Goal: Task Accomplishment & Management: Manage account settings

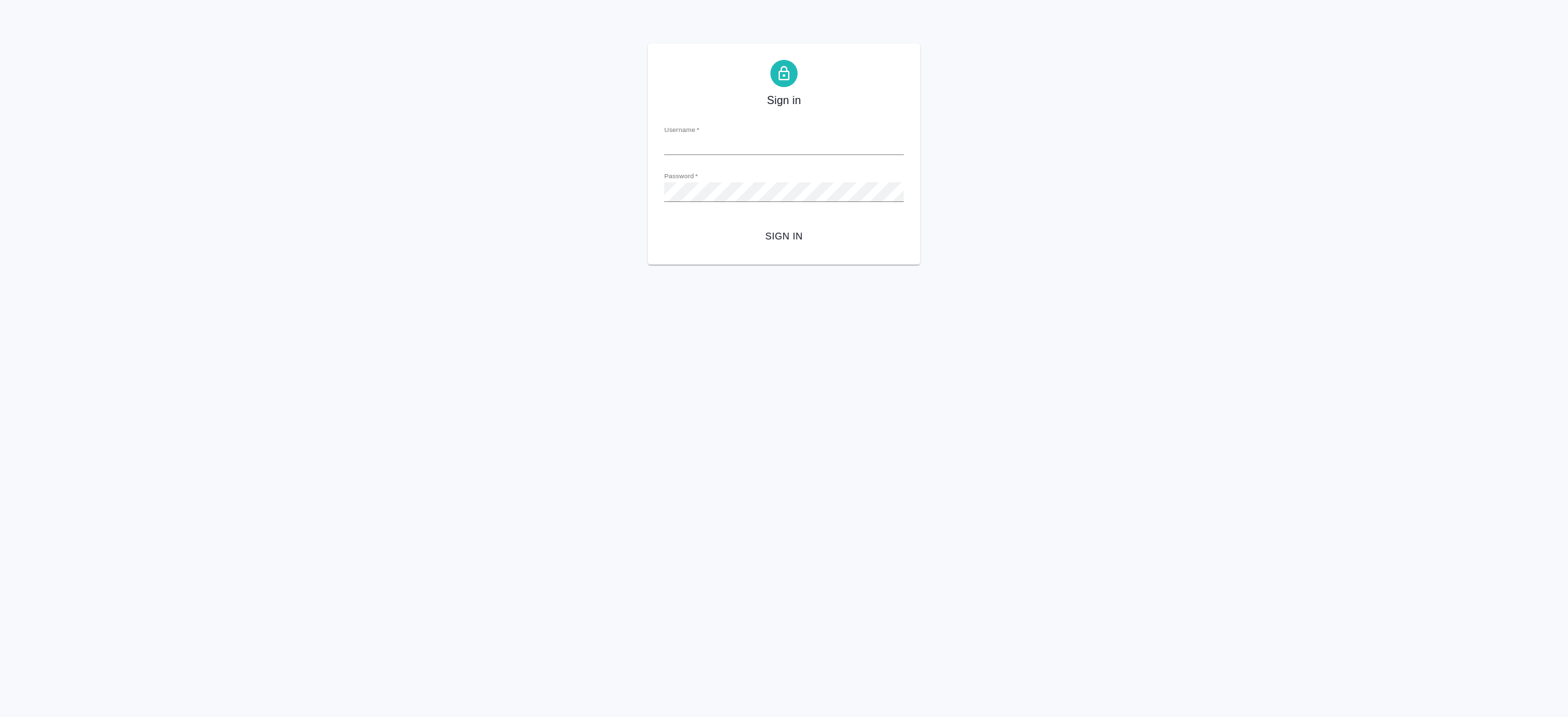
type input "[EMAIL_ADDRESS][DOMAIN_NAME]"
click at [779, 237] on span "Sign in" at bounding box center [784, 237] width 218 height 17
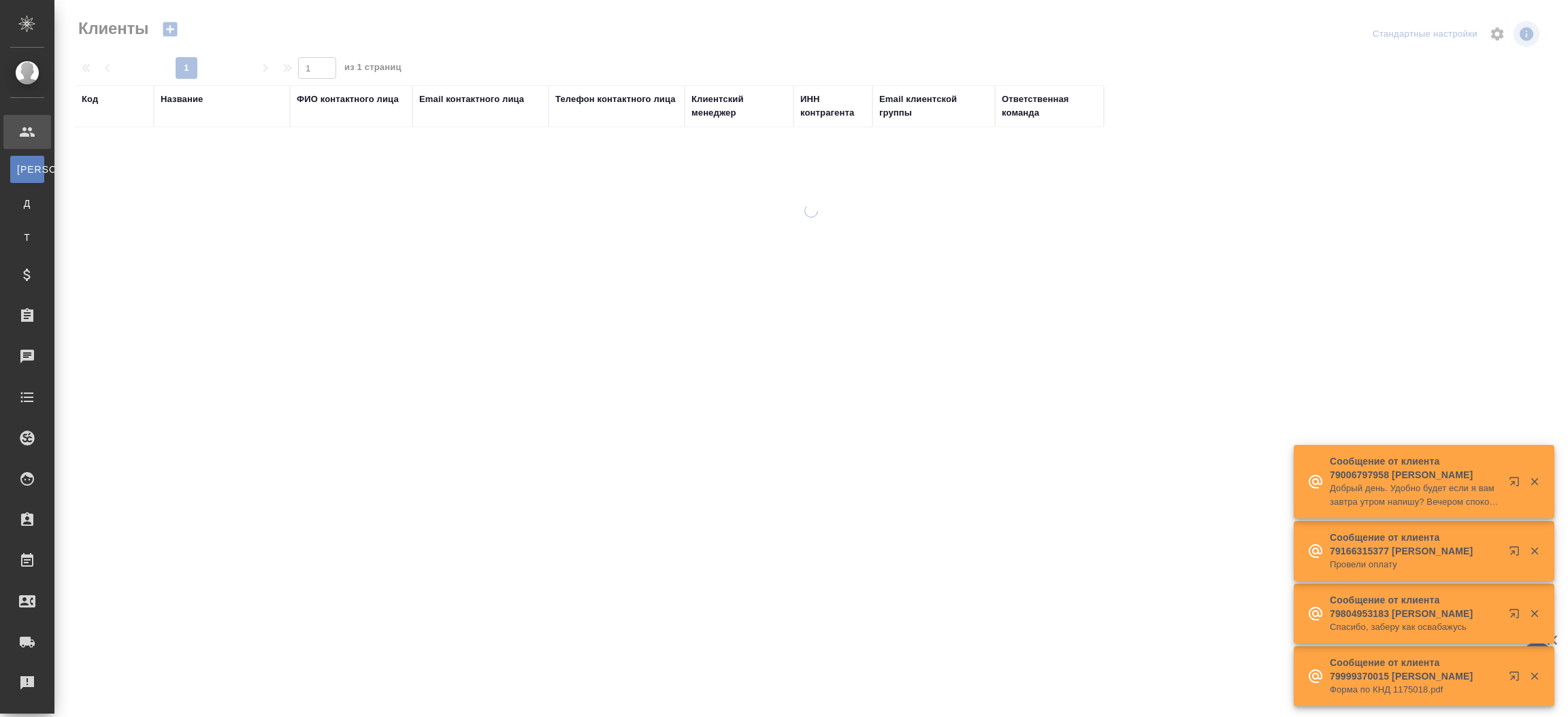
select select "RU"
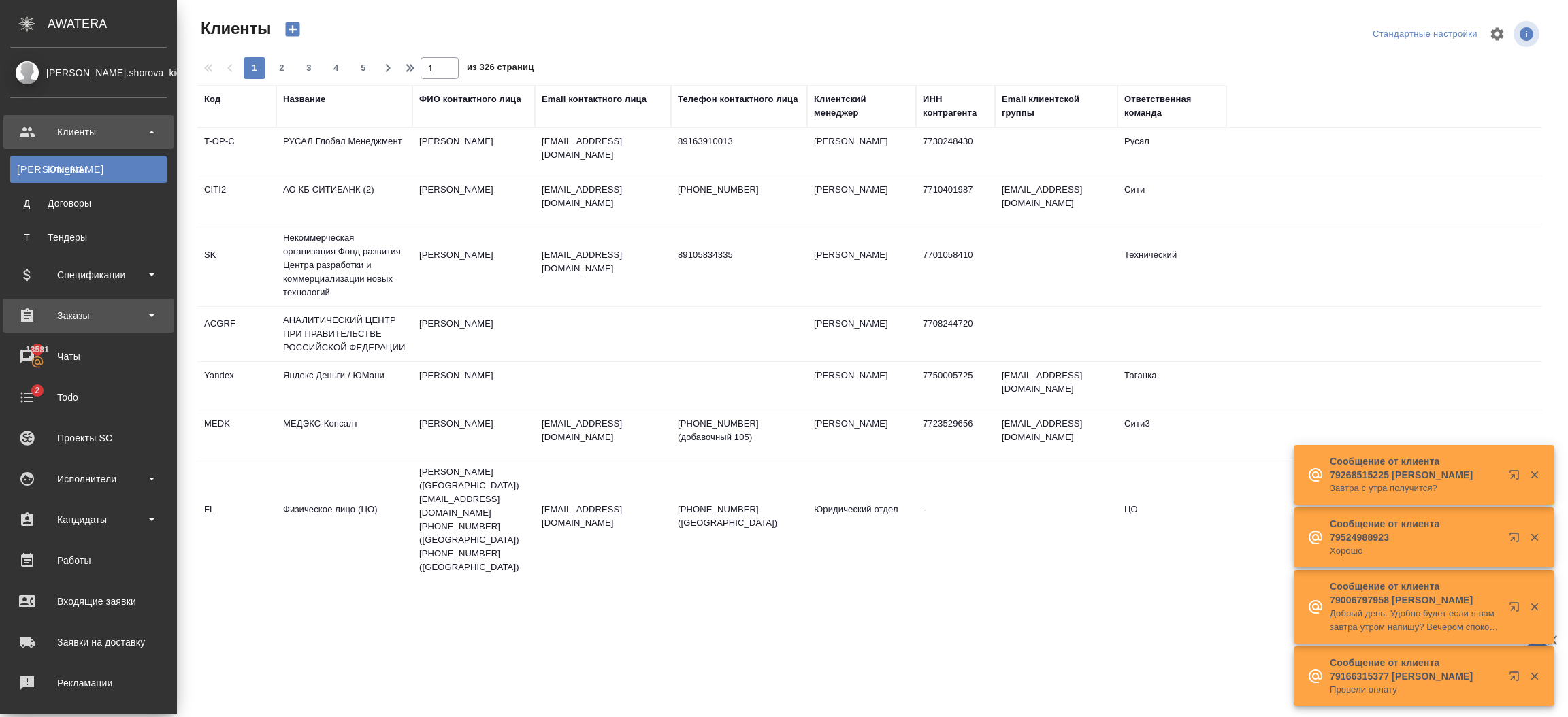
click at [71, 313] on div "Заказы" at bounding box center [89, 316] width 157 height 20
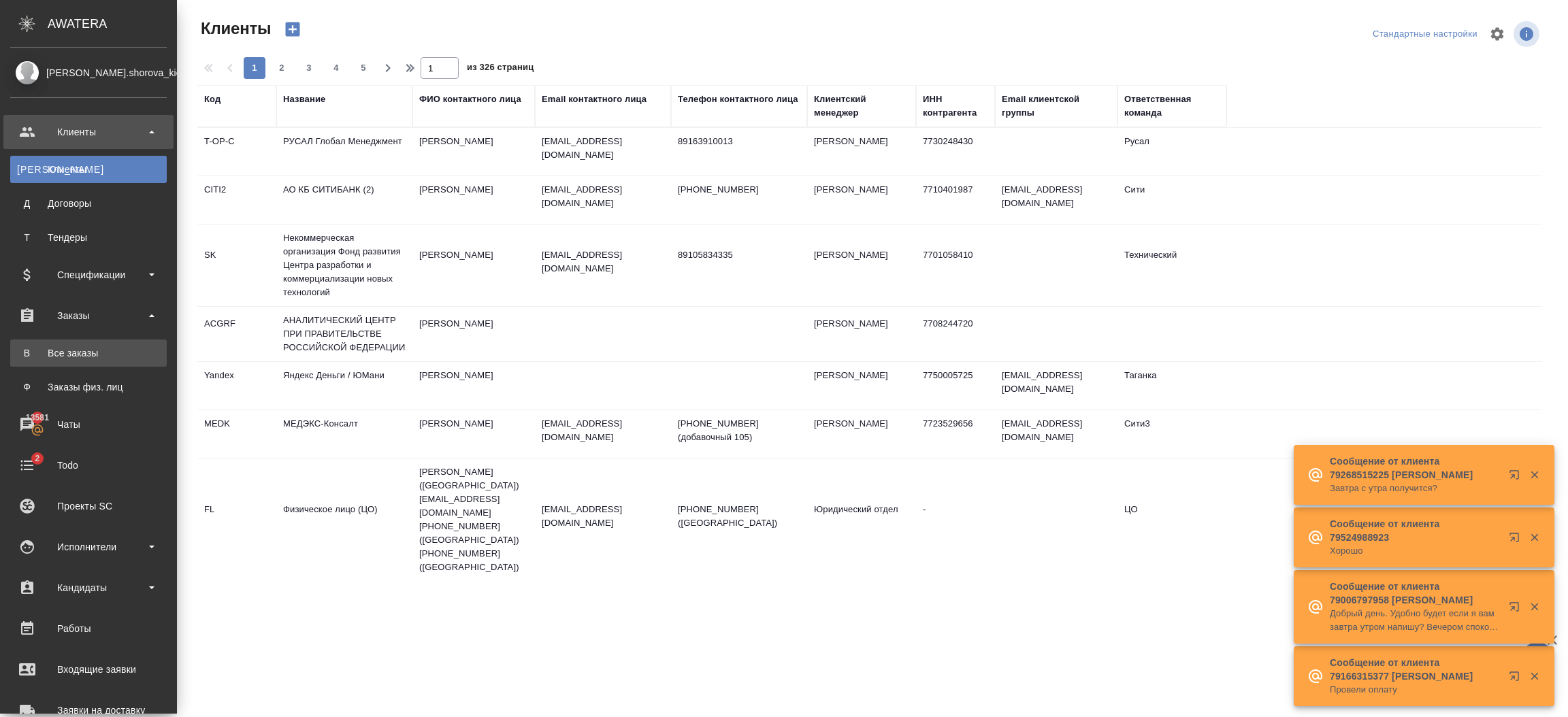
click at [76, 342] on link "В Все заказы" at bounding box center [89, 353] width 157 height 27
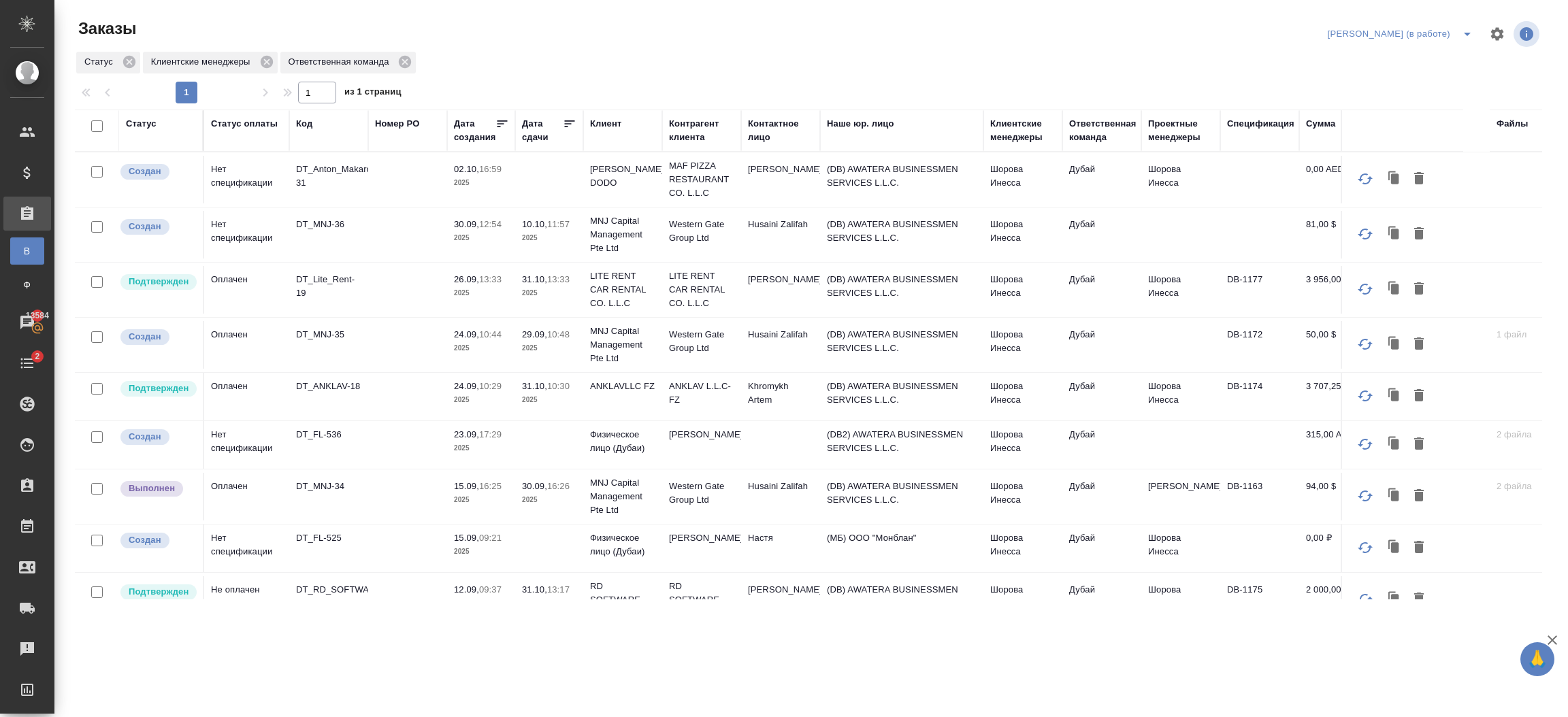
click at [369, 182] on td at bounding box center [408, 179] width 79 height 48
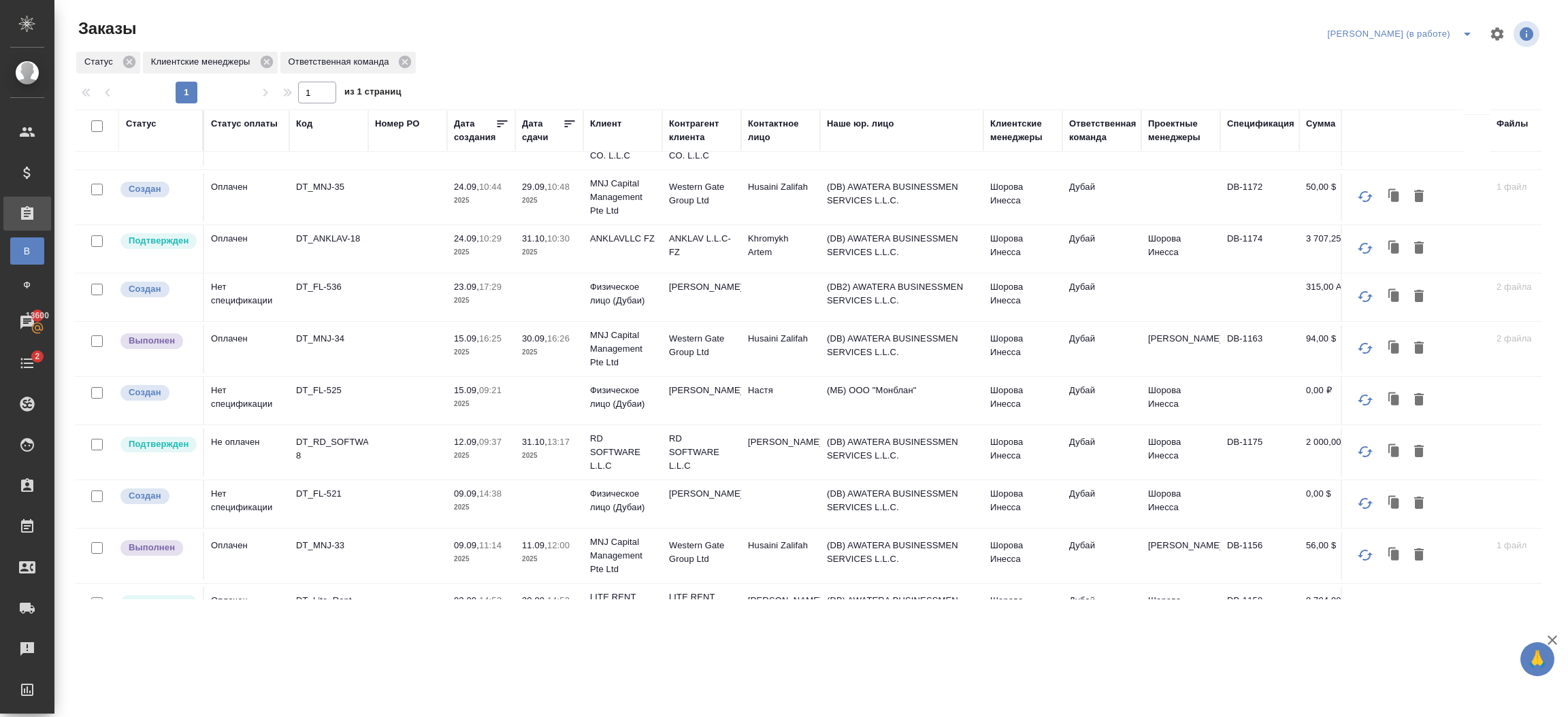
scroll to position [152, 0]
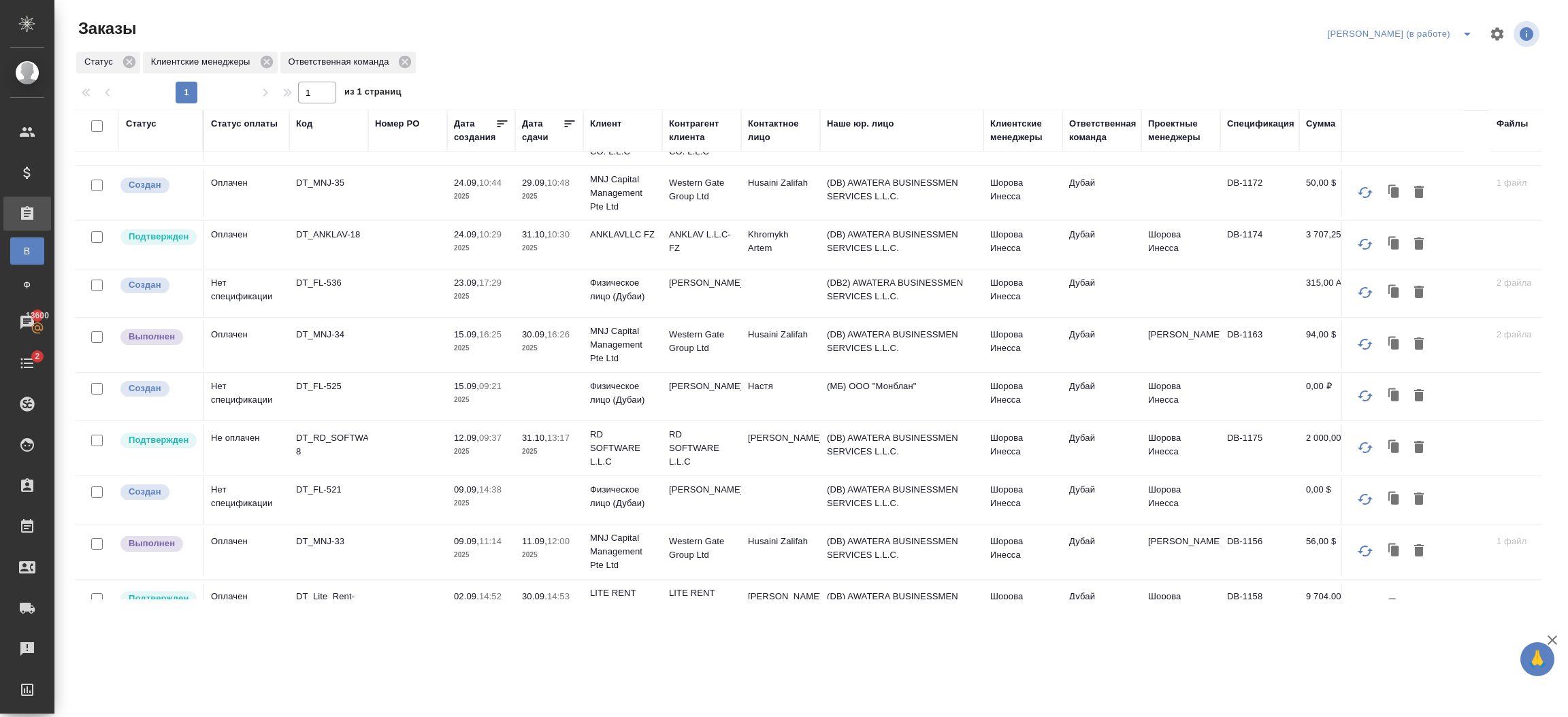
click at [853, 400] on td "(МБ) ООО "Монблан"" at bounding box center [902, 397] width 163 height 48
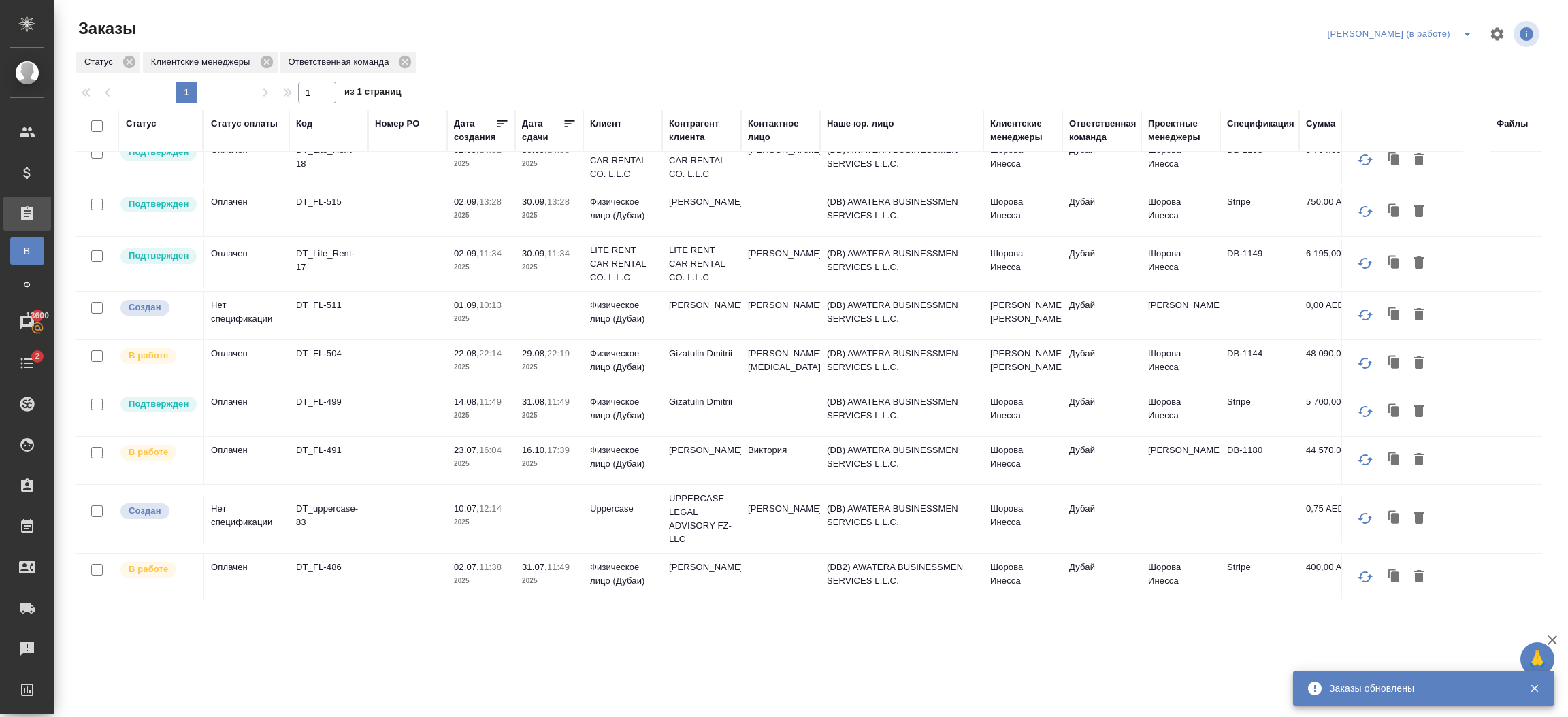
scroll to position [601, 0]
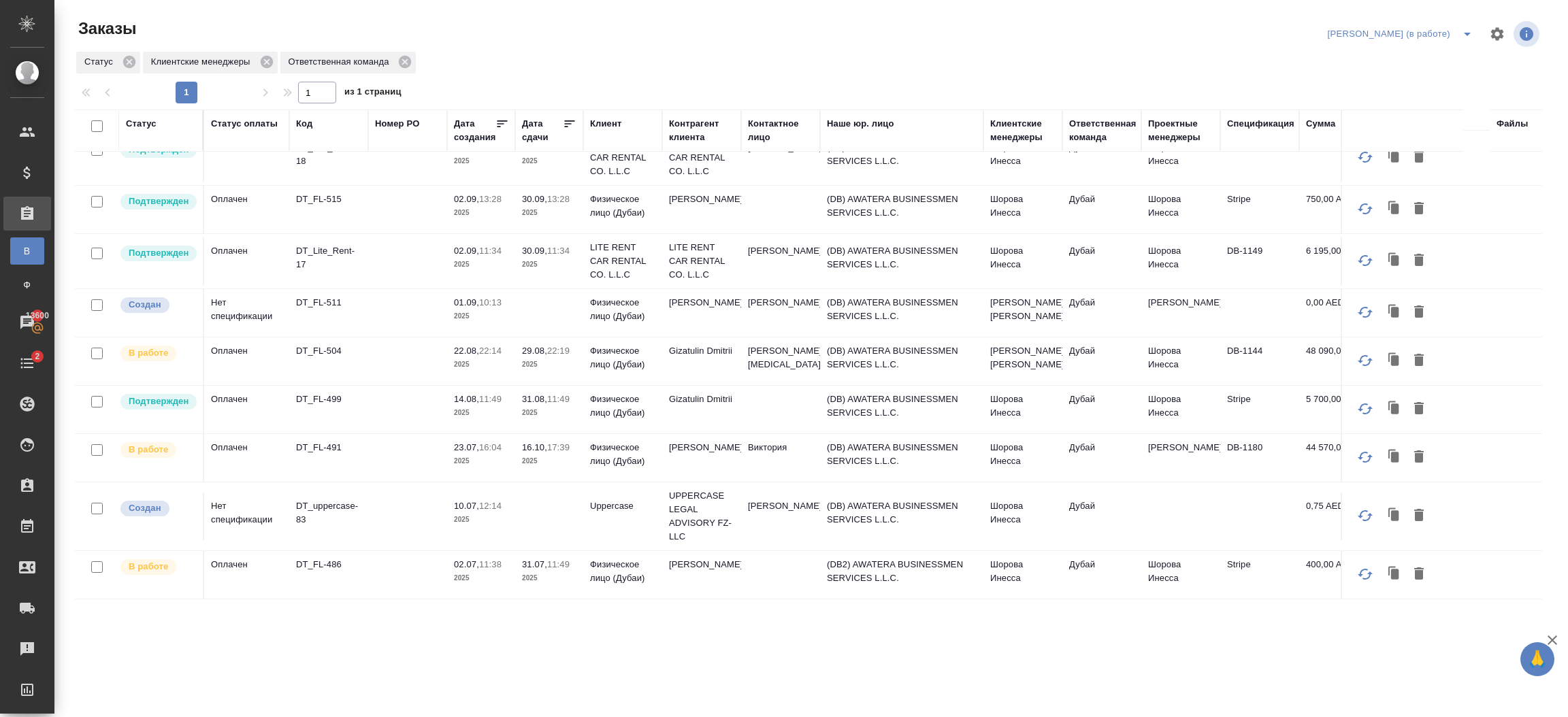
click at [1073, 472] on td "Дубай" at bounding box center [1102, 458] width 79 height 48
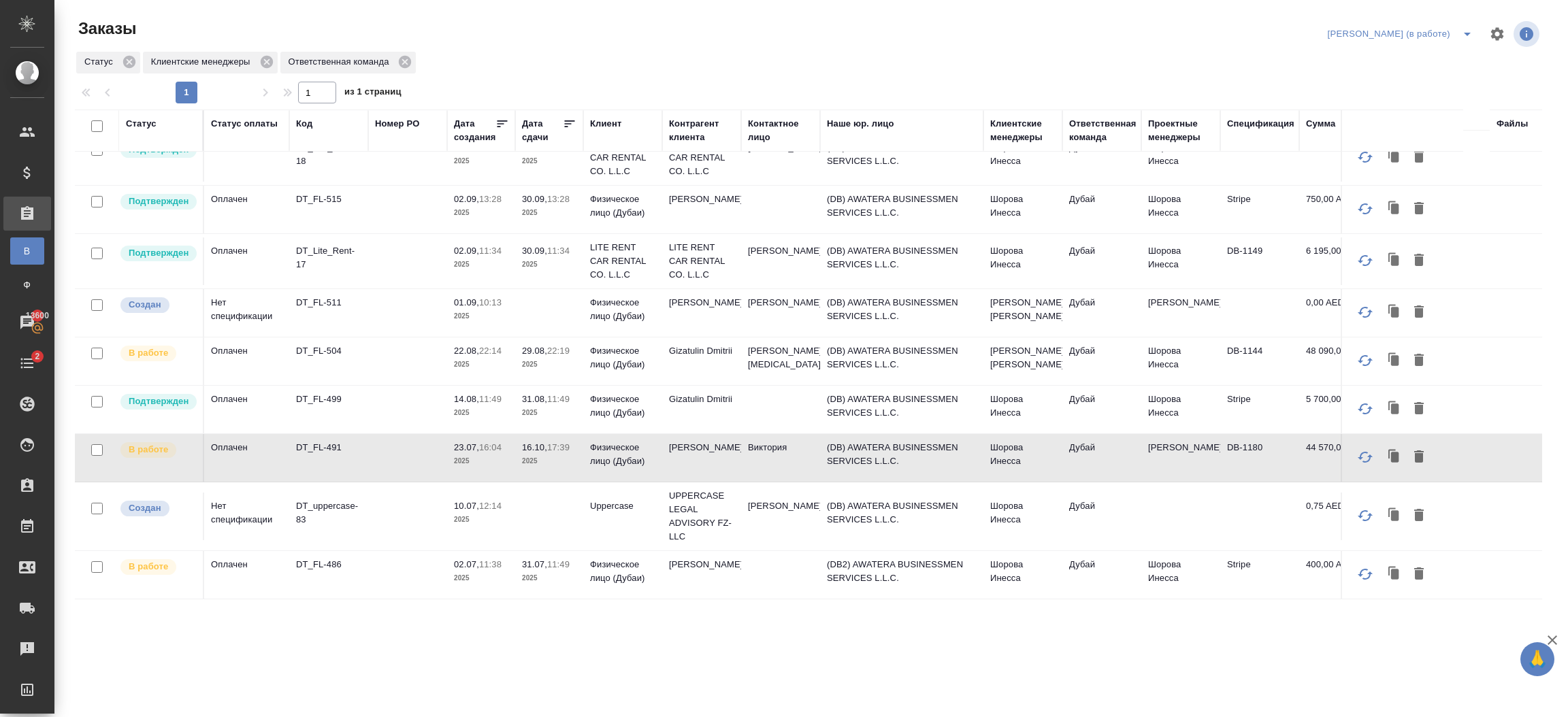
click at [1073, 472] on td "Дубай" at bounding box center [1102, 458] width 79 height 48
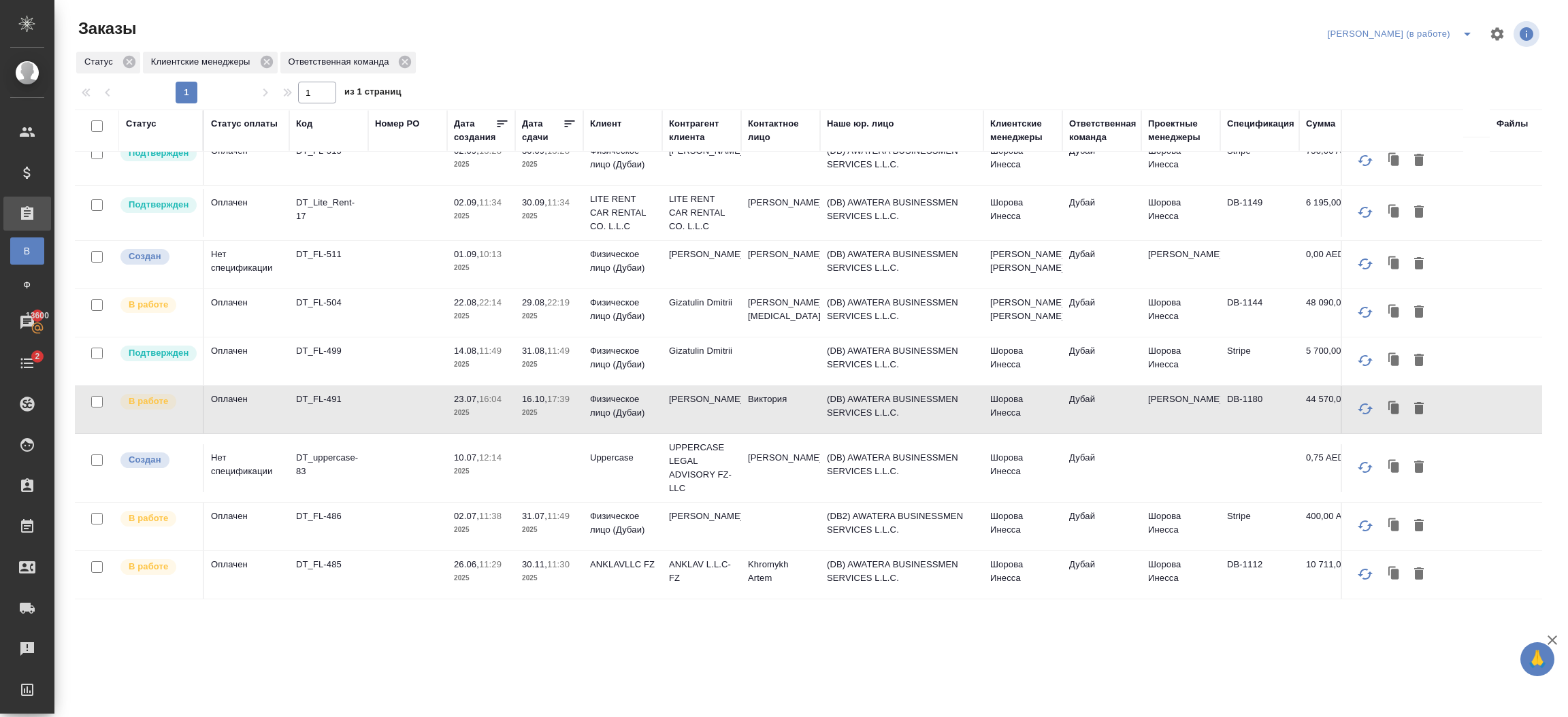
scroll to position [681, 0]
click at [1391, 520] on icon "button" at bounding box center [1395, 525] width 8 height 10
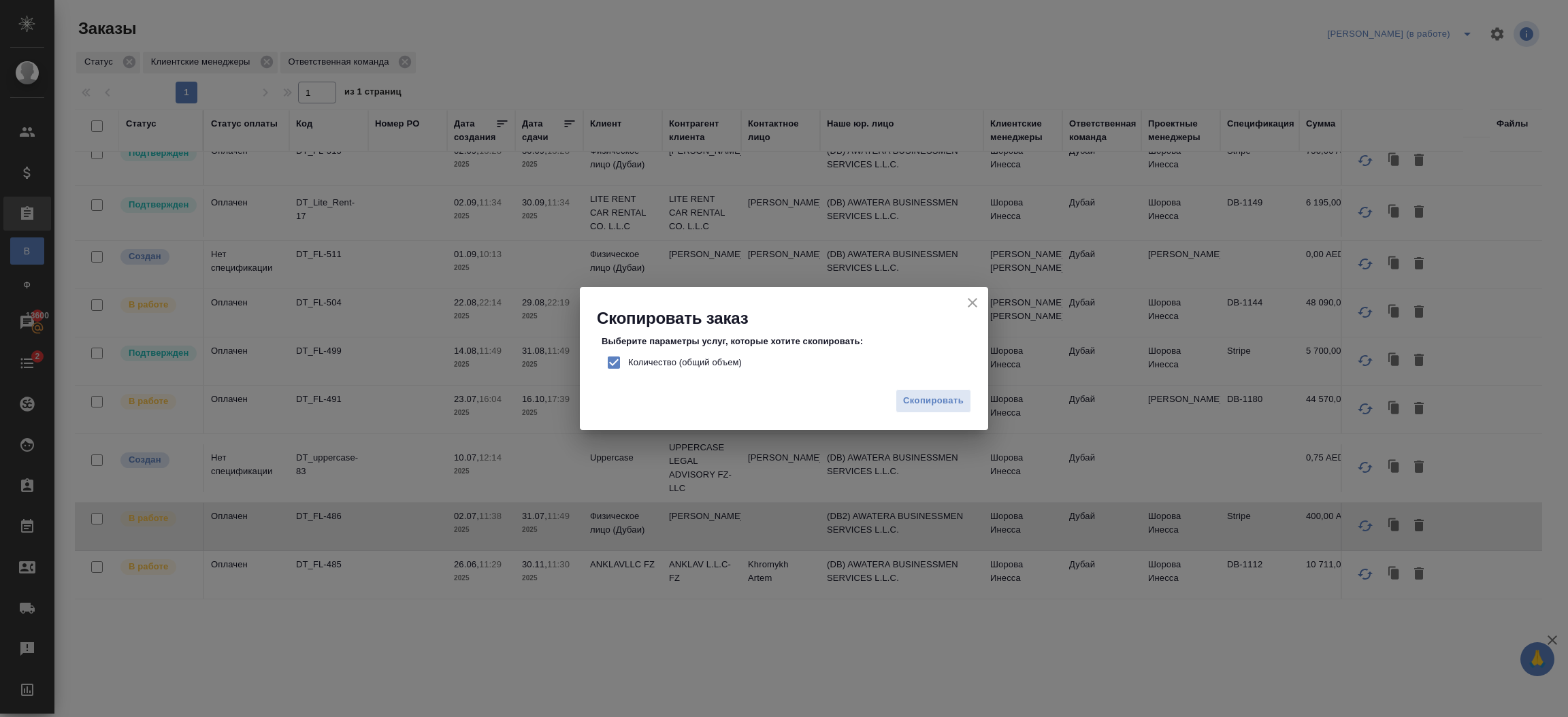
click at [721, 366] on span "Количество (общий объем)" at bounding box center [684, 362] width 114 height 13
click at [628, 366] on input "Количество (общий объем)" at bounding box center [614, 362] width 28 height 28
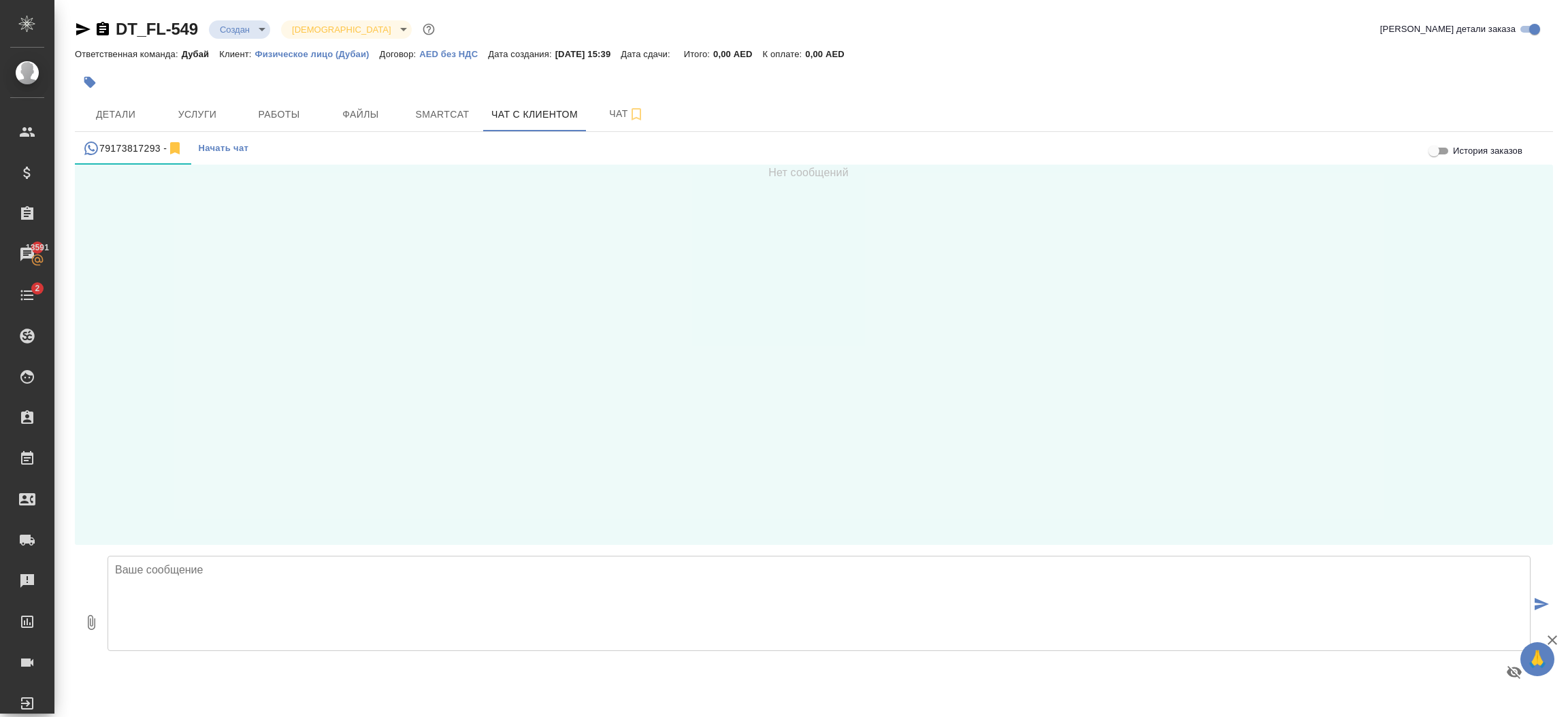
click at [438, 574] on textarea at bounding box center [818, 603] width 1423 height 96
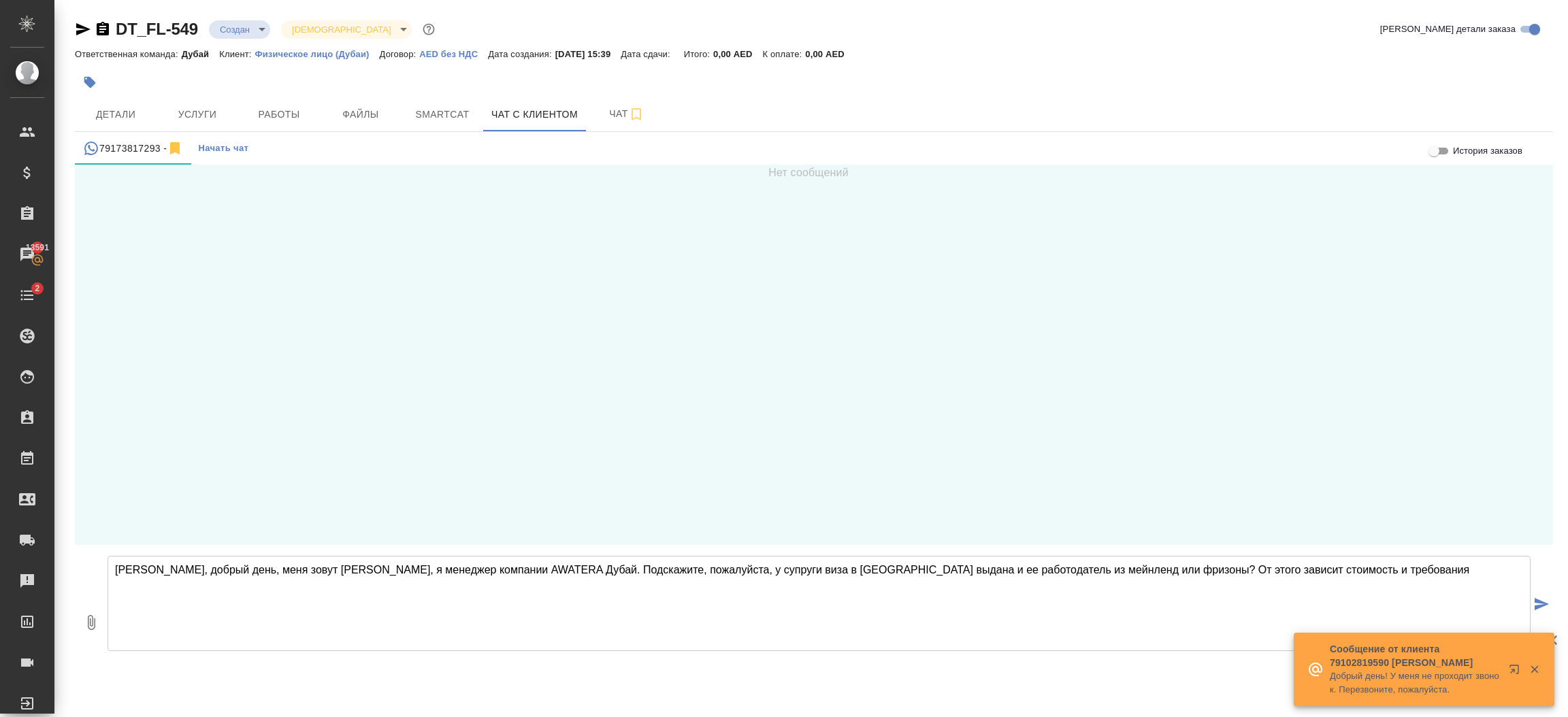
type textarea "Рамиль, добрый день, меня зовут Инесса, я менеджер компании AWATERA Дубай. Подс…"
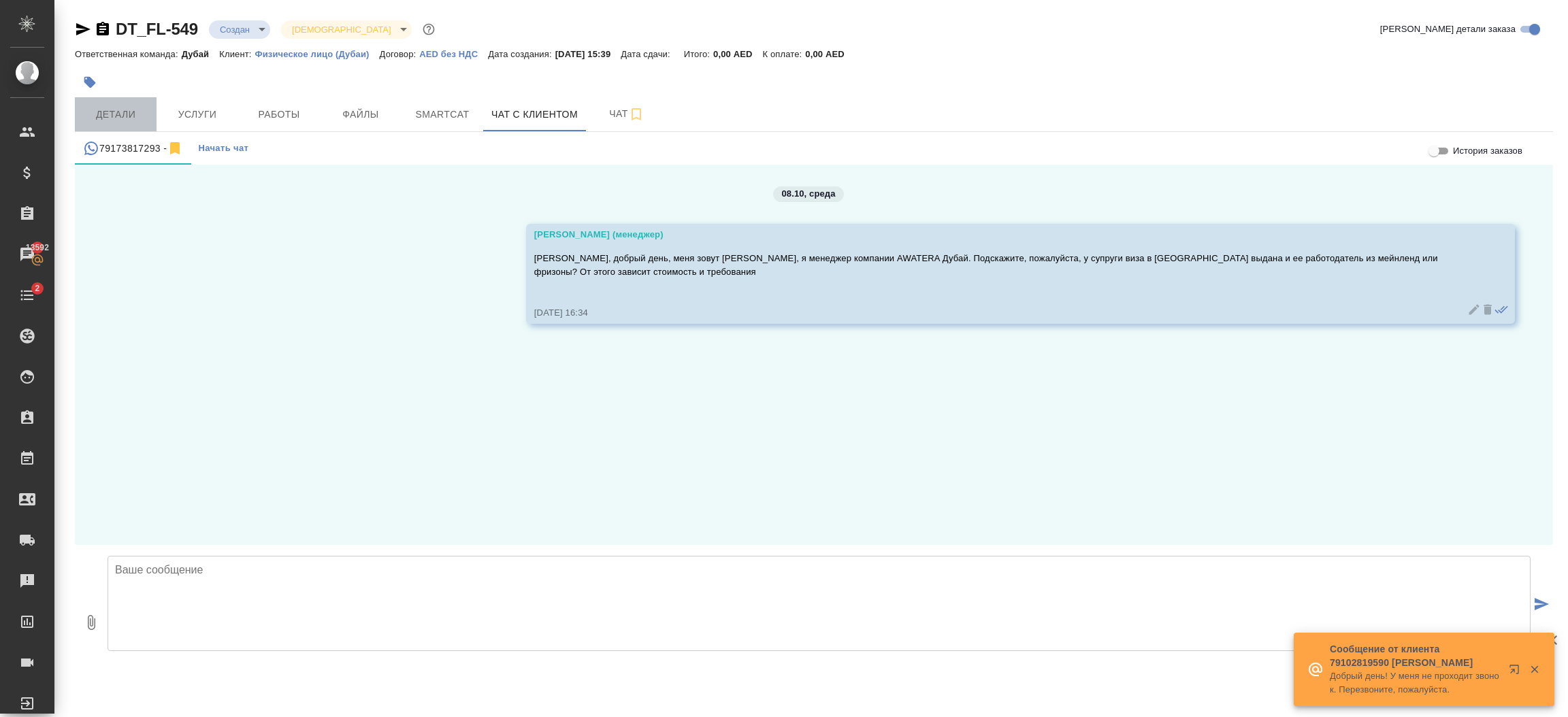
click at [132, 114] on span "Детали" at bounding box center [115, 114] width 65 height 17
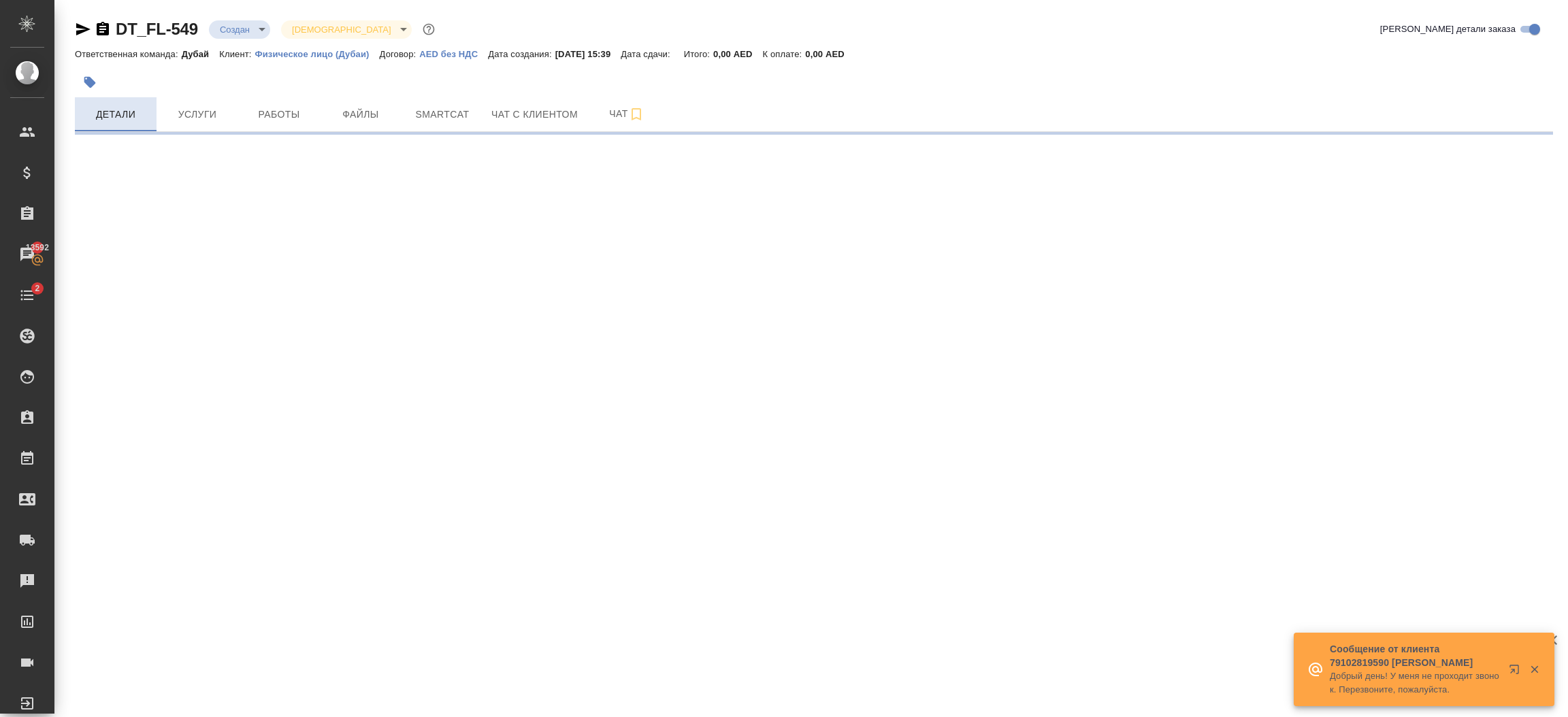
select select "RU"
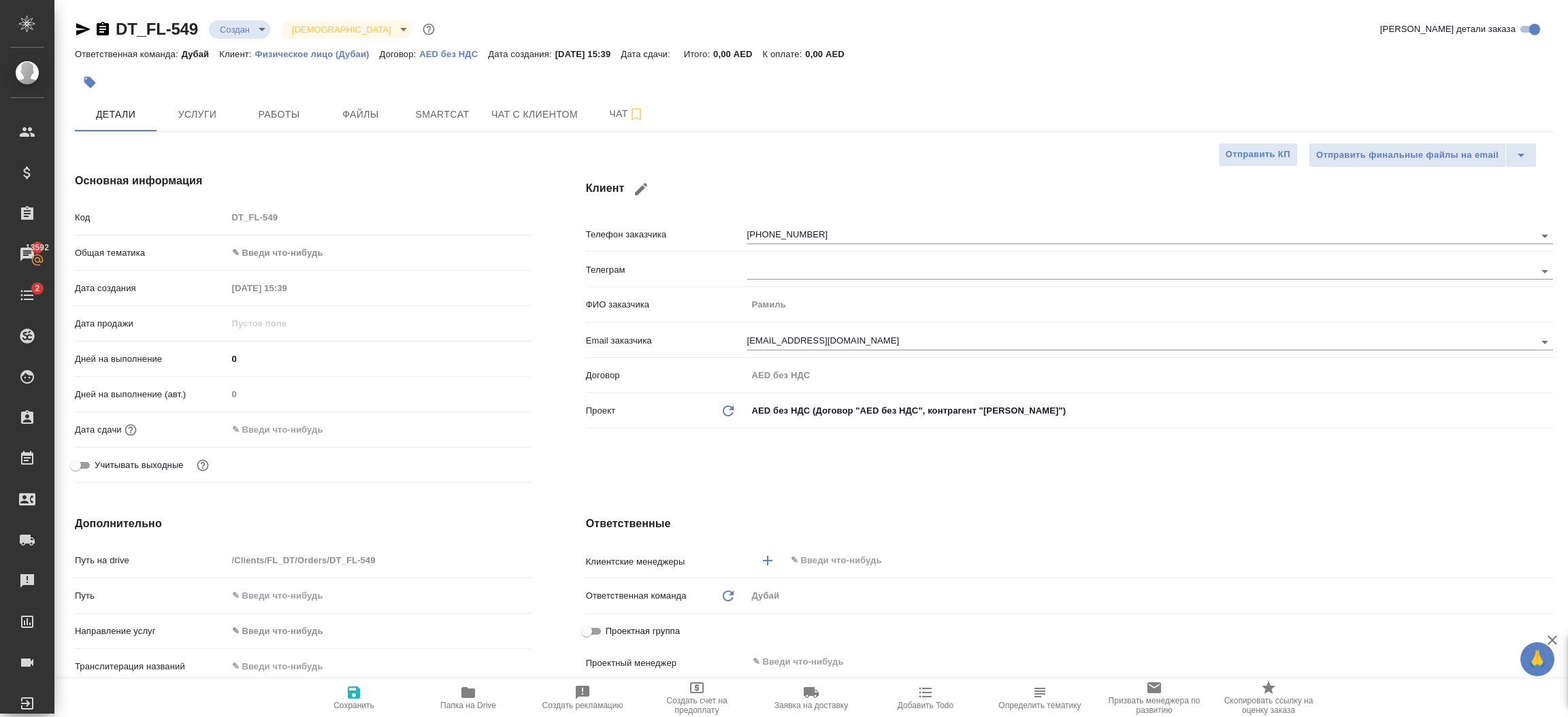
type textarea "x"
click at [543, 483] on div "Основная информация Код DT_FL-549 Общая тематика ✎ Введи что-нибудь Дата создан…" at bounding box center [303, 331] width 511 height 370
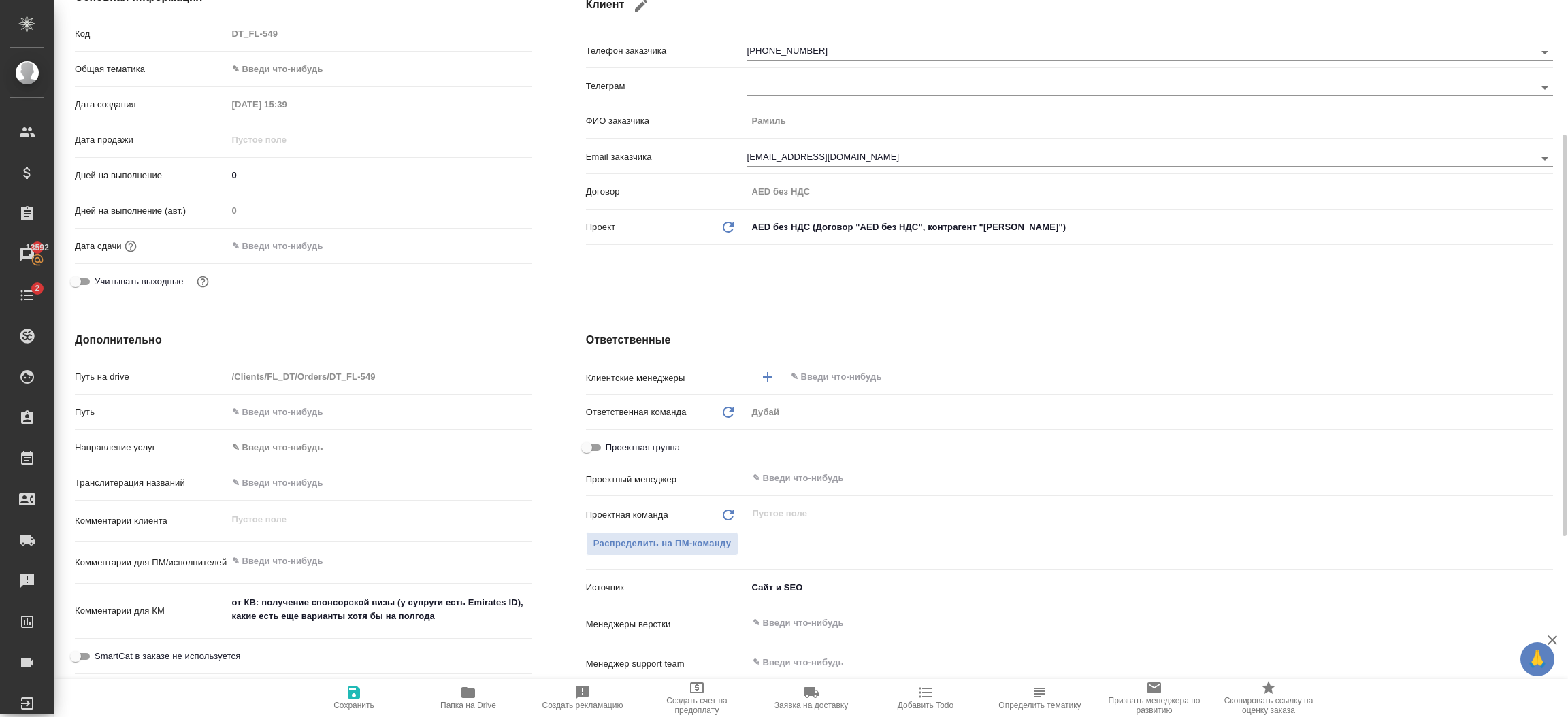
scroll to position [326, 0]
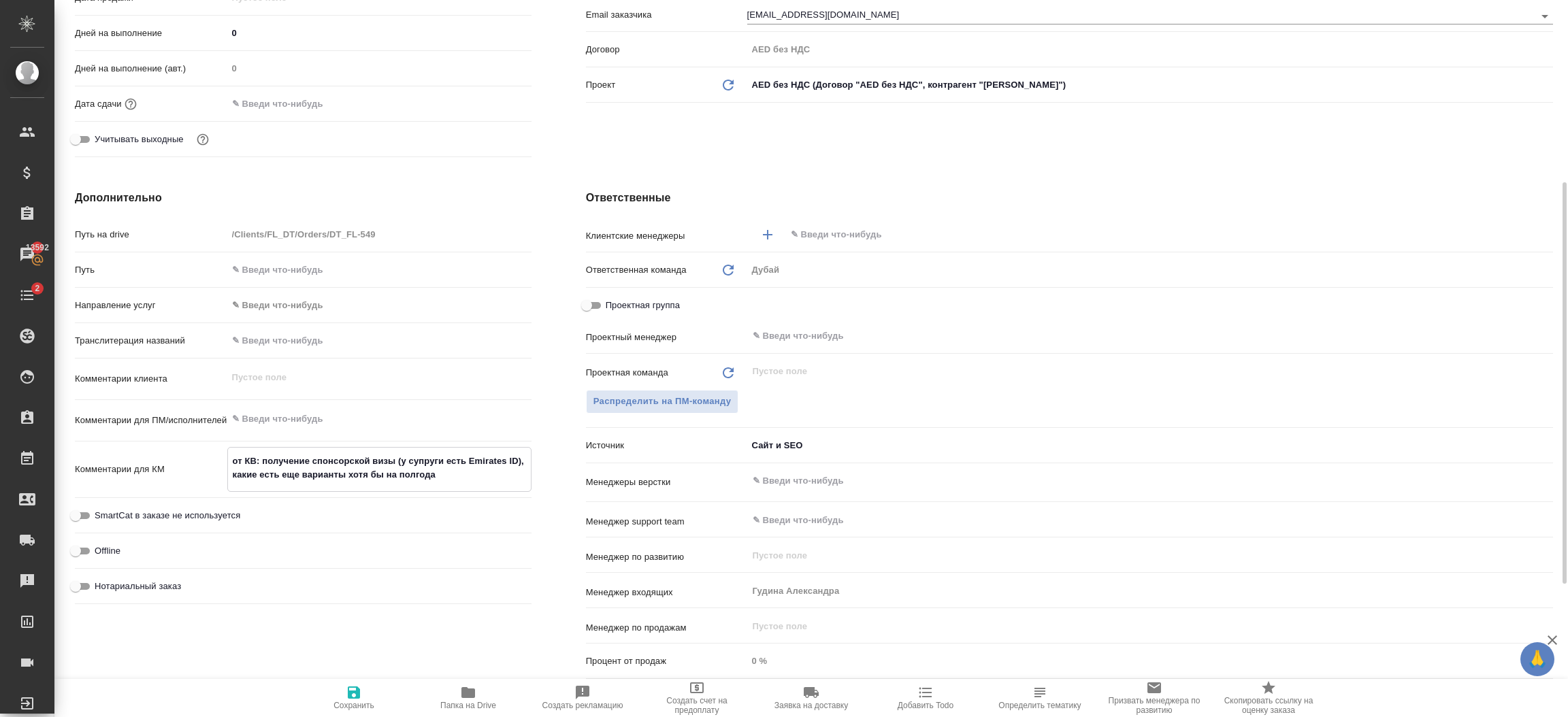
type textarea "x"
drag, startPoint x: 447, startPoint y: 476, endPoint x: 262, endPoint y: 465, distance: 185.3
click at [262, 465] on textarea "от КВ: получение спонсорской визы (у супруги есть Emirates ID), какие есть еще …" at bounding box center [379, 468] width 303 height 37
type textarea "x"
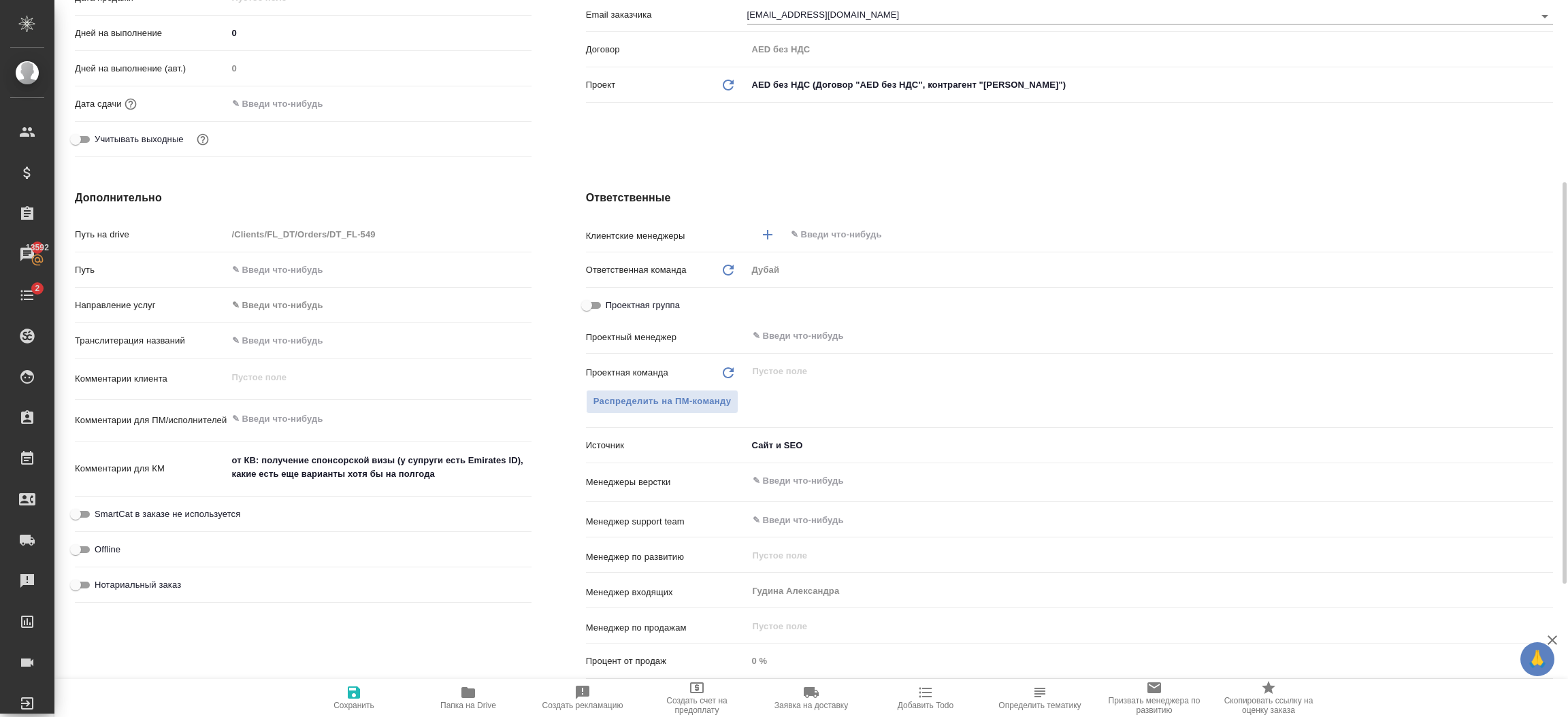
type textarea "x"
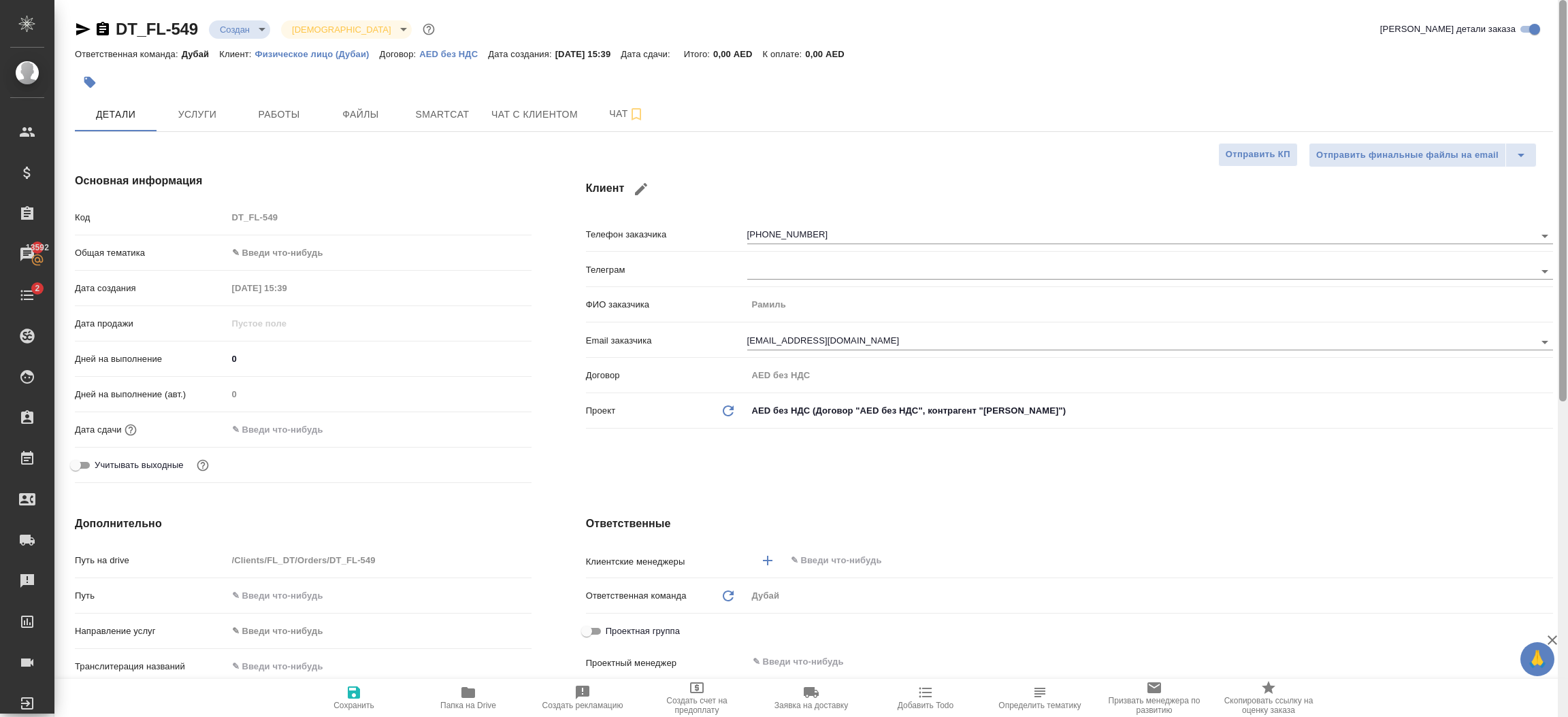
drag, startPoint x: 1566, startPoint y: 403, endPoint x: 1555, endPoint y: 54, distance: 349.2
click at [1555, 54] on div "DT_FL-549 Создан new Святая троица holyTrinity Кратко детали заказа Ответственн…" at bounding box center [811, 358] width 1514 height 717
type textarea "x"
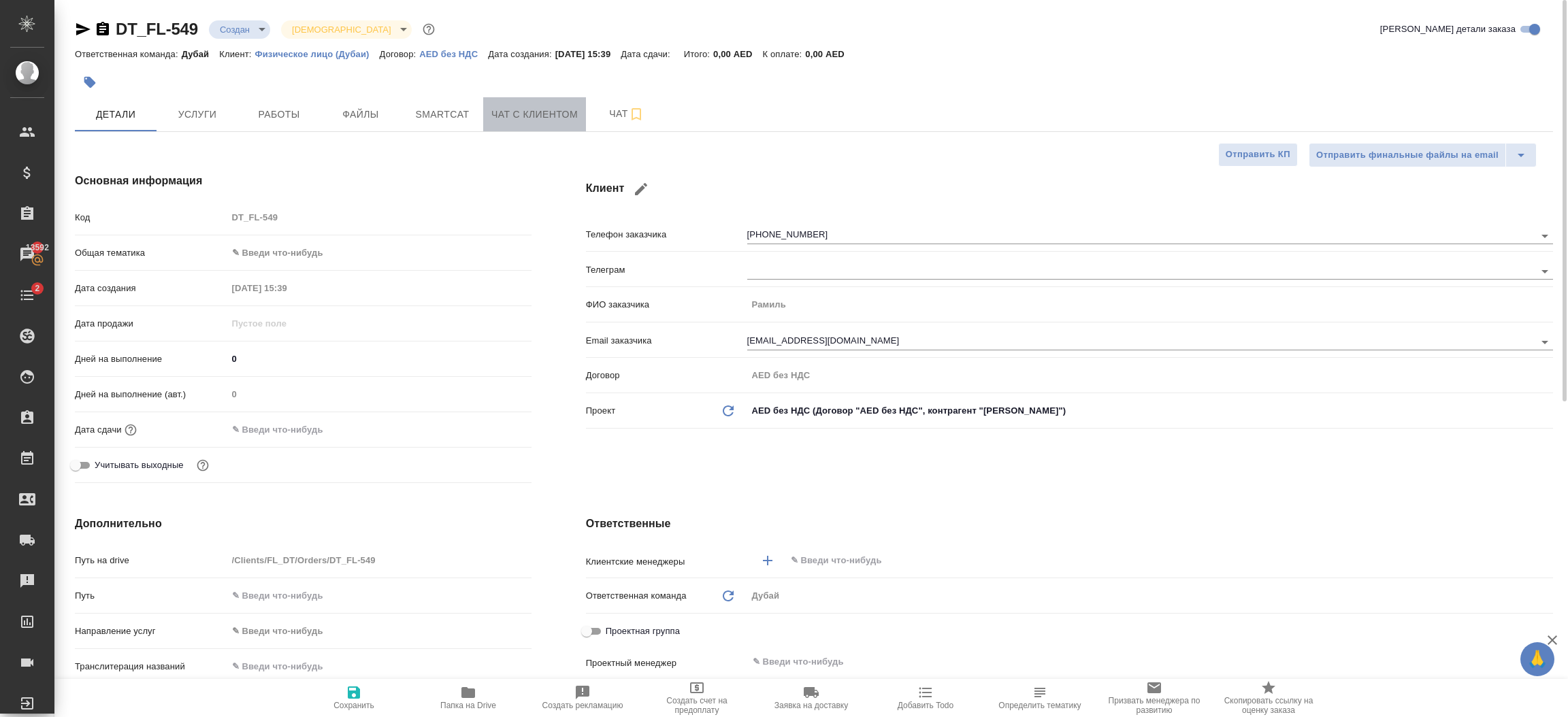
click at [550, 125] on button "Чат с клиентом" at bounding box center [534, 114] width 103 height 34
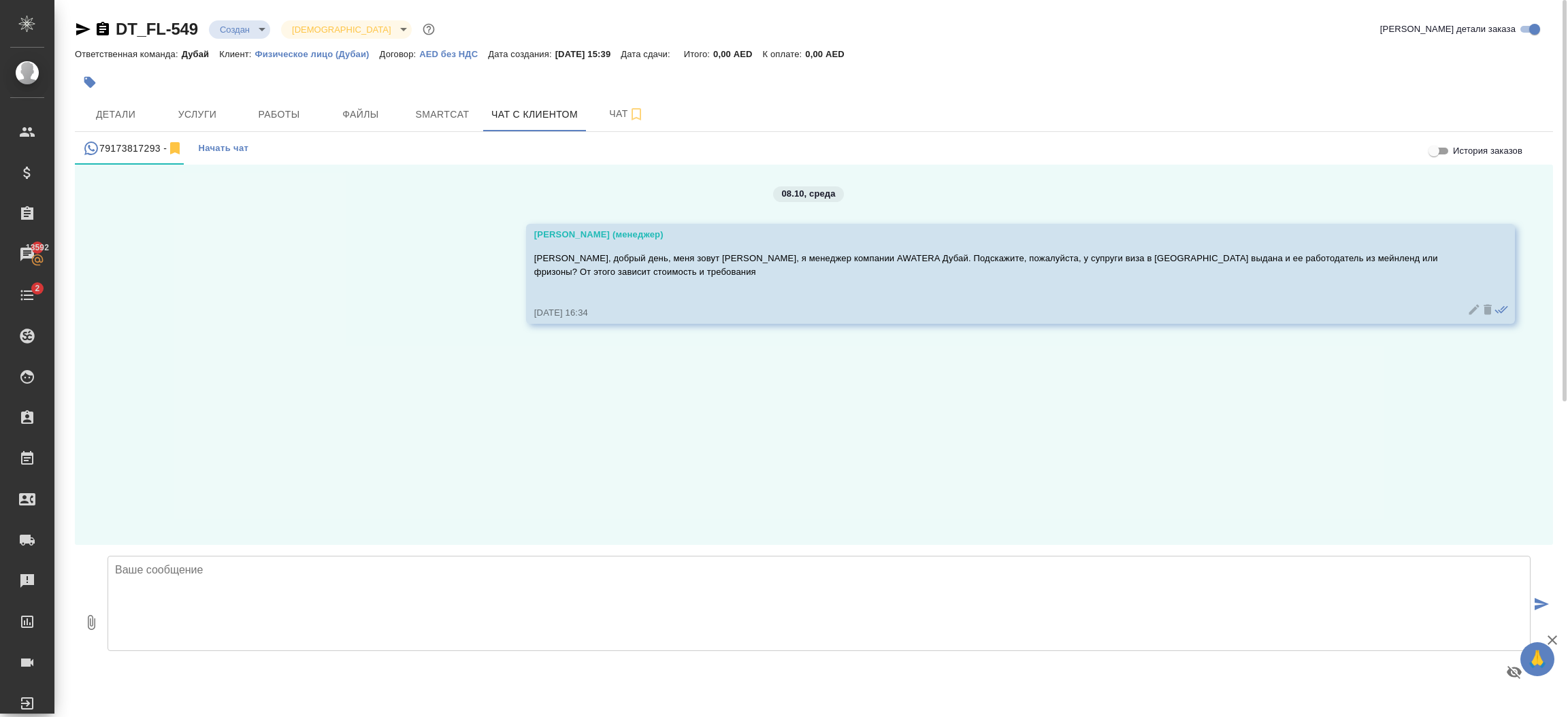
click at [385, 583] on textarea at bounding box center [818, 603] width 1423 height 96
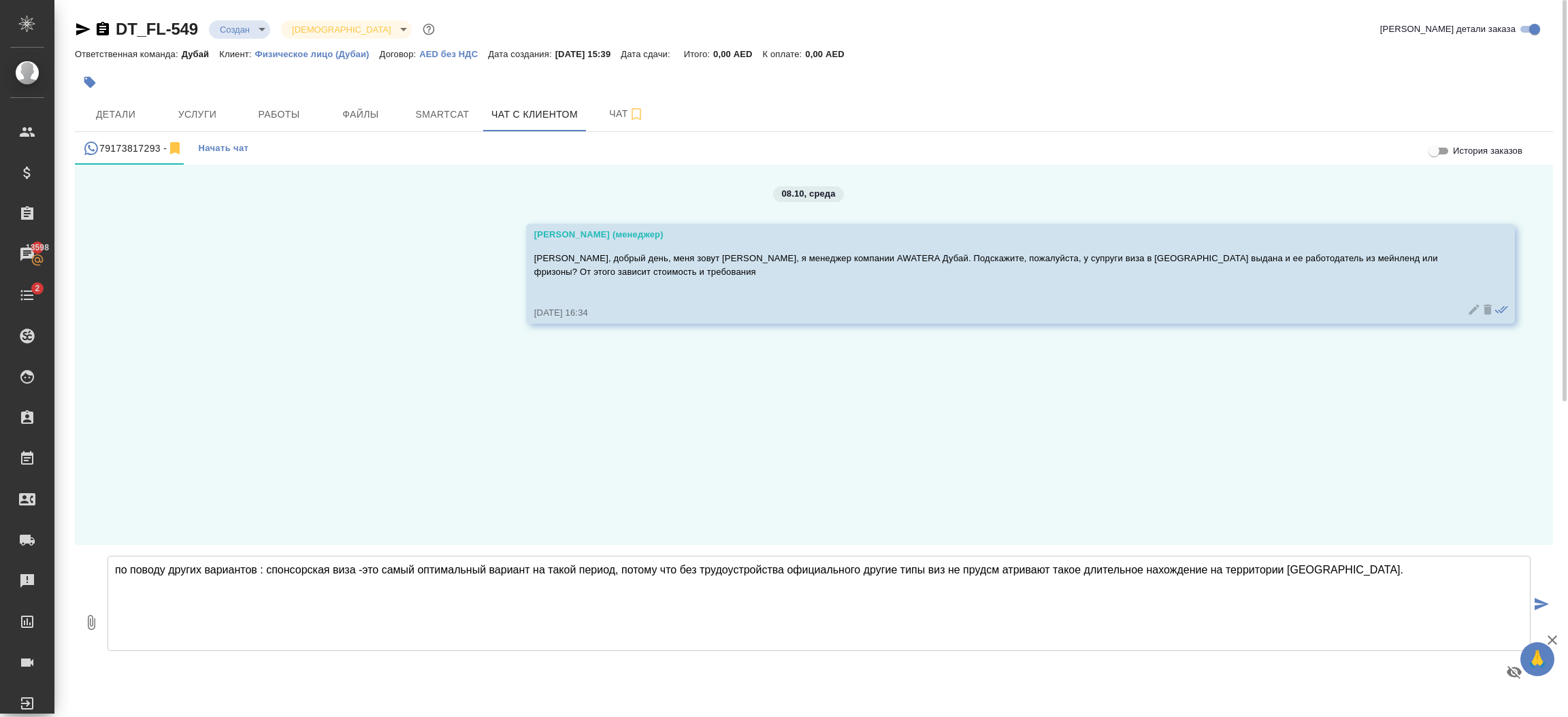
type textarea "по поводу других вариантов : спонсорская виза -это самый оптимальный вариант на…"
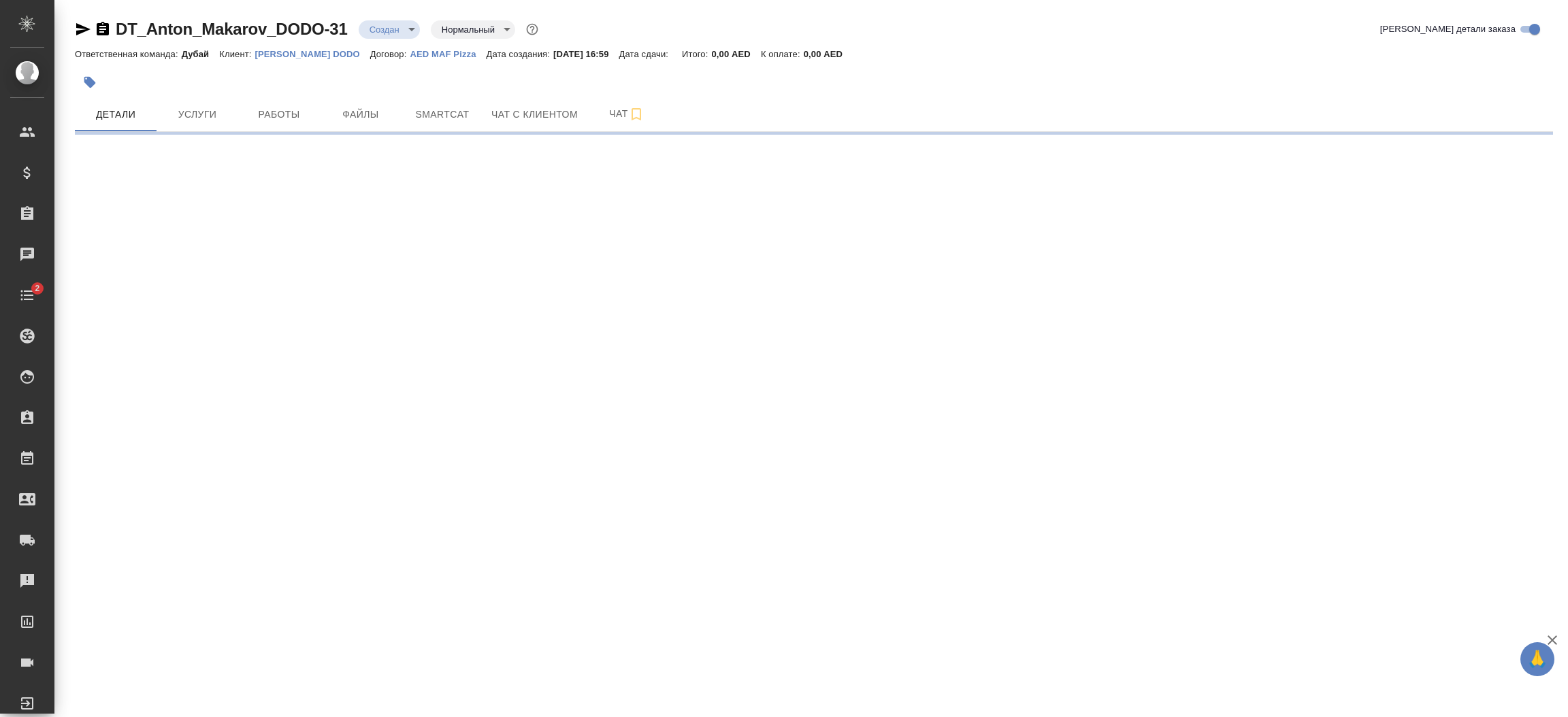
select select "RU"
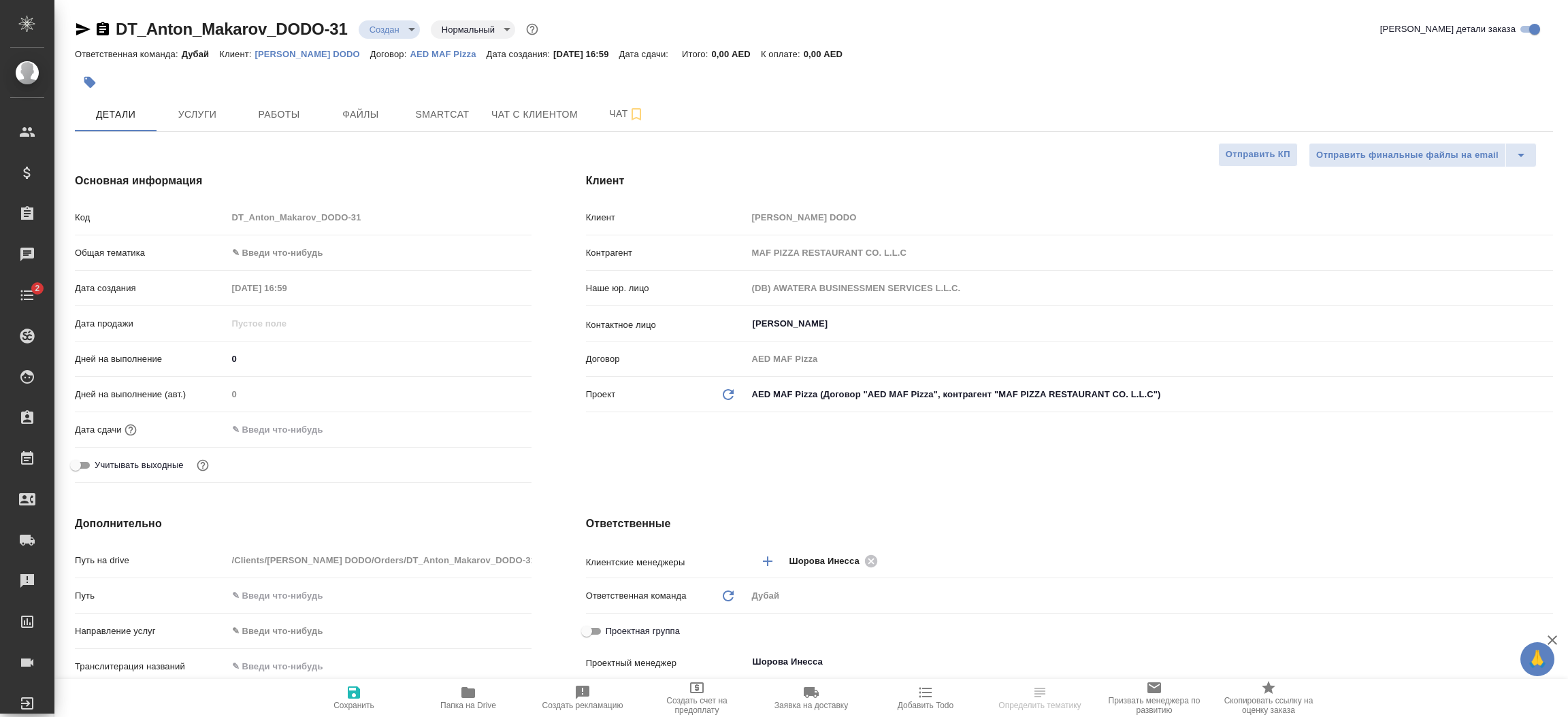
type textarea "x"
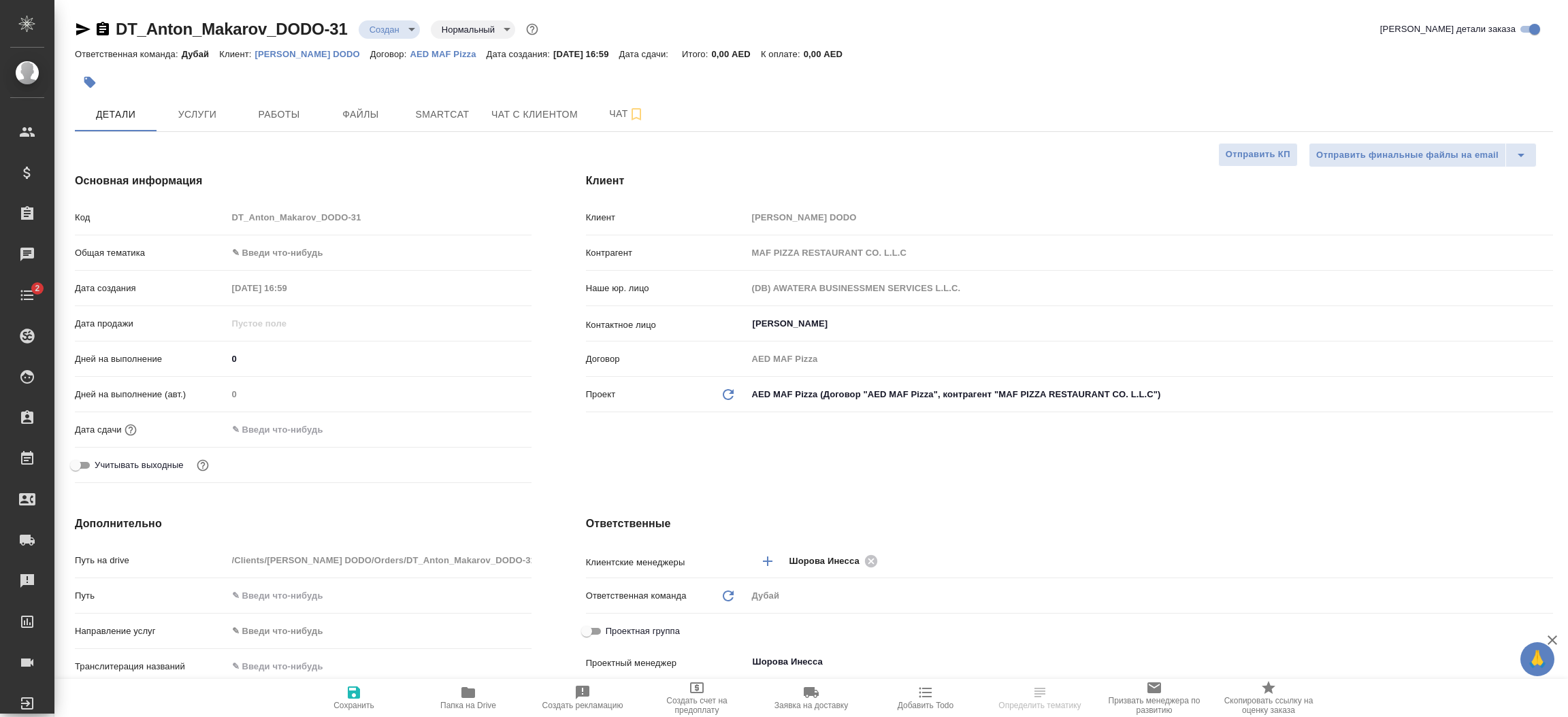
type textarea "x"
click at [310, 49] on p "Anton Makarov DODO" at bounding box center [313, 54] width 115 height 10
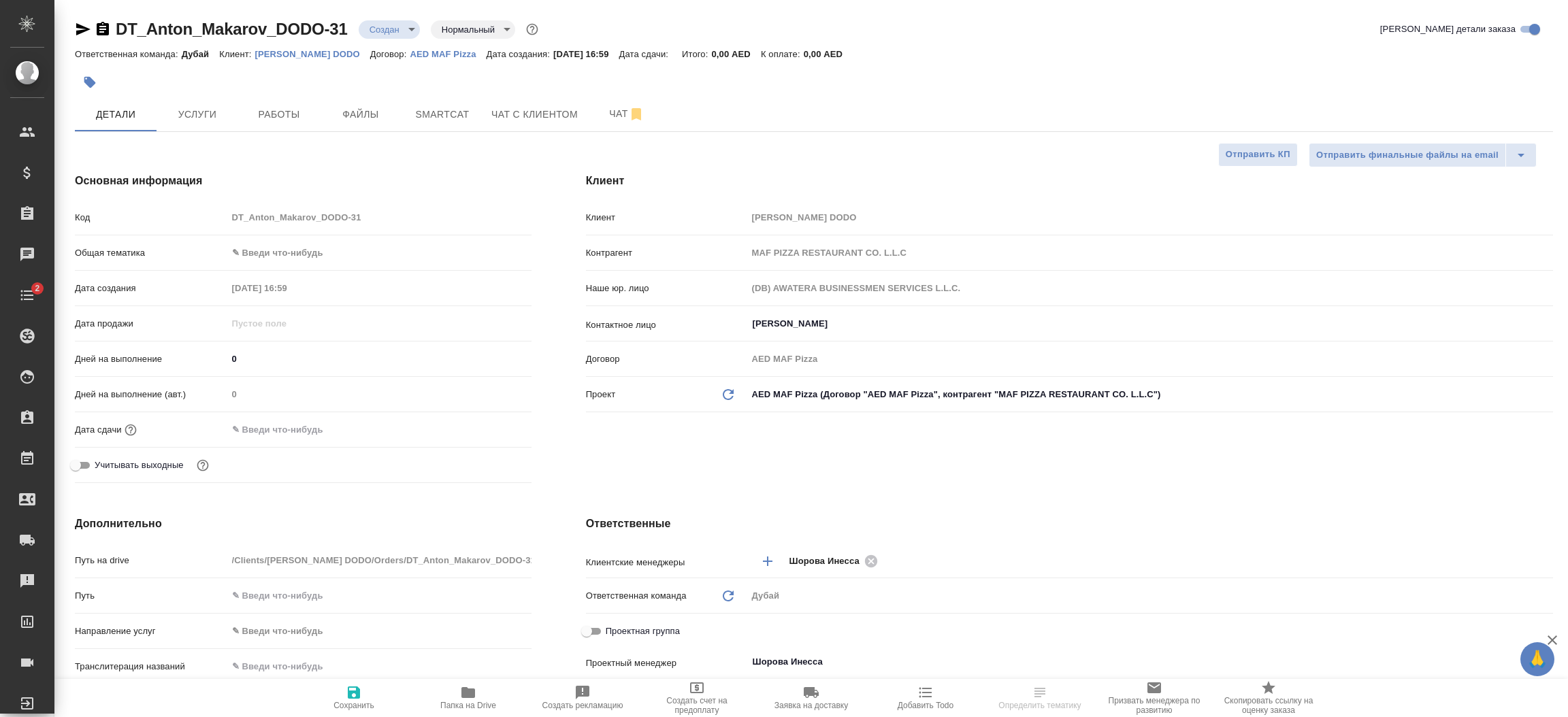
type textarea "x"
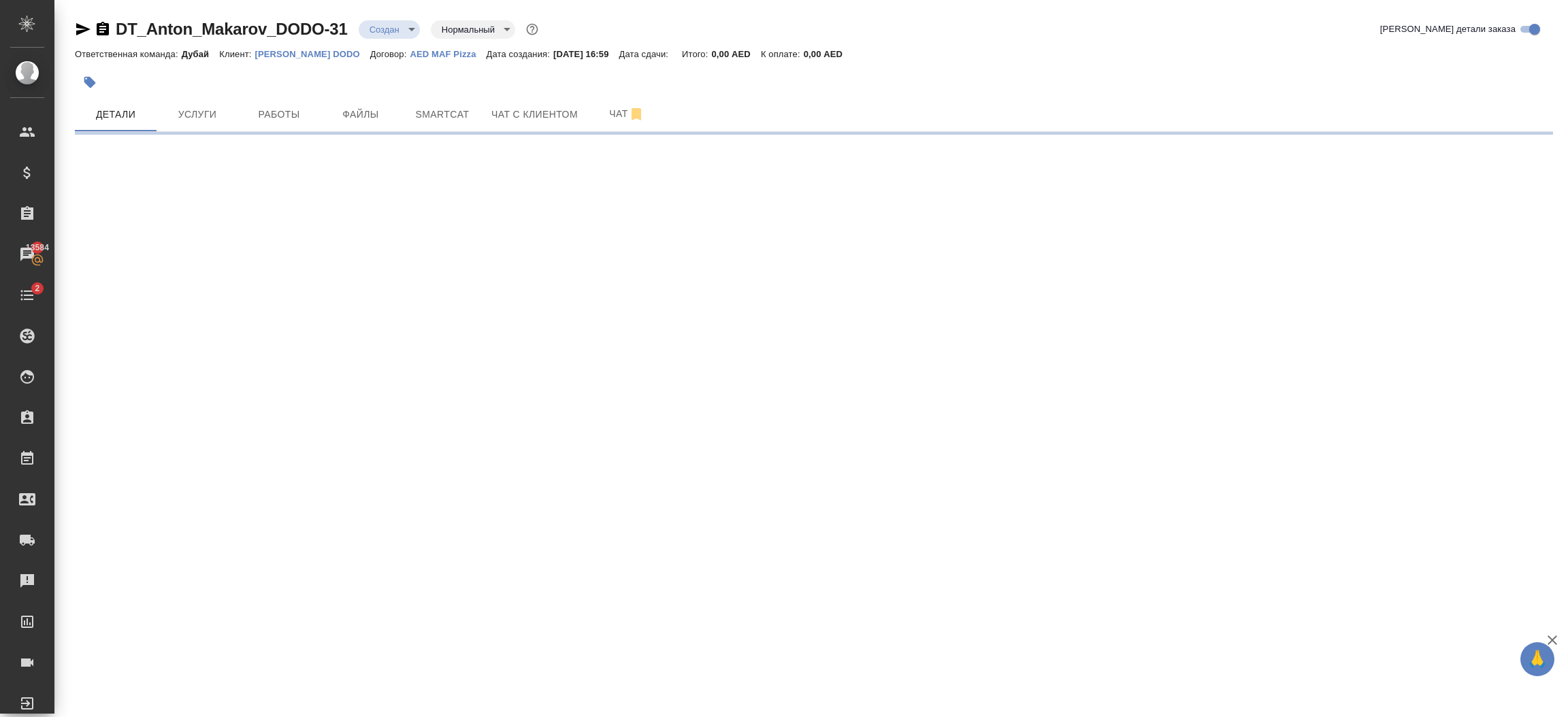
select select "RU"
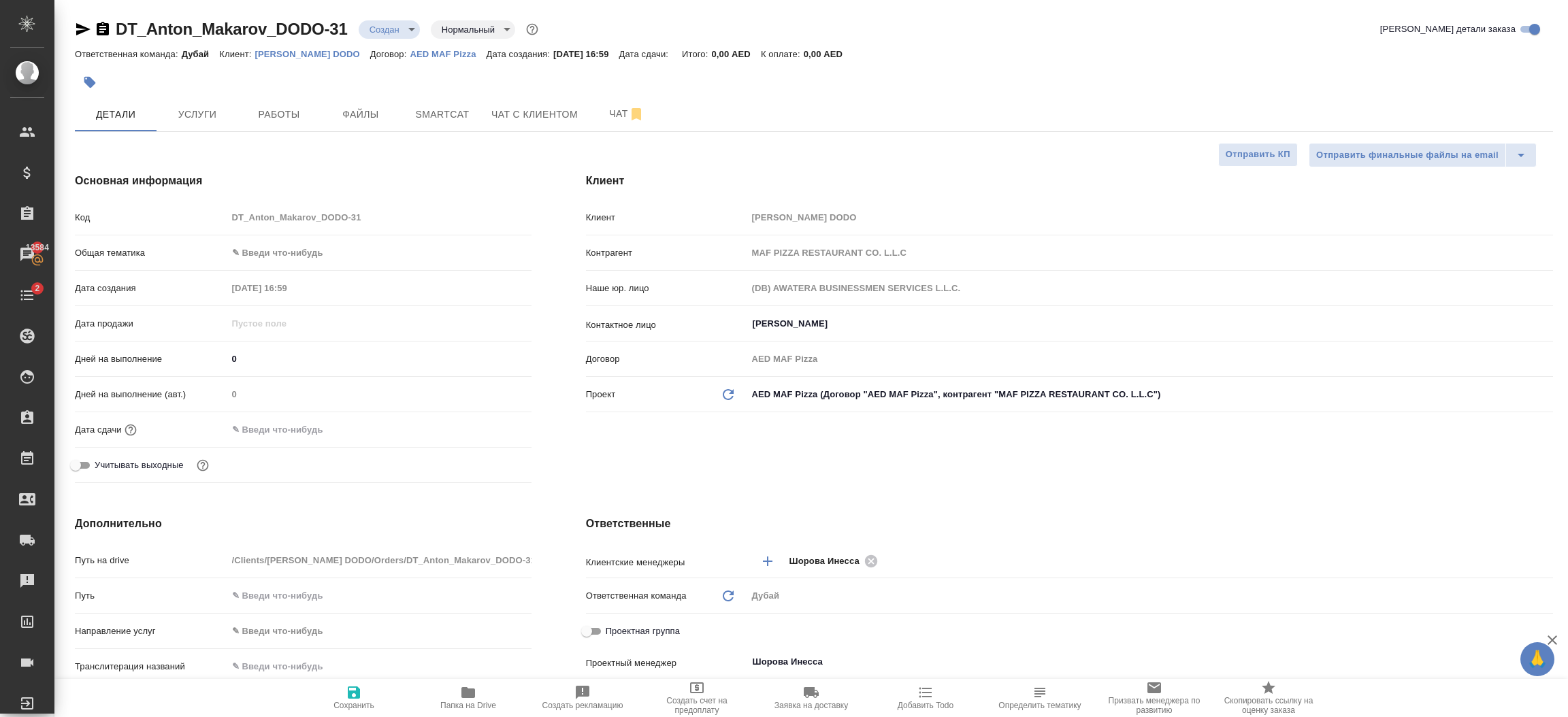
type textarea "x"
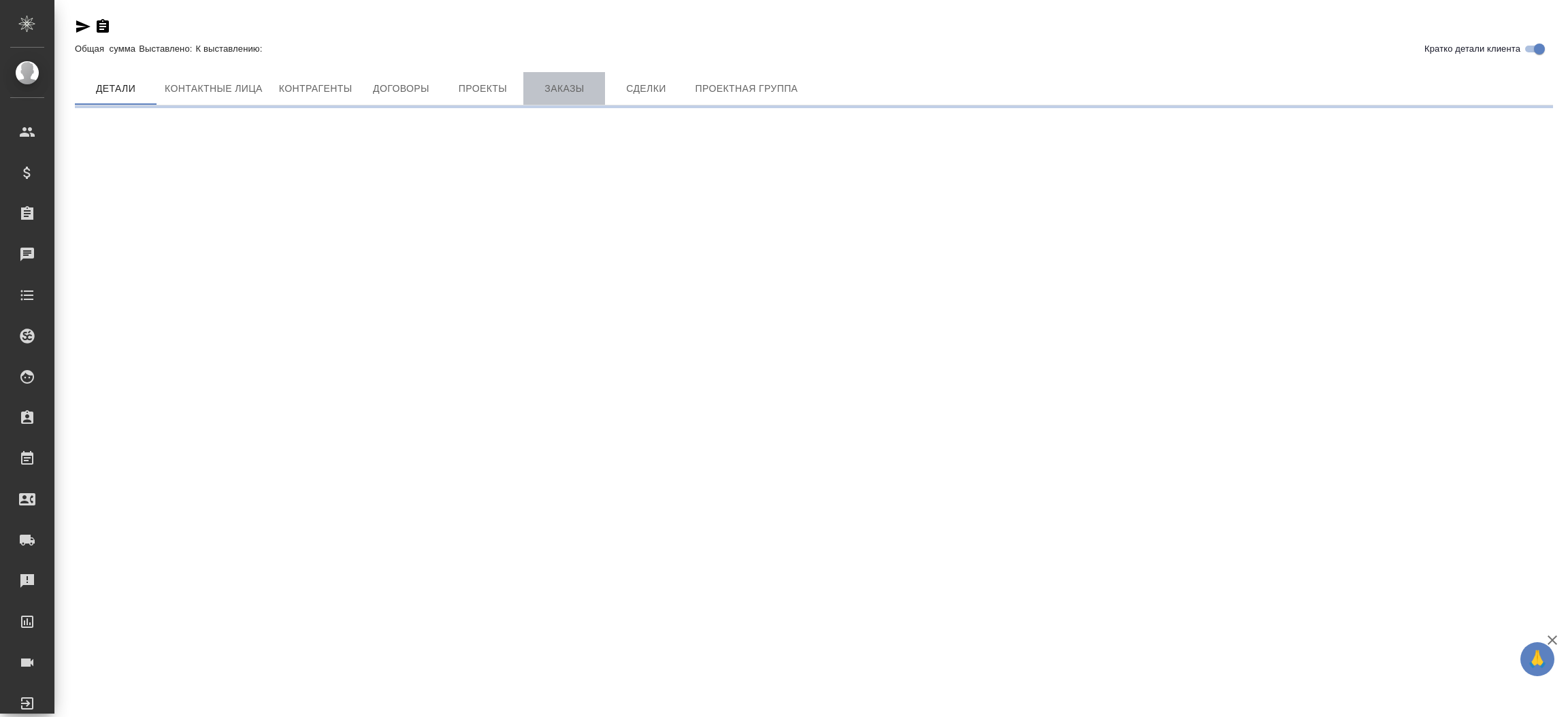
click at [569, 91] on span "Заказы" at bounding box center [564, 89] width 65 height 17
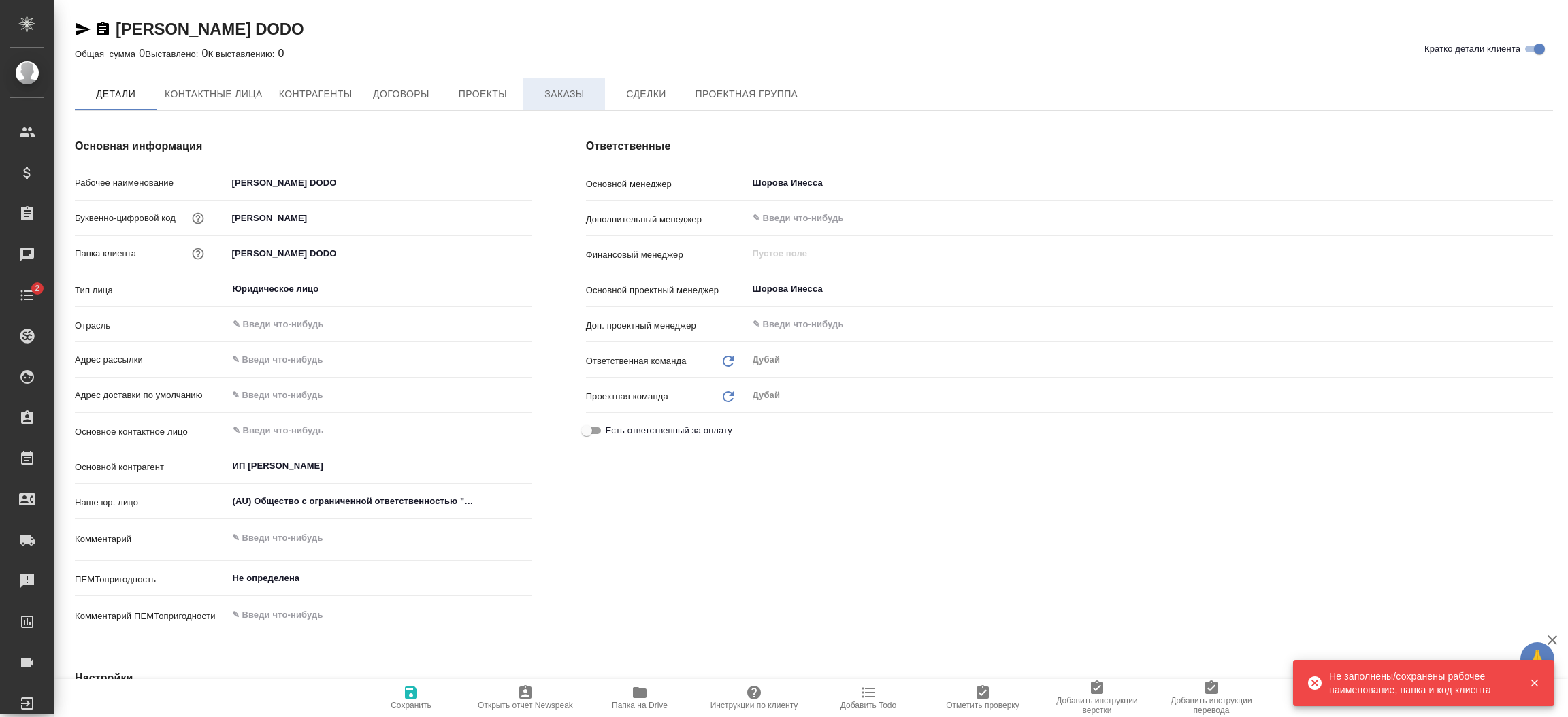
type textarea "x"
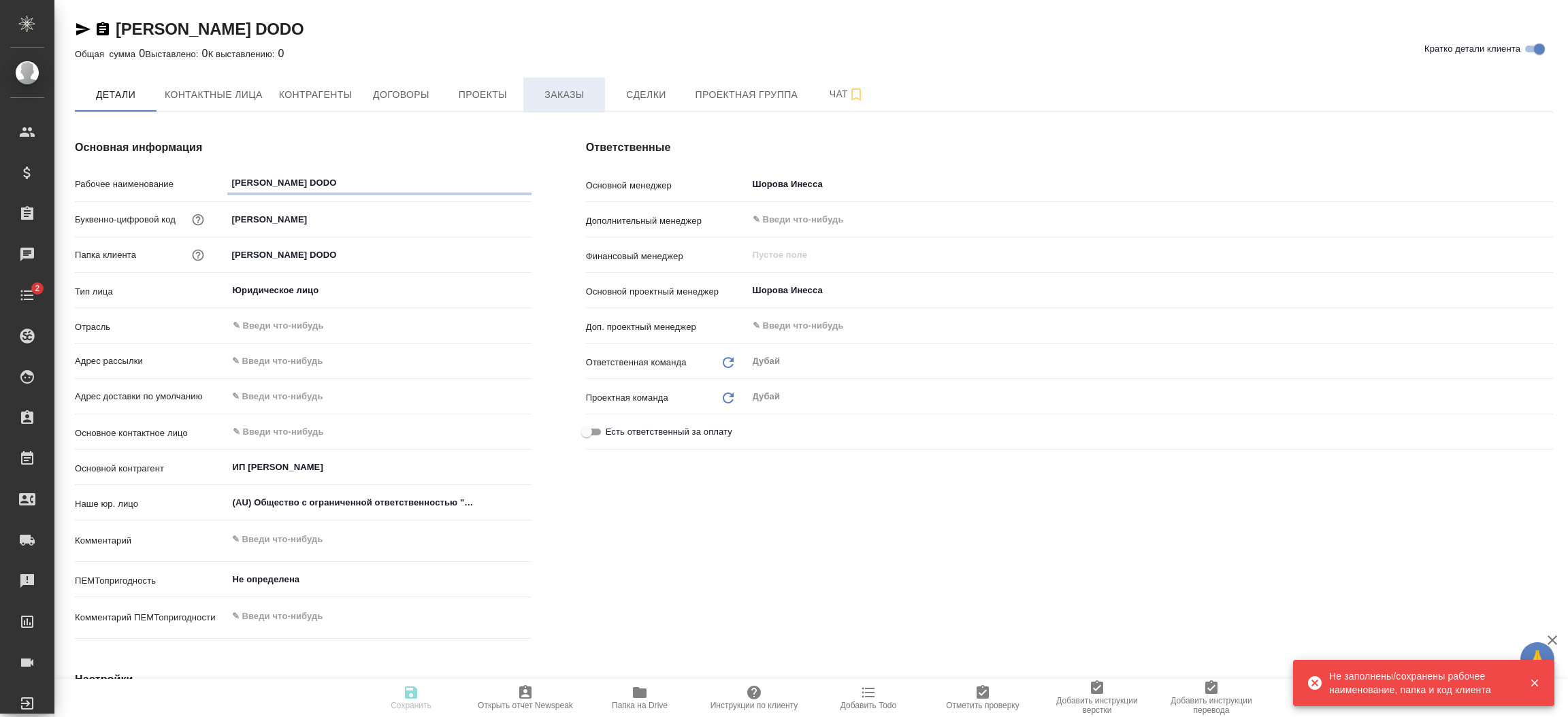
type textarea "x"
click at [556, 101] on span "Заказы" at bounding box center [564, 95] width 65 height 17
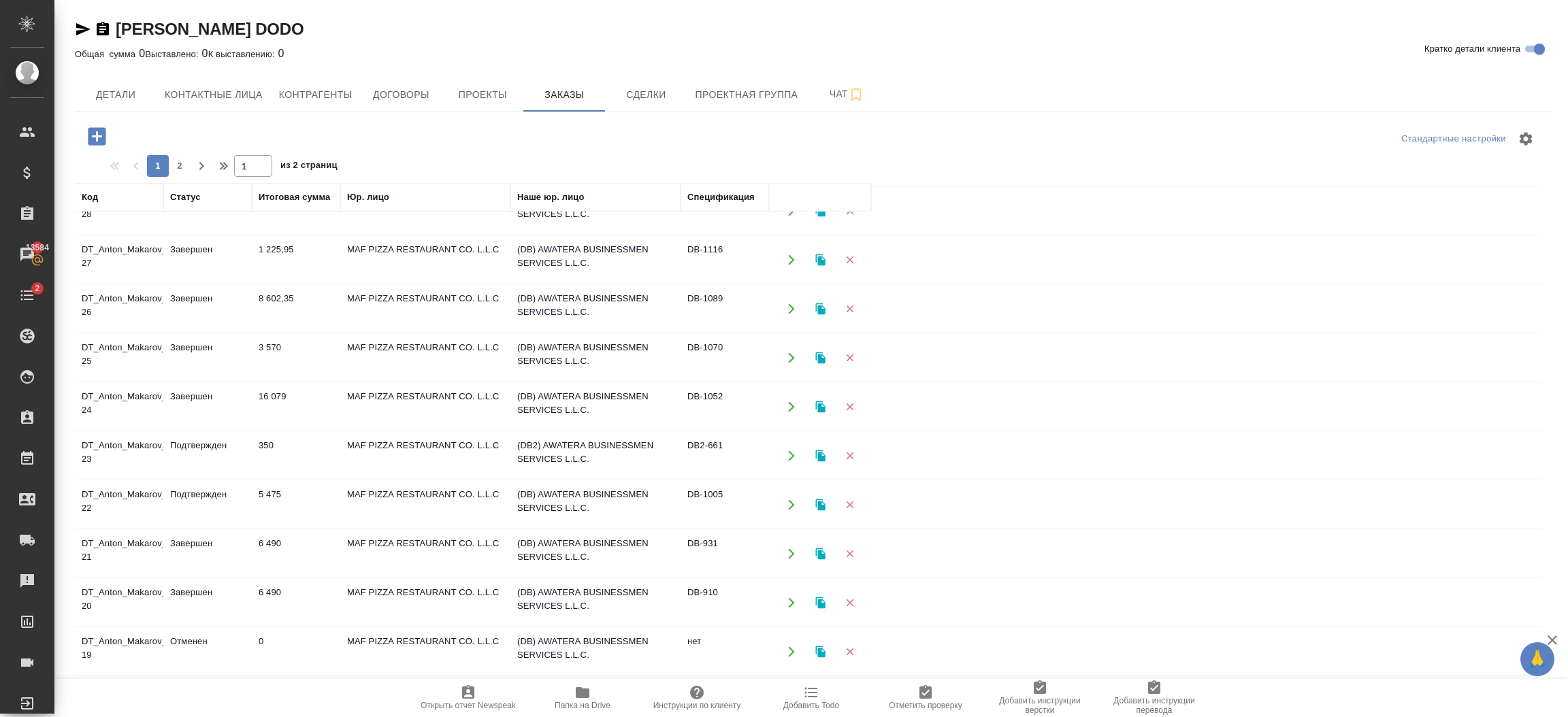
scroll to position [176, 0]
click at [789, 552] on icon "button" at bounding box center [792, 551] width 13 height 13
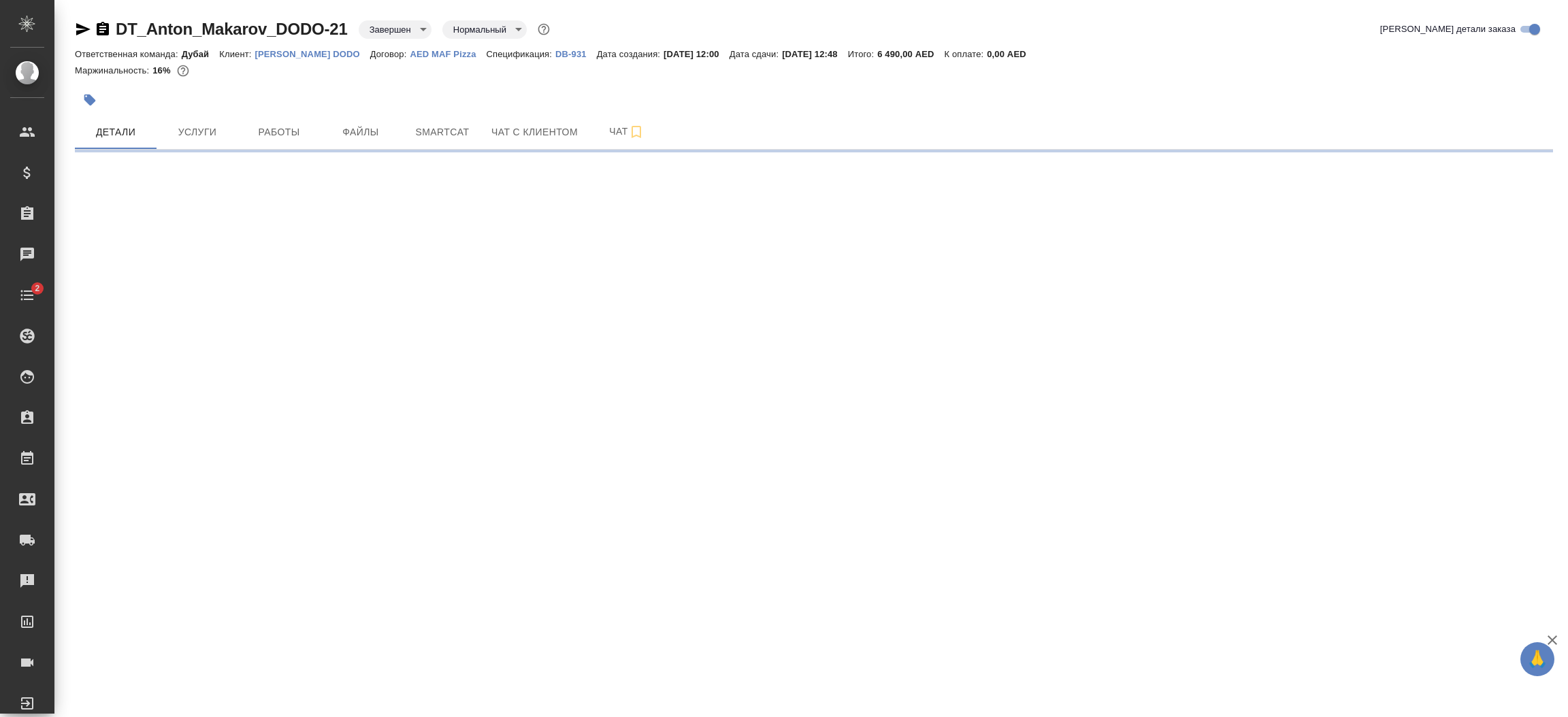
select select "RU"
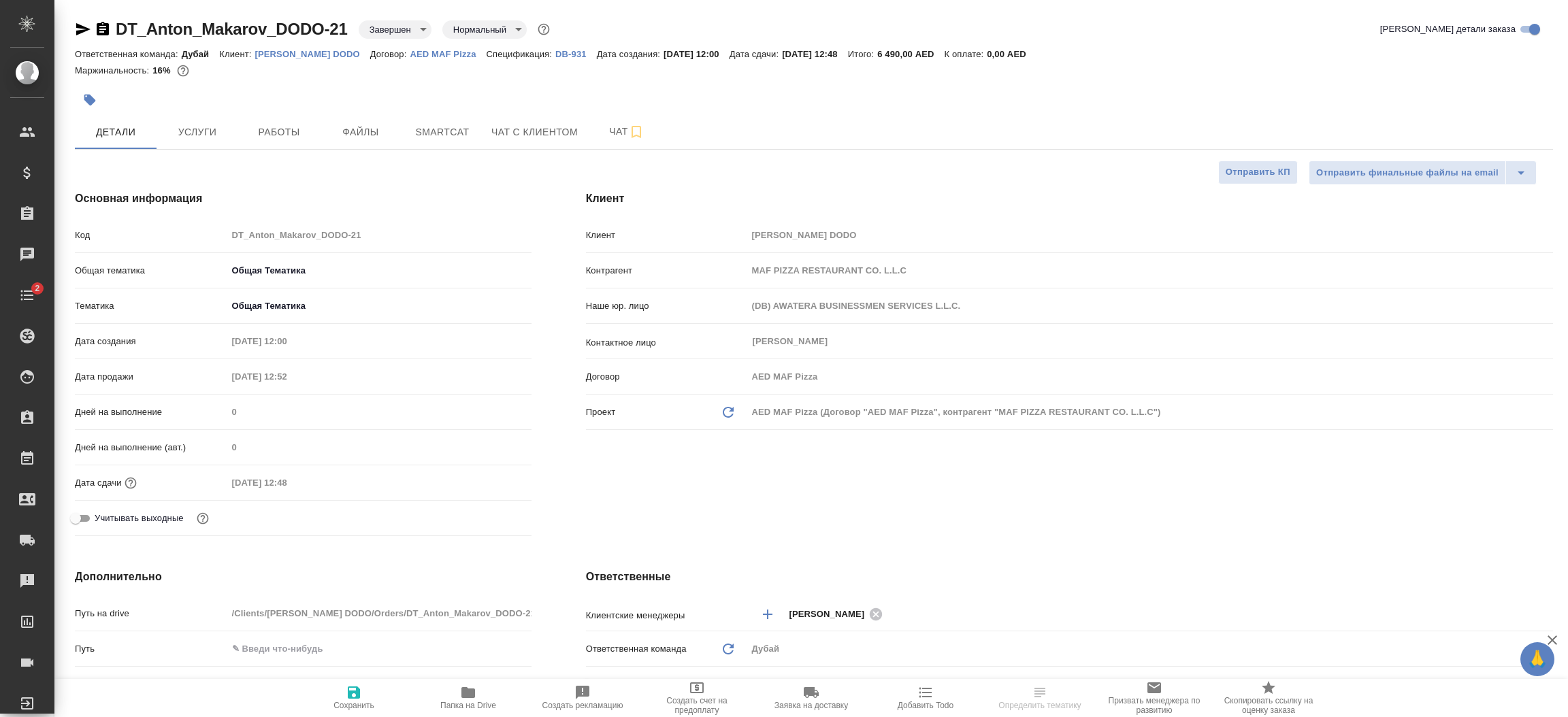
type textarea "x"
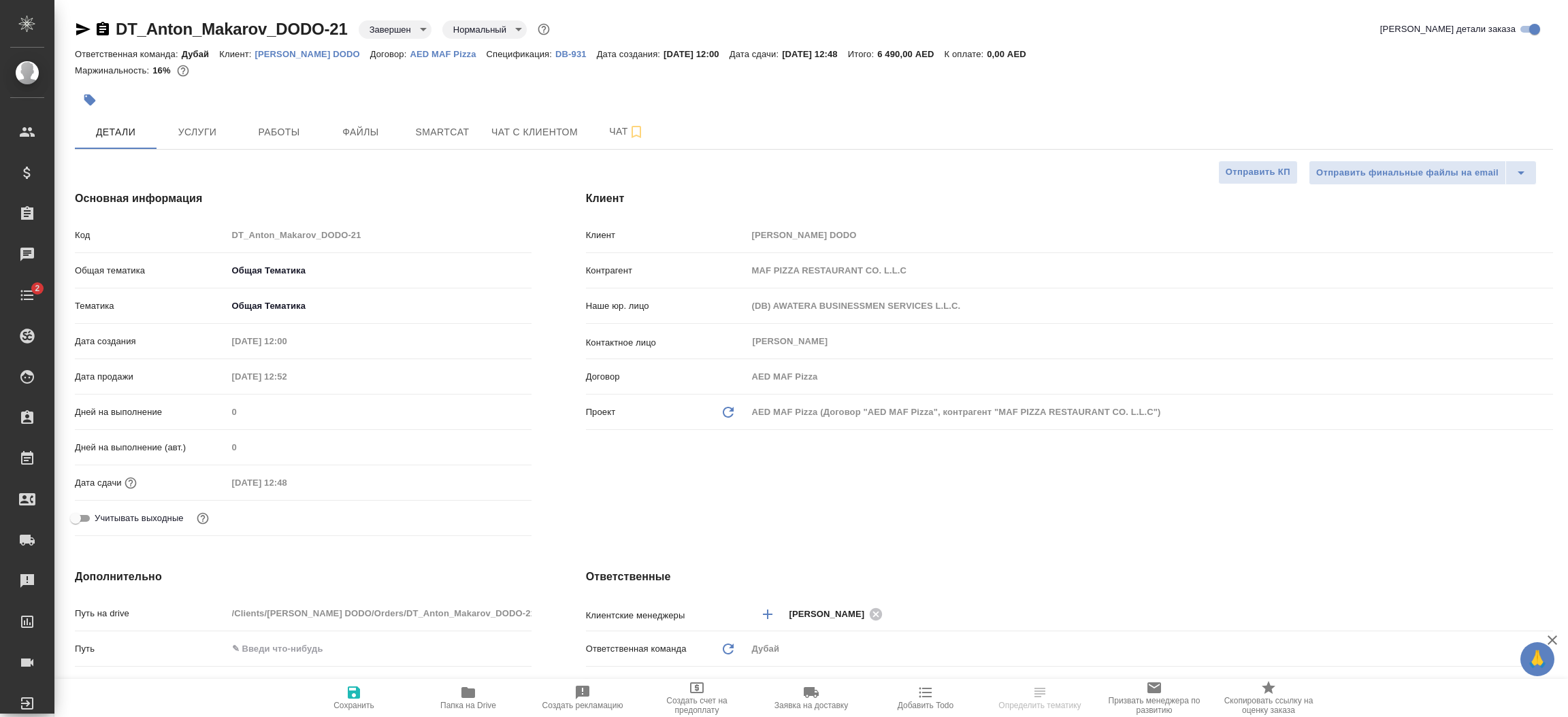
type textarea "x"
click at [758, 523] on div "Клиент Клиент Anton Makarov DODO Контрагент MAF PIZZA RESTAURANT CO. L.L.C Наше…" at bounding box center [1069, 365] width 1022 height 405
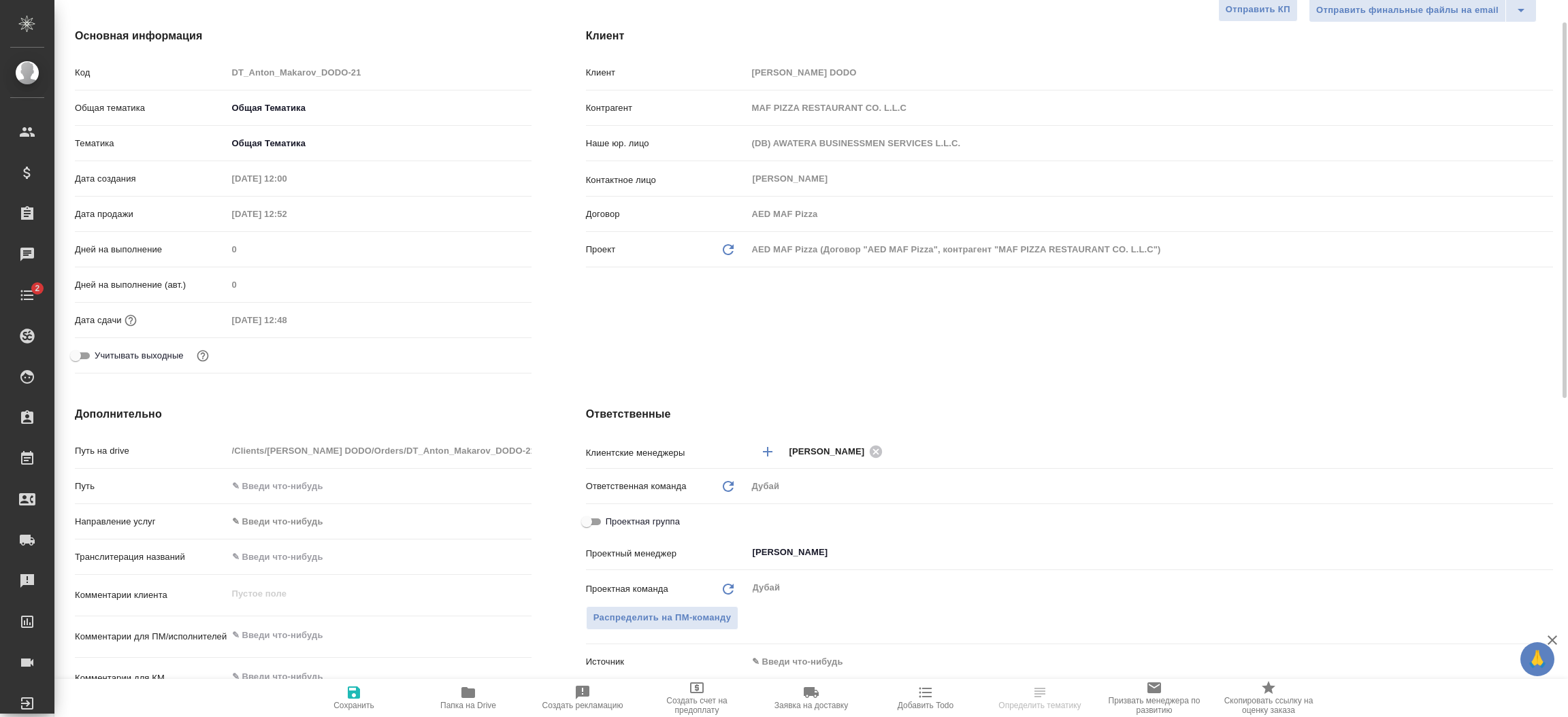
scroll to position [244, 0]
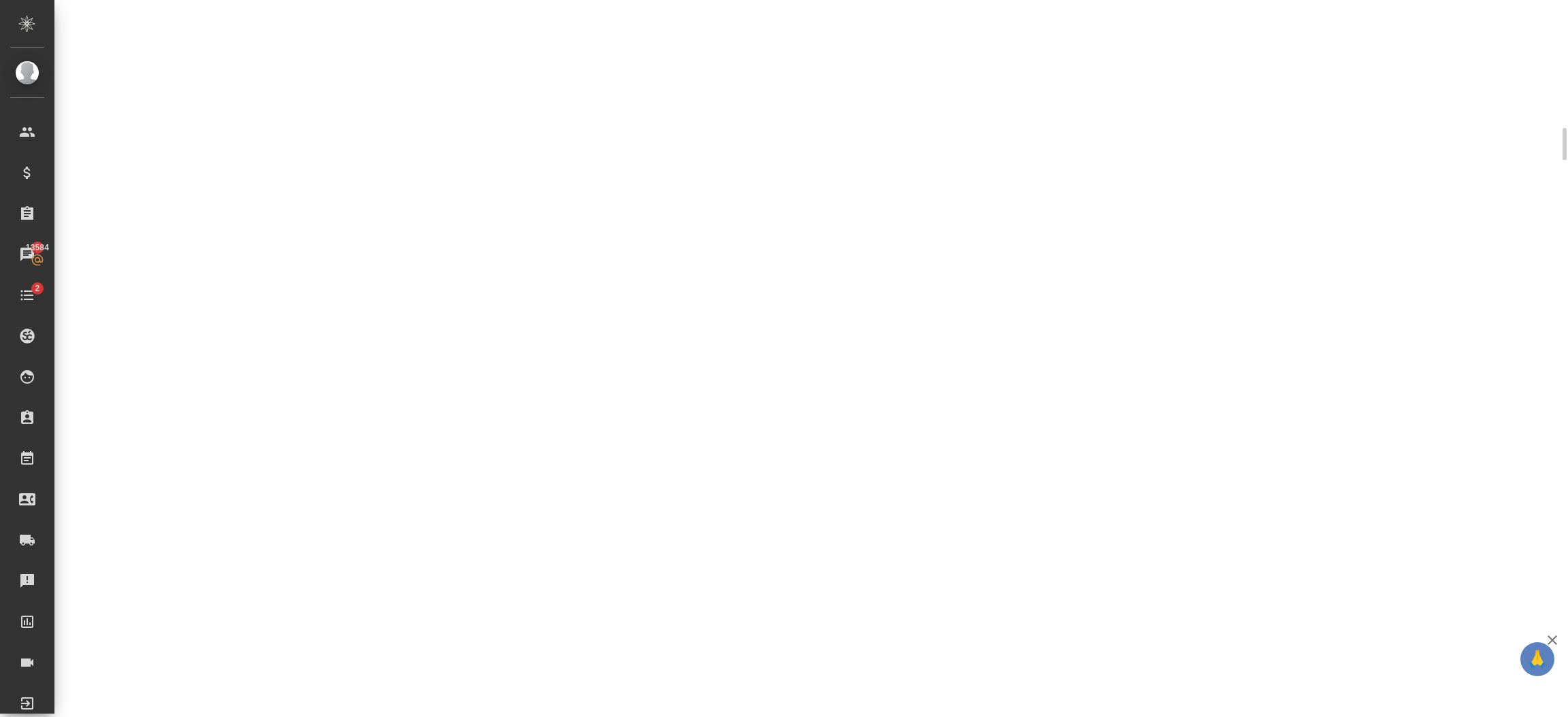
select select "RU"
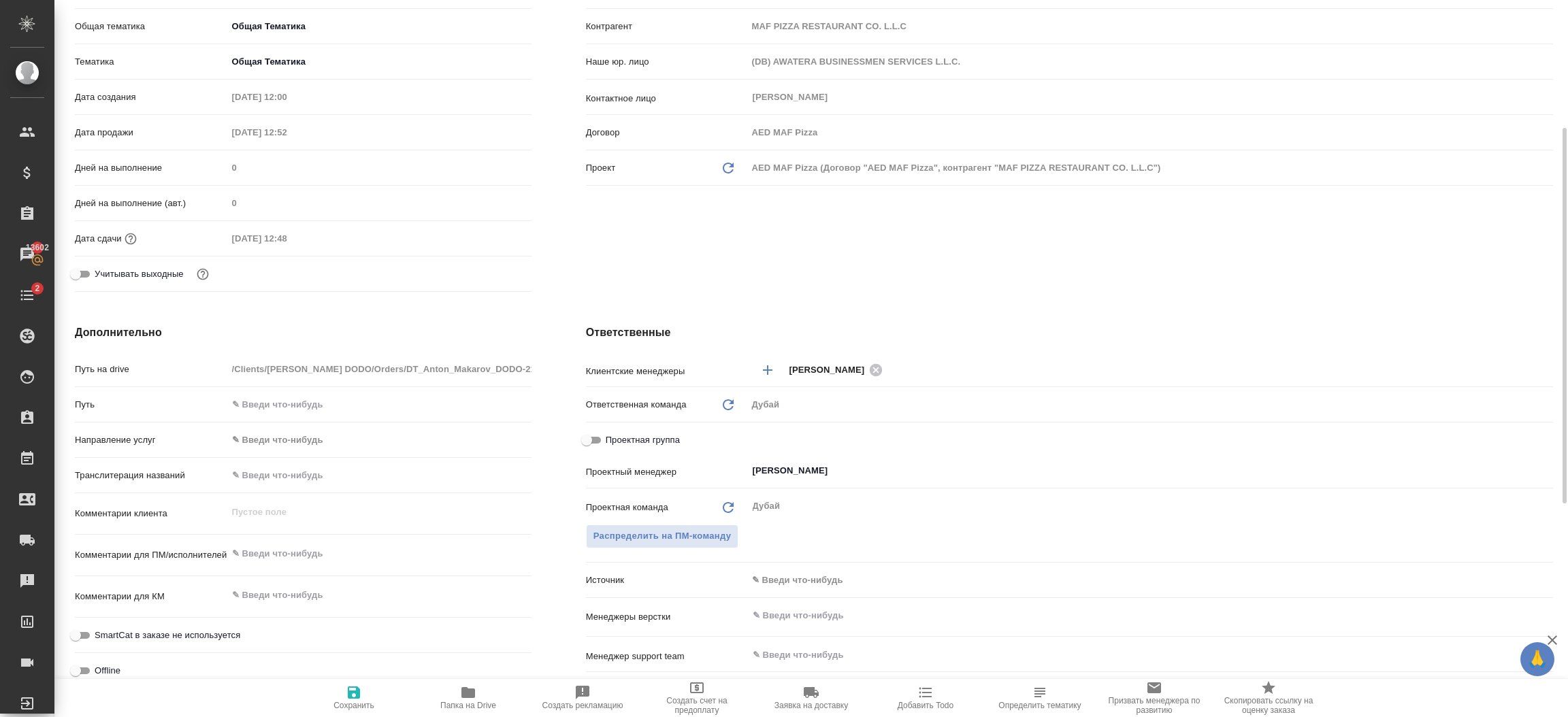
type textarea "x"
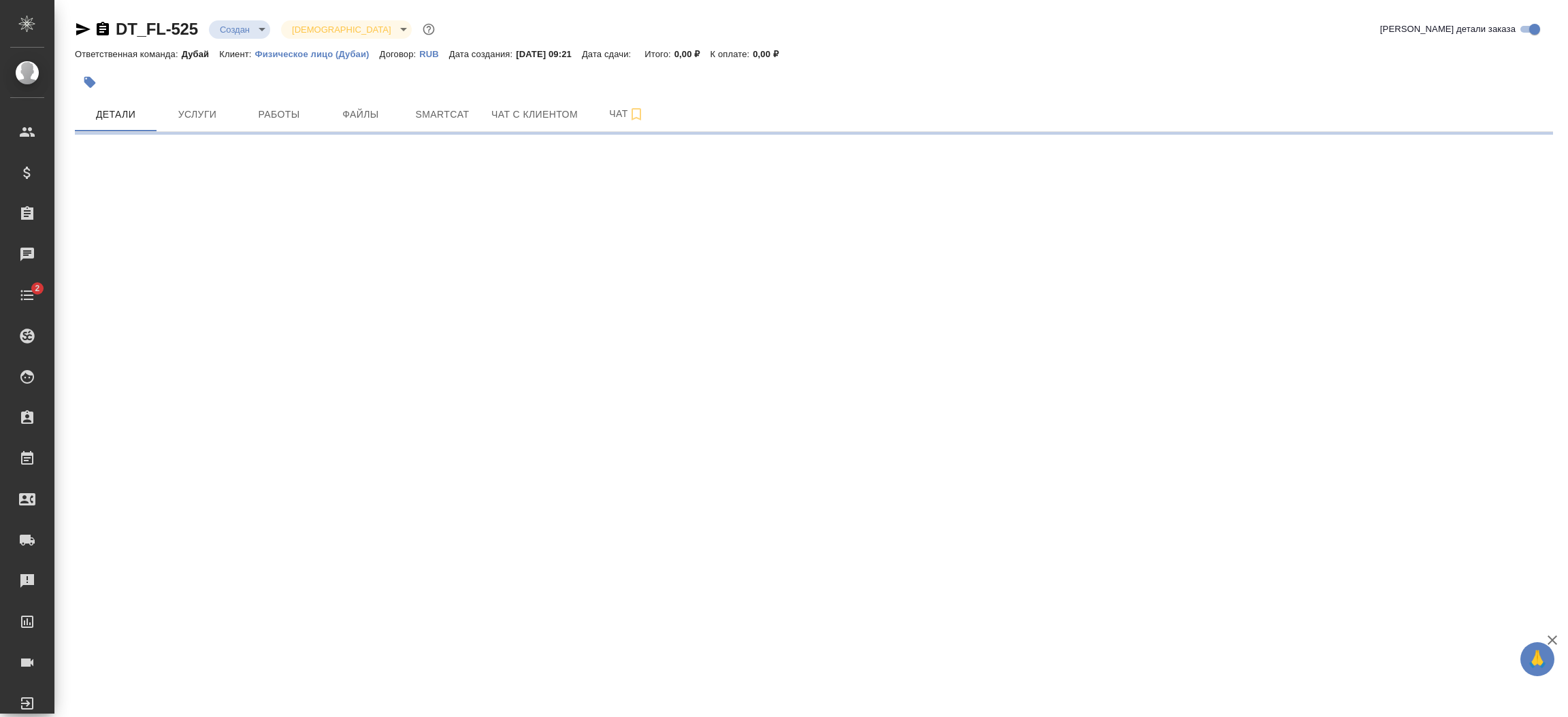
select select "RU"
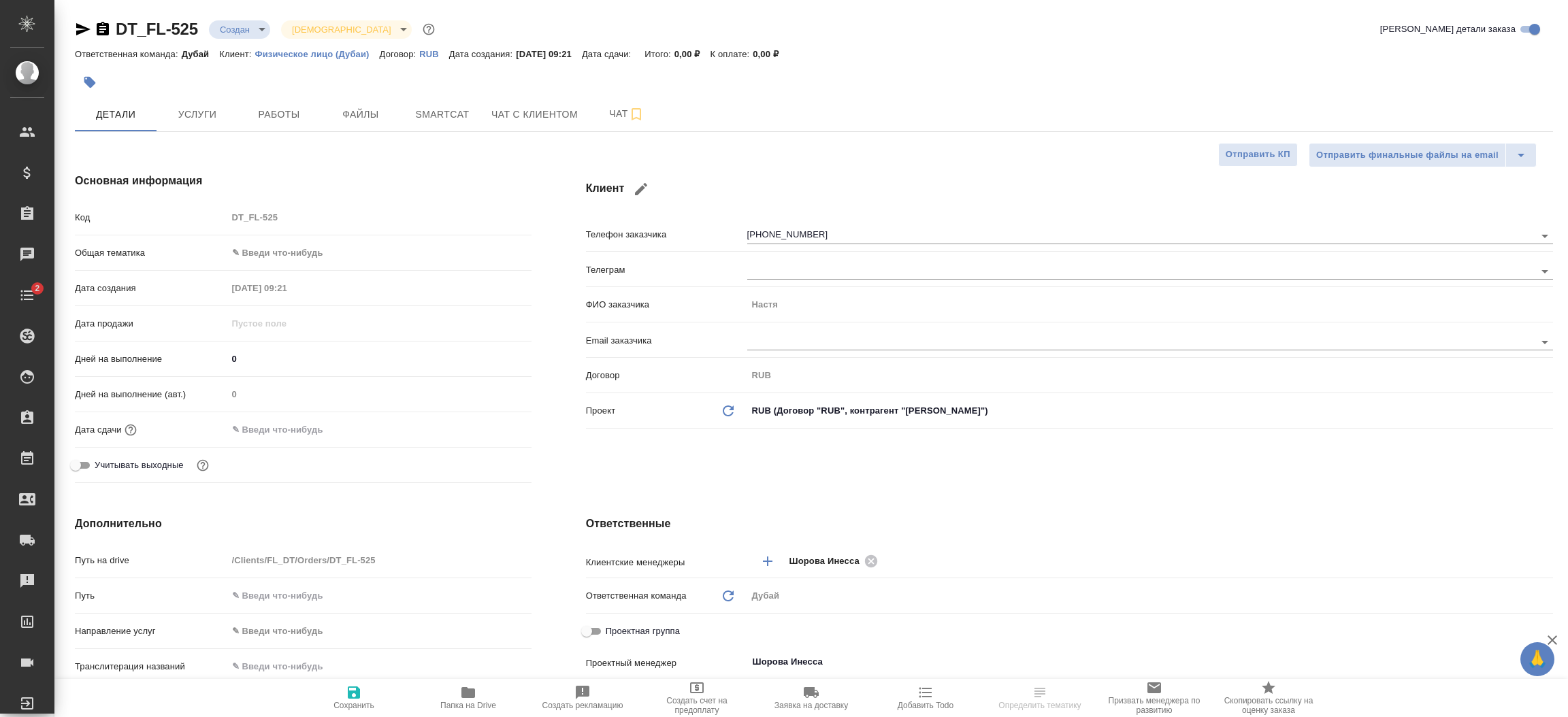
type textarea "x"
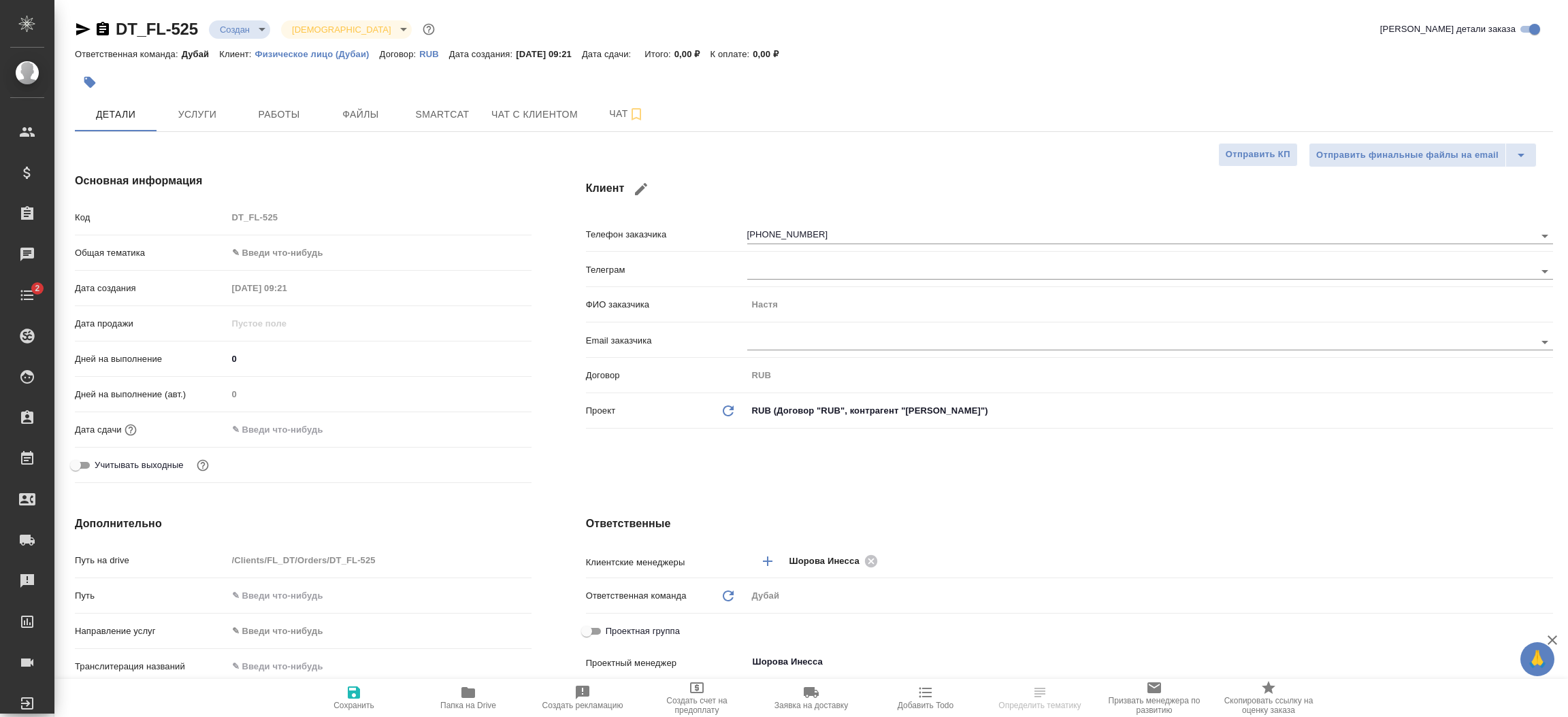
type textarea "x"
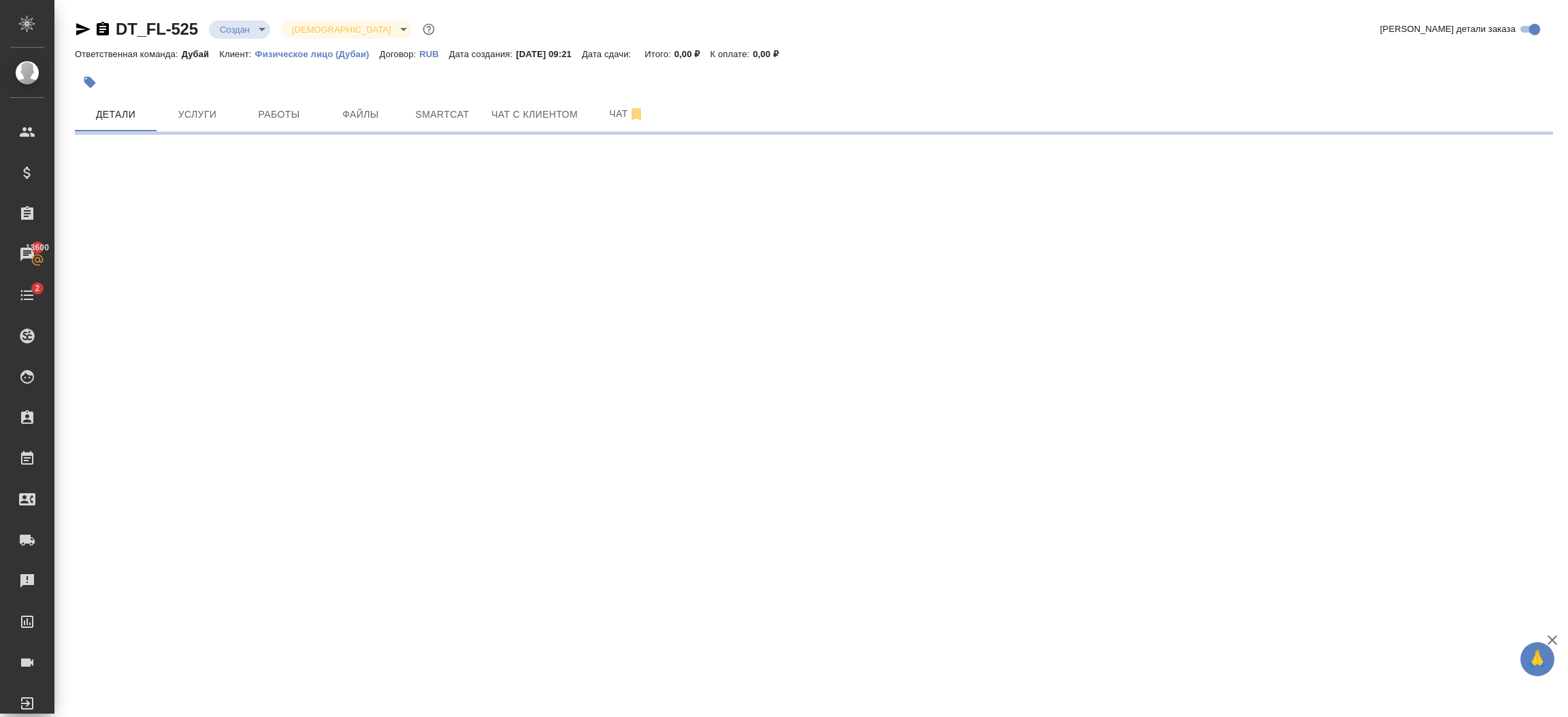
select select "RU"
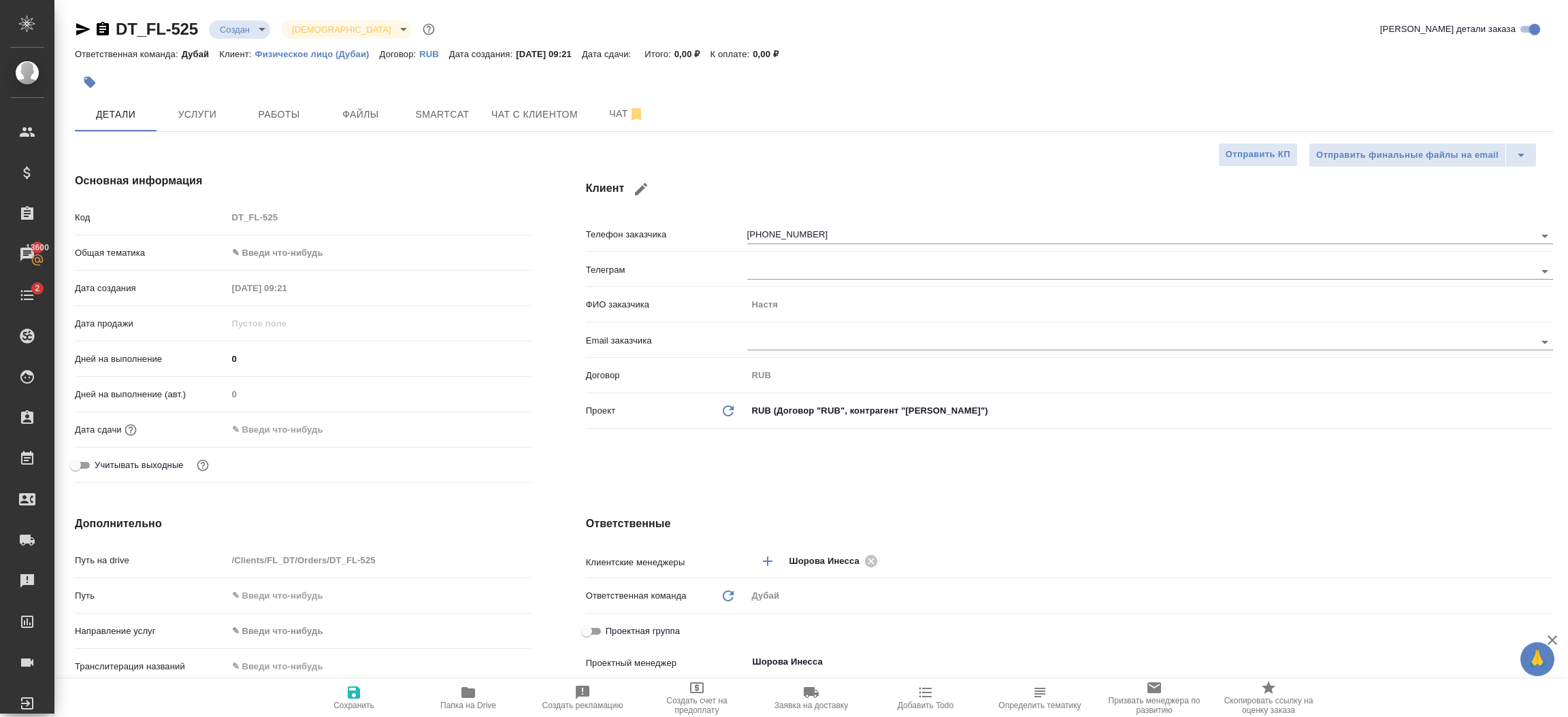
type textarea "x"
click at [347, 55] on p "Физическое лицо (Дубаи)" at bounding box center [318, 54] width 125 height 10
type textarea "x"
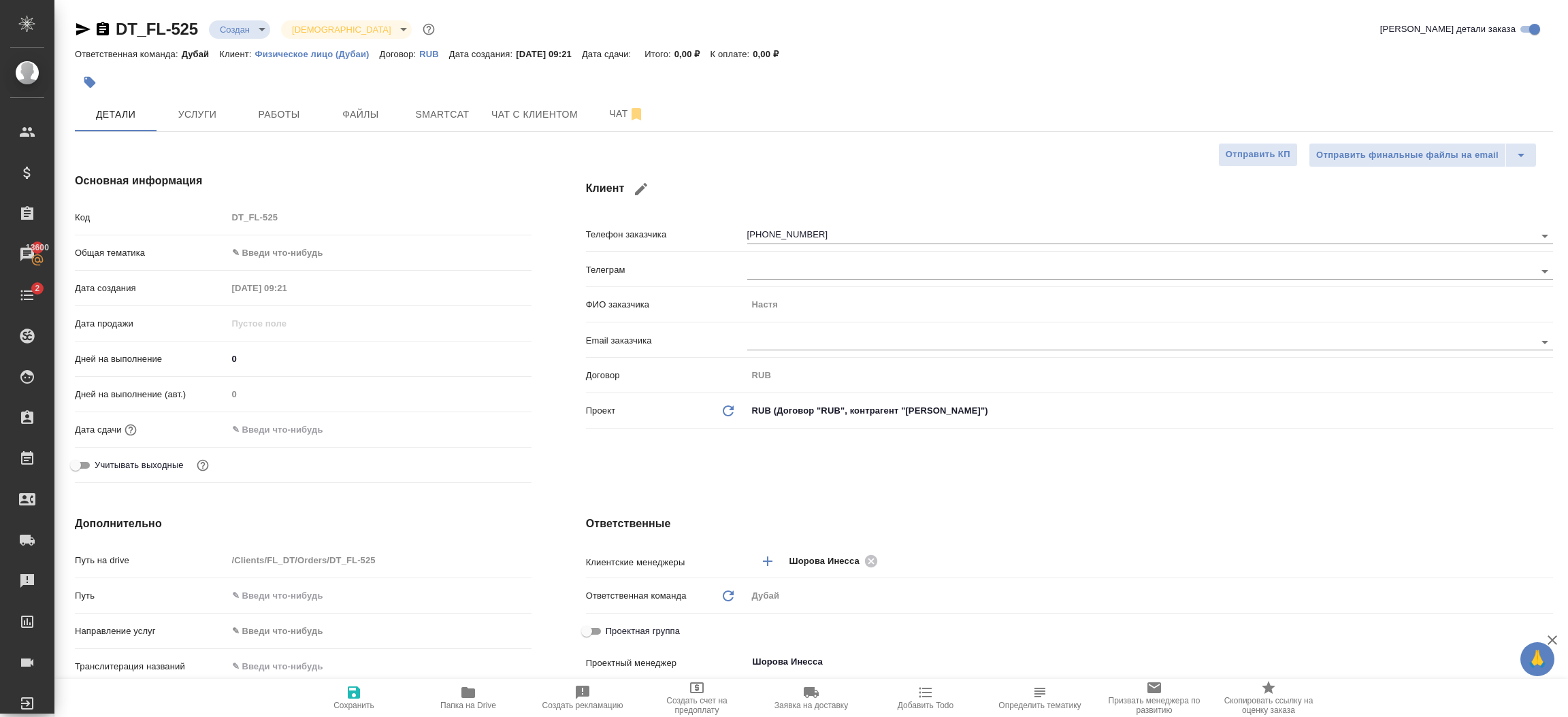
type textarea "x"
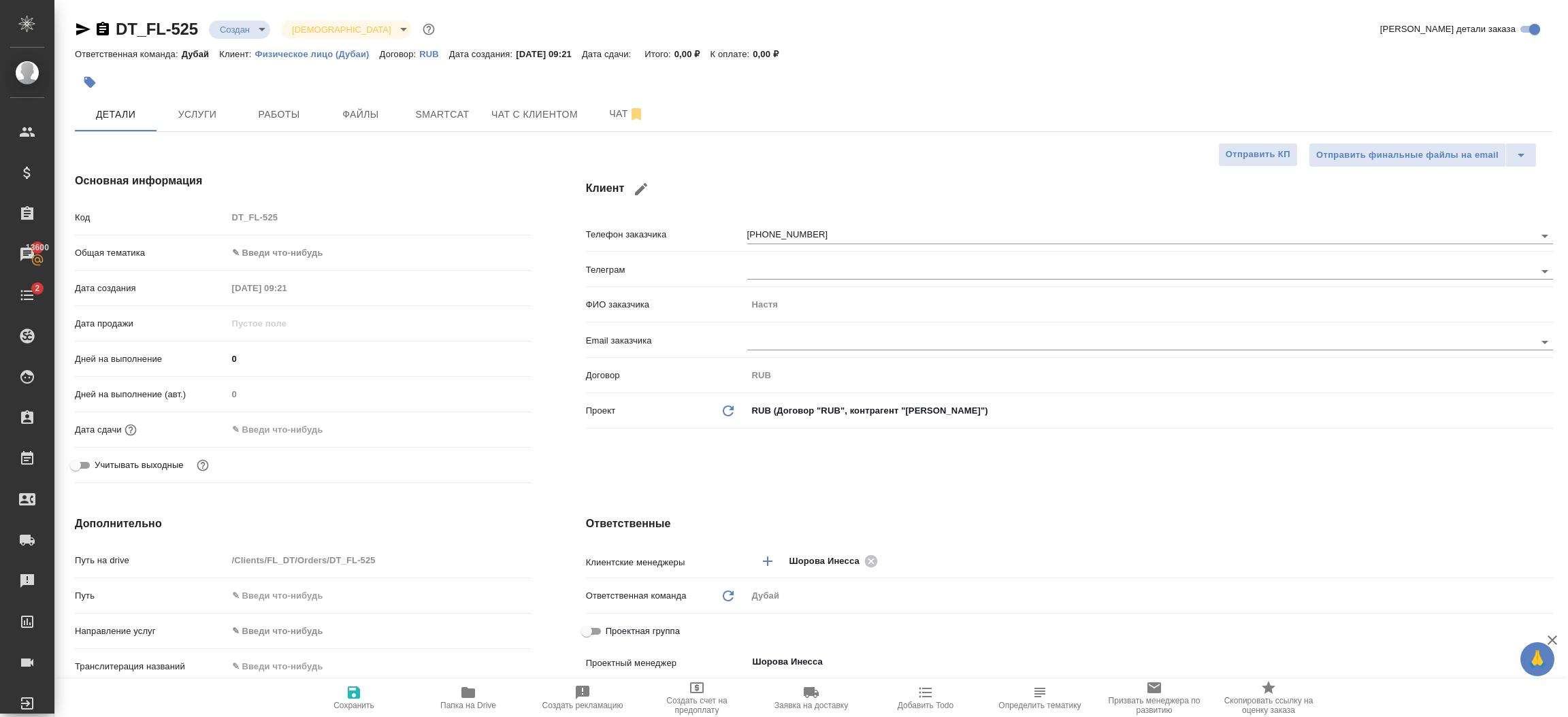
type textarea "x"
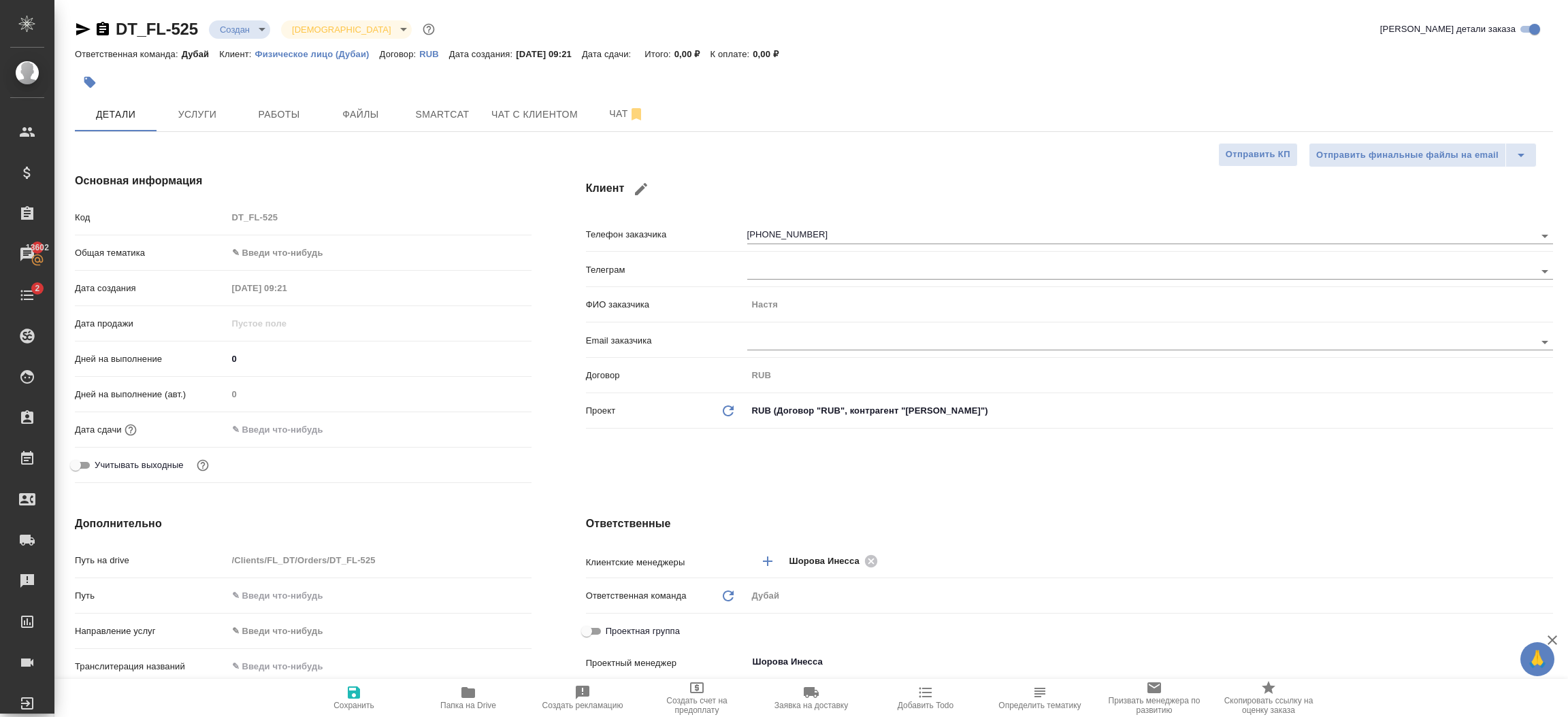
type textarea "x"
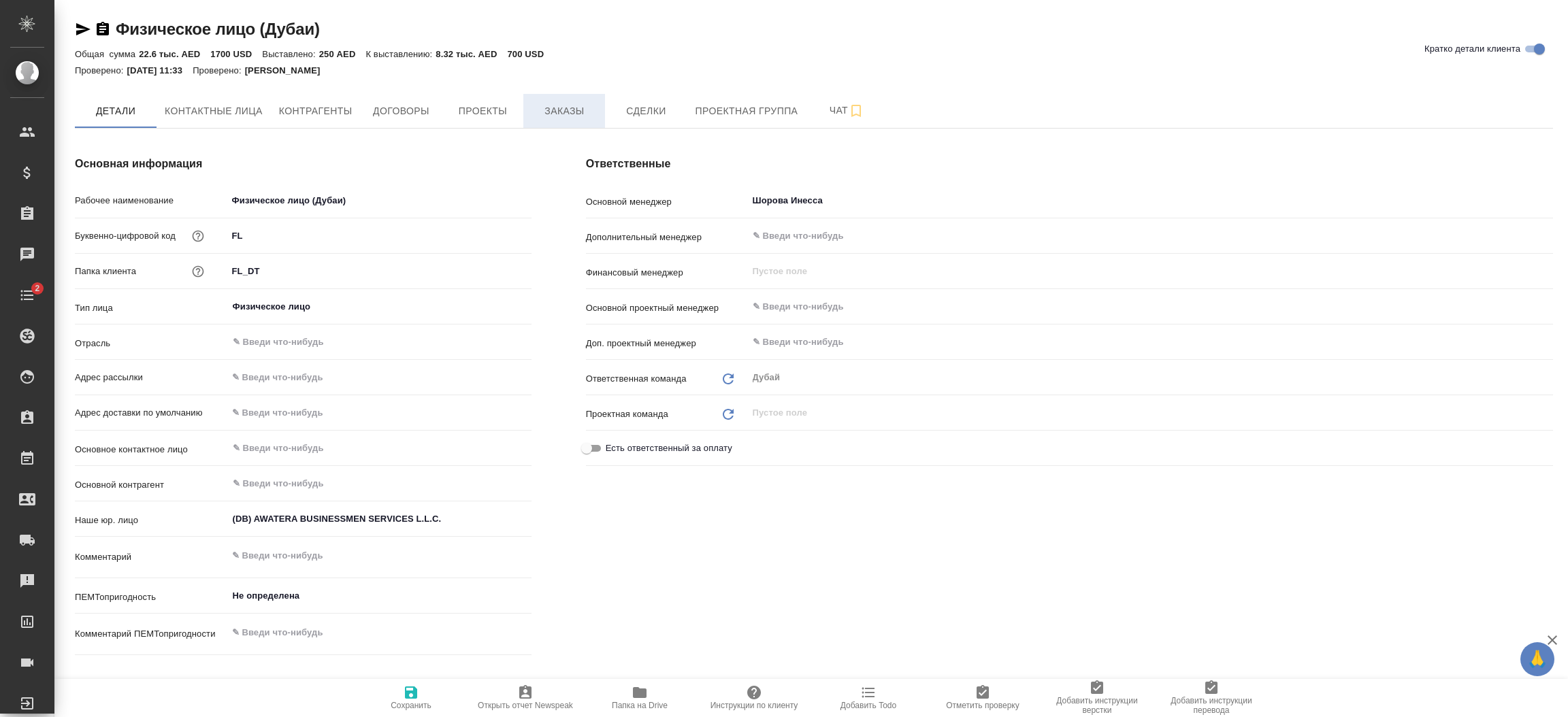
click at [558, 116] on span "Заказы" at bounding box center [564, 111] width 65 height 17
type textarea "x"
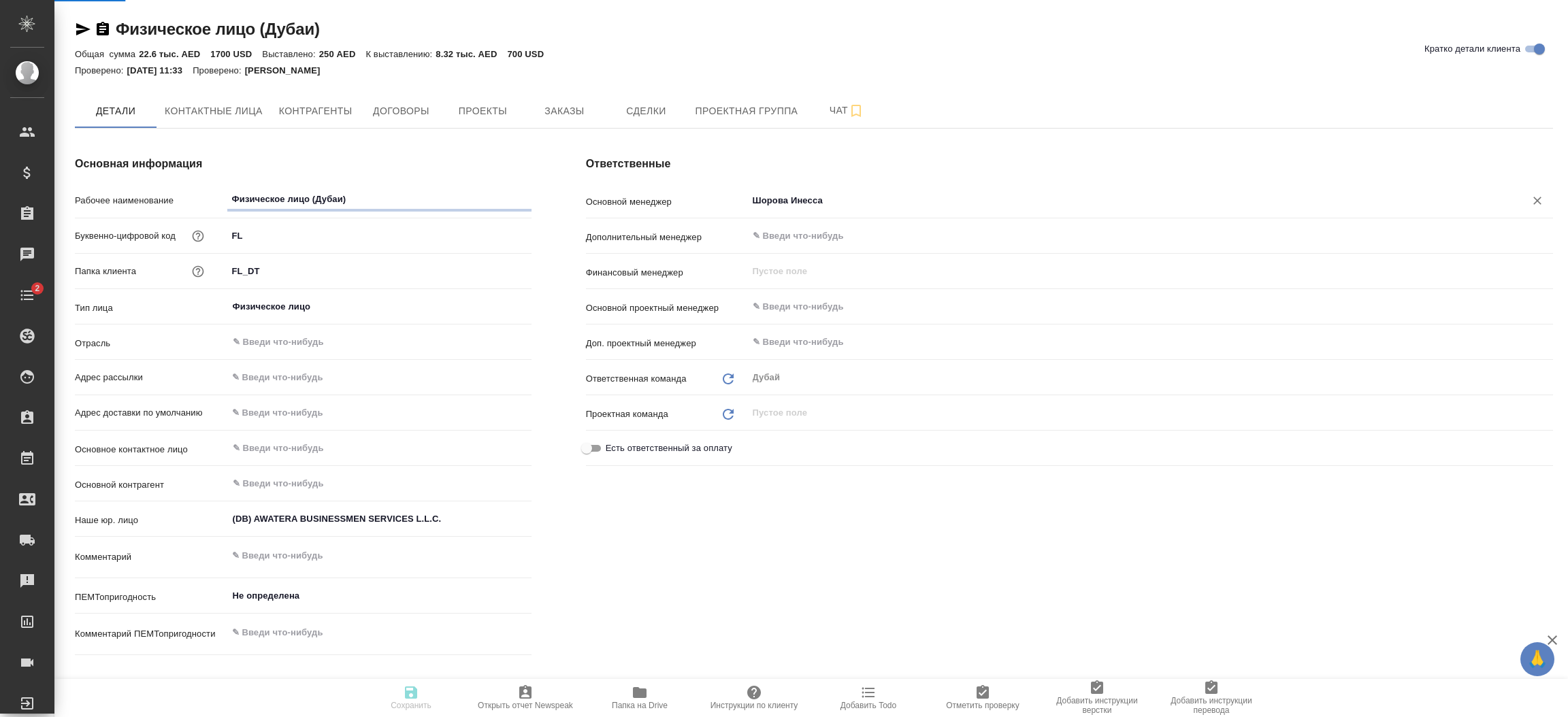
type textarea "x"
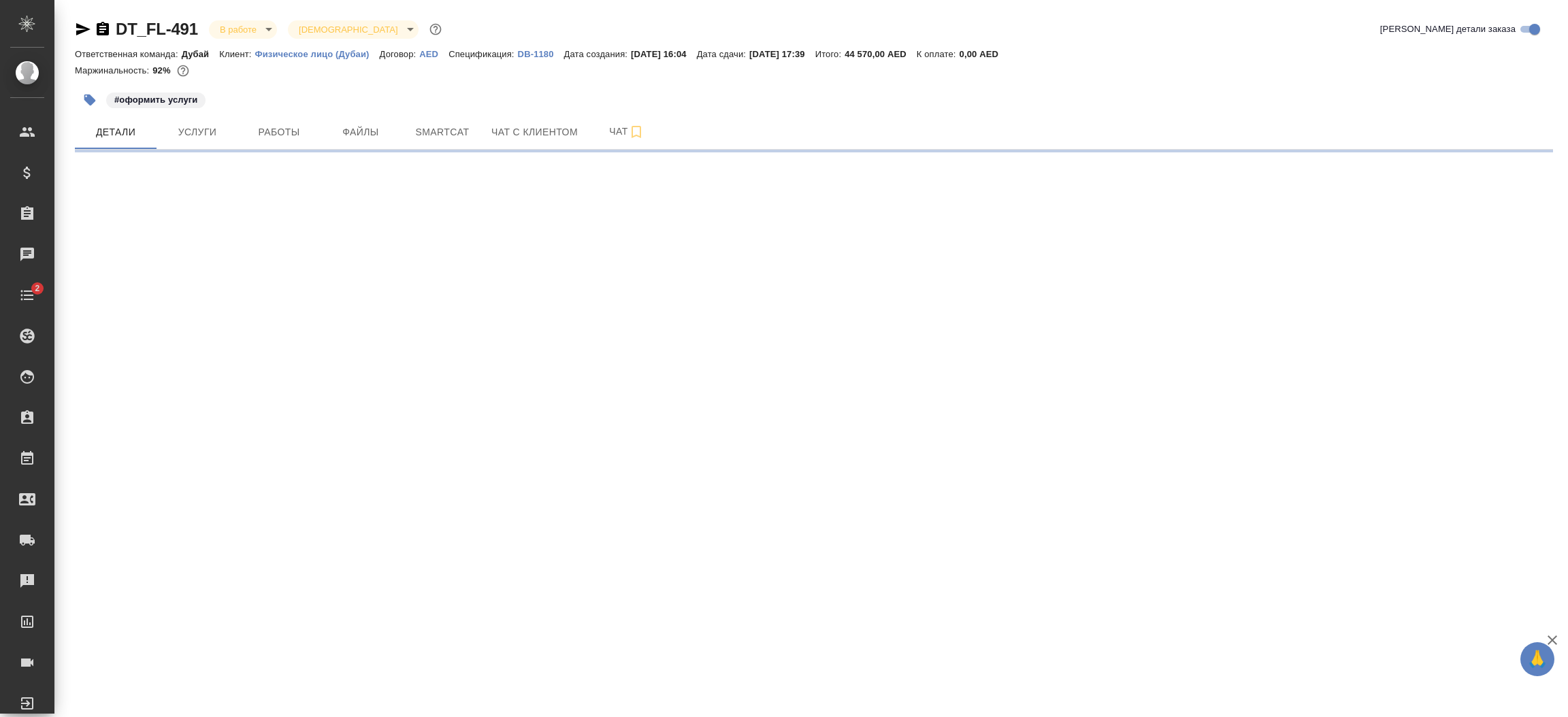
select select "RU"
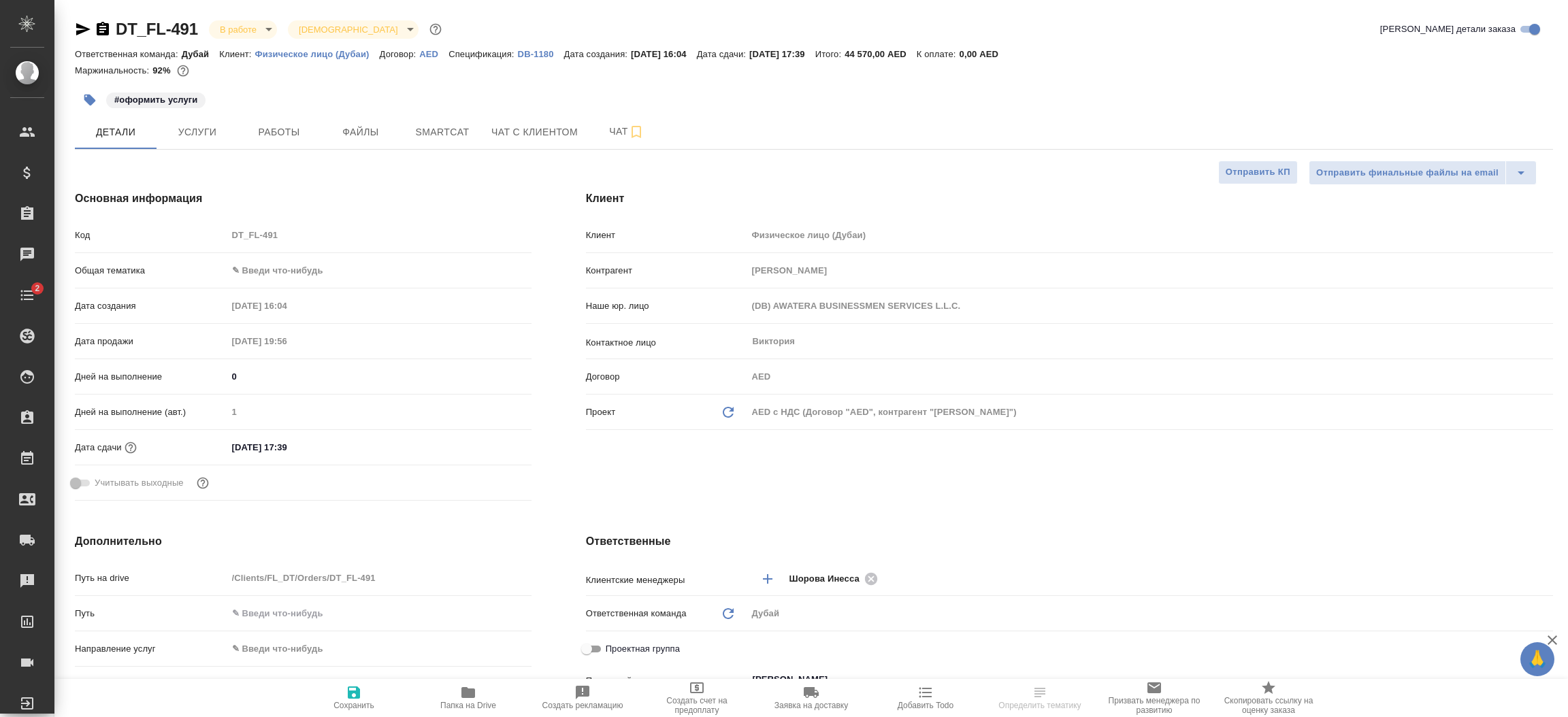
type textarea "x"
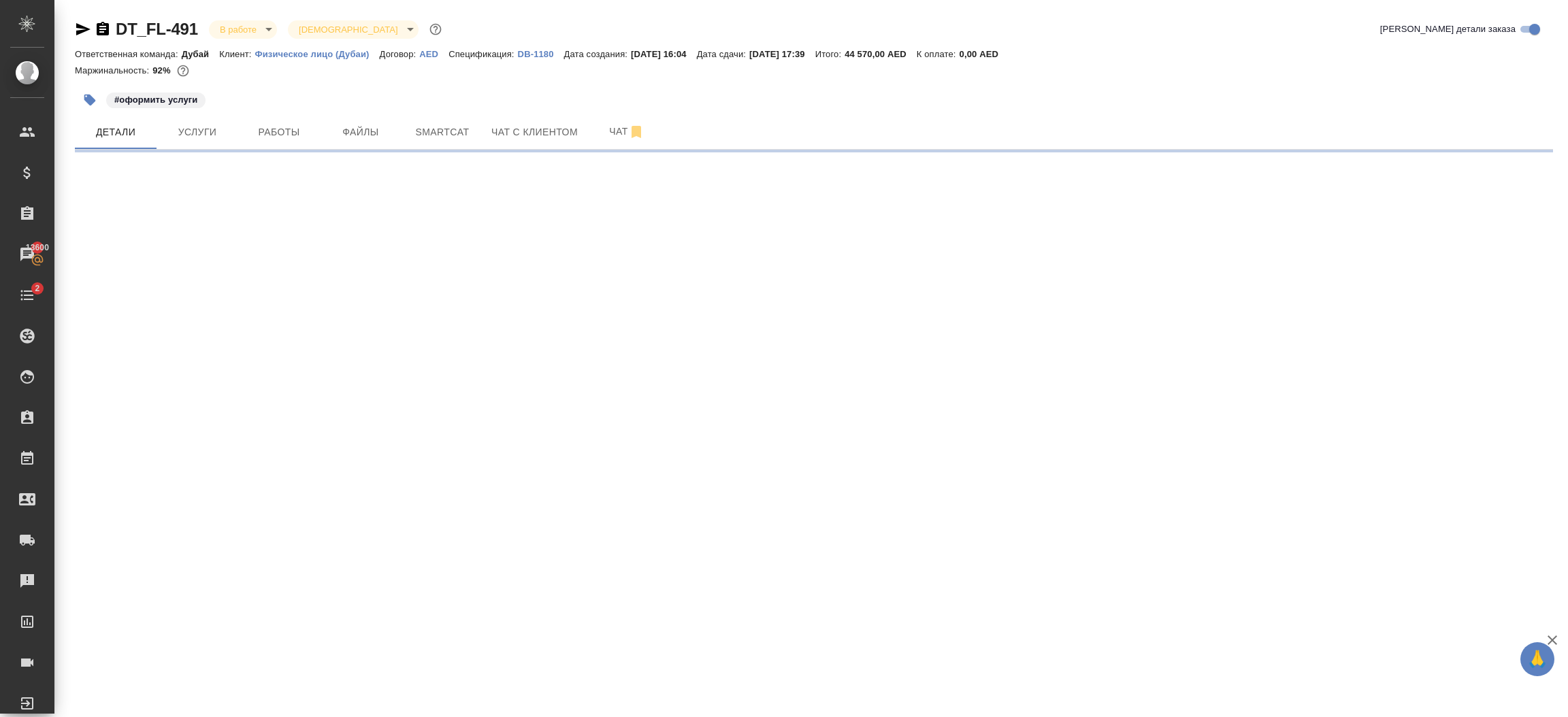
select select "RU"
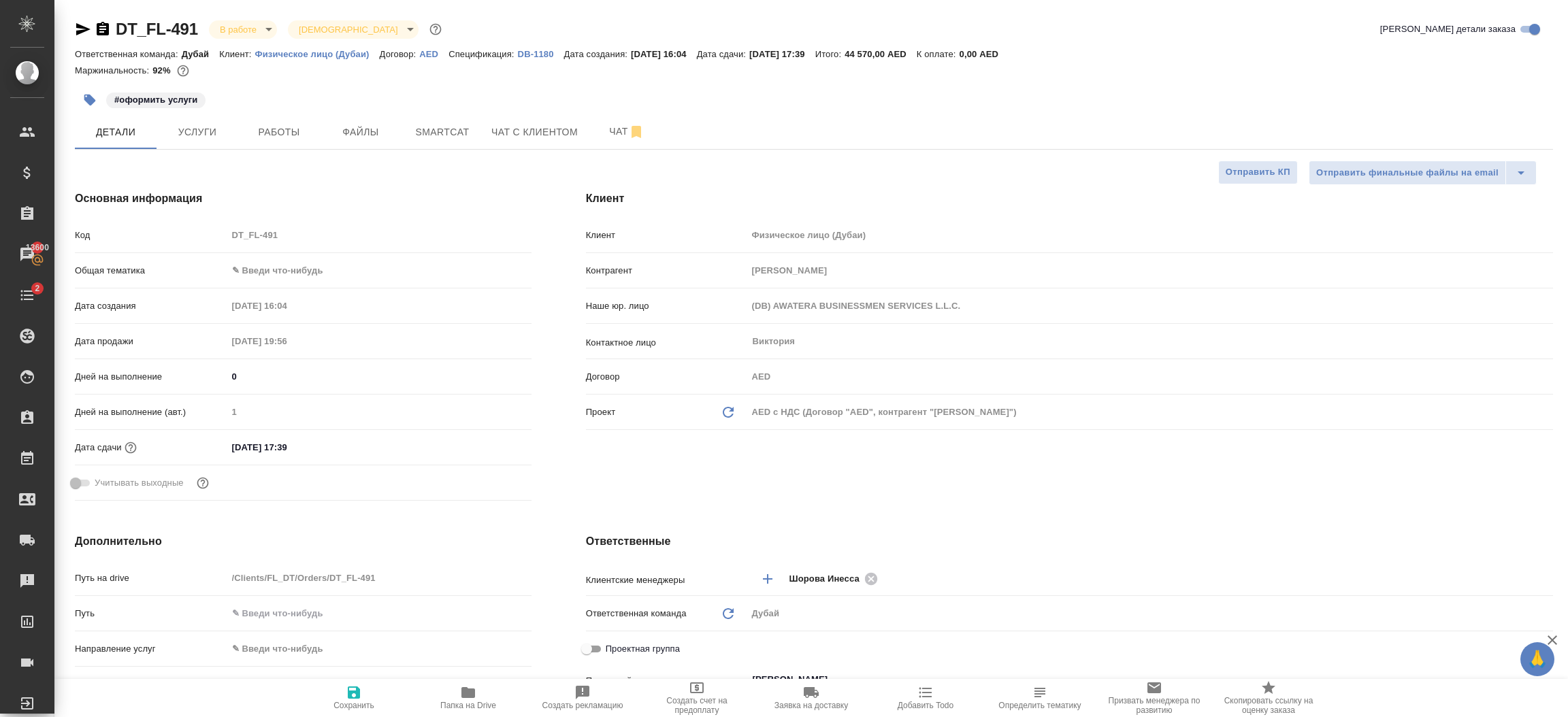
type textarea "x"
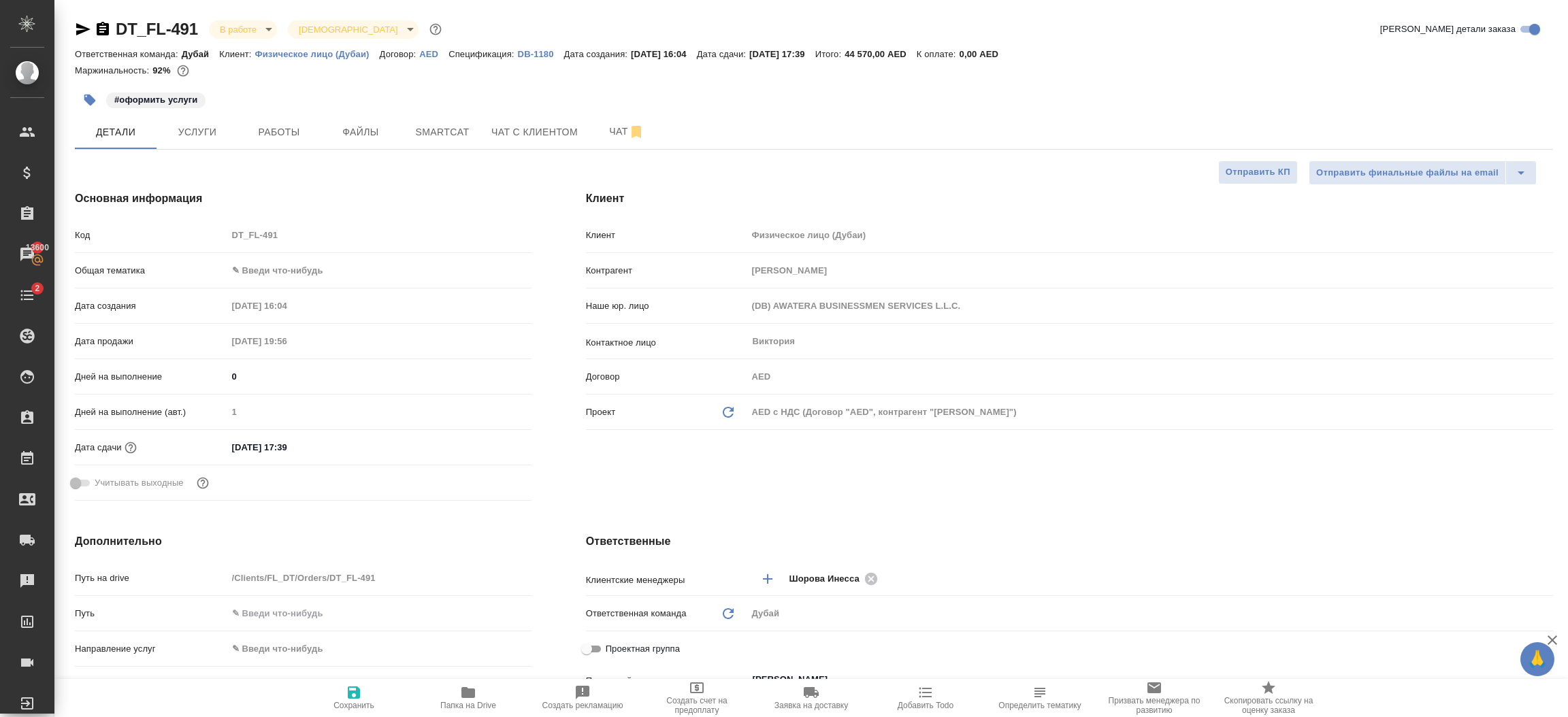
type textarea "x"
click at [1279, 65] on div "Маржинальность: 92%" at bounding box center [814, 71] width 1479 height 18
click at [1566, 70] on div at bounding box center [1563, 359] width 10 height 718
type textarea "x"
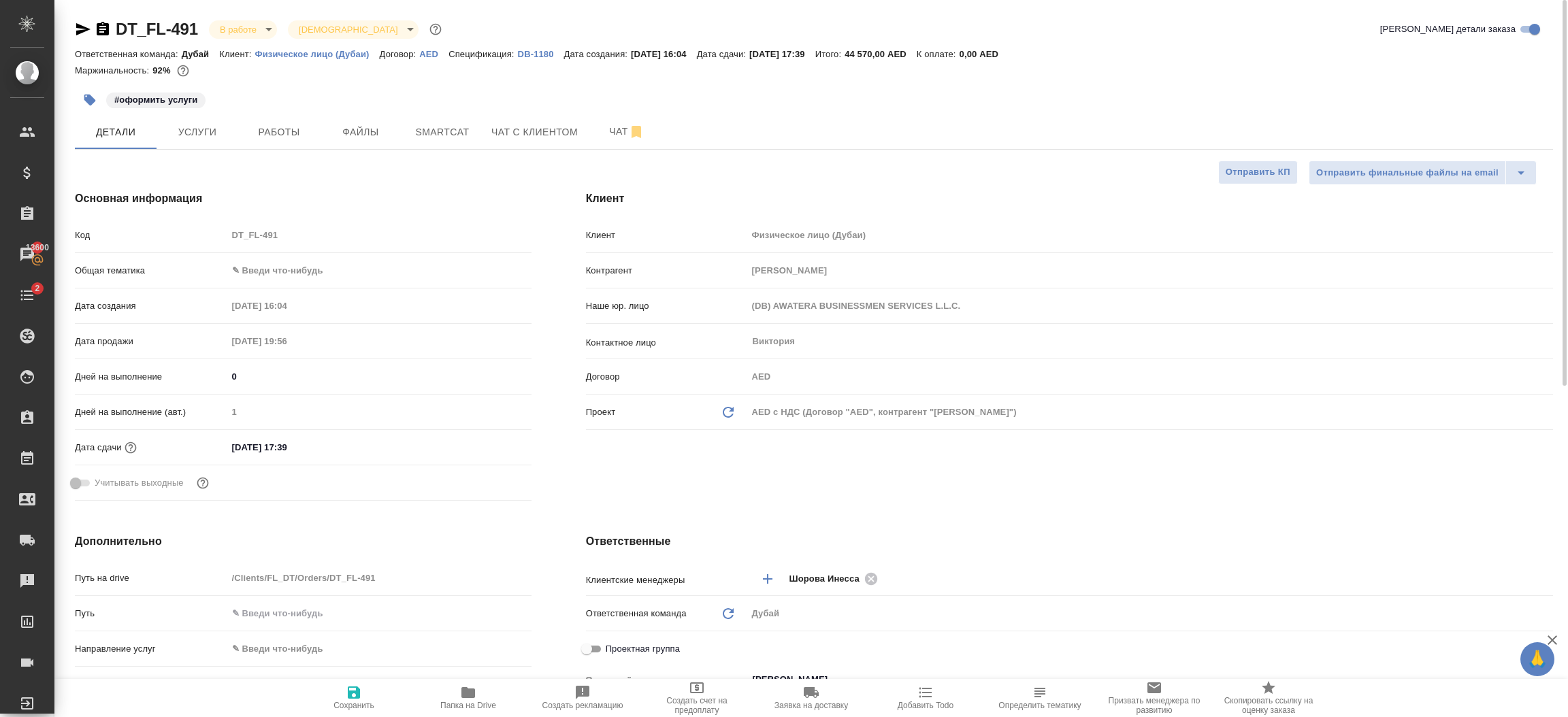
type textarea "x"
click at [336, 59] on p "Физическое лицо (Дубаи)" at bounding box center [318, 54] width 125 height 10
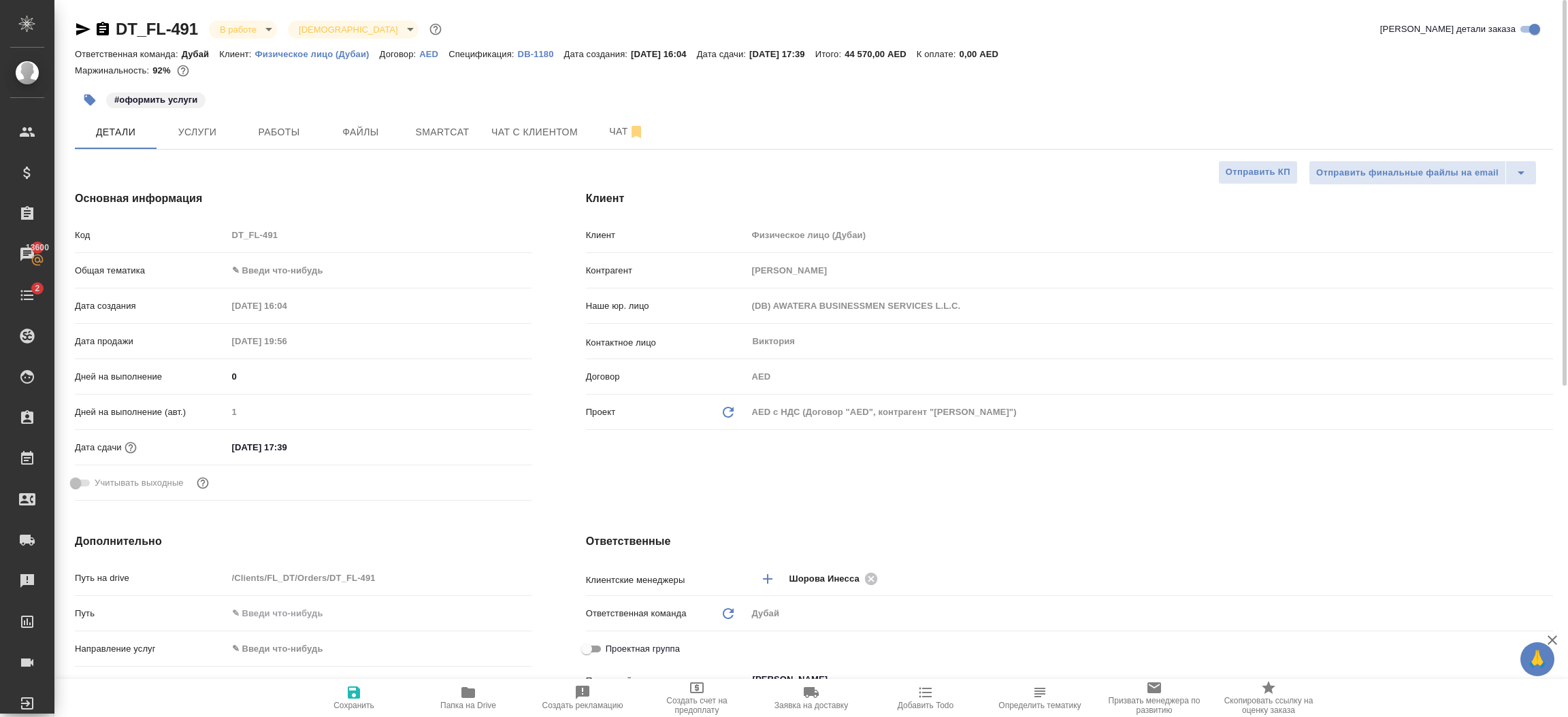
type textarea "x"
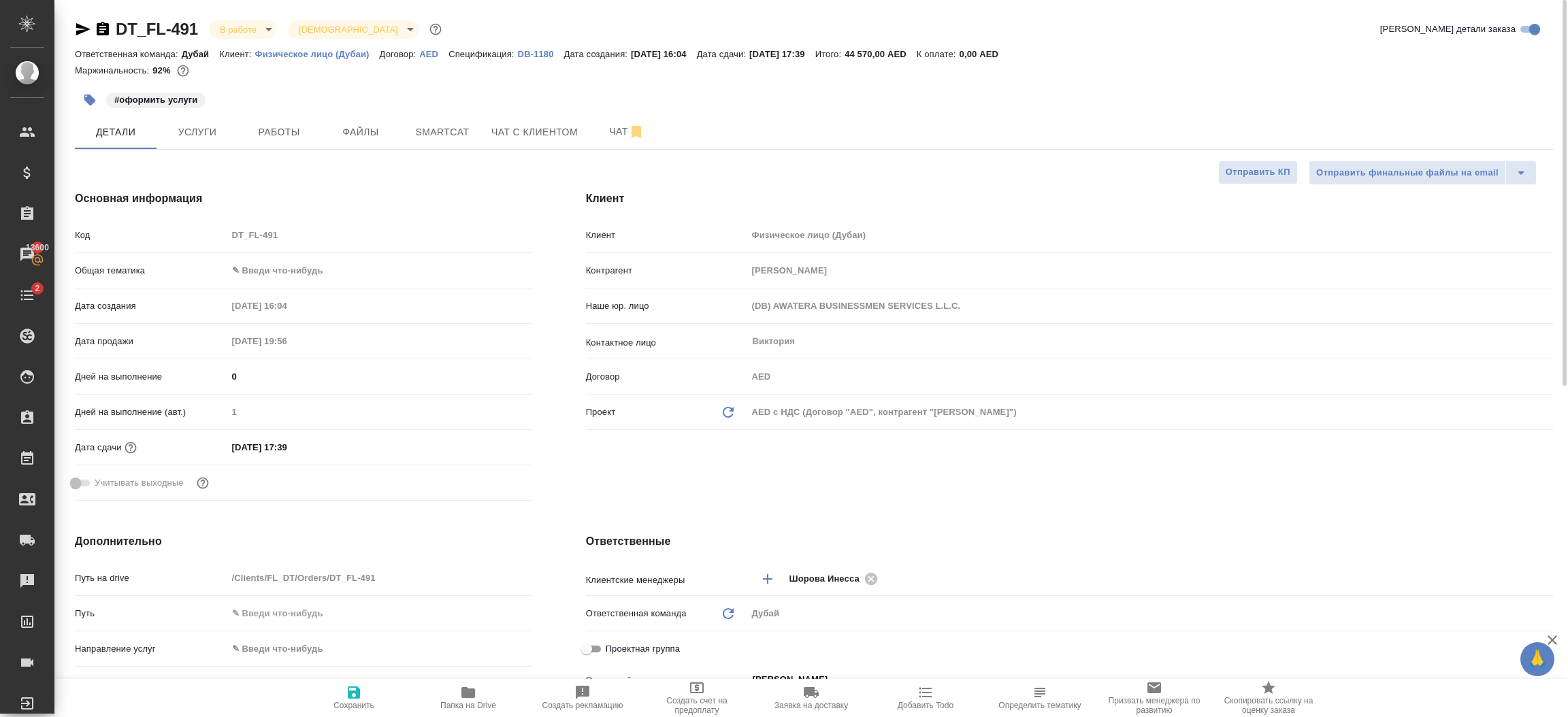
type textarea "x"
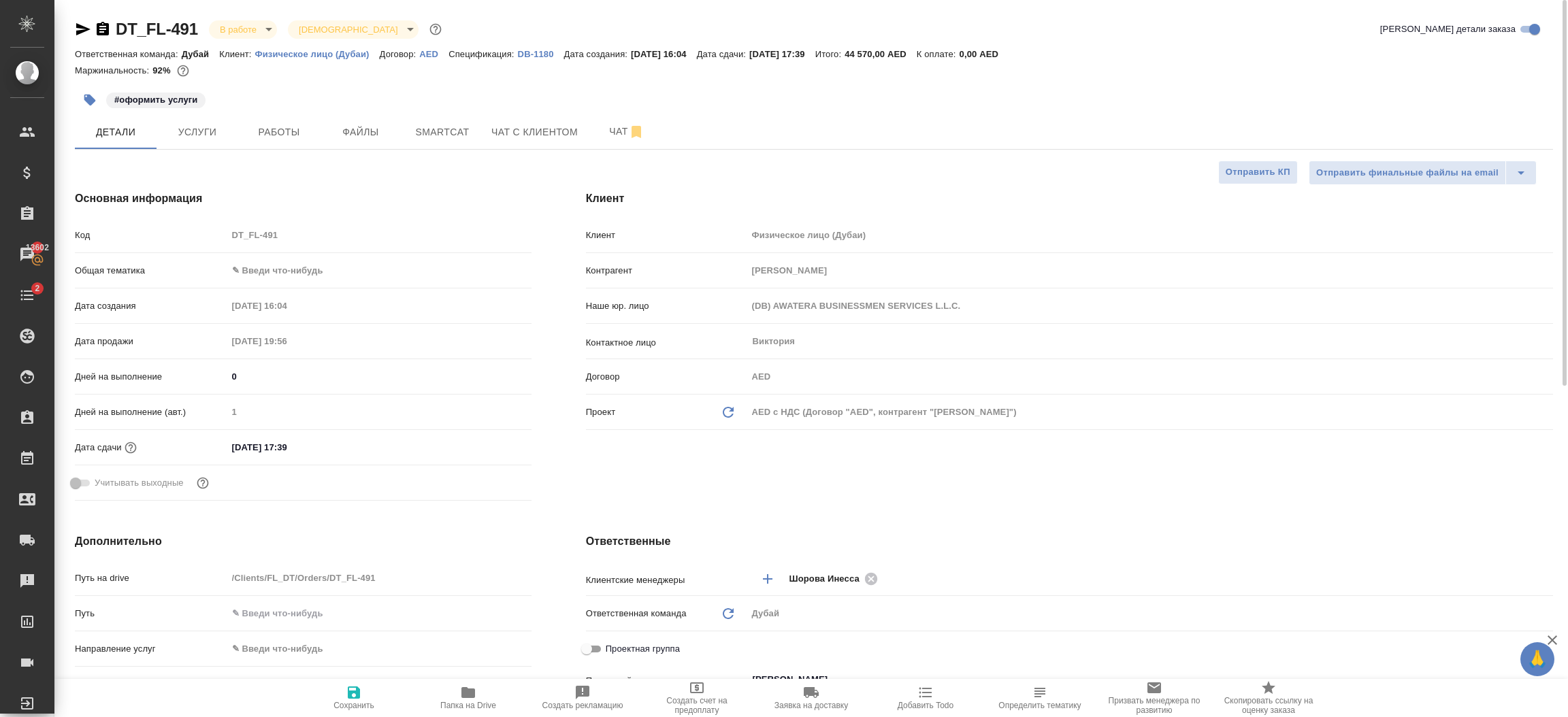
type textarea "x"
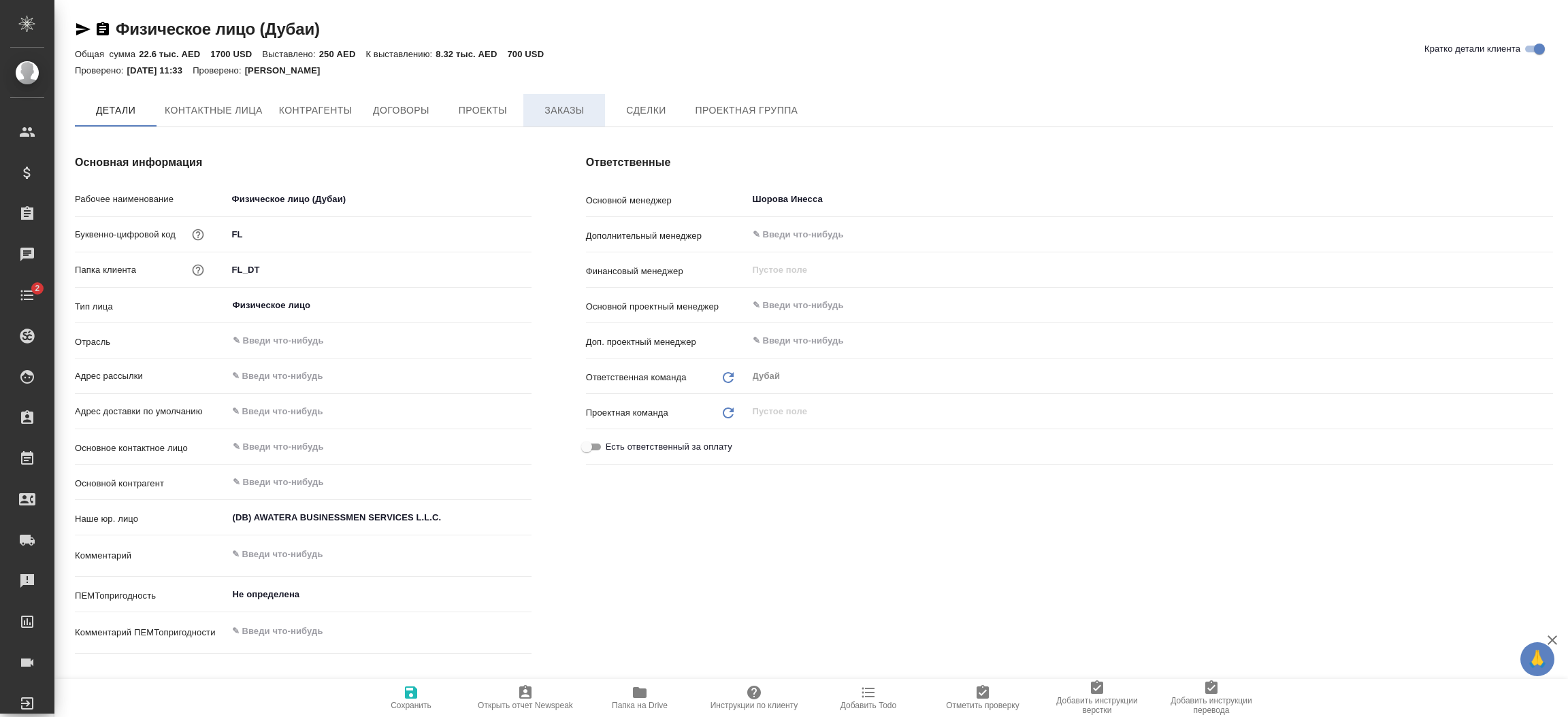
type textarea "x"
click at [581, 116] on span "Заказы" at bounding box center [564, 111] width 65 height 17
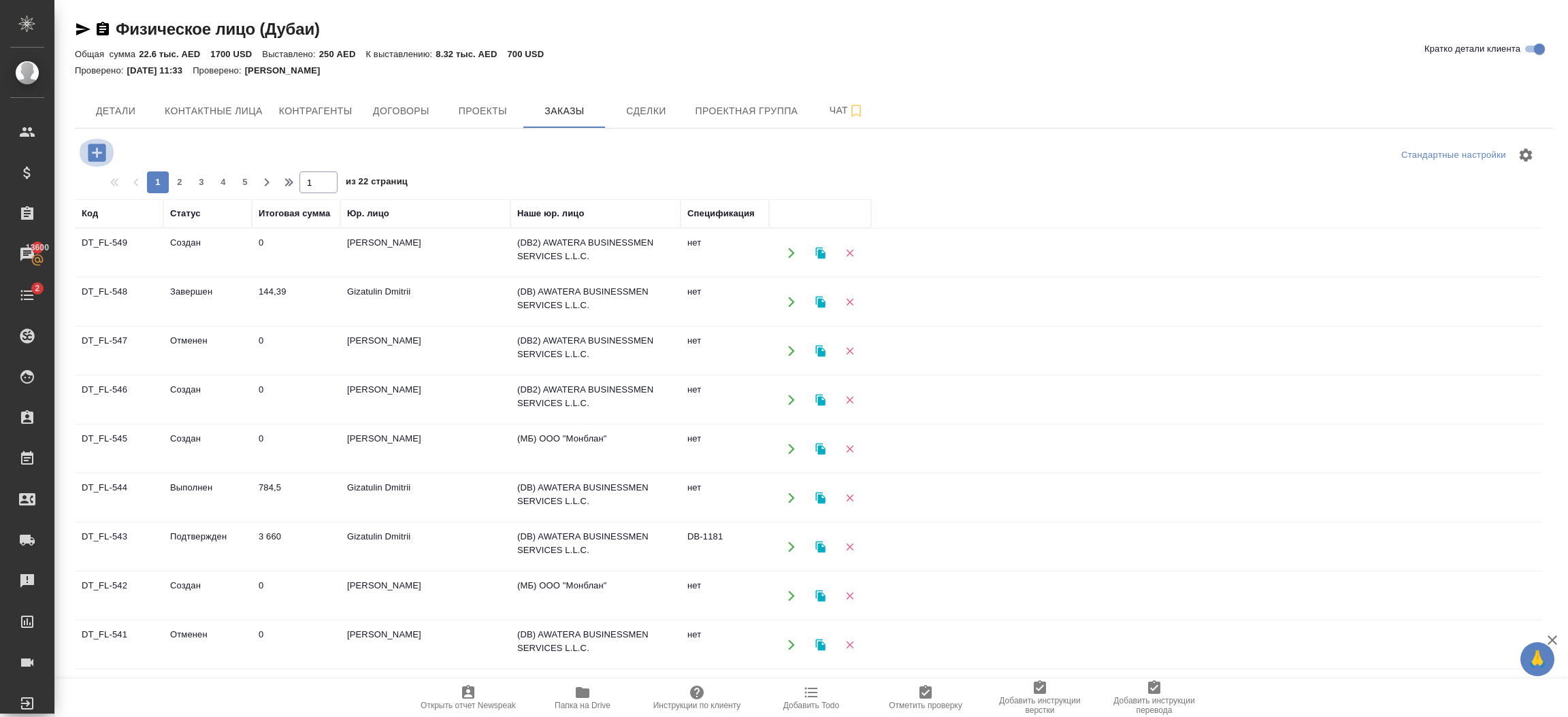
click at [96, 150] on icon "button" at bounding box center [97, 153] width 24 height 24
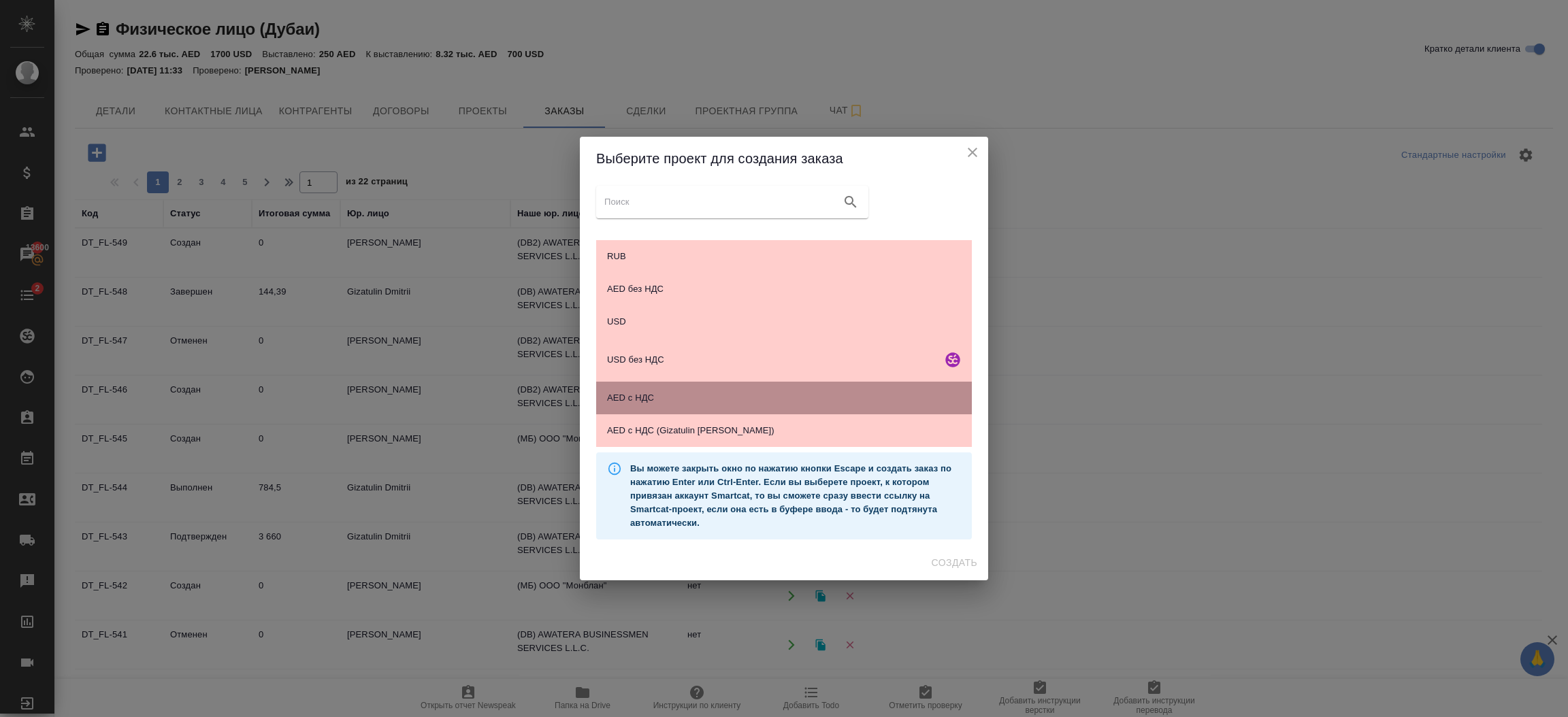
click at [688, 399] on span "AED с НДС" at bounding box center [783, 397] width 354 height 13
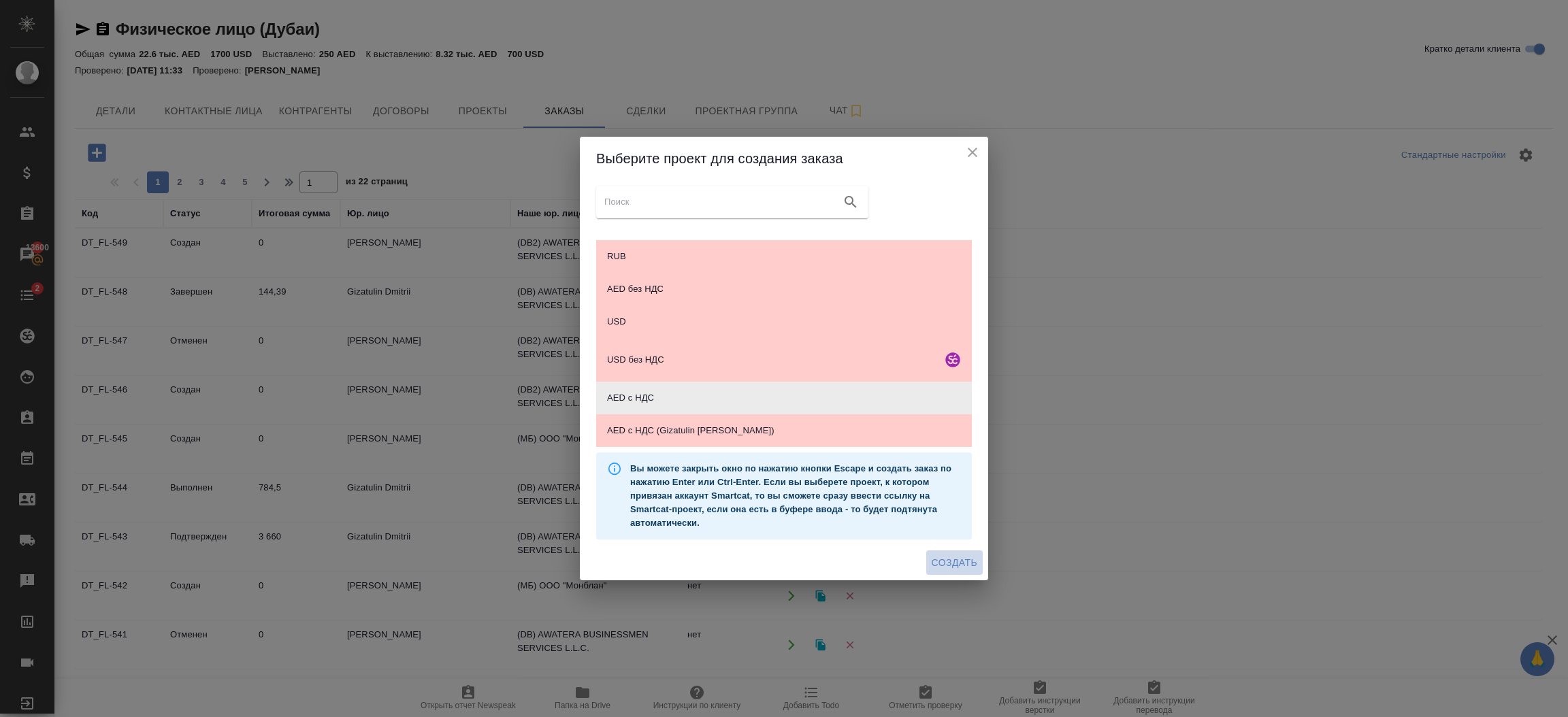
click at [960, 567] on span "Создать" at bounding box center [954, 563] width 45 height 17
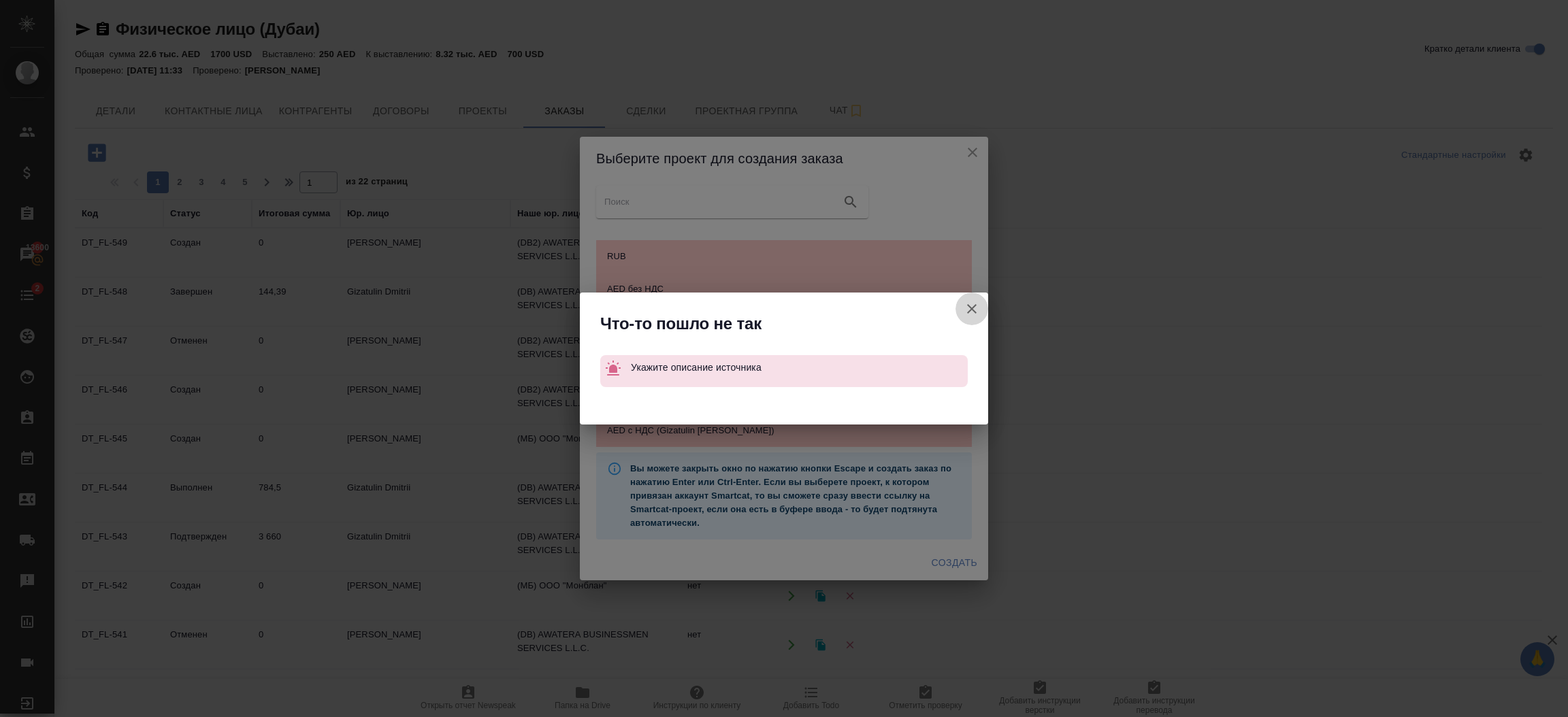
click at [969, 313] on icon "button" at bounding box center [971, 309] width 16 height 16
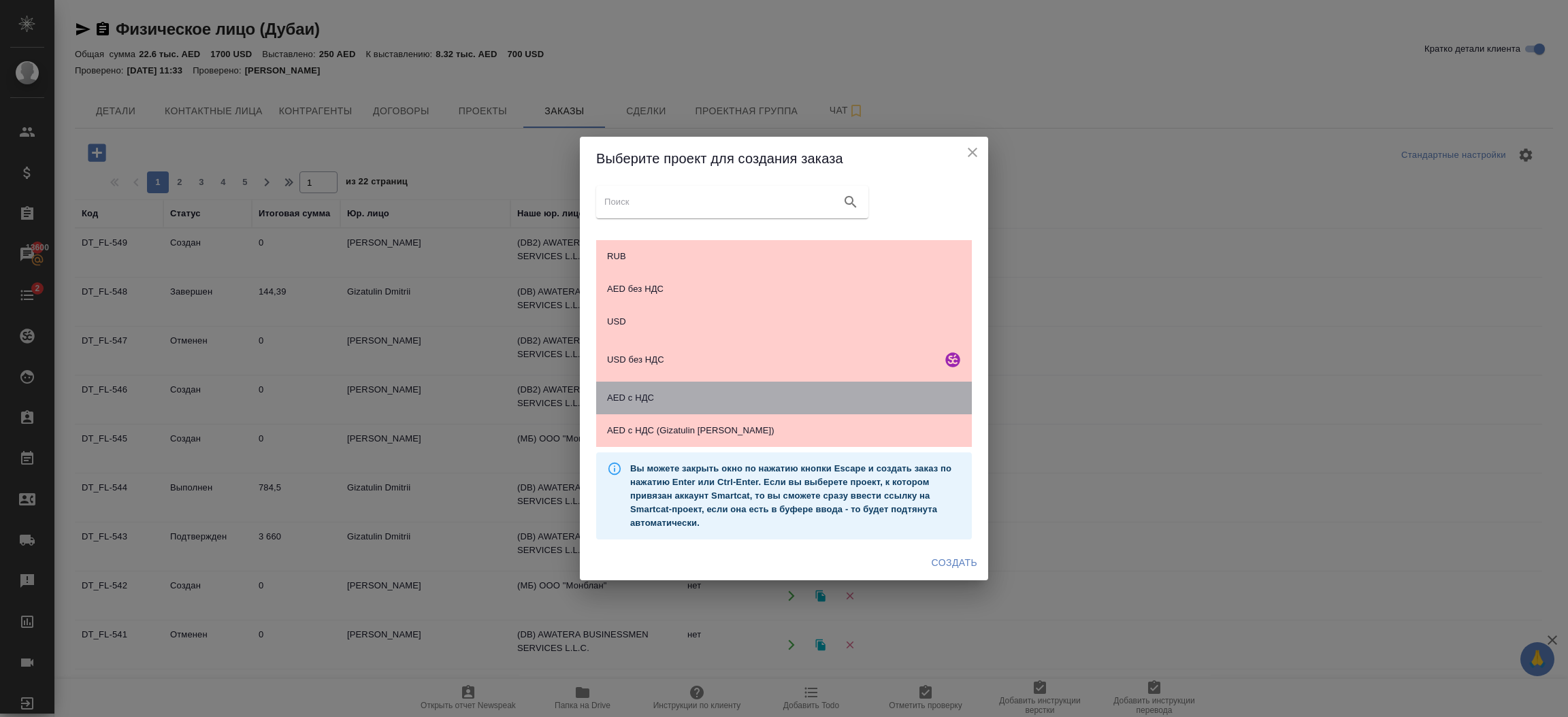
click at [839, 397] on span "AED с НДС" at bounding box center [783, 397] width 354 height 13
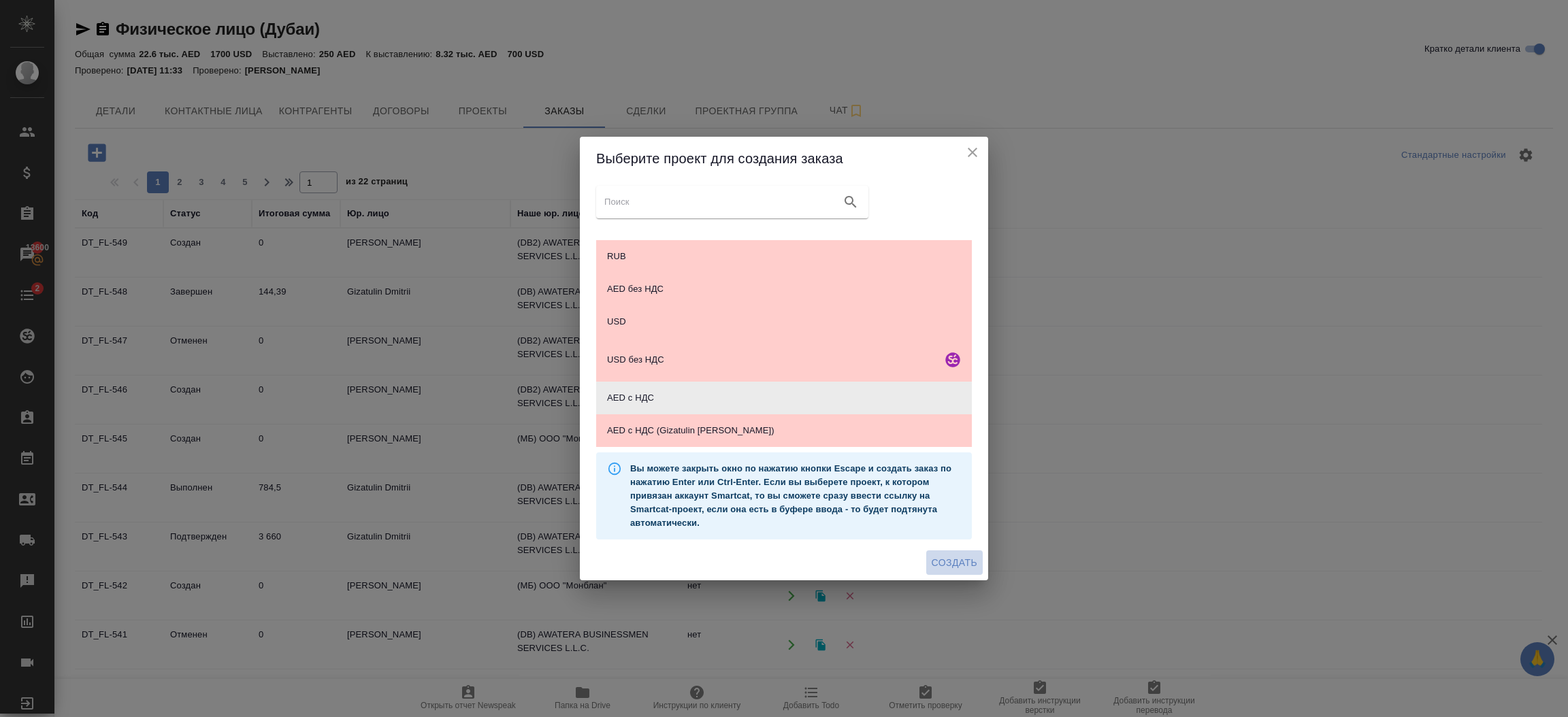
click at [957, 566] on span "Создать" at bounding box center [954, 563] width 45 height 17
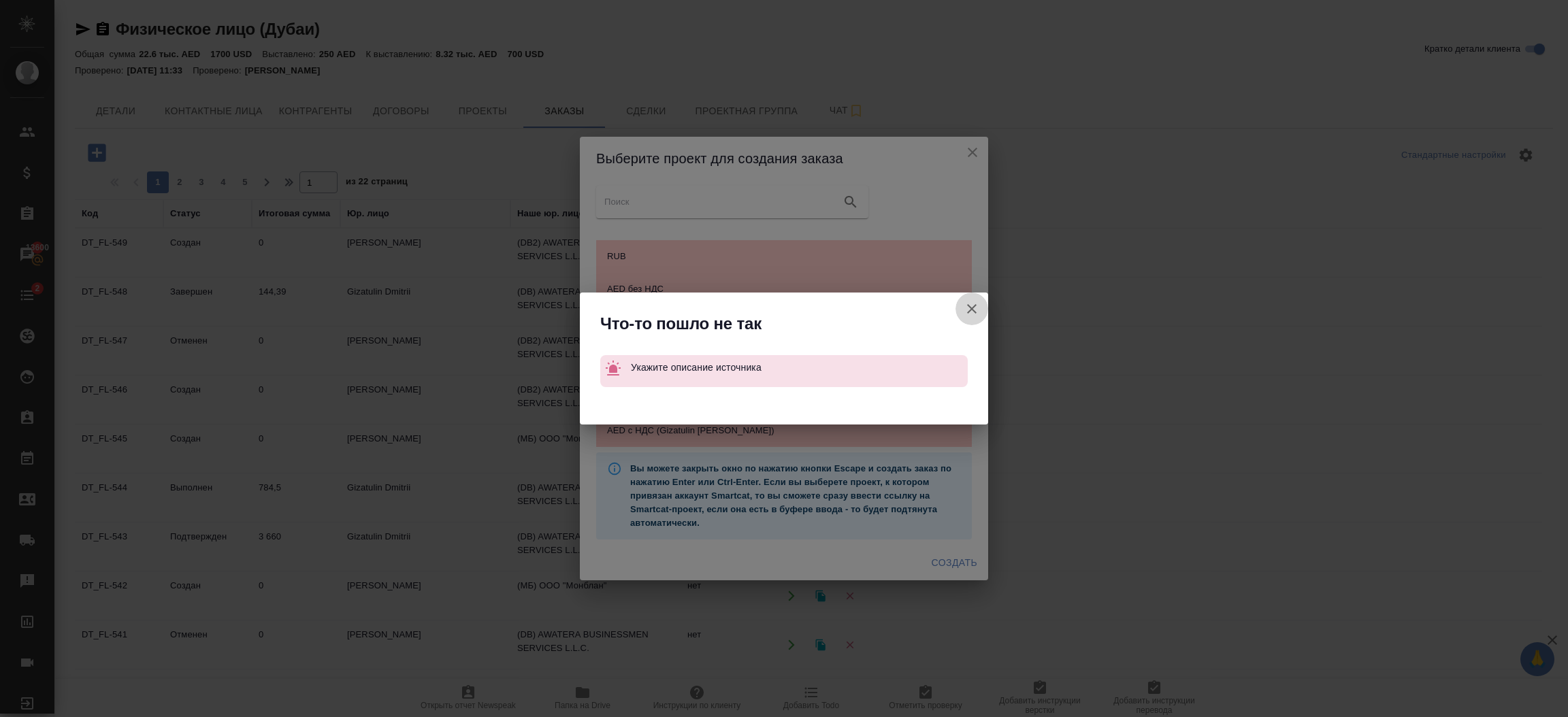
click at [970, 314] on icon "button" at bounding box center [971, 309] width 16 height 16
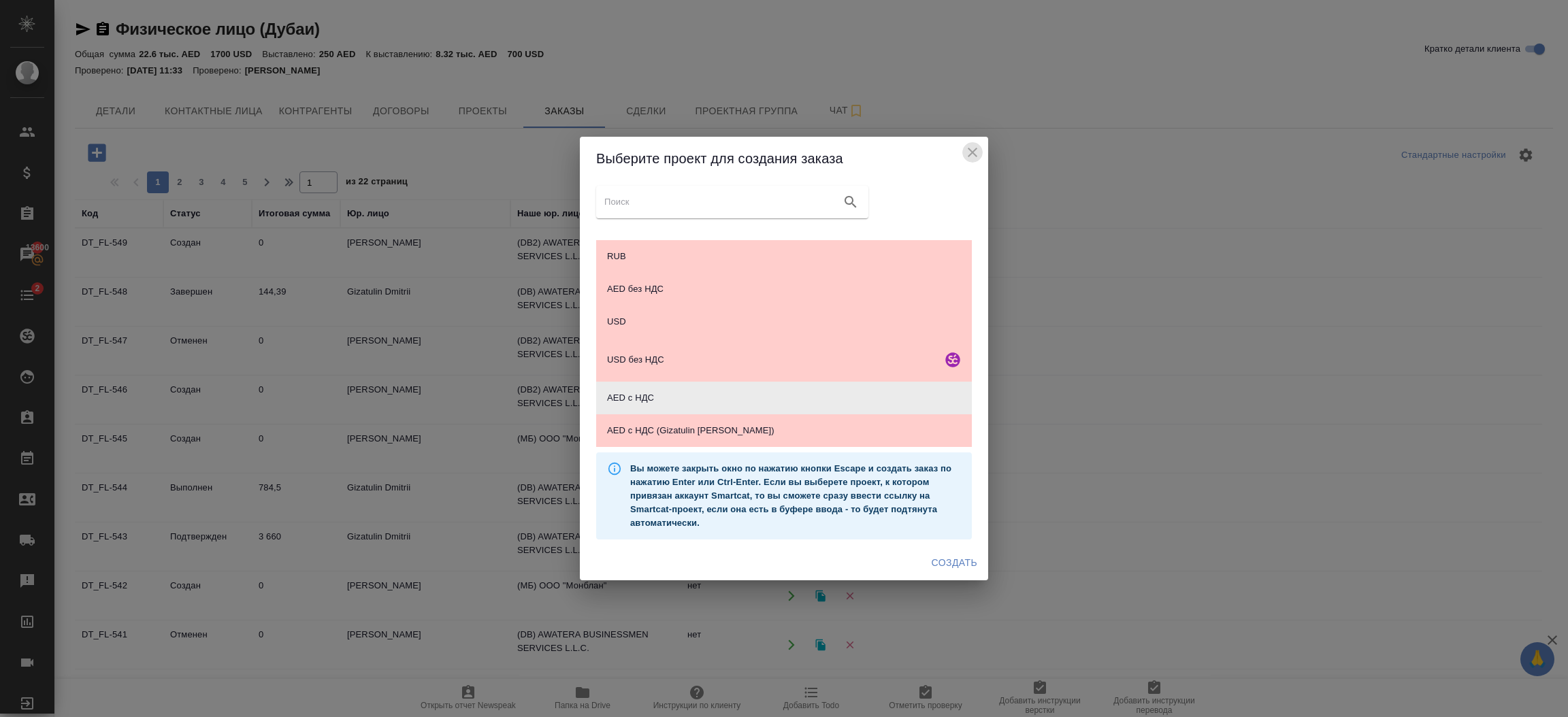
click at [973, 158] on icon "close" at bounding box center [972, 152] width 16 height 16
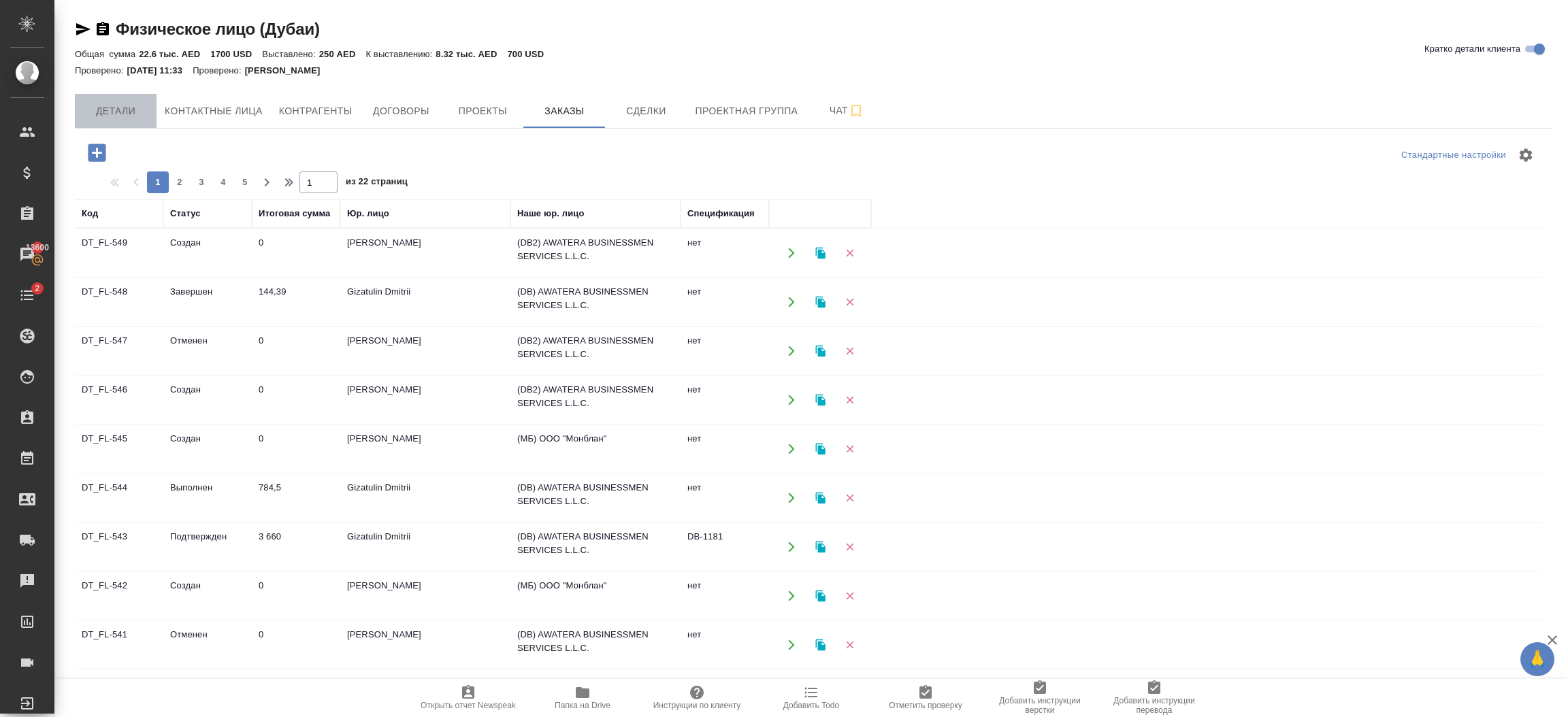
click at [132, 107] on span "Детали" at bounding box center [115, 111] width 65 height 17
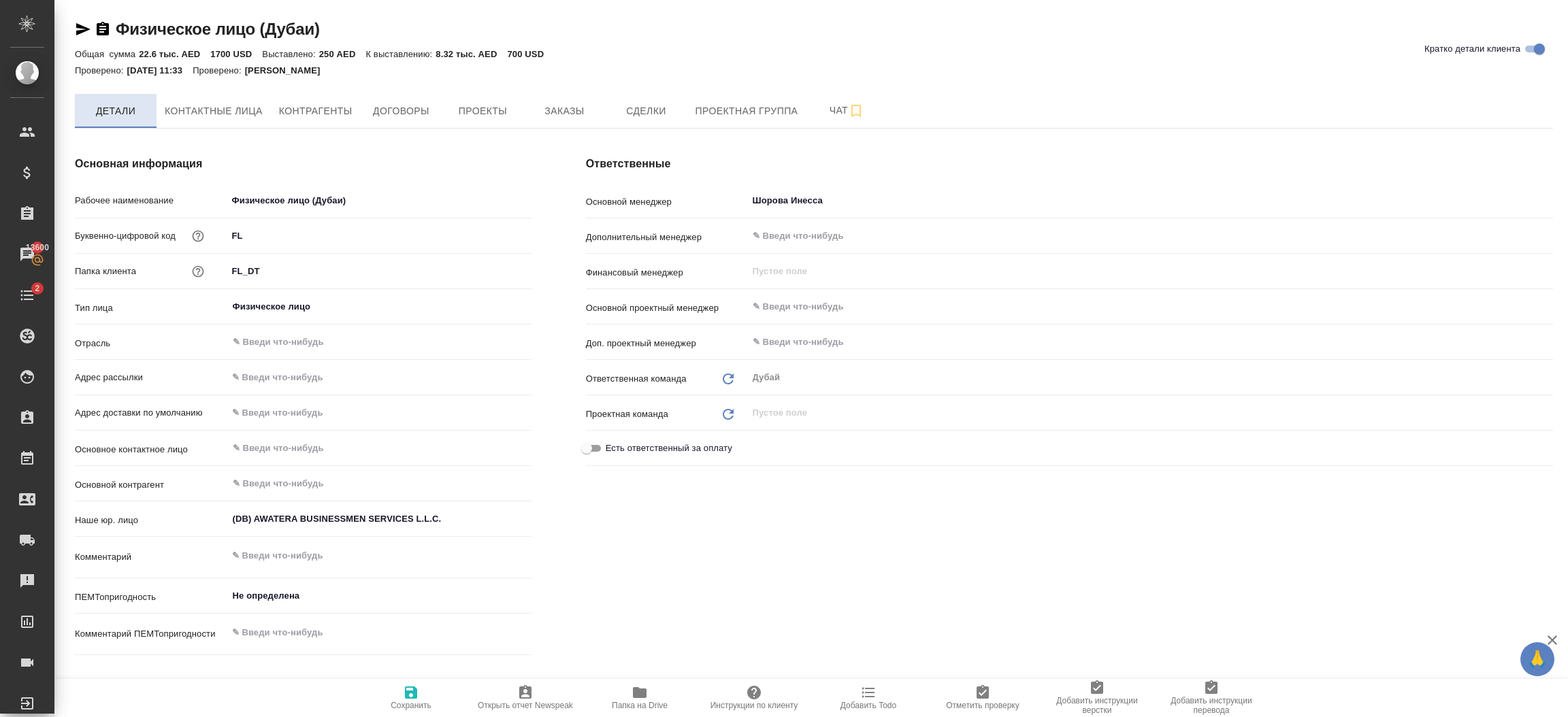
type textarea "x"
click at [556, 118] on span "Заказы" at bounding box center [564, 111] width 65 height 17
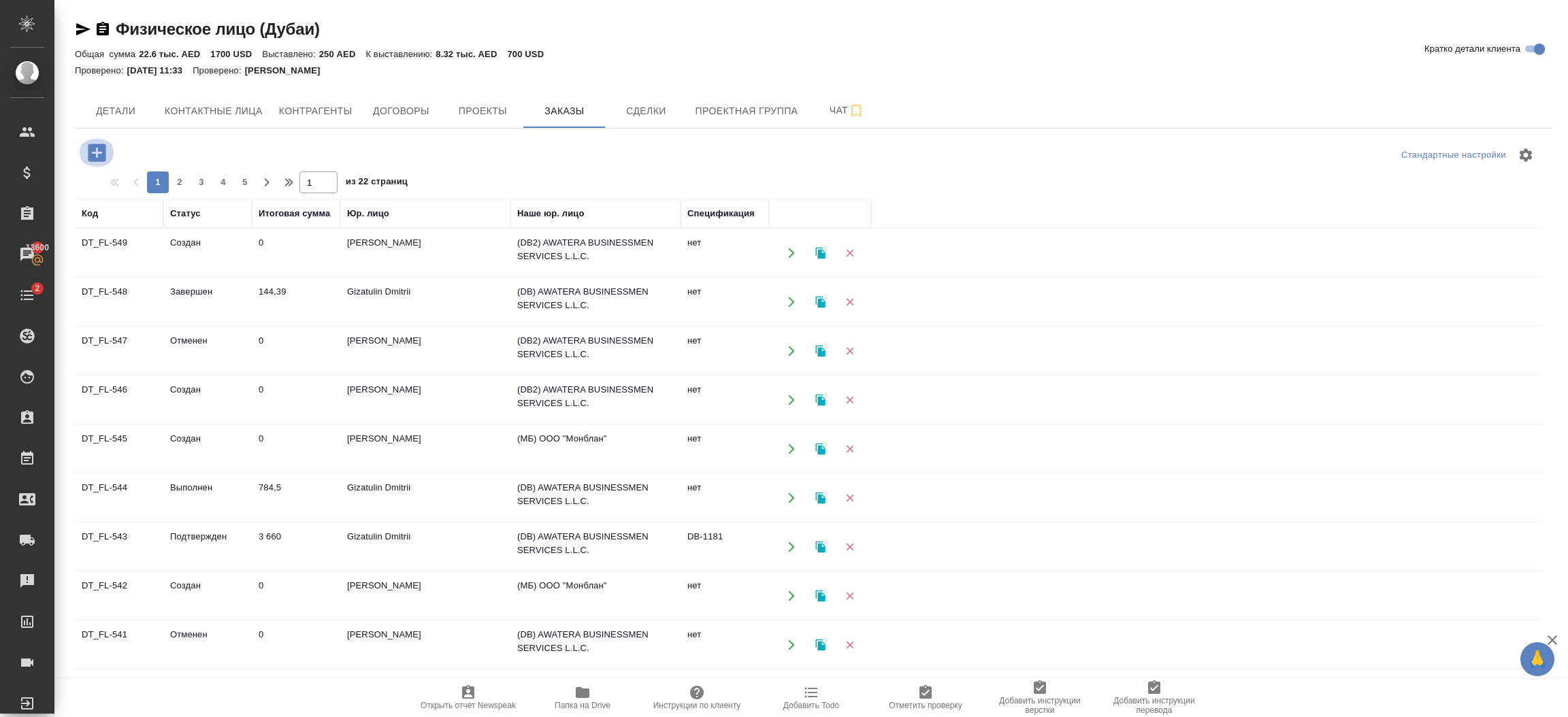
click at [96, 147] on icon "button" at bounding box center [96, 152] width 18 height 18
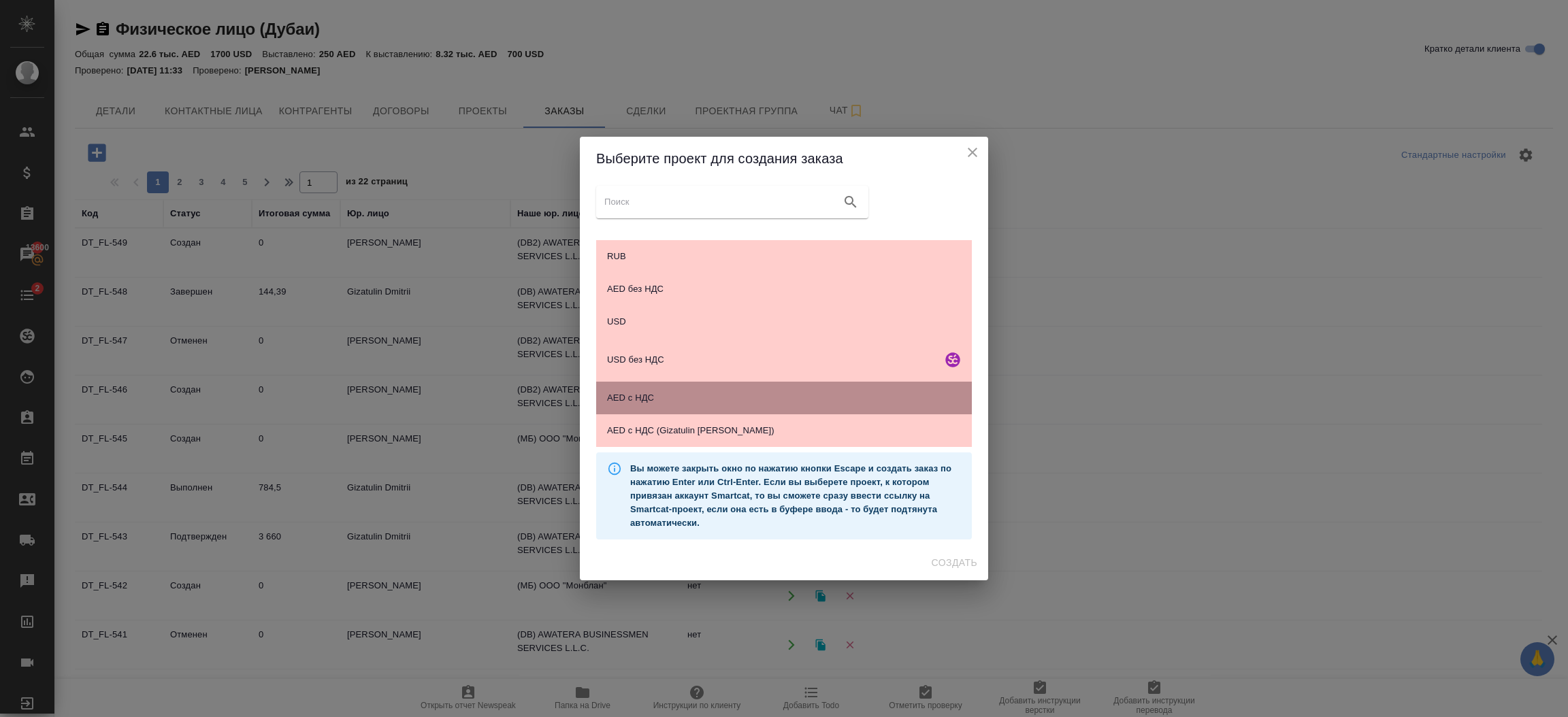
click at [720, 405] on div "AED с НДС" at bounding box center [783, 398] width 376 height 33
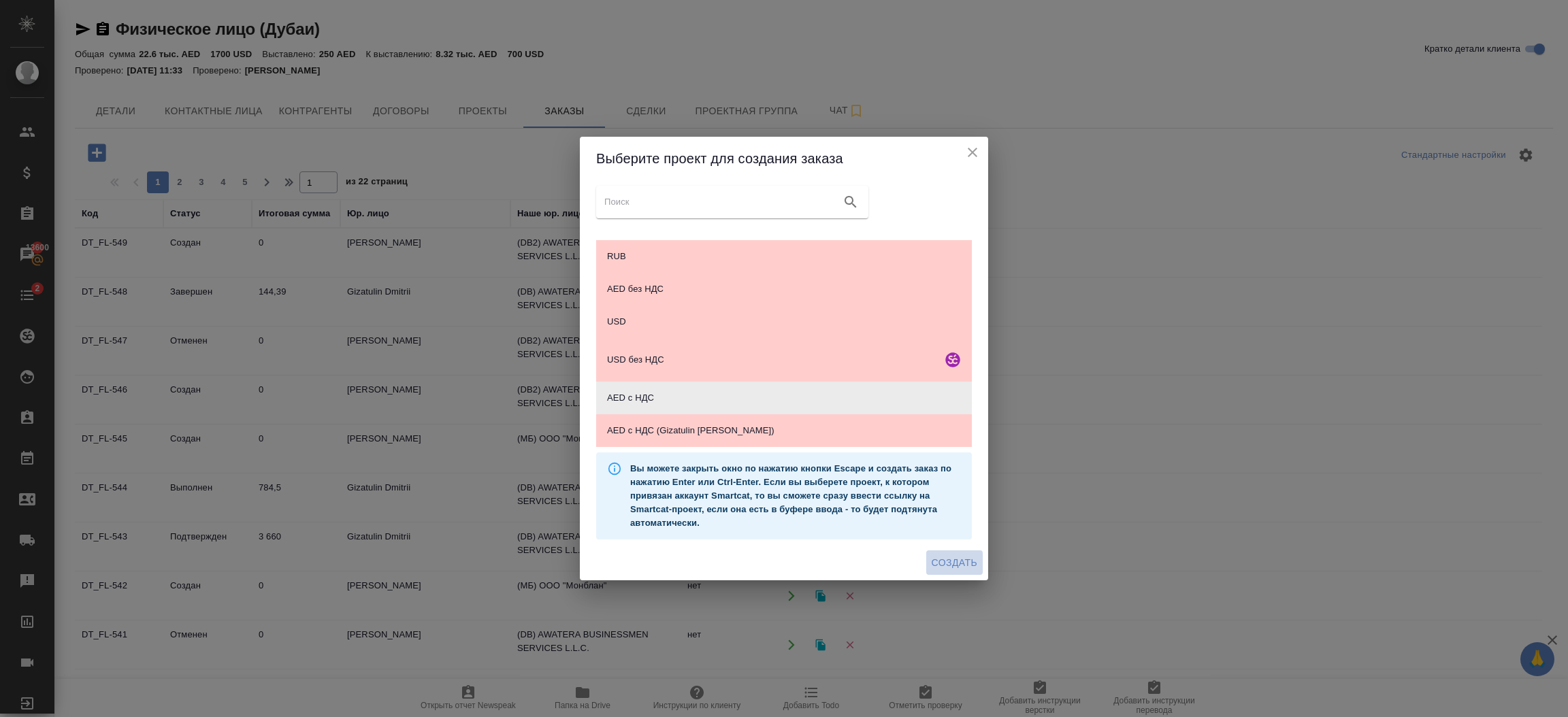
click at [935, 560] on span "Создать" at bounding box center [954, 563] width 45 height 17
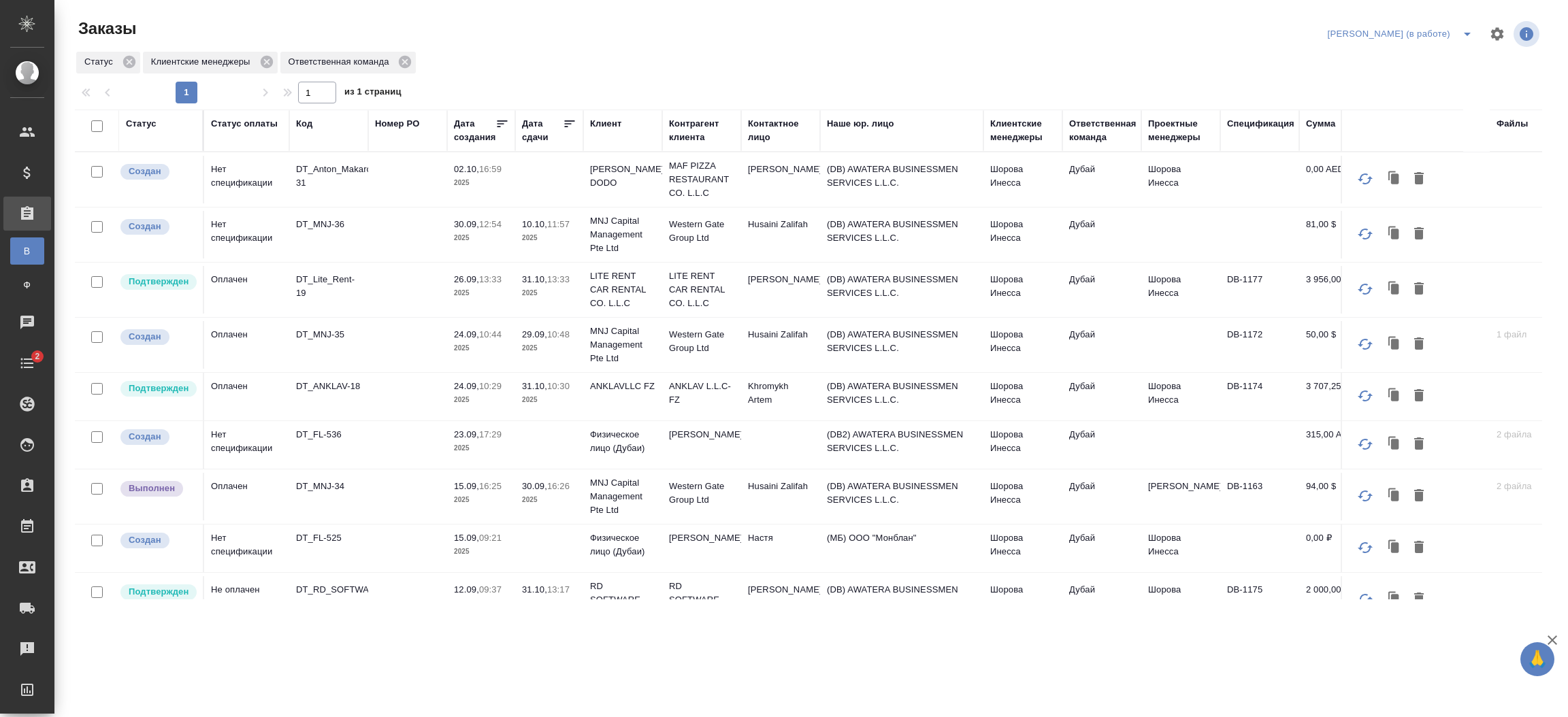
scroll to position [681, 0]
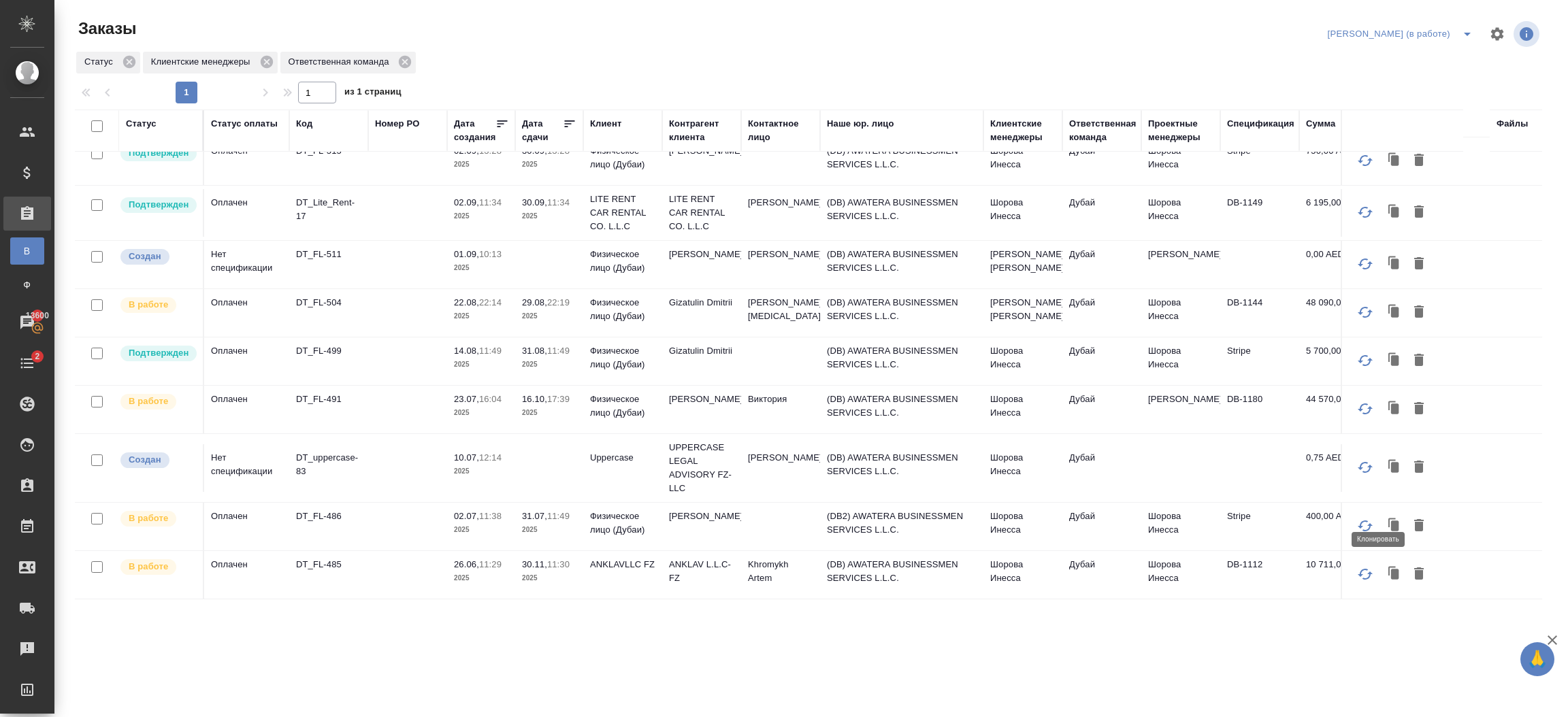
click at [1391, 520] on icon "button" at bounding box center [1395, 525] width 8 height 10
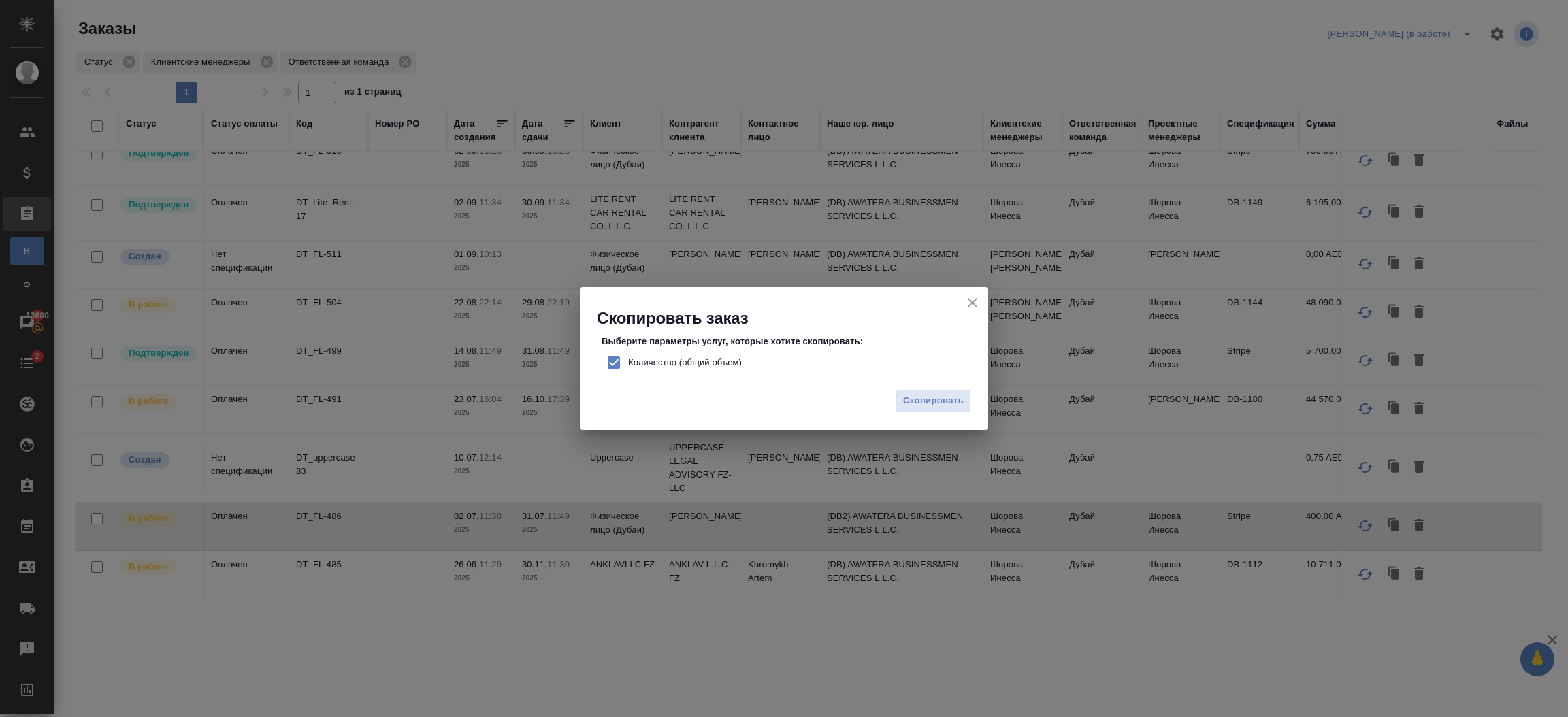
click at [714, 363] on span "Количество (общий объем)" at bounding box center [684, 362] width 114 height 13
click at [628, 363] on input "Количество (общий объем)" at bounding box center [614, 362] width 28 height 28
checkbox input "false"
click at [928, 393] on span "Скопировать" at bounding box center [933, 401] width 60 height 16
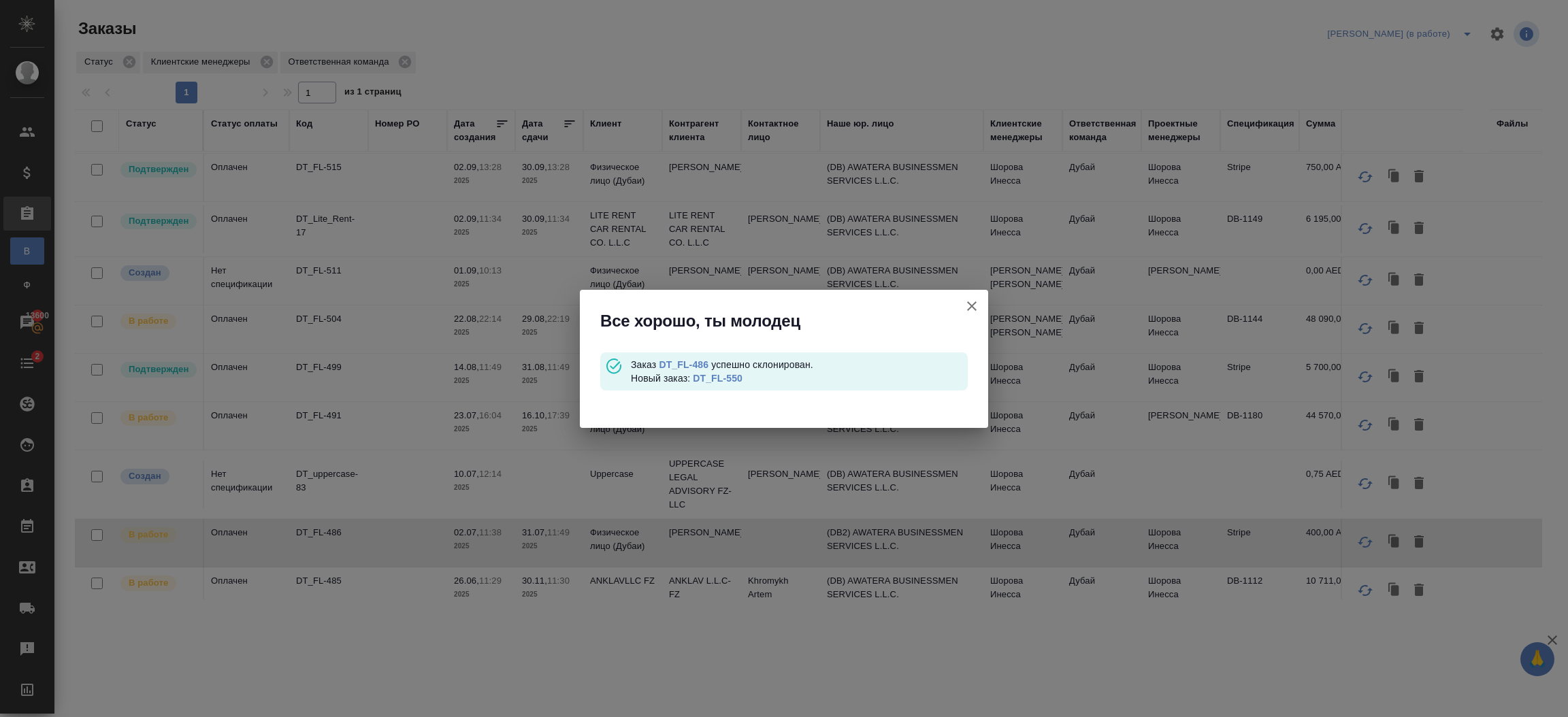
click at [731, 378] on link "DT_FL-550" at bounding box center [717, 378] width 49 height 11
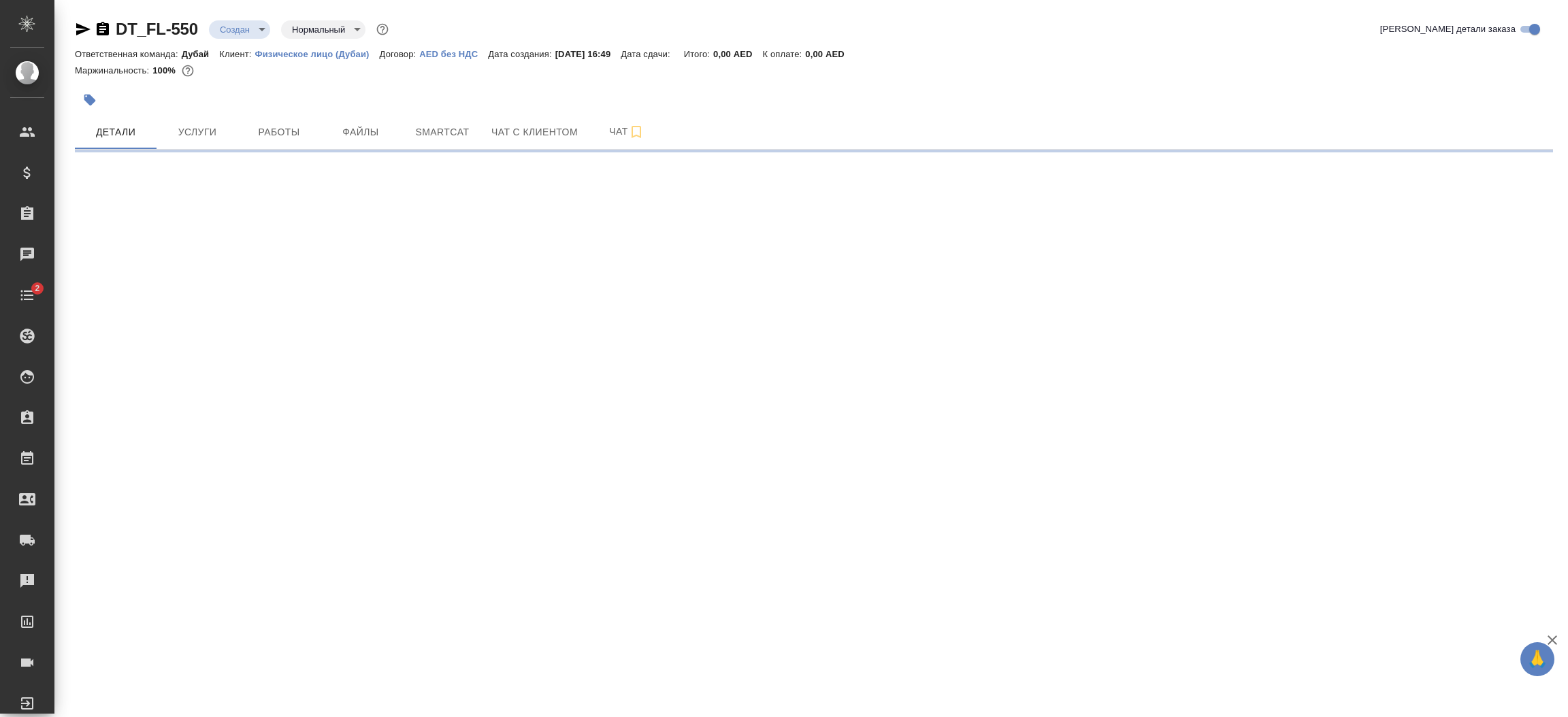
select select "RU"
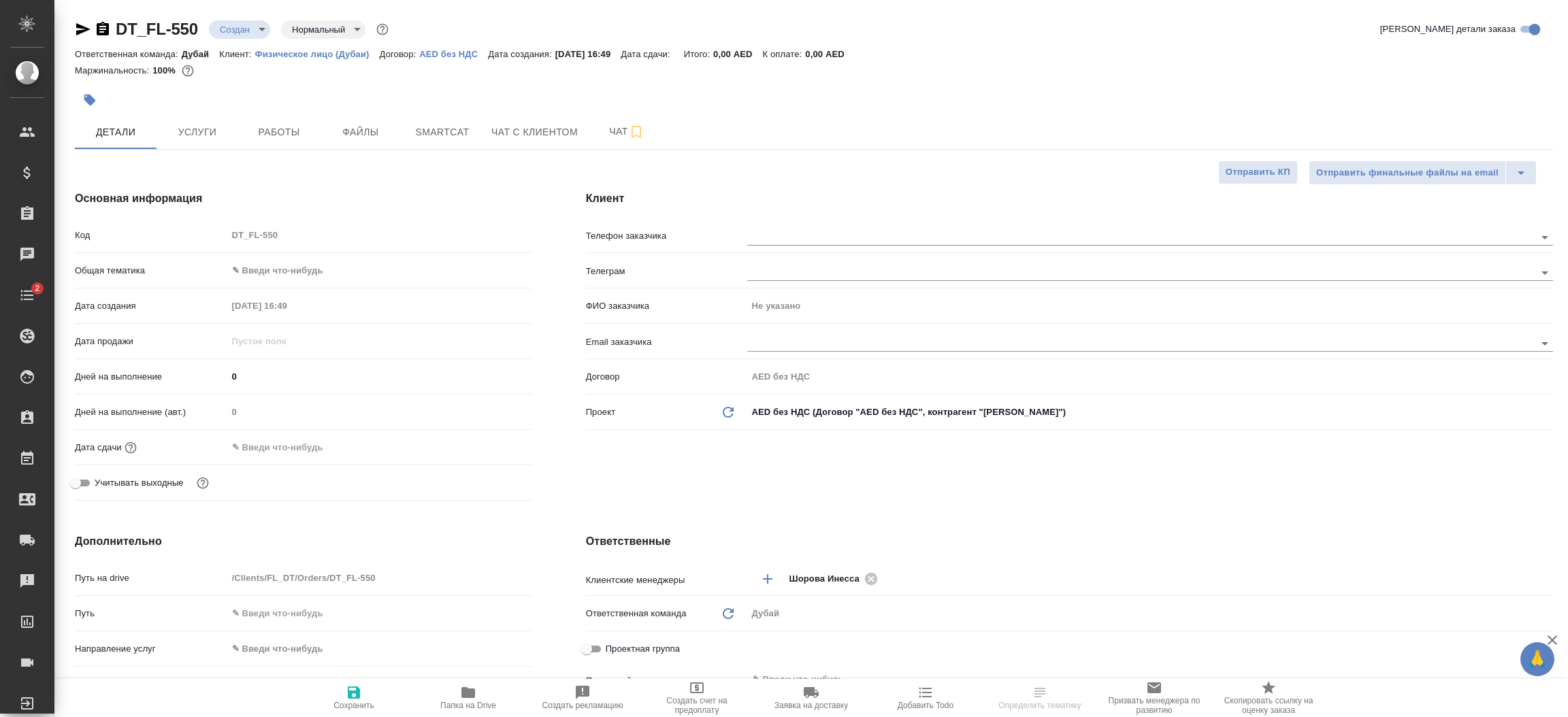
type textarea "x"
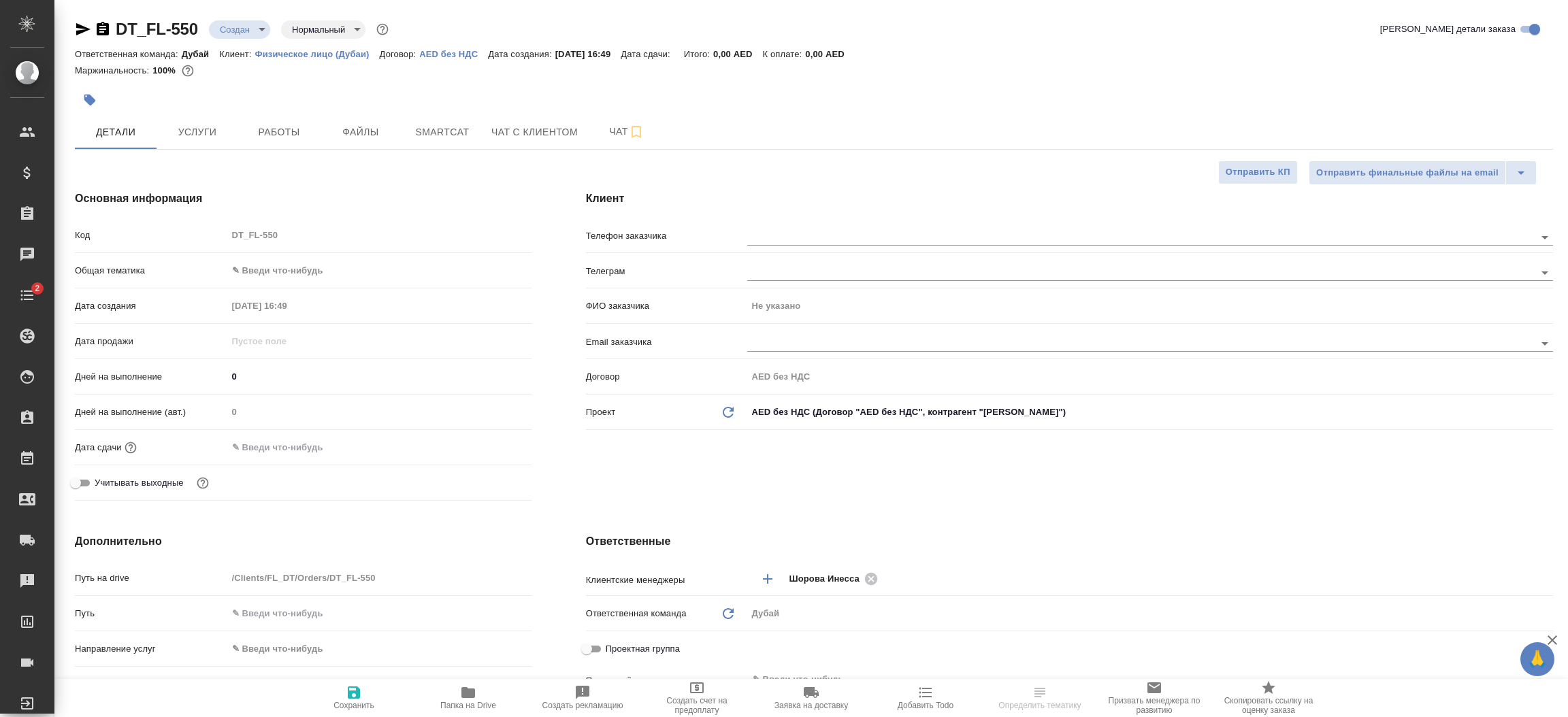
type textarea "x"
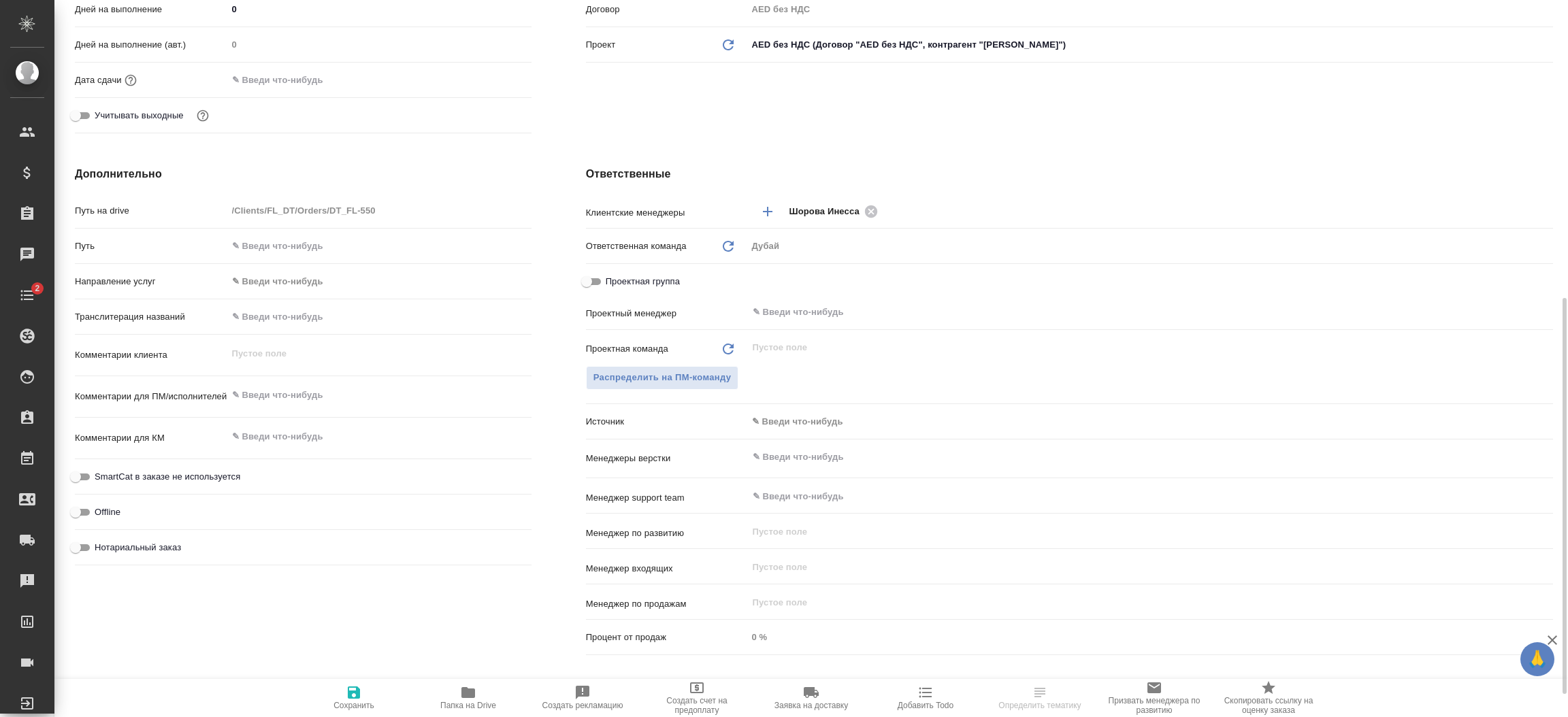
scroll to position [429, 0]
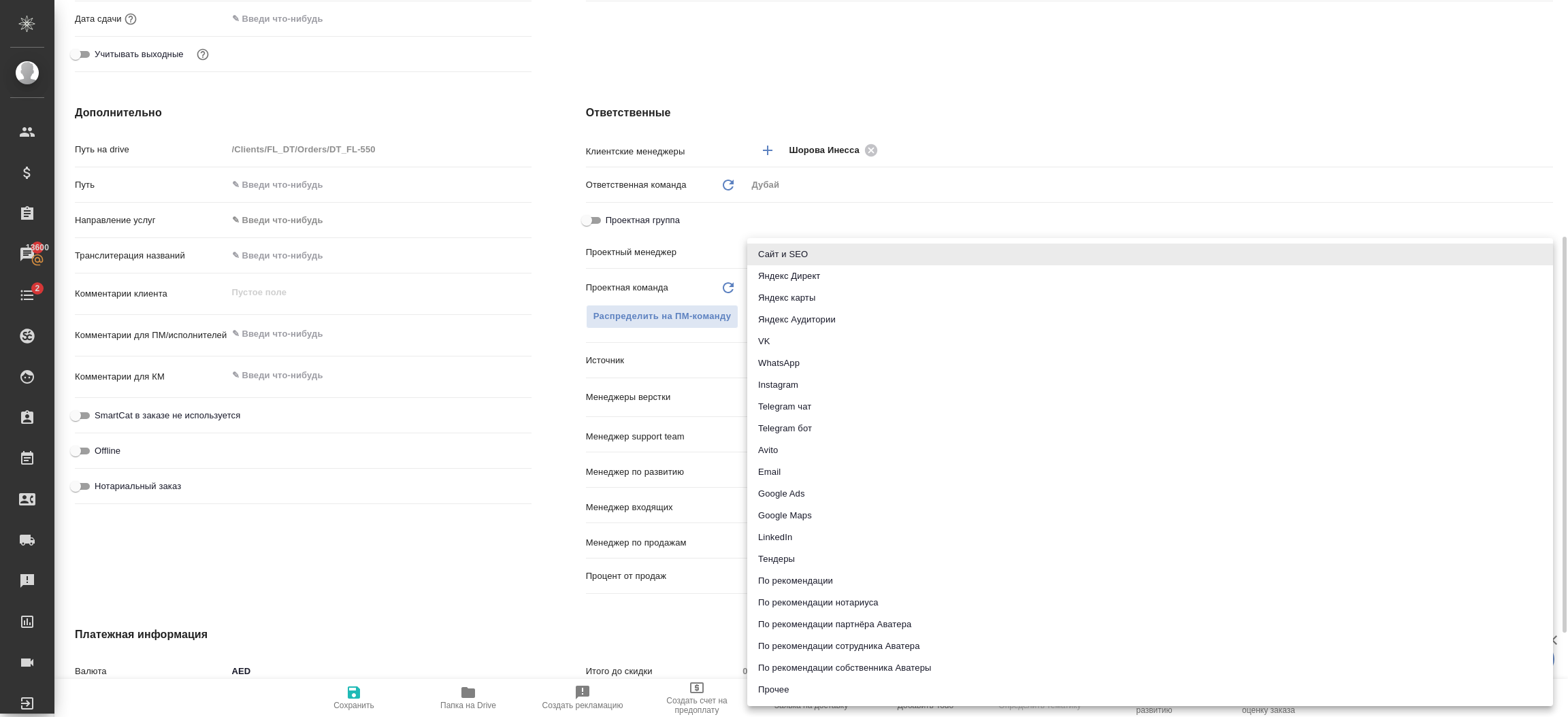
click at [826, 369] on body "🙏 .cls-1 fill:#fff; AWATERA Шорова Инесса i.shorova_kiev Клиенты Спецификации З…" at bounding box center [784, 358] width 1568 height 717
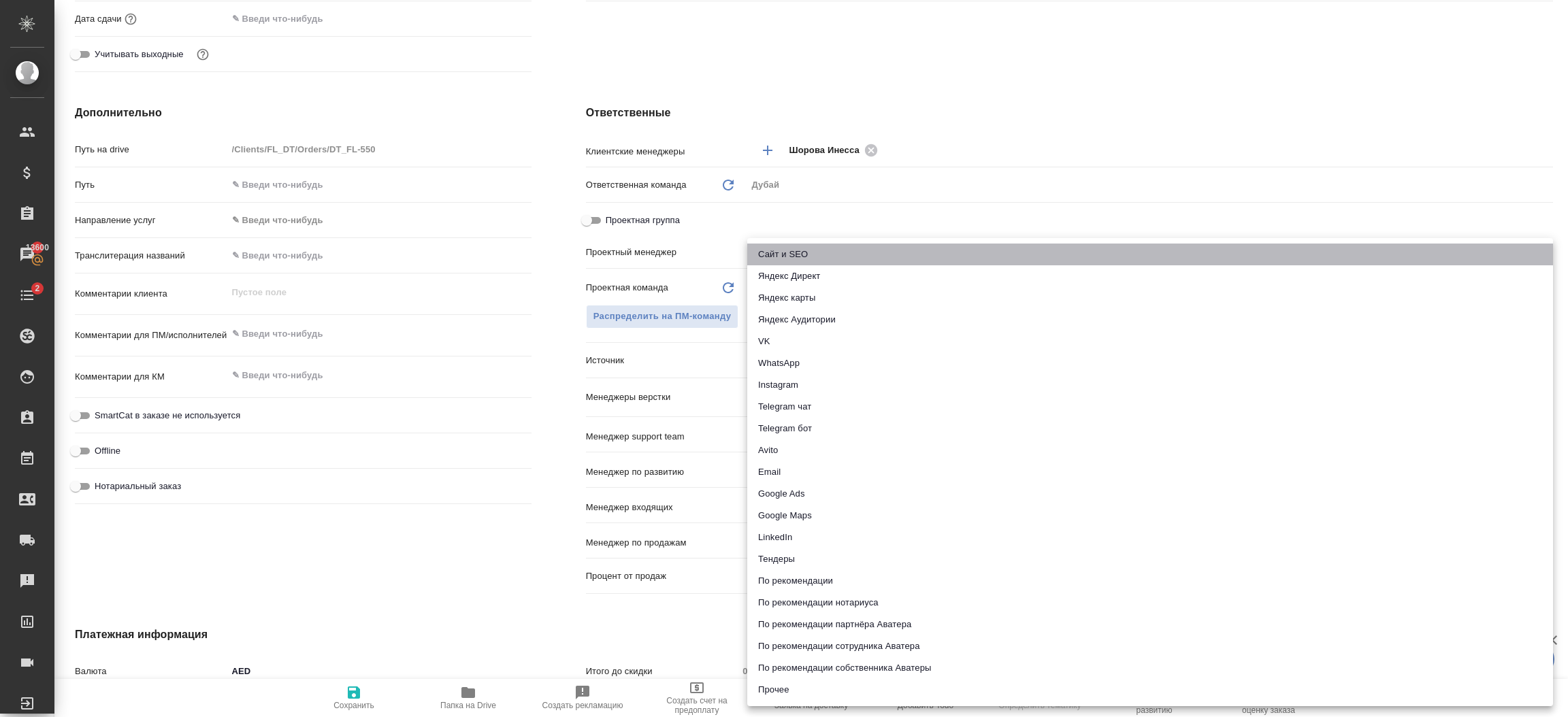
click at [811, 256] on li "Сайт и SEO" at bounding box center [1150, 255] width 806 height 22
type textarea "x"
type input "seo"
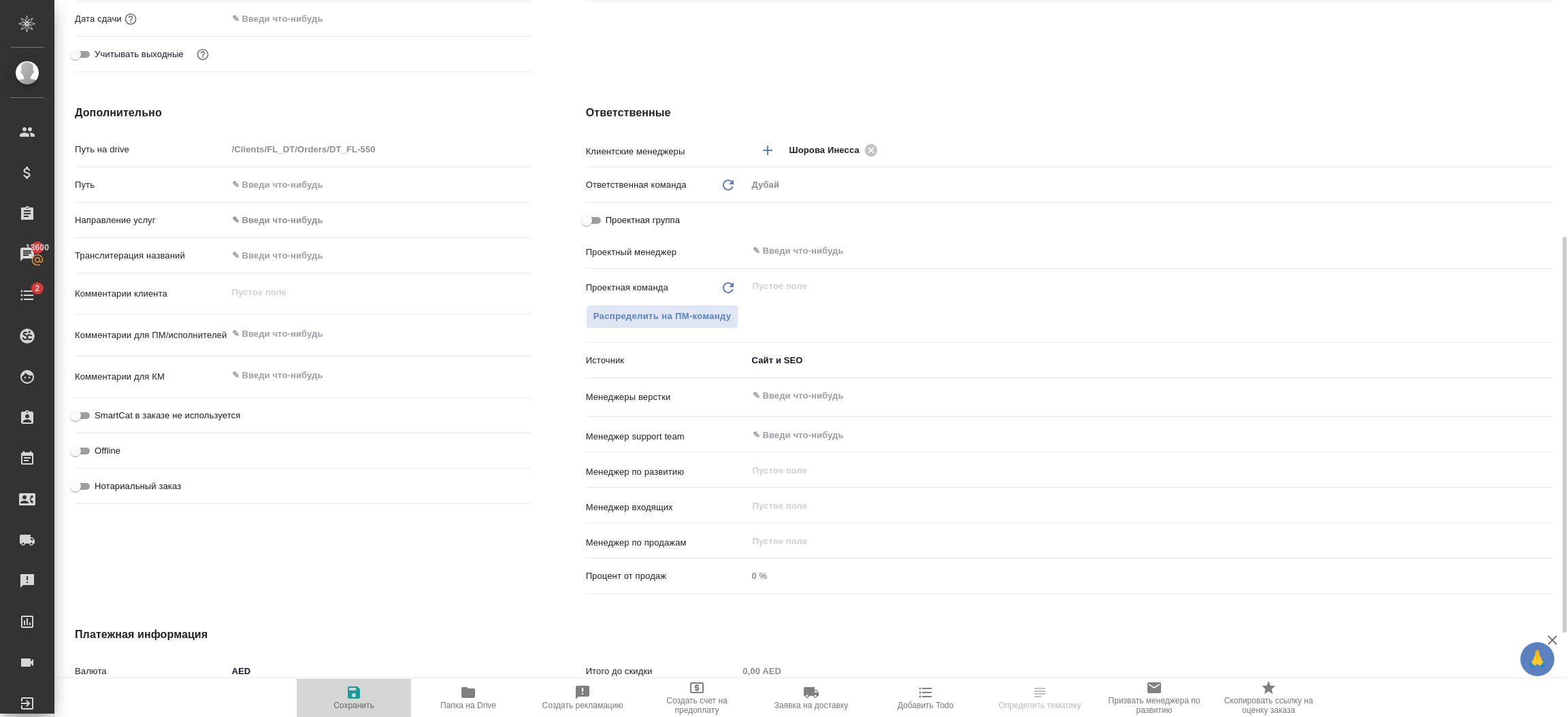
click at [354, 693] on icon "button" at bounding box center [354, 693] width 13 height 13
type textarea "x"
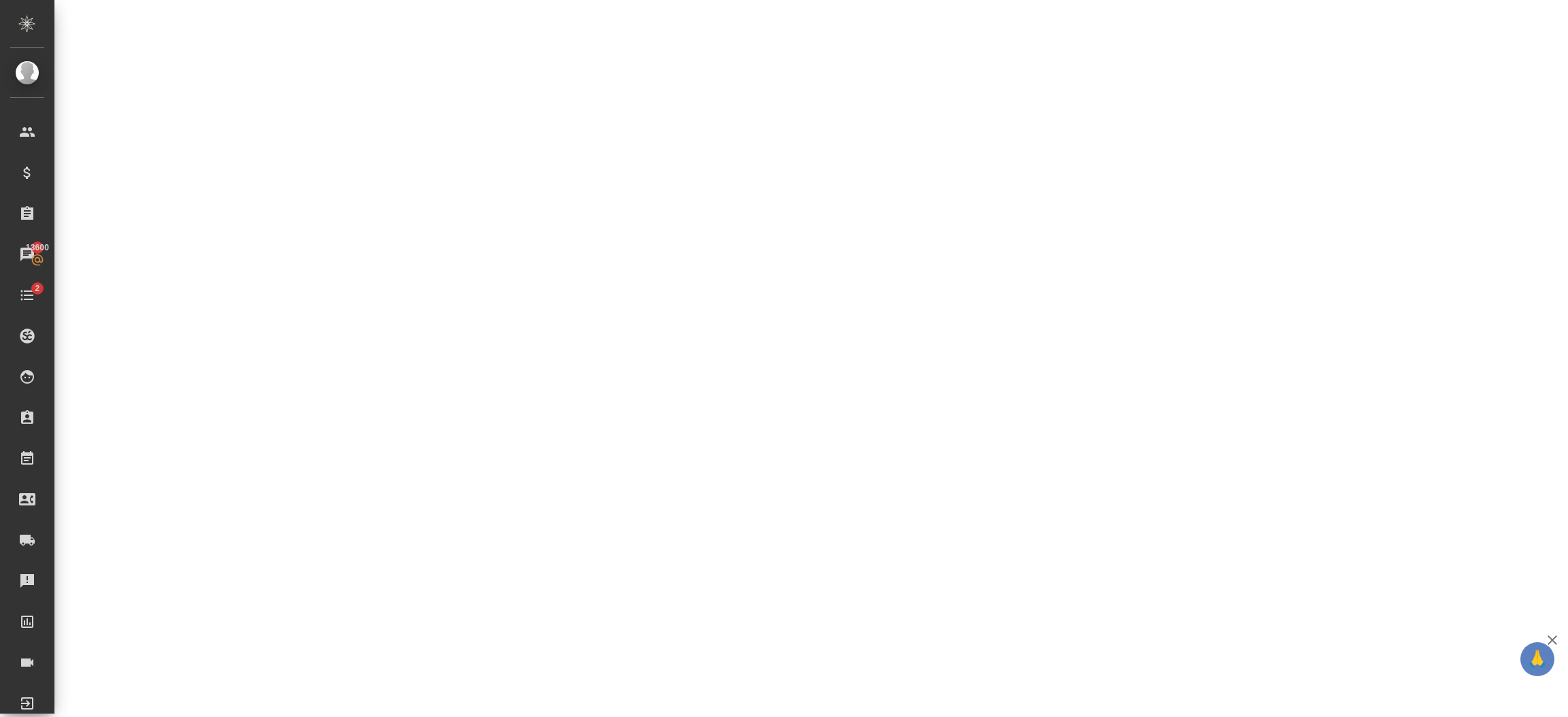
select select "RU"
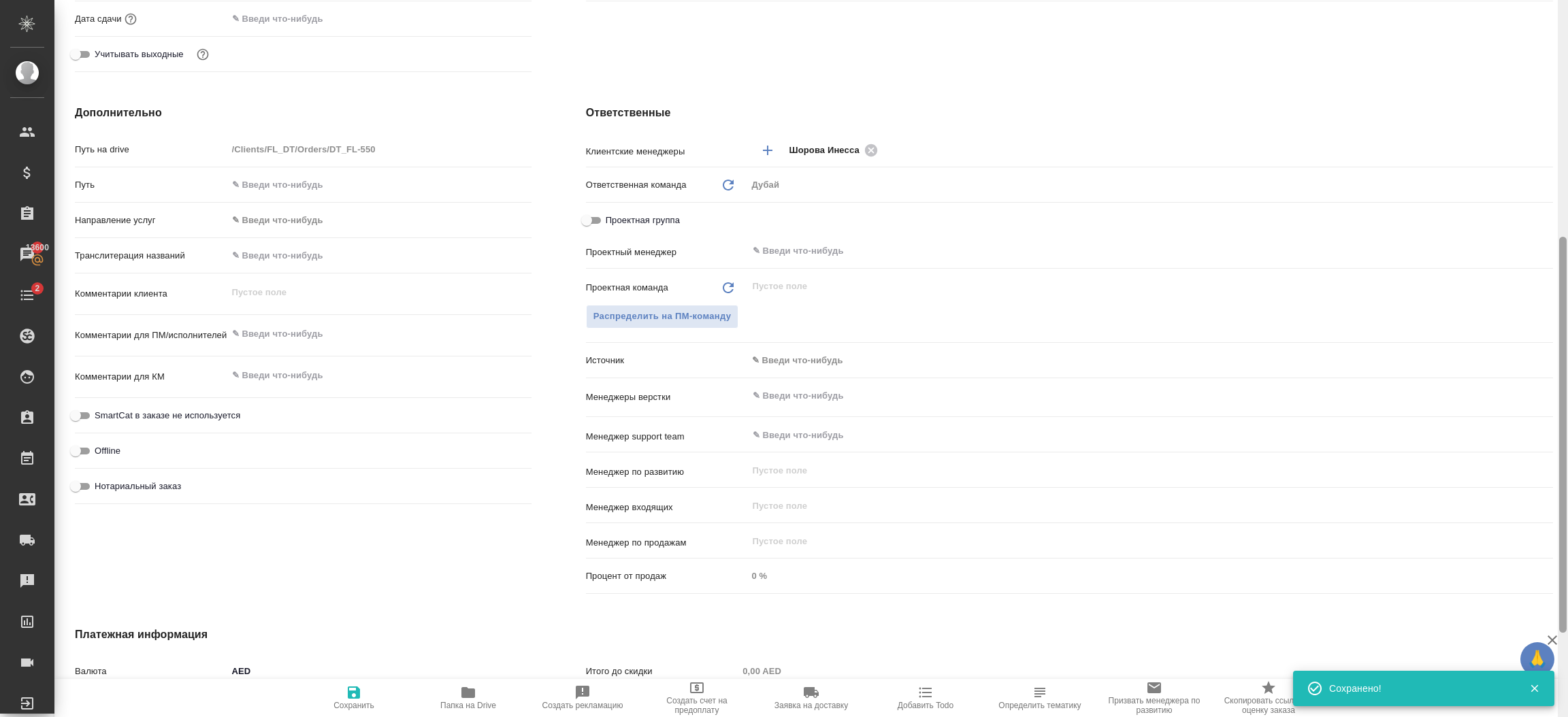
type textarea "x"
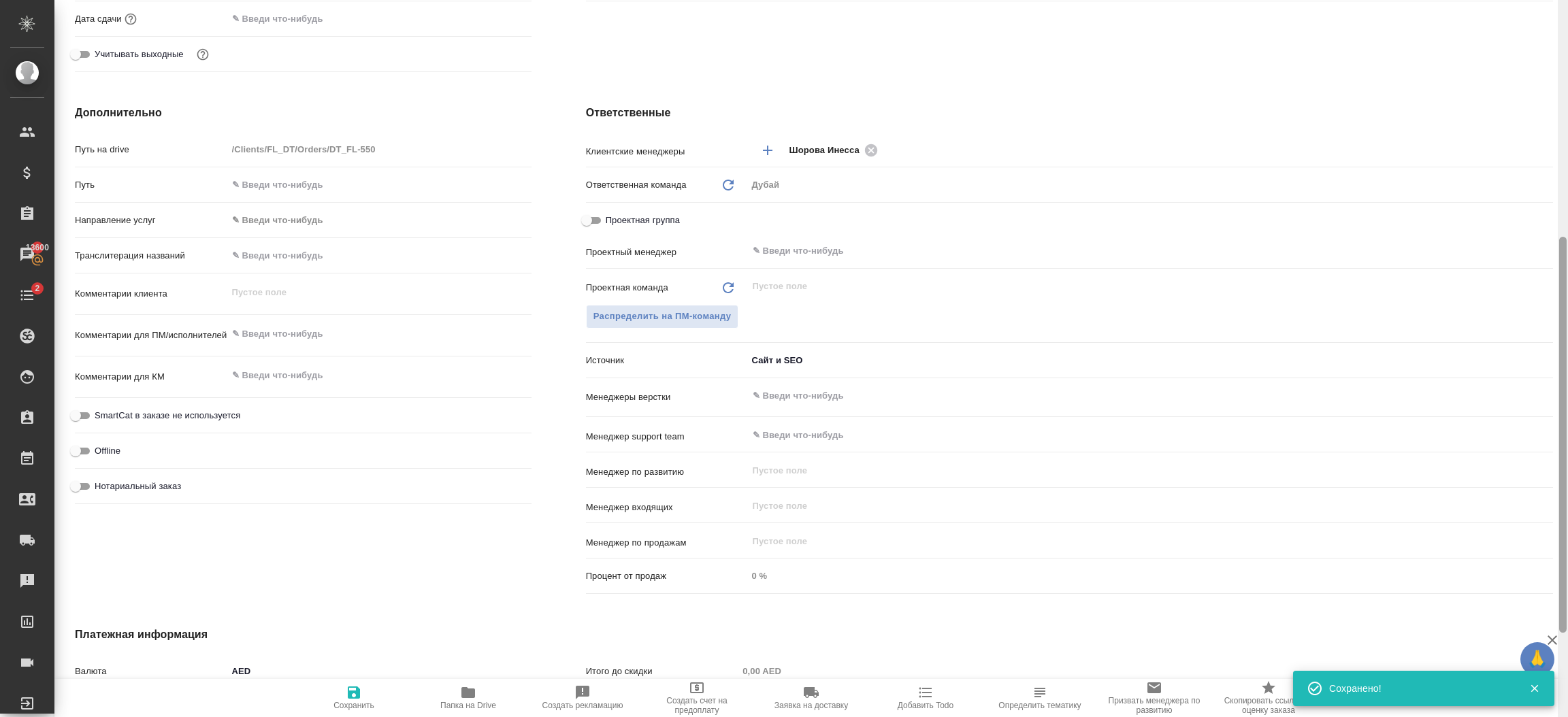
type textarea "x"
type input "seo"
type textarea "x"
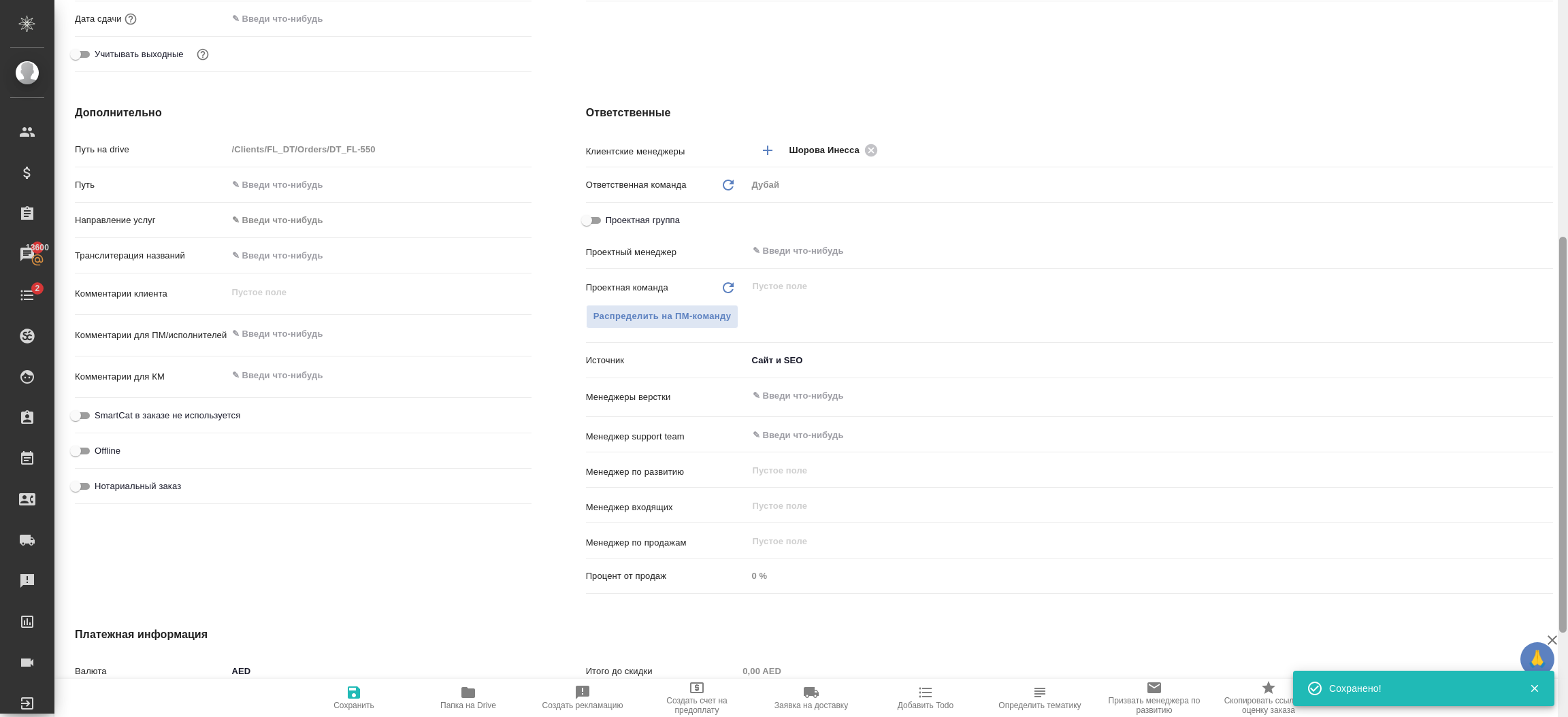
scroll to position [0, 0]
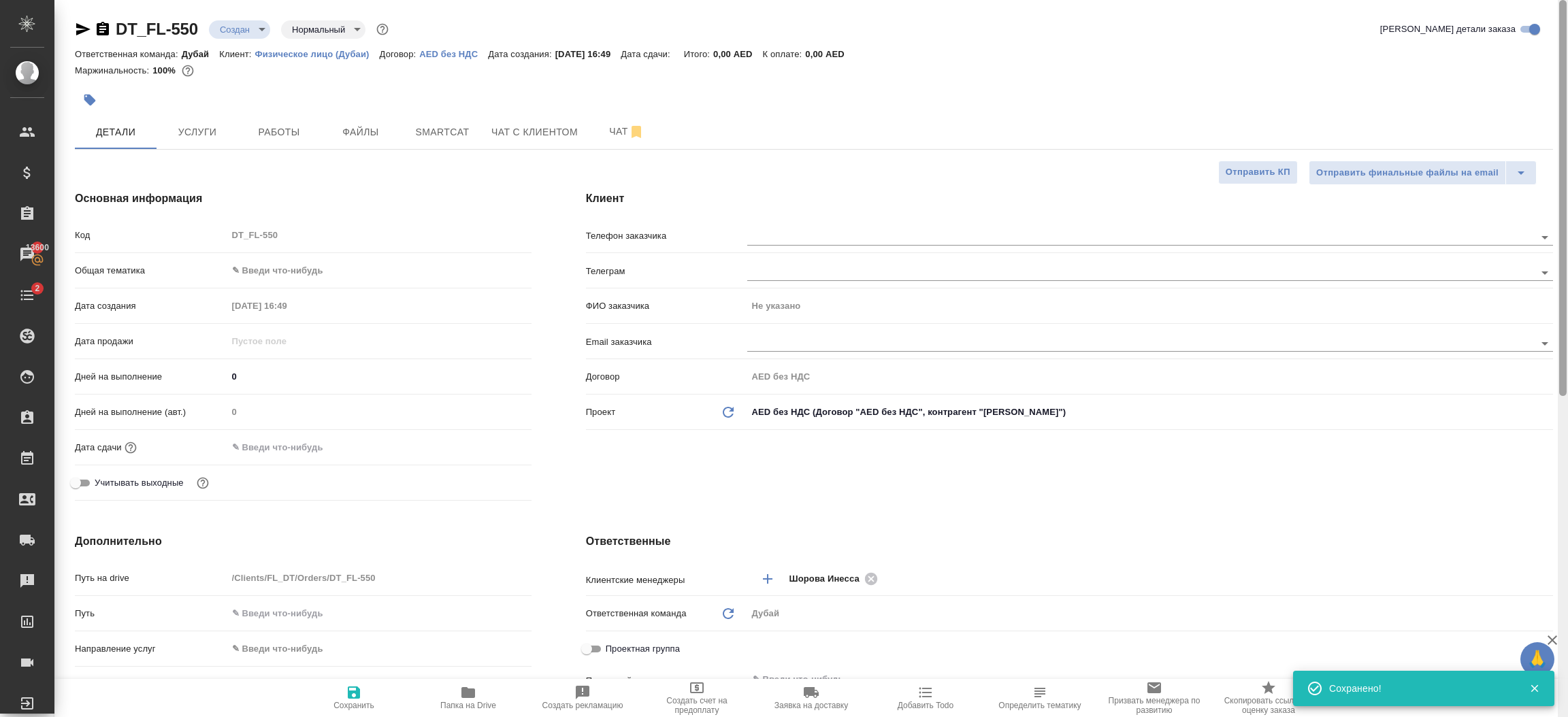
click at [1565, 103] on div at bounding box center [1563, 359] width 10 height 718
click at [277, 273] on body "🙏 .cls-1 fill:#fff; AWATERA Шорова Инесса i.shorova_kiev Клиенты Спецификации З…" at bounding box center [784, 358] width 1568 height 717
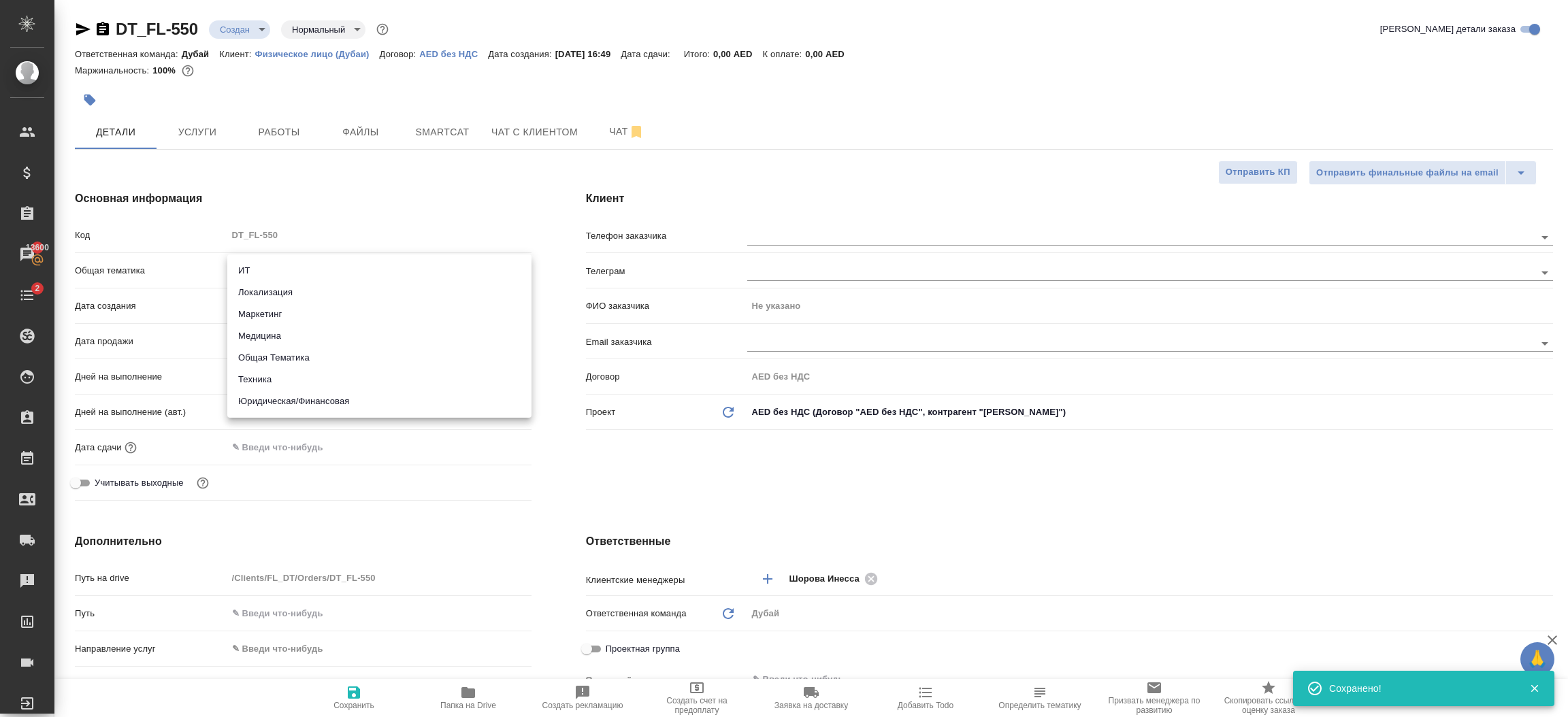
click at [277, 273] on li "ИТ" at bounding box center [379, 271] width 304 height 22
type input "it"
type textarea "x"
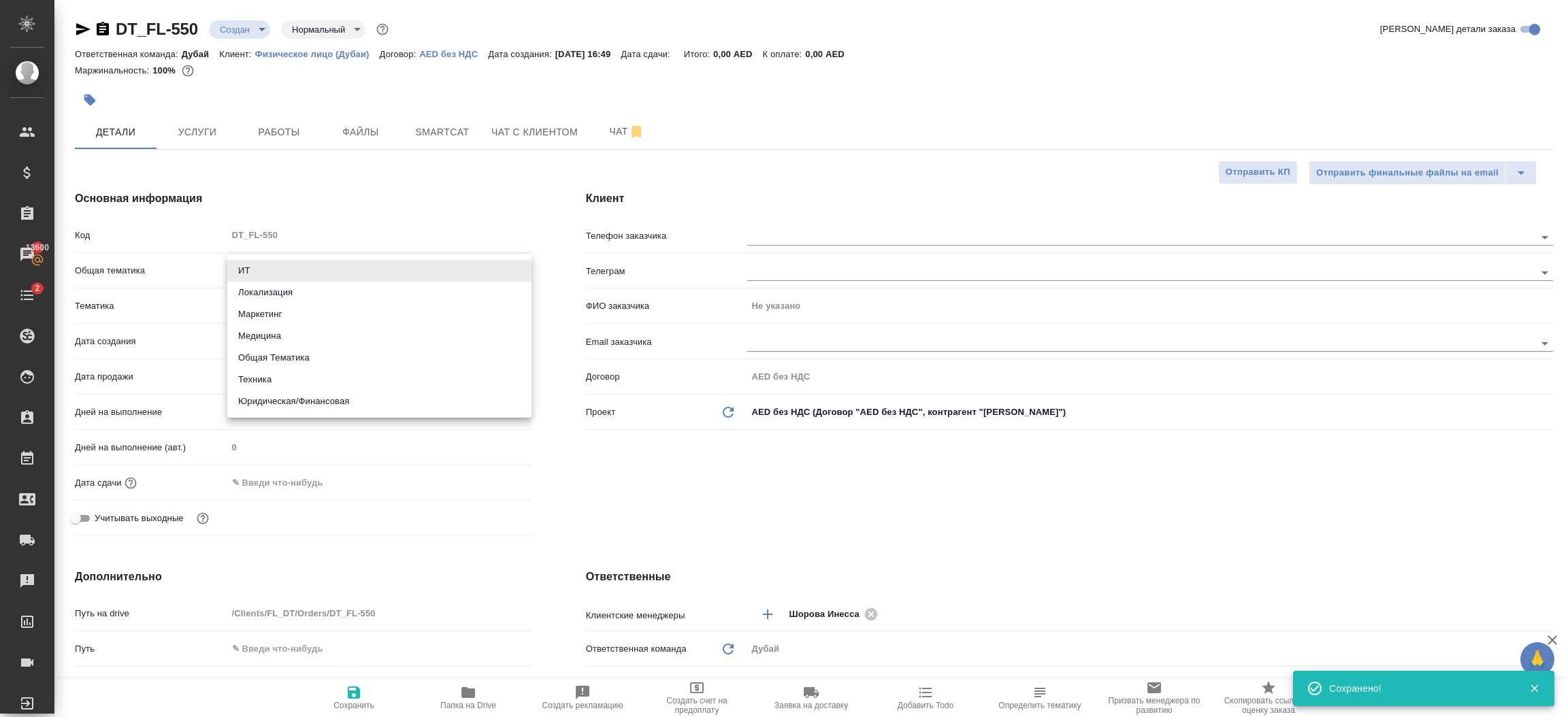
click at [271, 271] on body "🙏 .cls-1 fill:#fff; AWATERA Шорова Инесса i.shorova_kiev Клиенты Спецификации З…" at bounding box center [784, 358] width 1568 height 717
click at [300, 359] on li "Общая Тематика" at bounding box center [379, 358] width 304 height 22
type input "obtem"
type textarea "x"
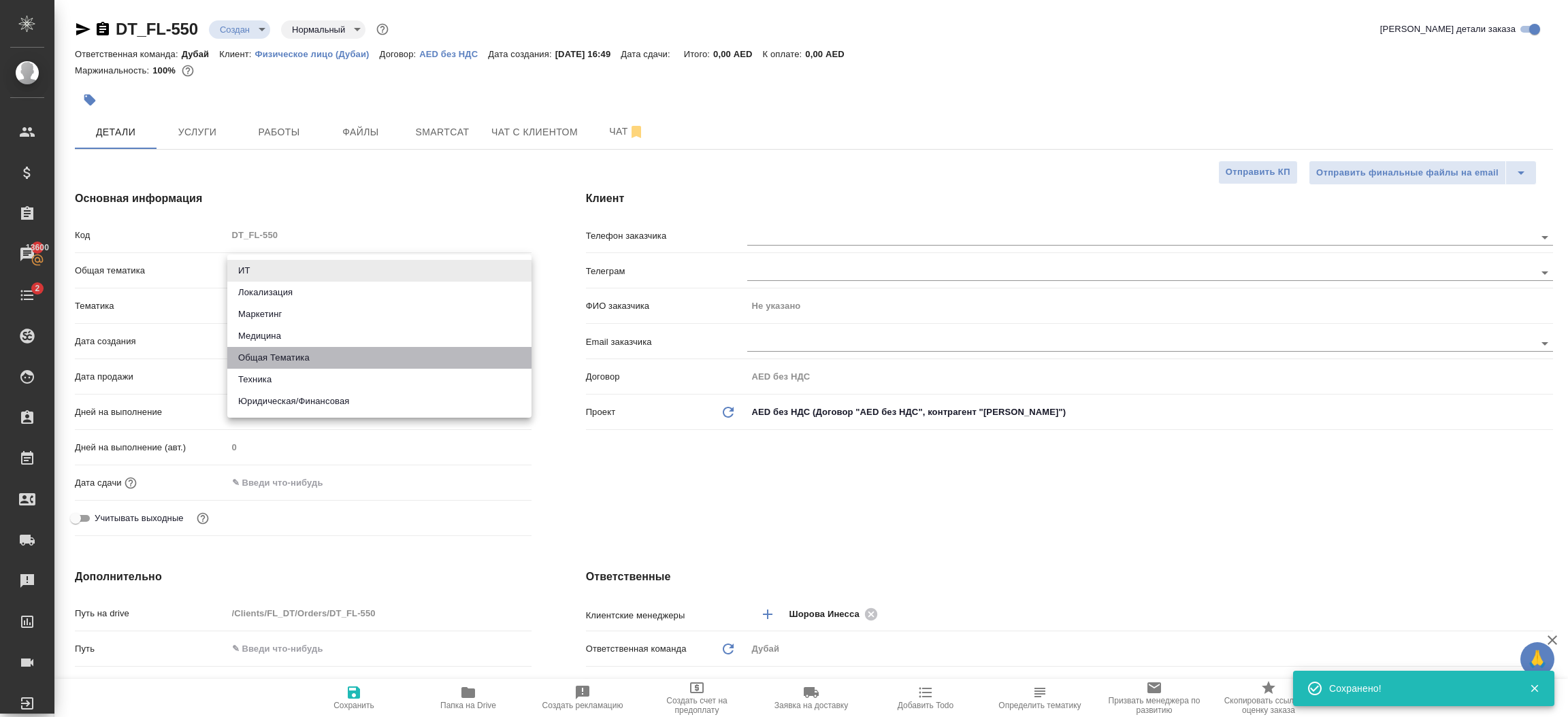
type textarea "x"
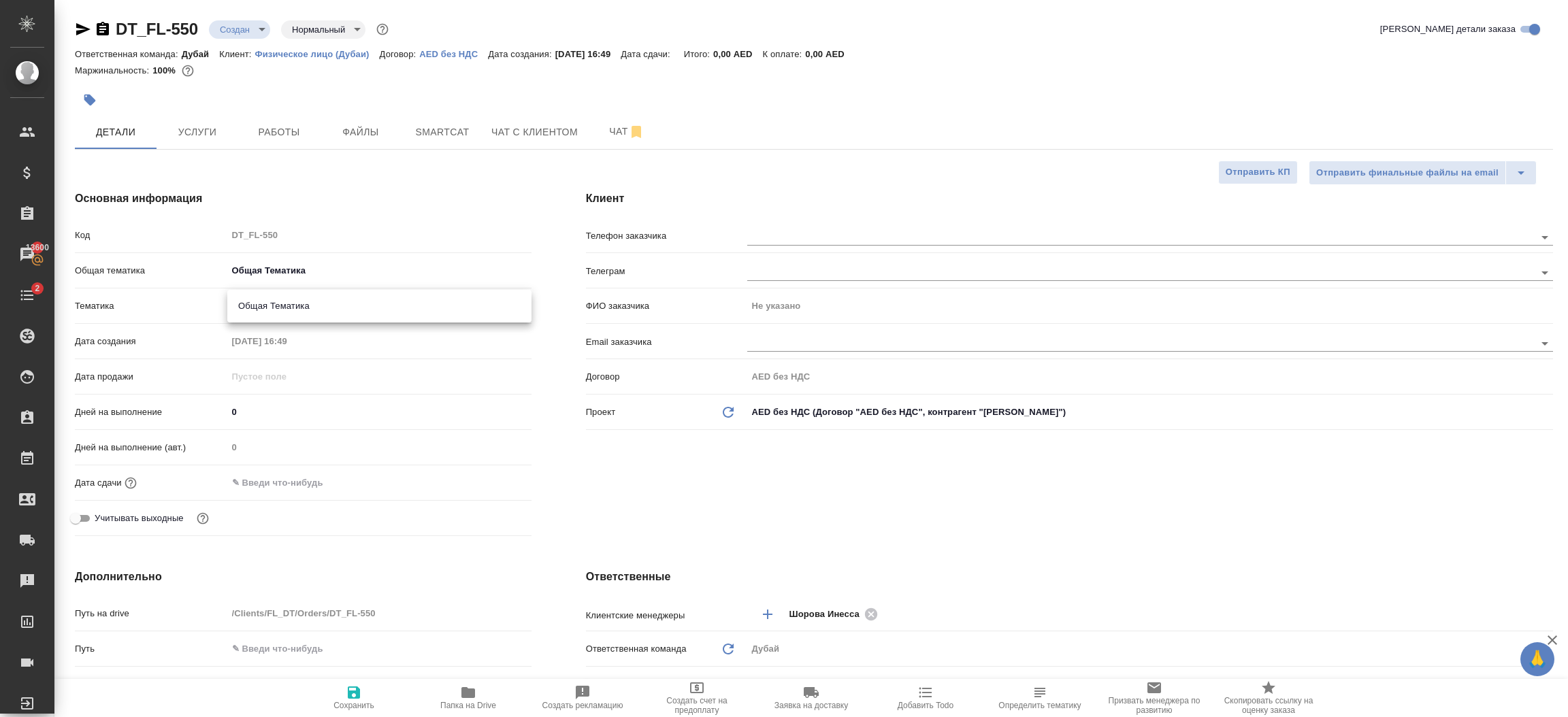
drag, startPoint x: 278, startPoint y: 306, endPoint x: 295, endPoint y: 318, distance: 20.8
click at [295, 318] on body "🙏 .cls-1 fill:#fff; AWATERA Шорова Инесса i.shorova_kiev Клиенты Спецификации З…" at bounding box center [784, 358] width 1568 height 717
click at [295, 318] on ul "Общая Тематика" at bounding box center [379, 306] width 304 height 33
click at [308, 304] on li "Общая Тематика" at bounding box center [379, 306] width 304 height 22
type textarea "x"
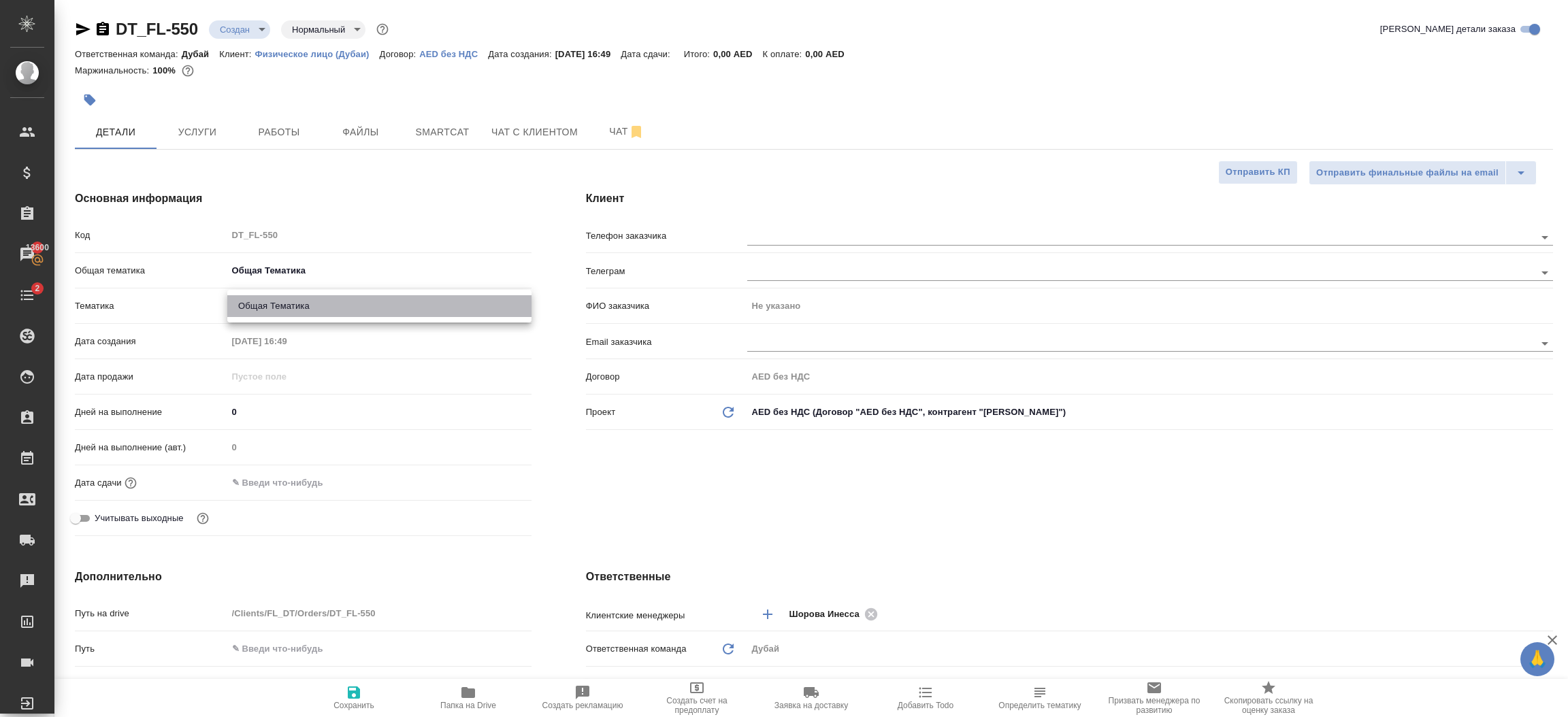
type textarea "x"
type input "6012b1ca196b0e5c9229a120"
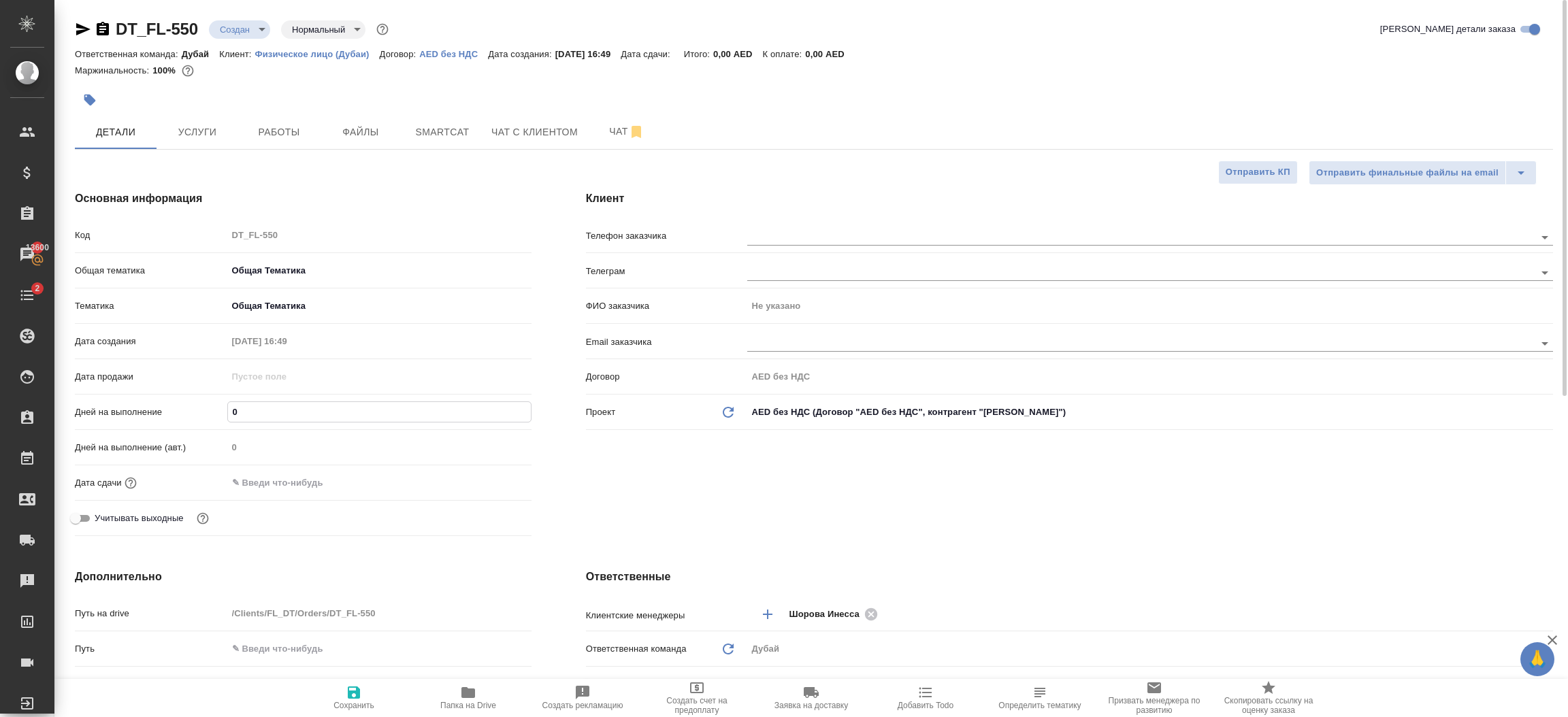
click at [260, 411] on input "0" at bounding box center [379, 411] width 303 height 20
type textarea "x"
type input "5"
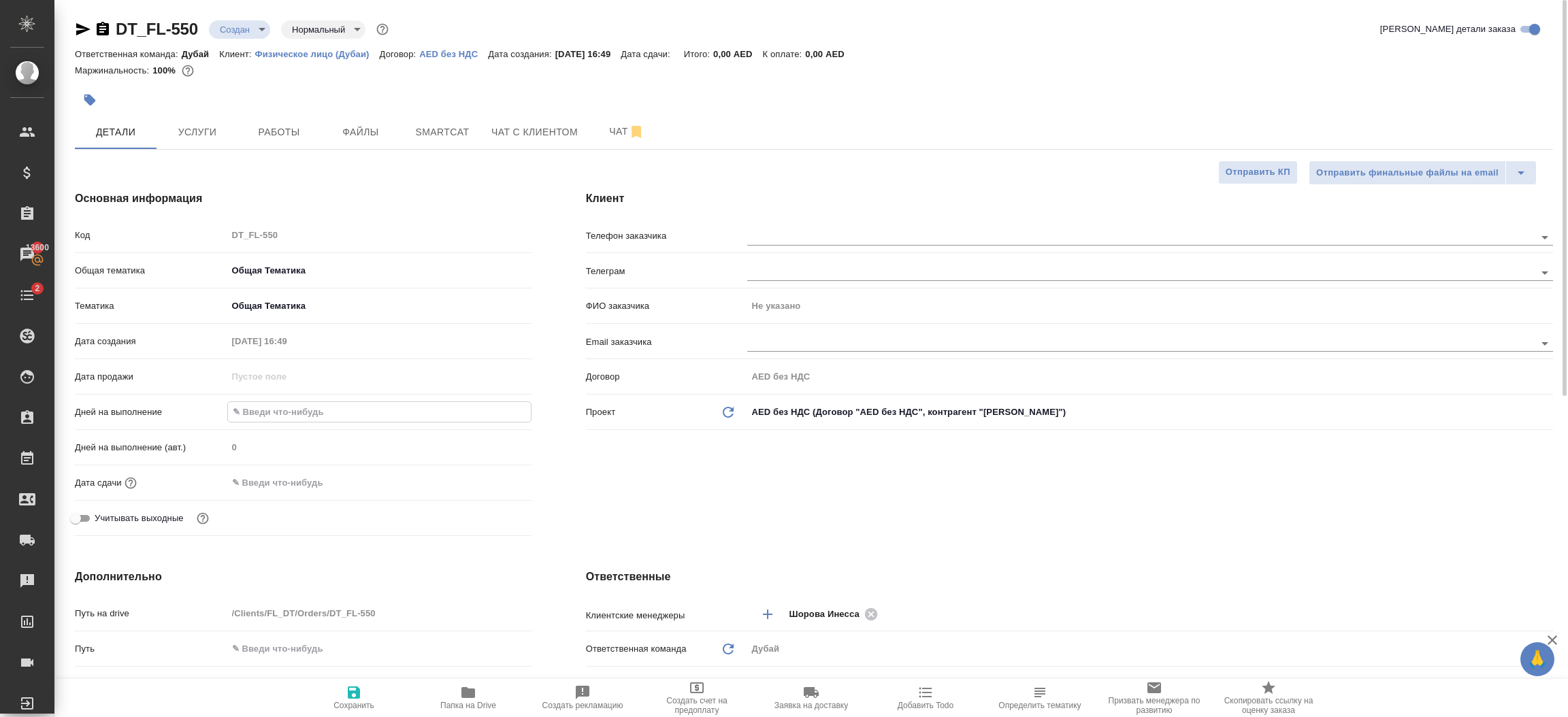
type textarea "x"
type input "5"
click at [344, 693] on span "Сохранить" at bounding box center [354, 697] width 98 height 26
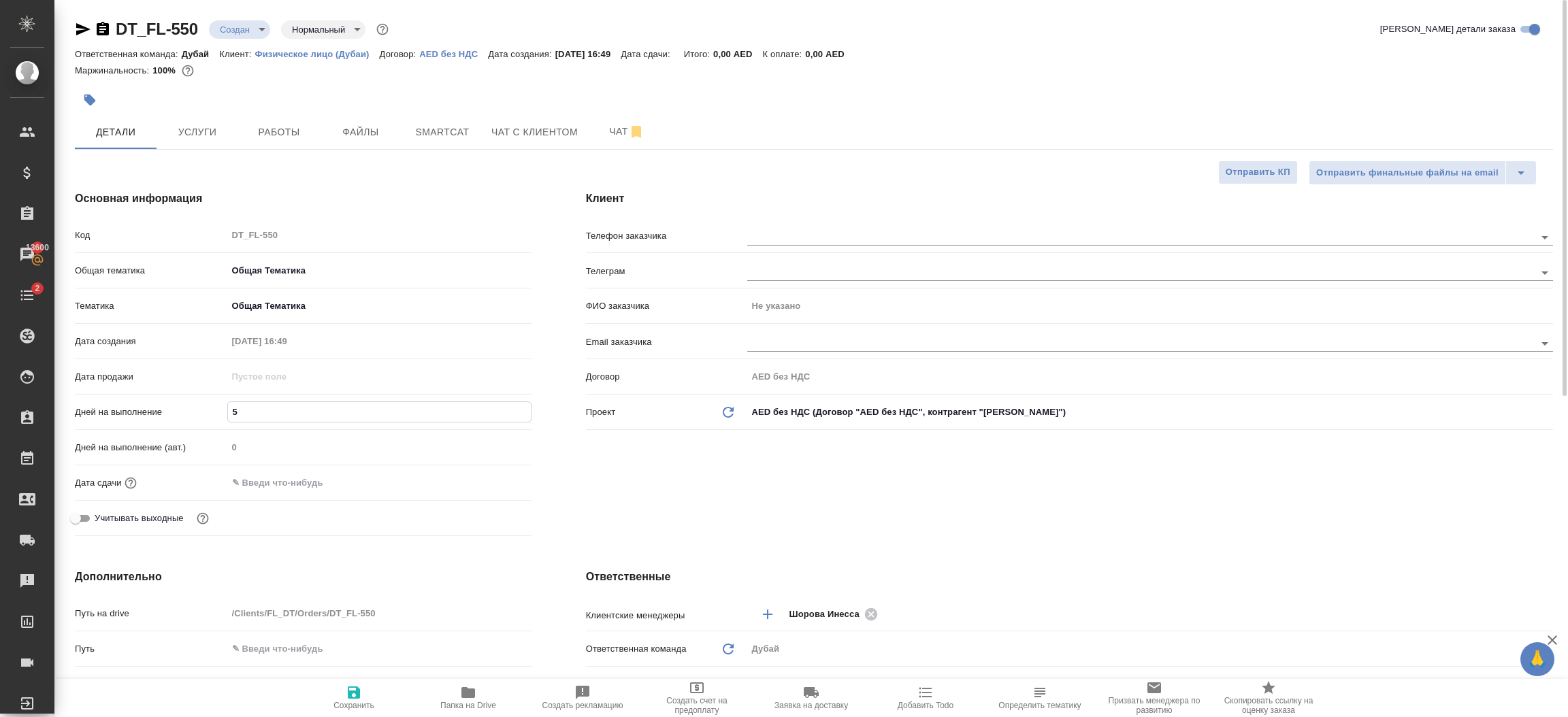
type textarea "x"
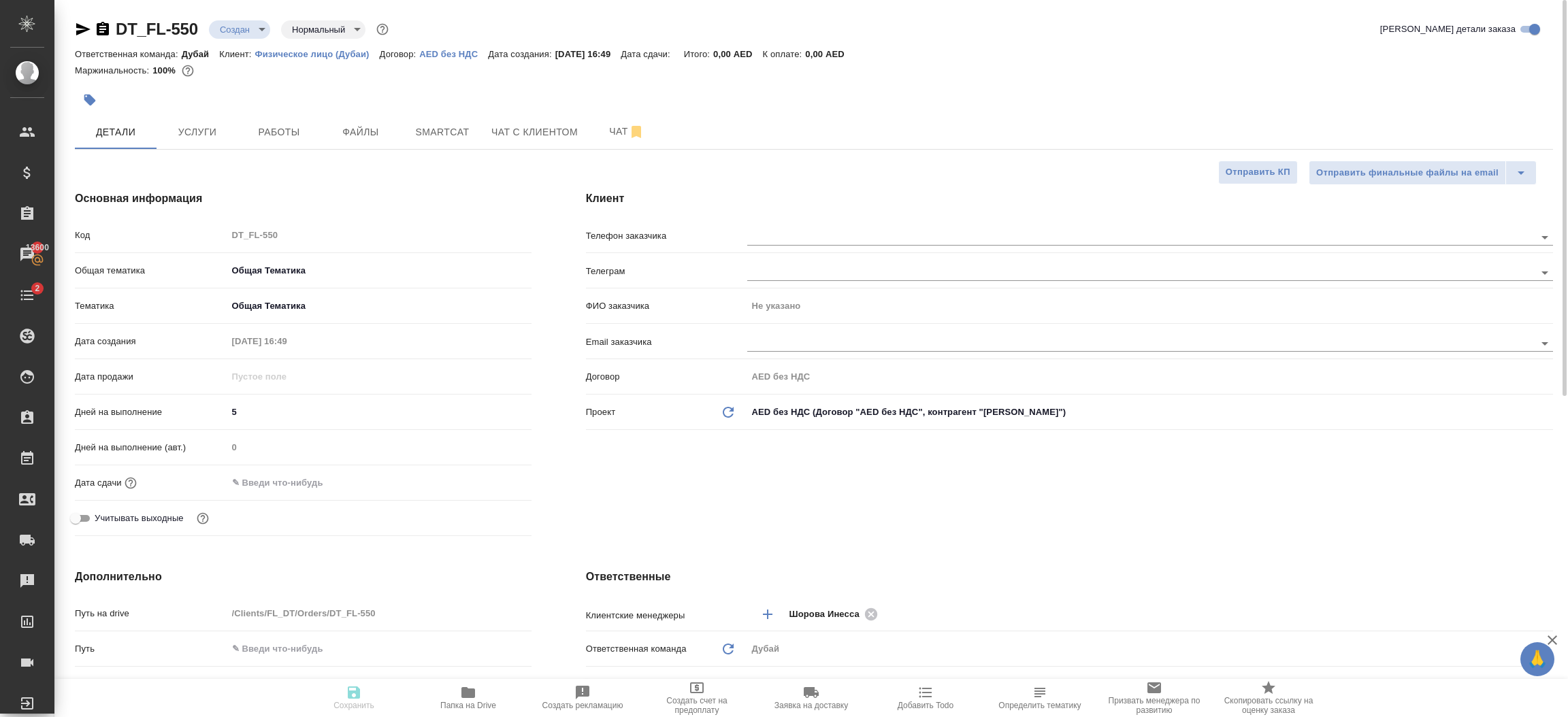
type textarea "x"
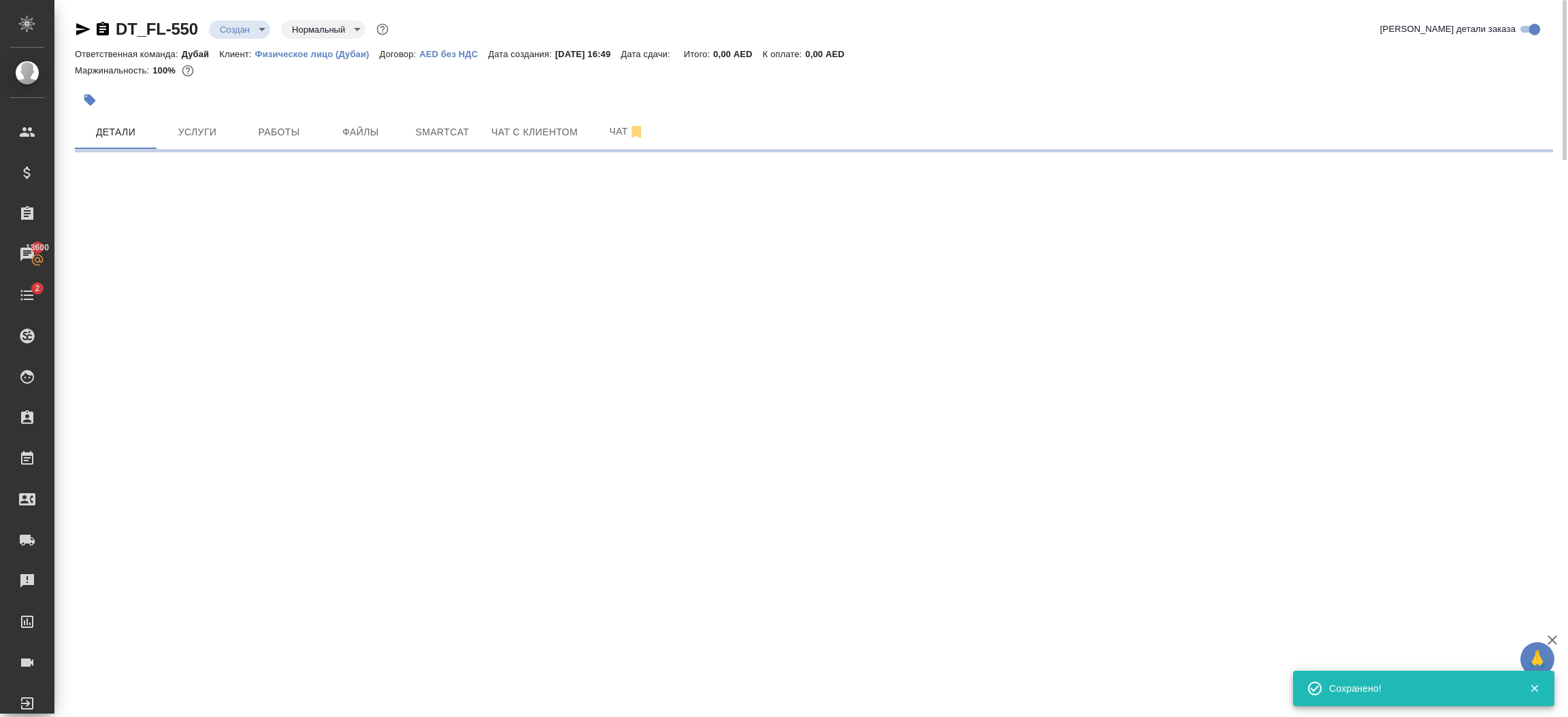
select select "RU"
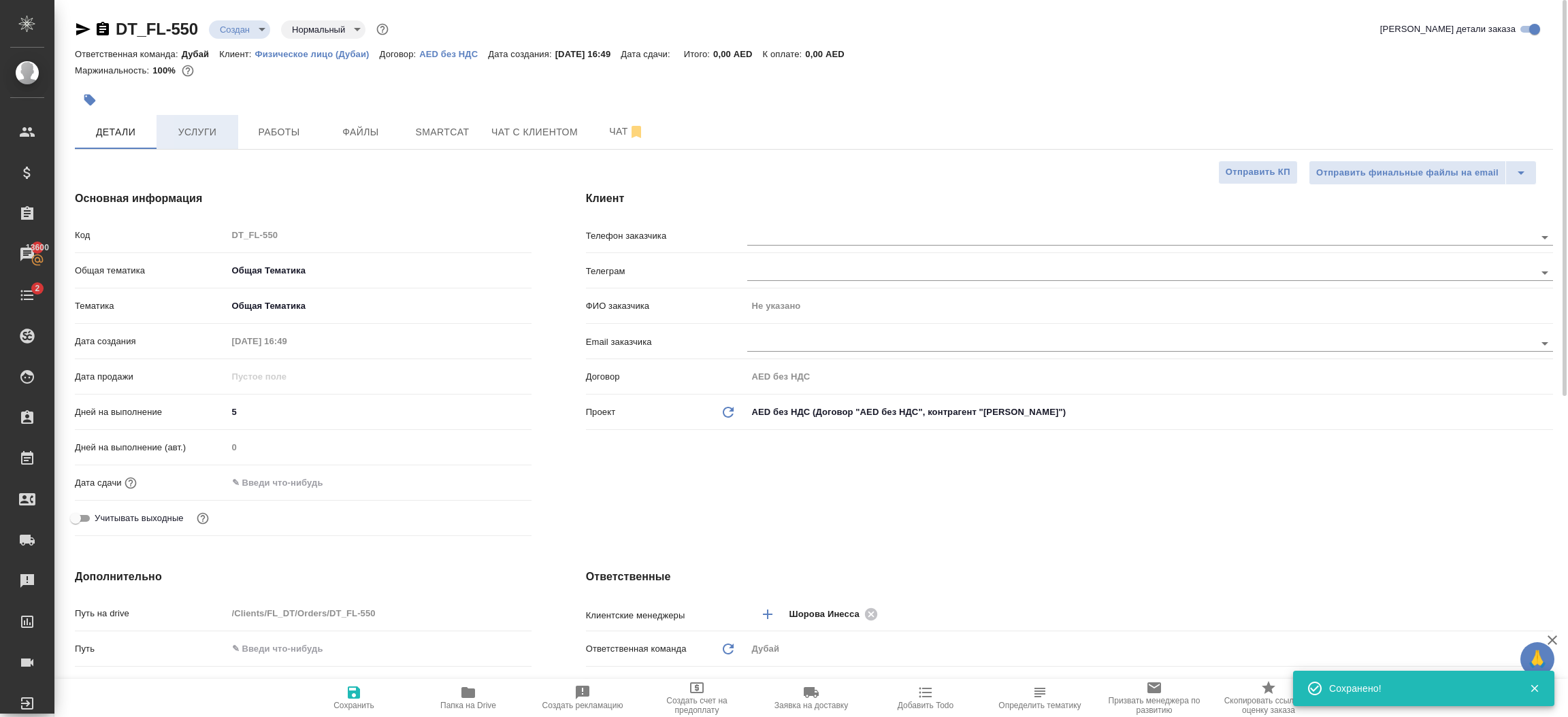
type textarea "x"
click at [199, 126] on span "Услуги" at bounding box center [197, 132] width 65 height 17
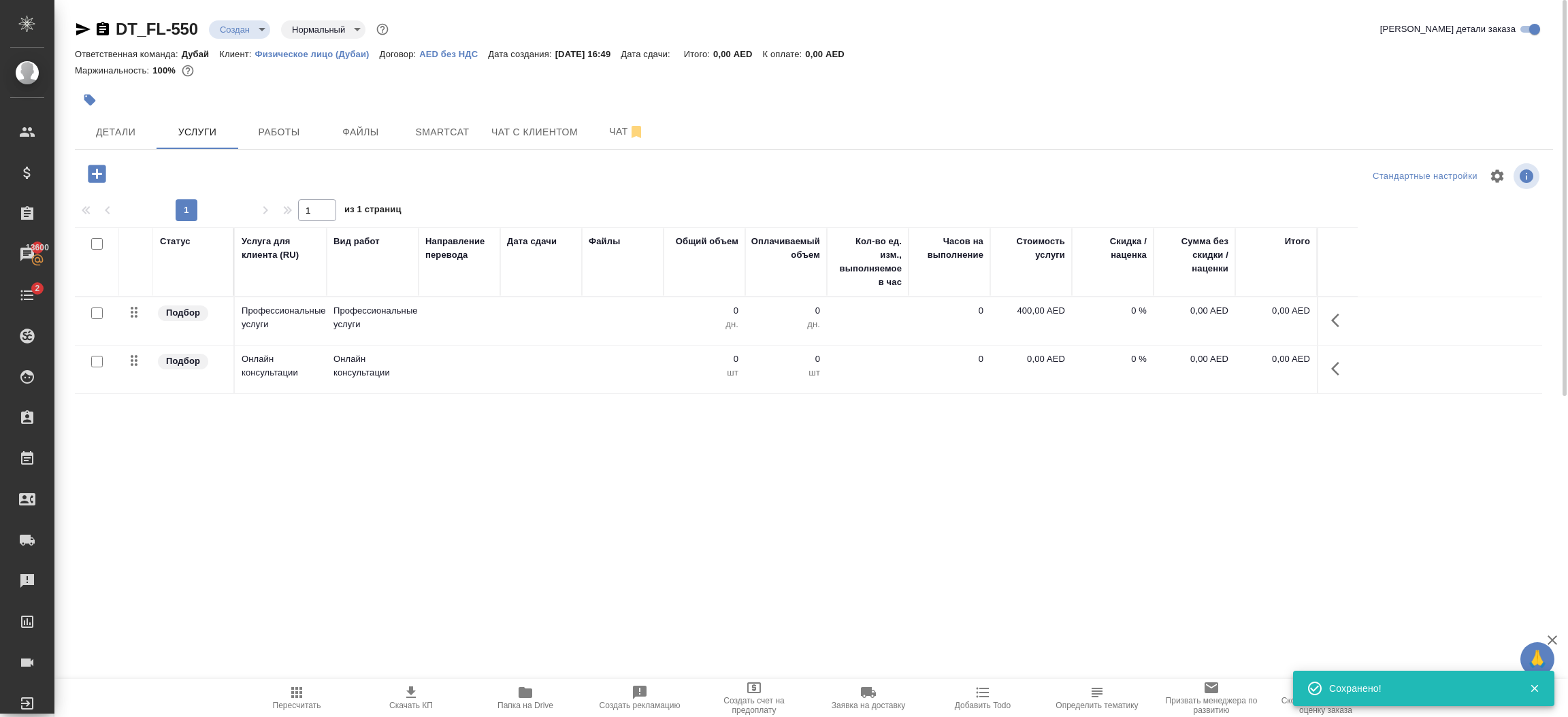
click at [91, 169] on icon "button" at bounding box center [96, 173] width 18 height 18
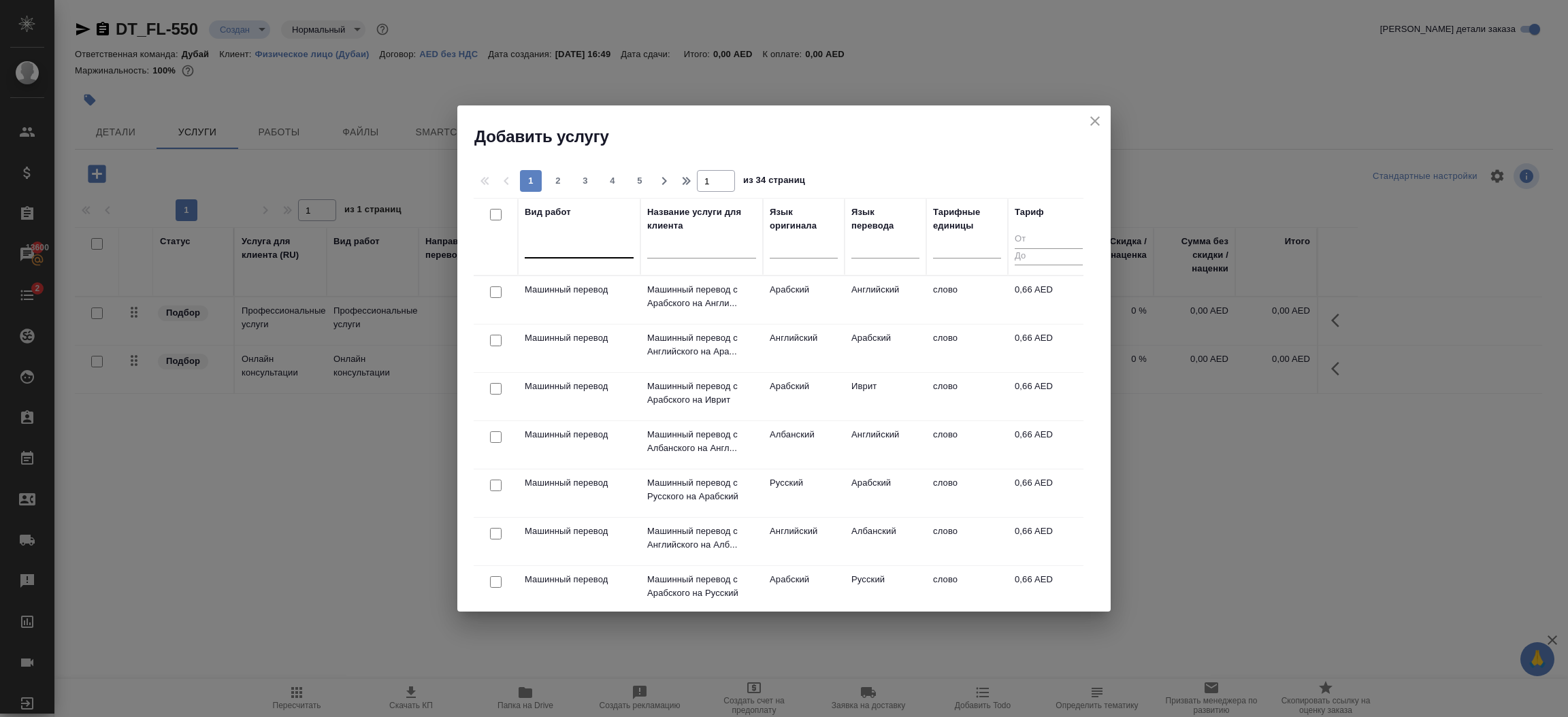
click at [573, 249] on div at bounding box center [579, 244] width 109 height 20
type input "r"
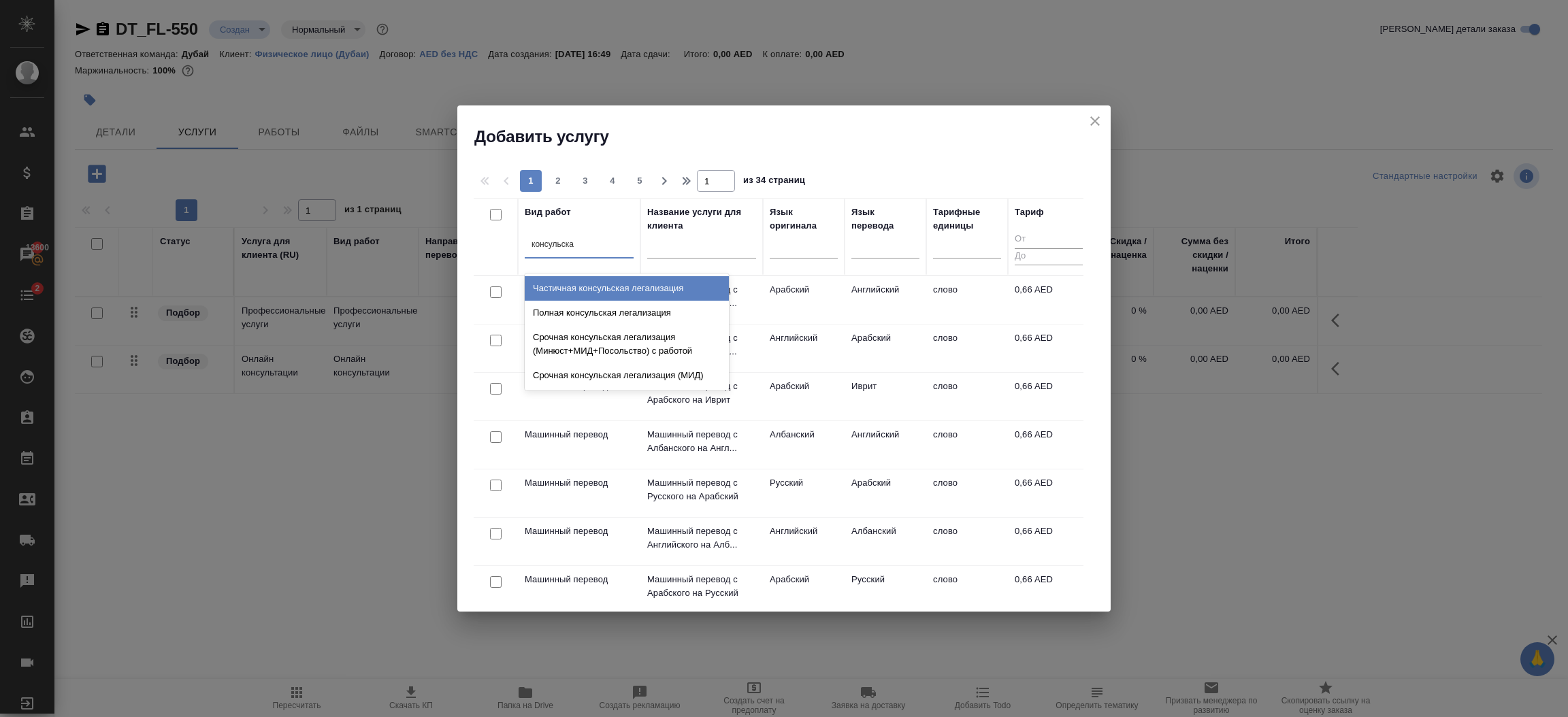
type input "консульская"
click at [663, 317] on div "Полная консульская легализация" at bounding box center [626, 313] width 204 height 24
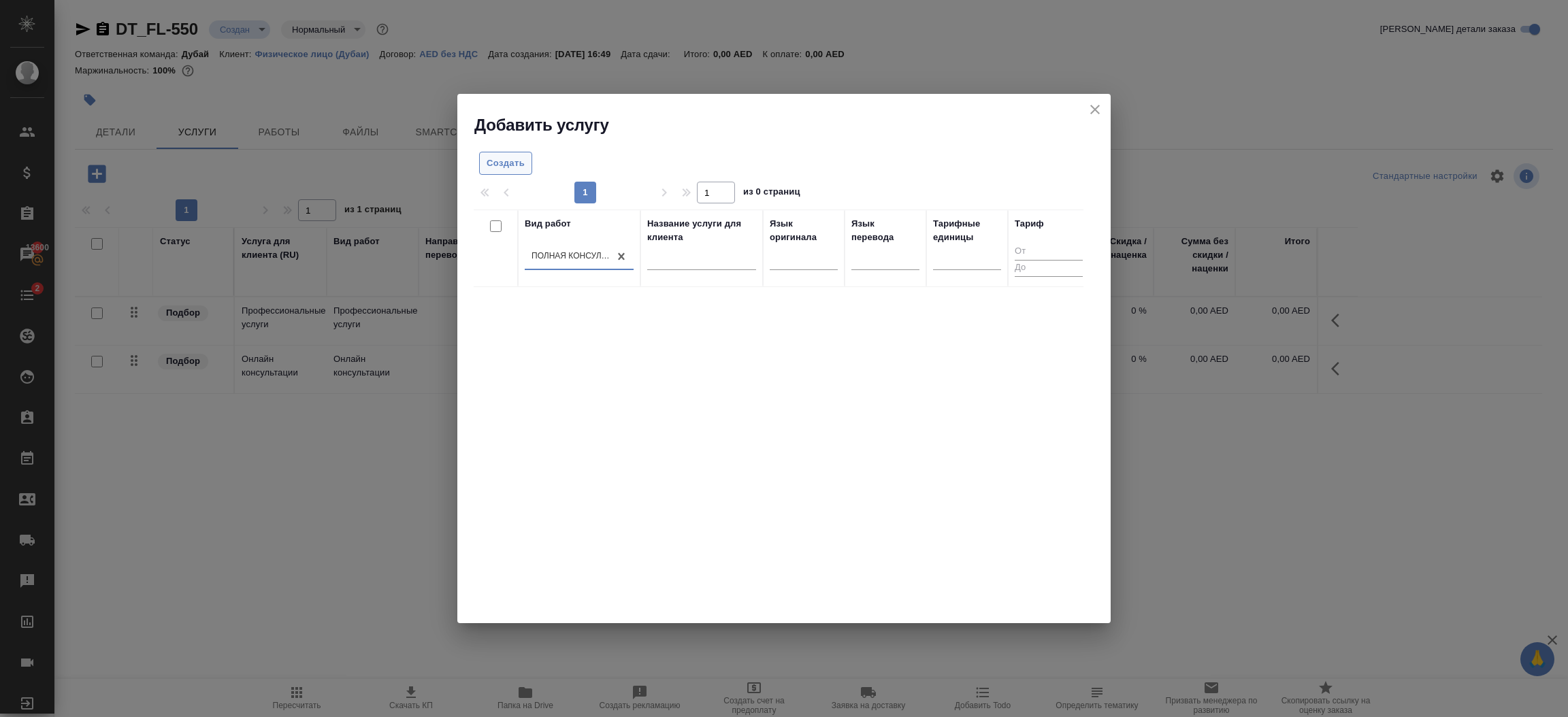
click at [500, 162] on span "Создать" at bounding box center [506, 164] width 38 height 16
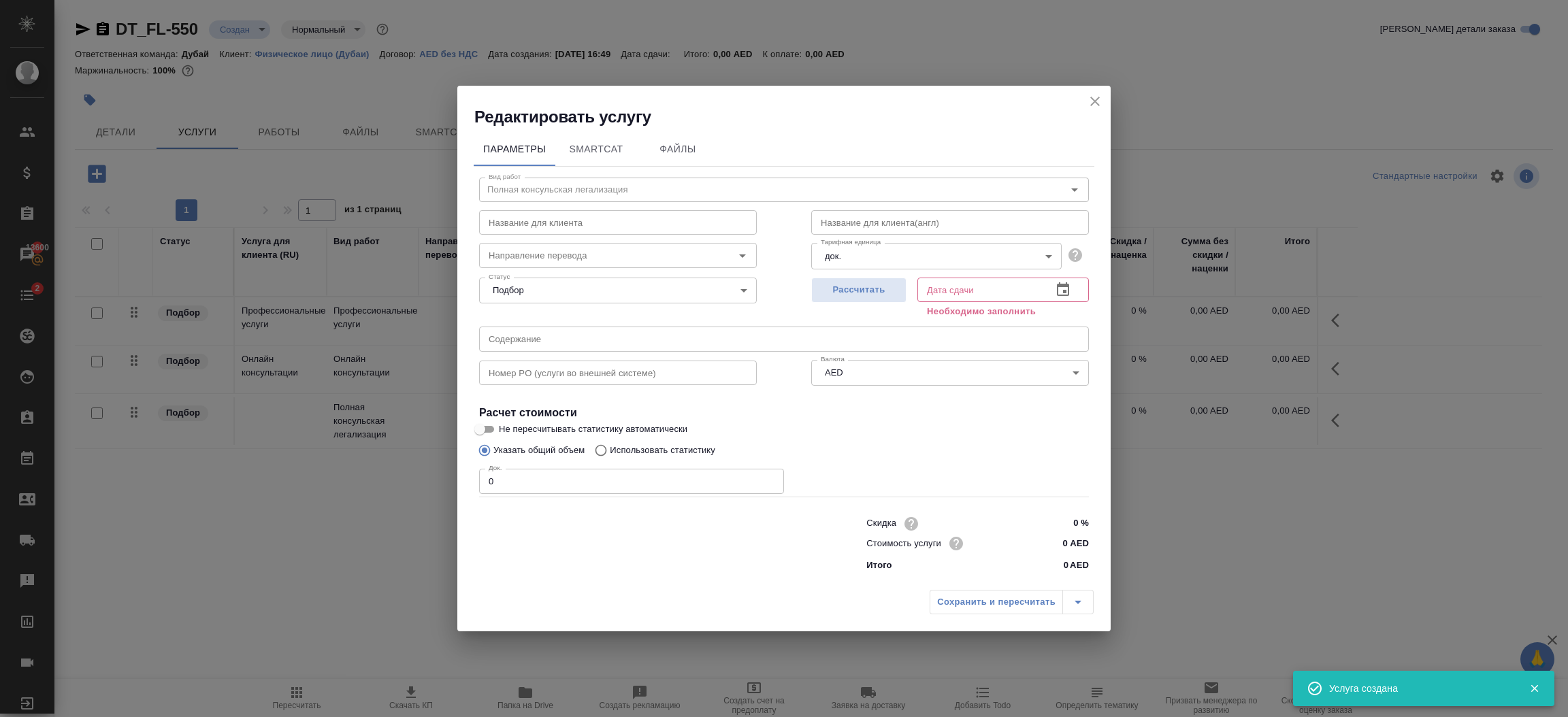
click at [561, 479] on input "0" at bounding box center [631, 480] width 305 height 24
type input "1"
click at [1065, 288] on icon "button" at bounding box center [1063, 289] width 16 height 16
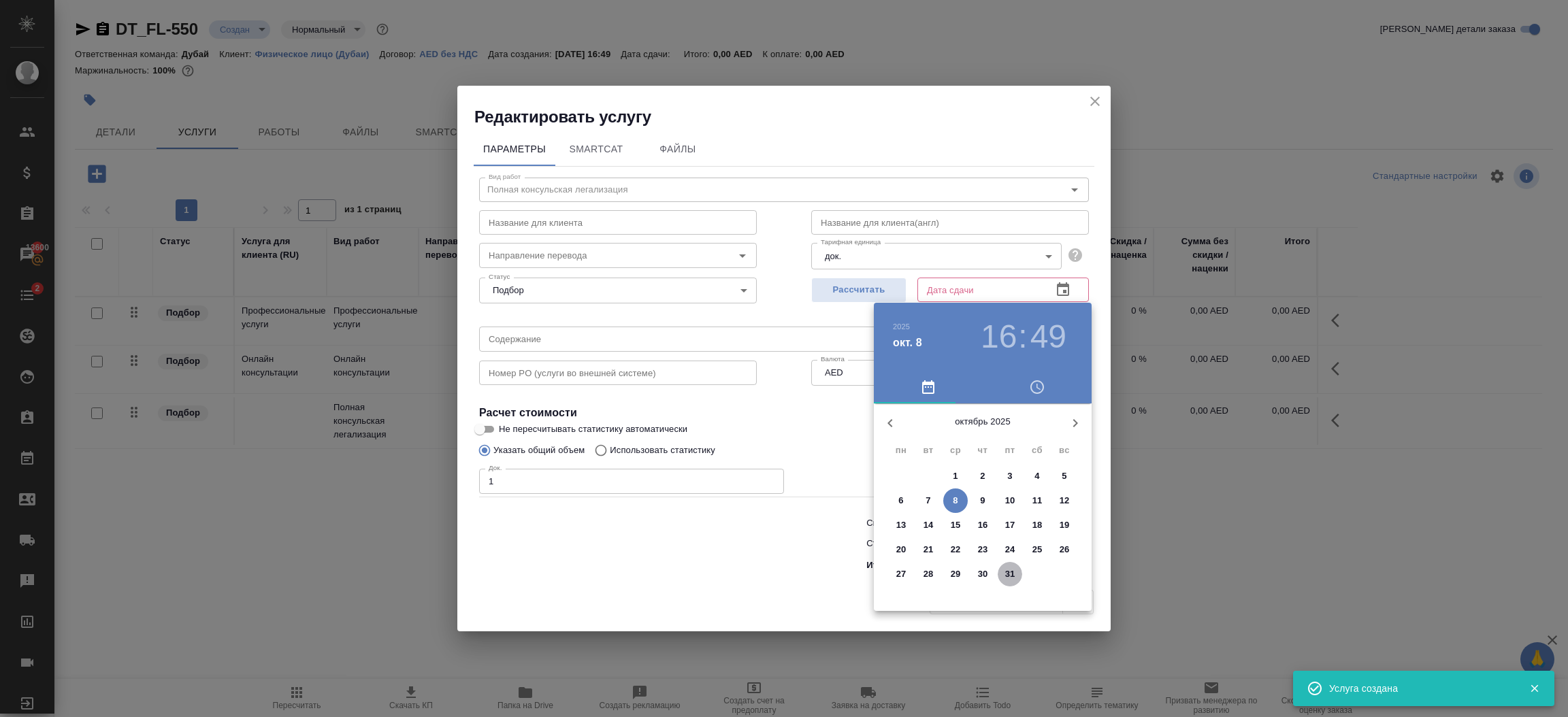
click at [1005, 569] on p "31" at bounding box center [1010, 574] width 10 height 13
type input "31.10.2025 16:49"
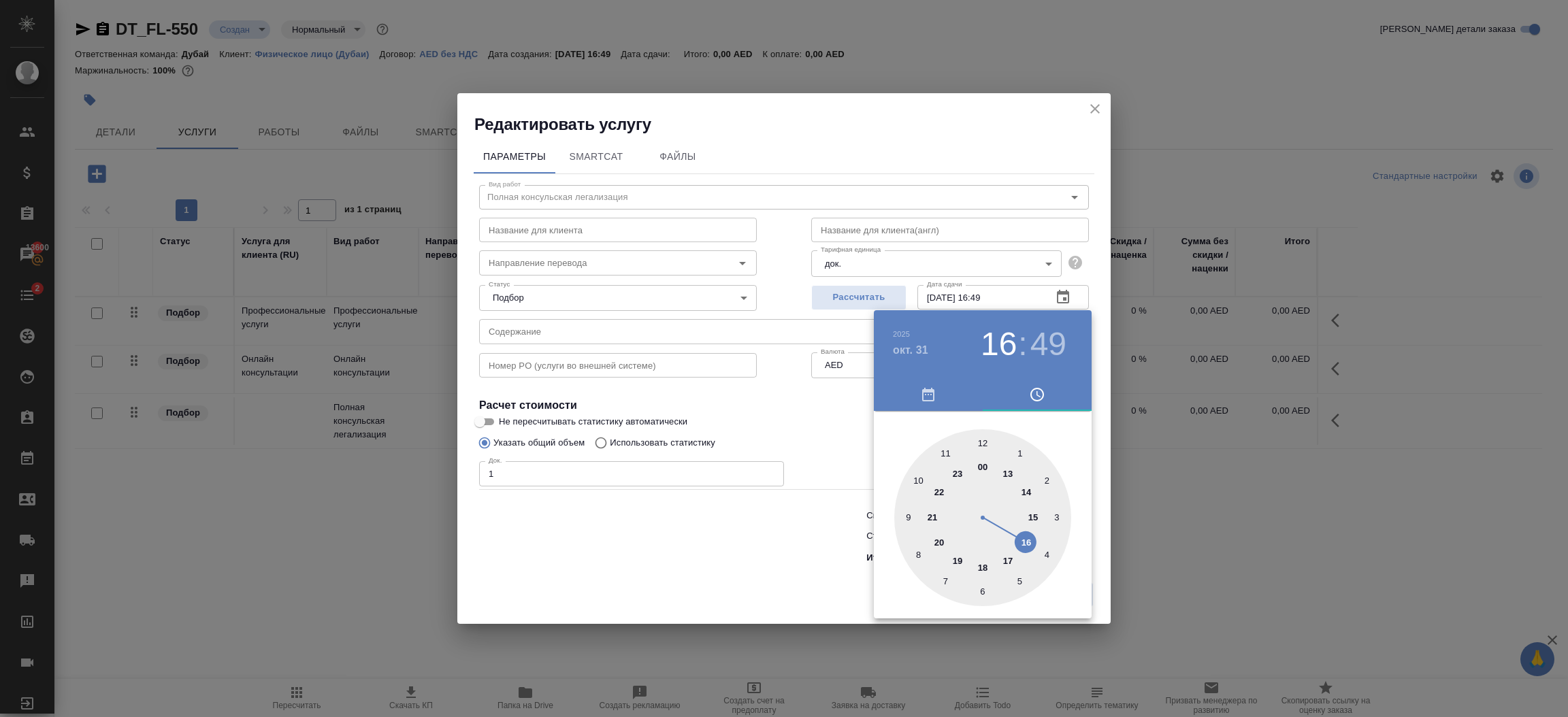
click at [731, 565] on div at bounding box center [784, 358] width 1568 height 717
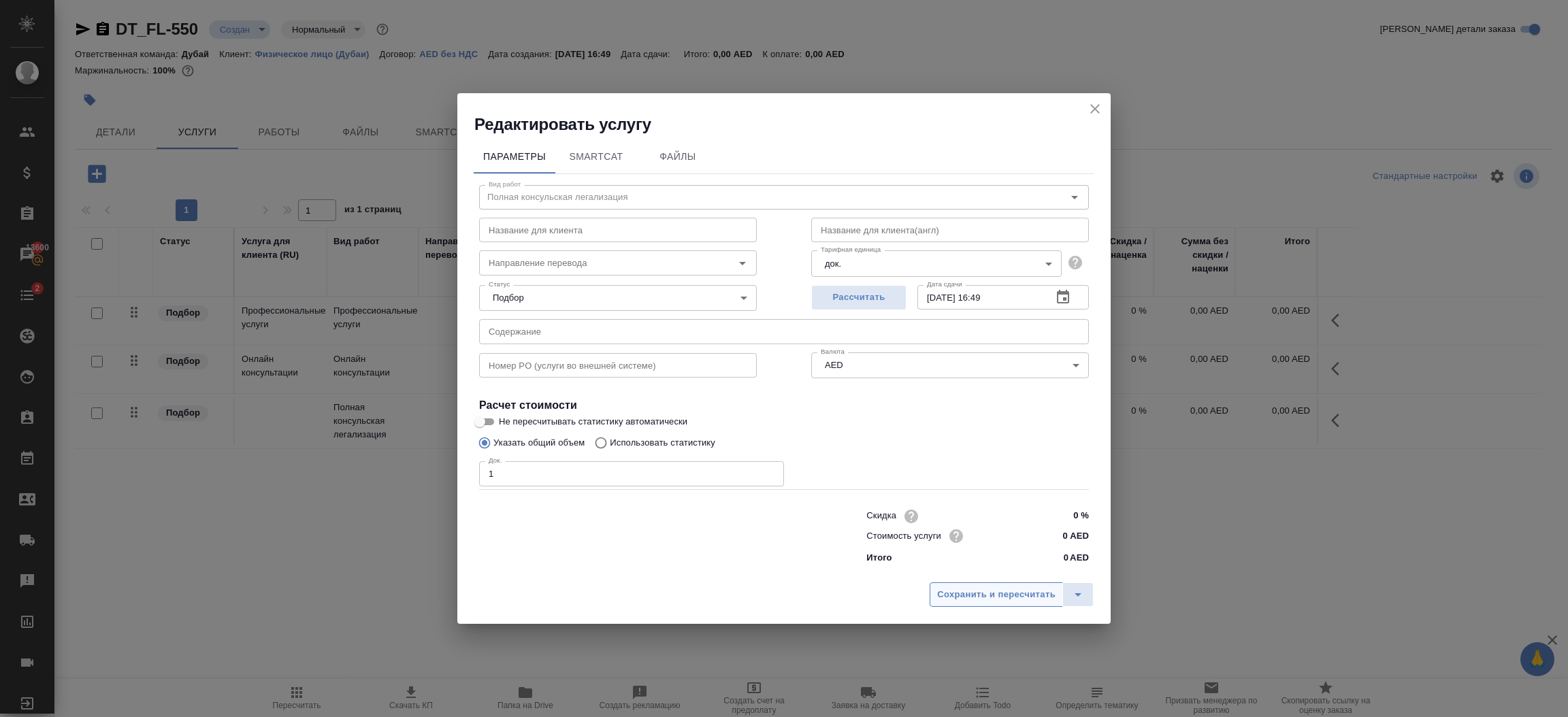
click at [1023, 591] on span "Сохранить и пересчитать" at bounding box center [996, 595] width 118 height 16
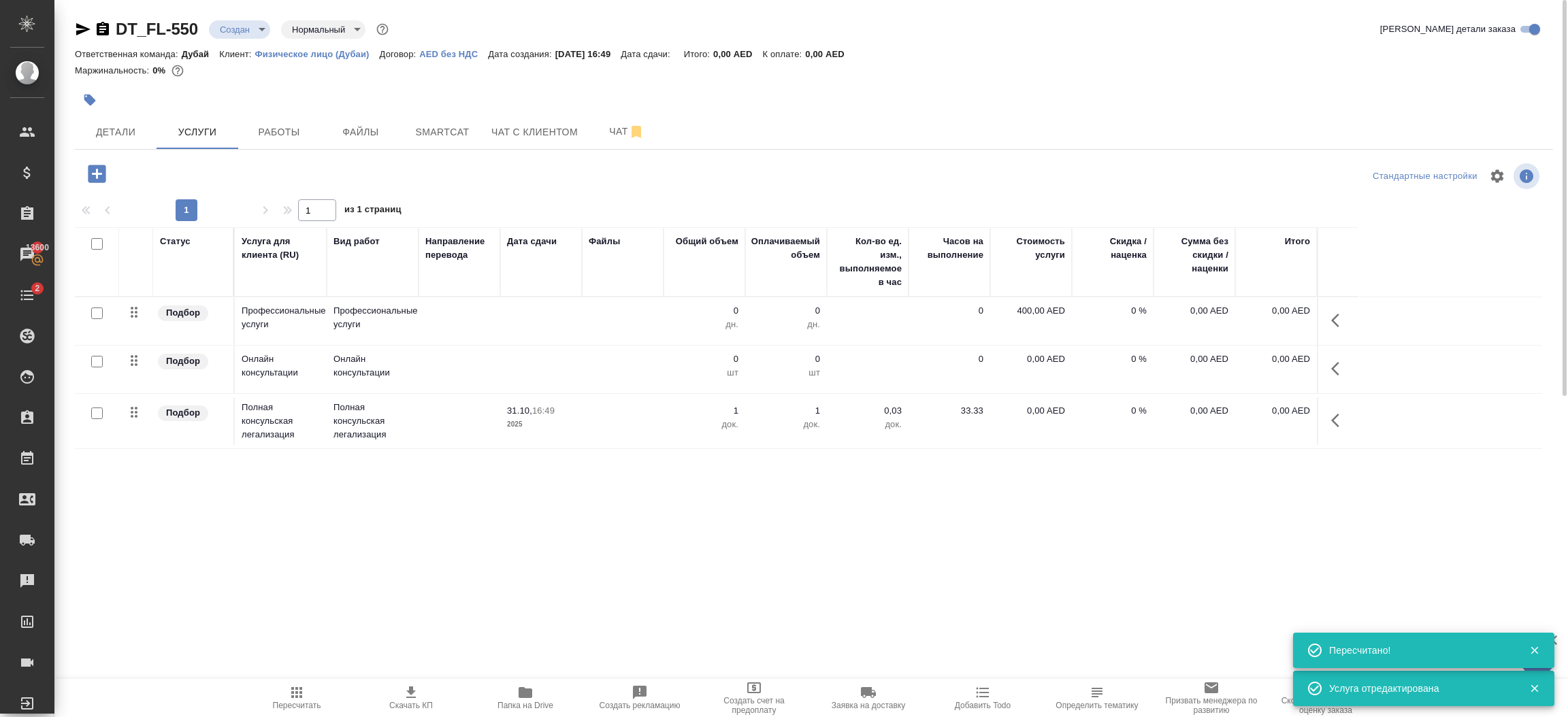
click at [1334, 418] on icon "button" at bounding box center [1339, 420] width 16 height 16
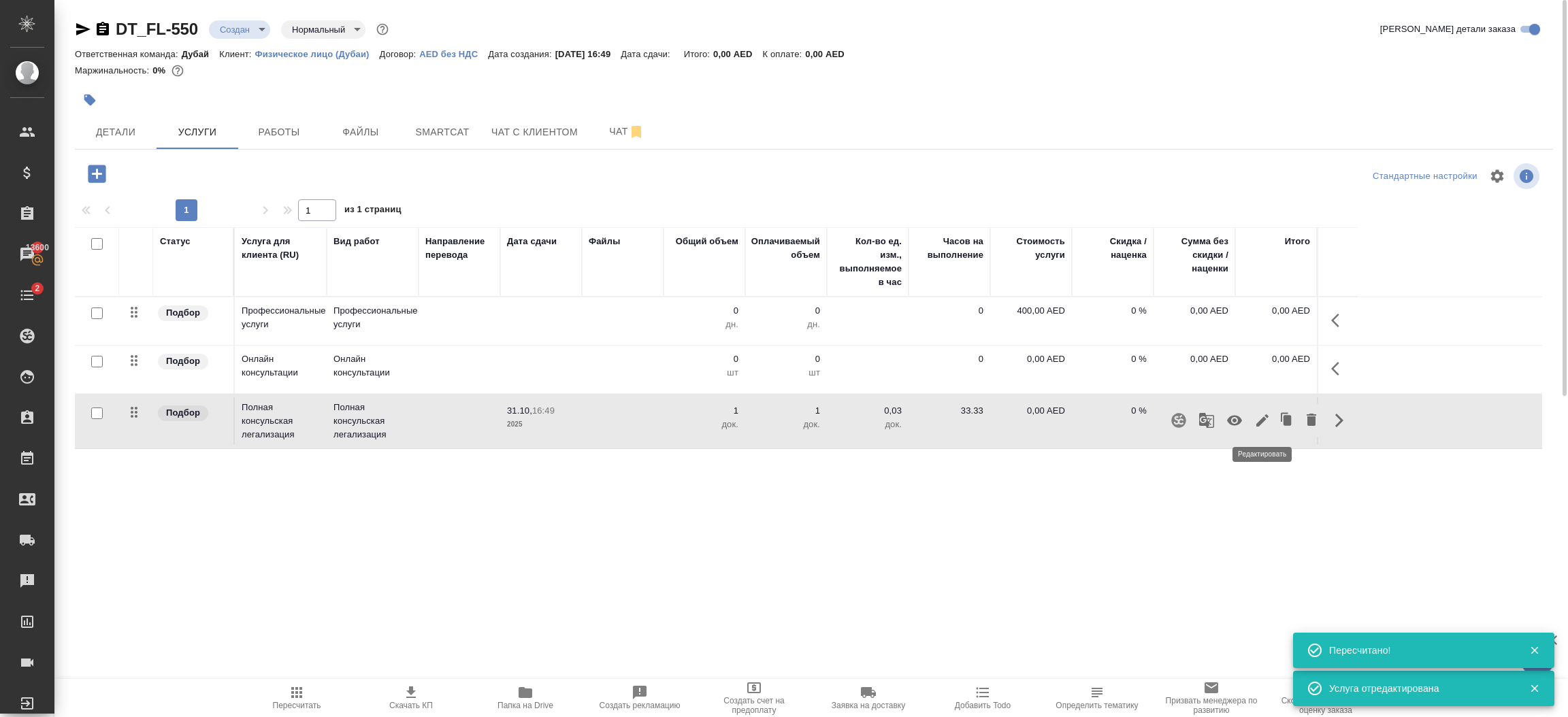
click at [1268, 420] on icon "button" at bounding box center [1262, 420] width 16 height 16
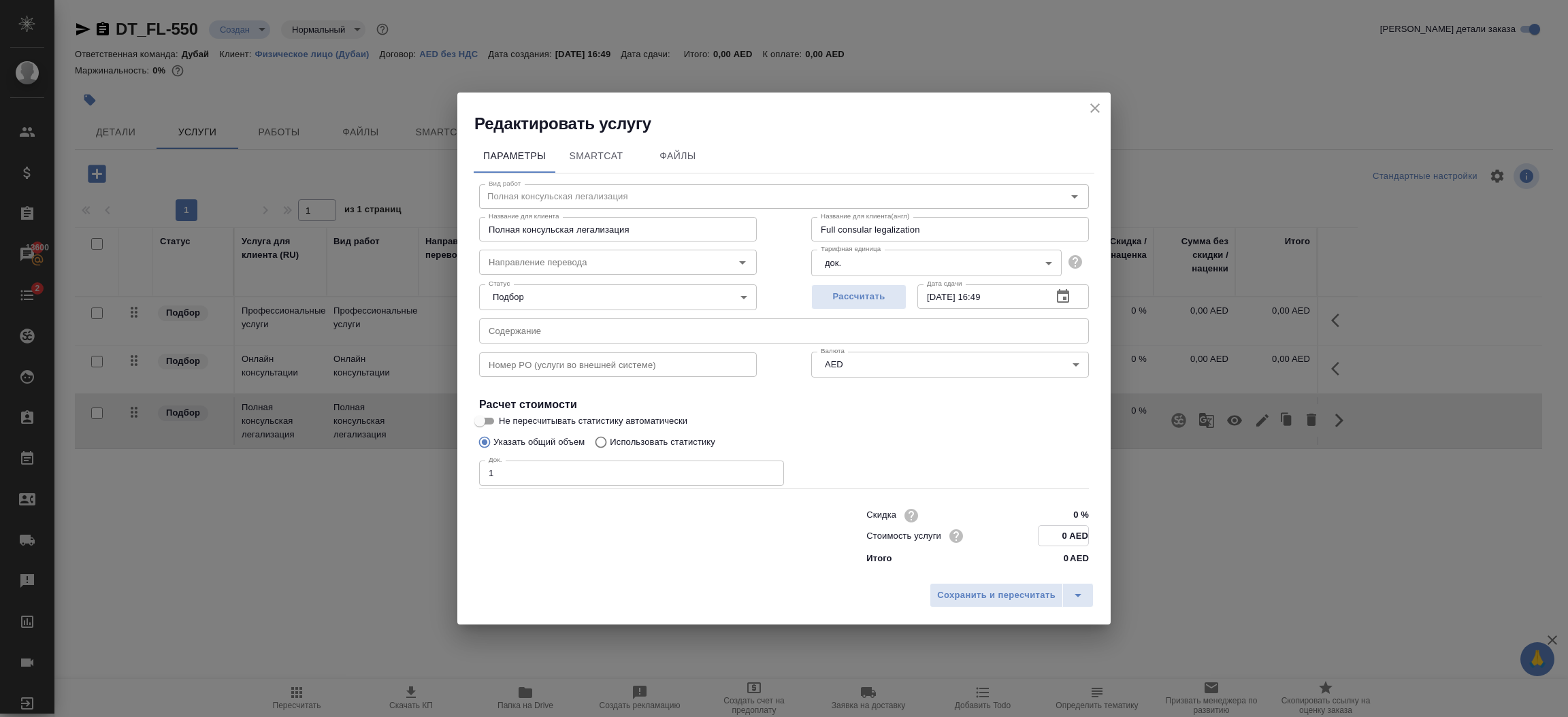
click at [1073, 538] on input "0 AED" at bounding box center [1063, 535] width 49 height 20
type input "3850 AED"
click at [1006, 591] on span "Сохранить и пересчитать" at bounding box center [996, 596] width 118 height 16
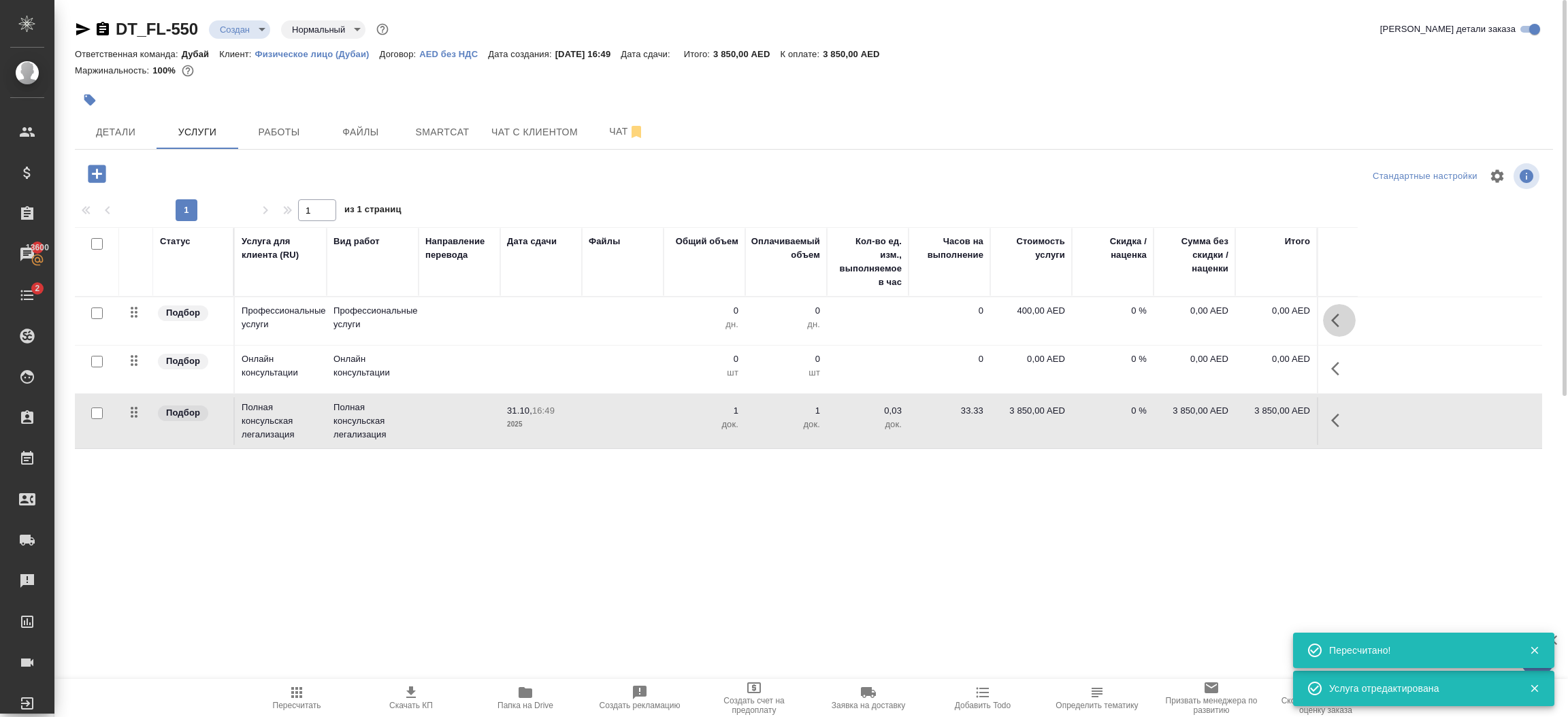
click at [1343, 325] on icon "button" at bounding box center [1339, 320] width 16 height 16
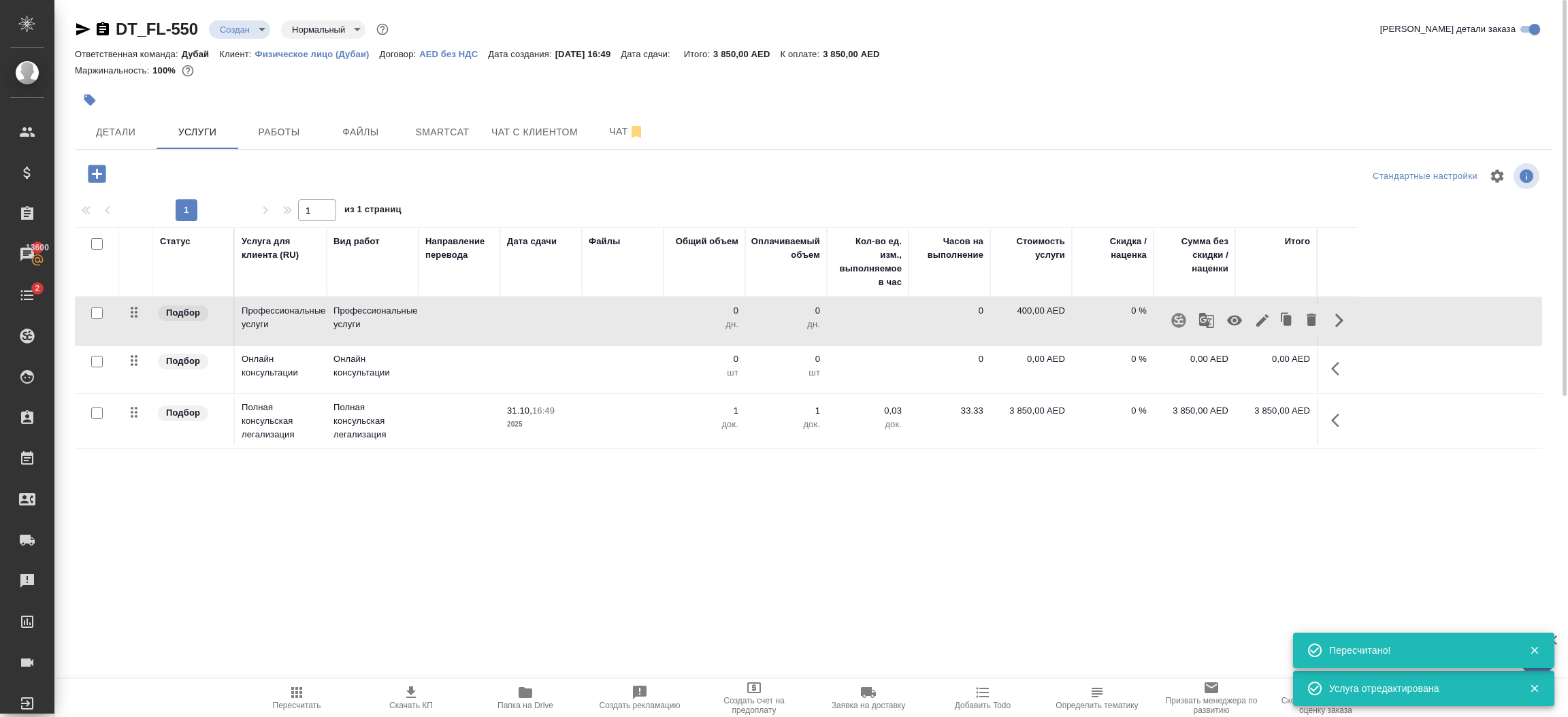
click at [1259, 327] on icon "button" at bounding box center [1262, 320] width 16 height 16
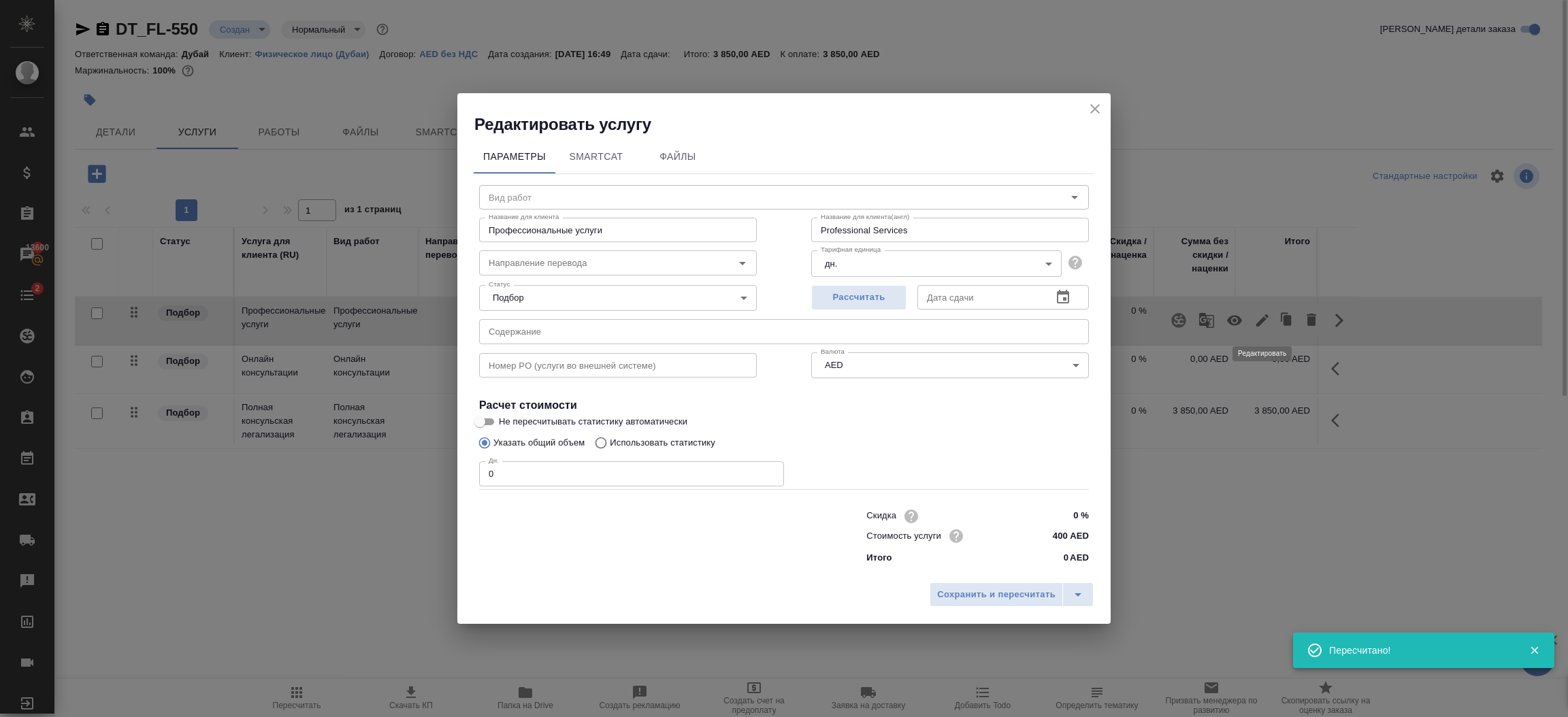
type input "Профессиональные услуги"
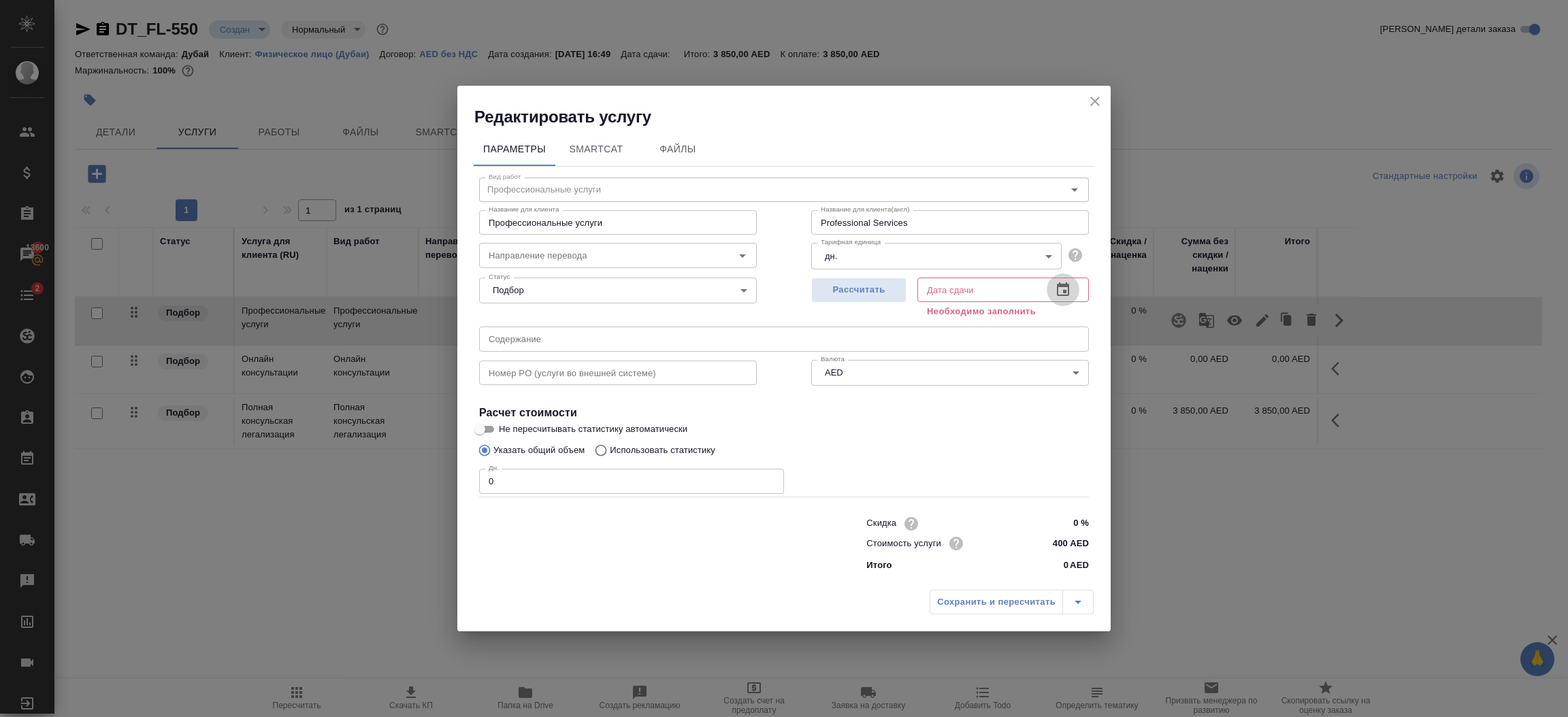
click at [1065, 288] on icon "button" at bounding box center [1063, 289] width 16 height 16
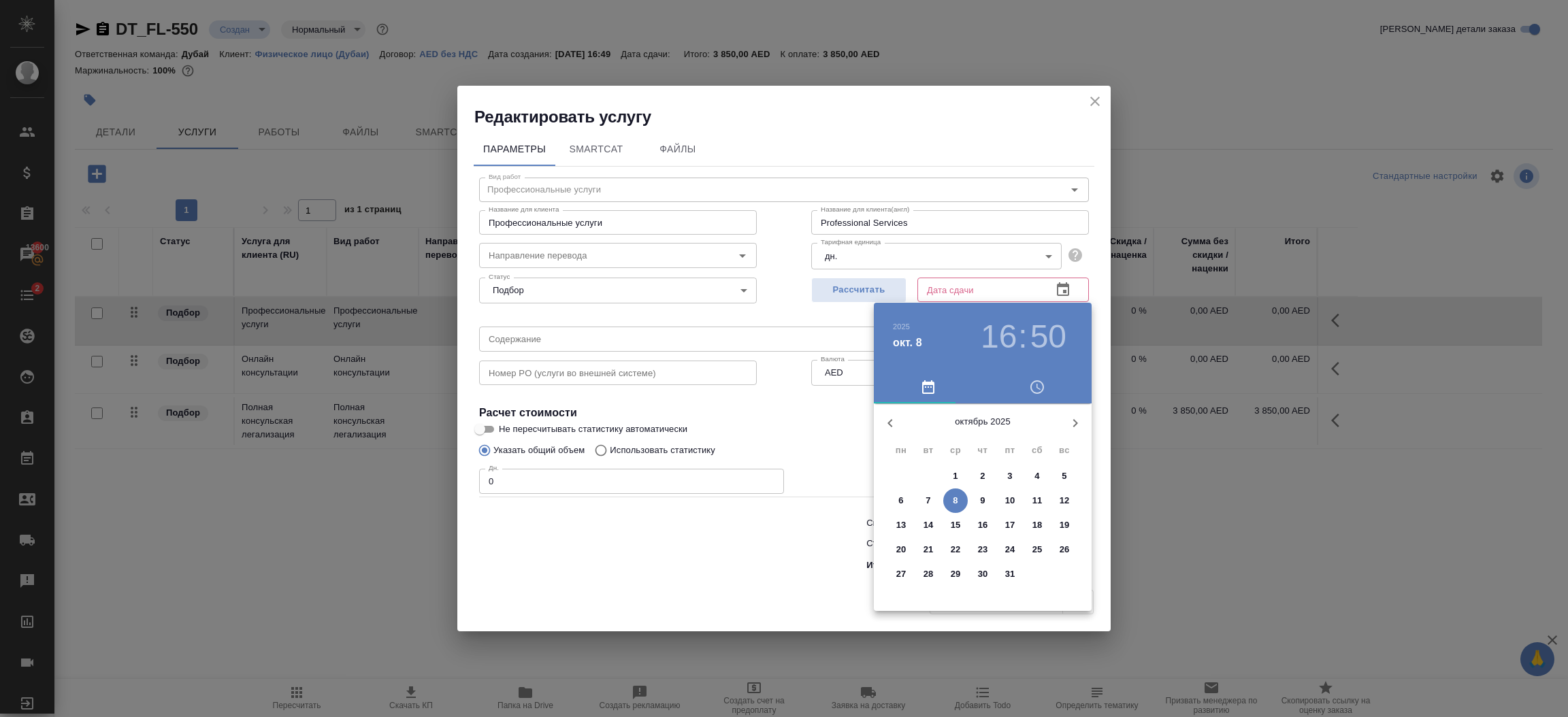
click at [1007, 575] on p "31" at bounding box center [1010, 574] width 10 height 13
type input "31.10.2025 16:50"
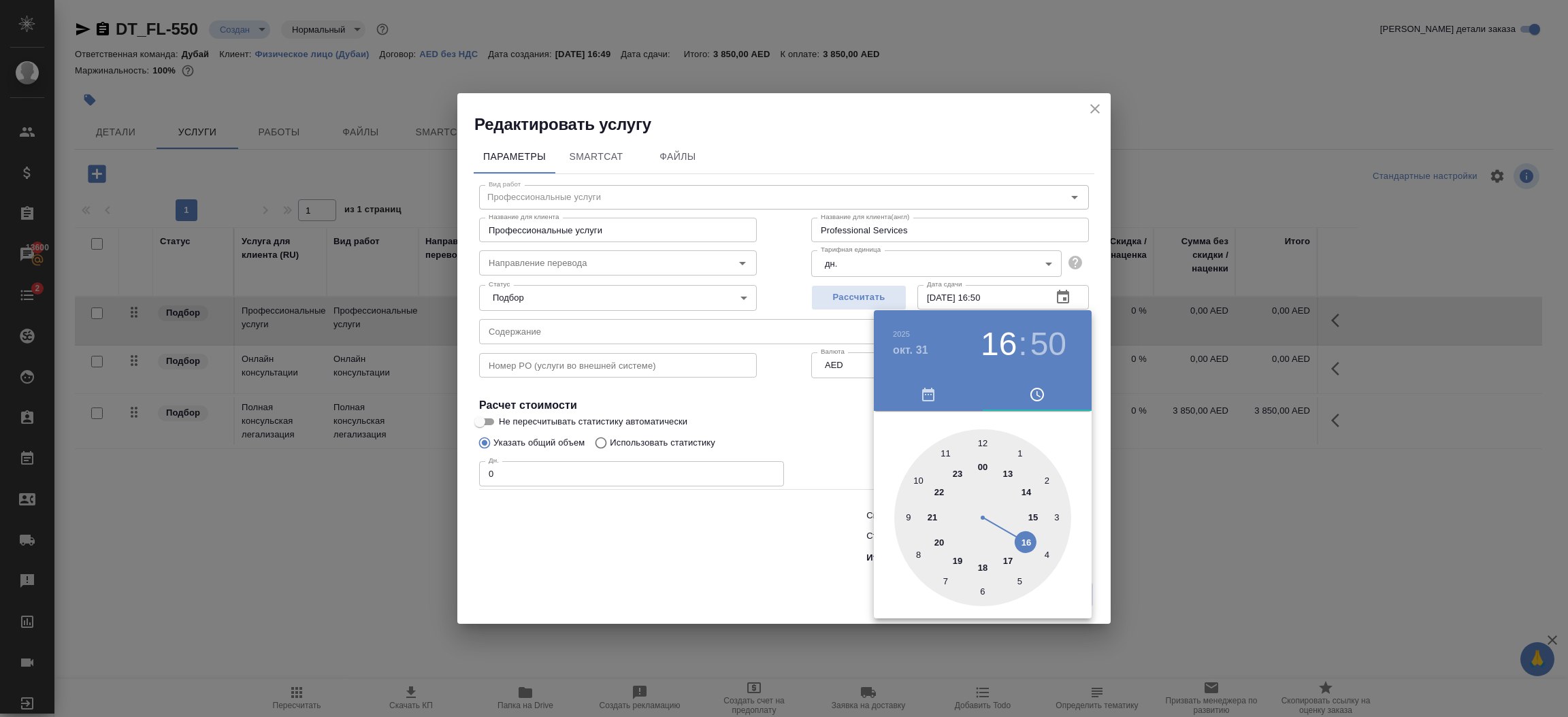
click at [757, 546] on div at bounding box center [784, 358] width 1568 height 717
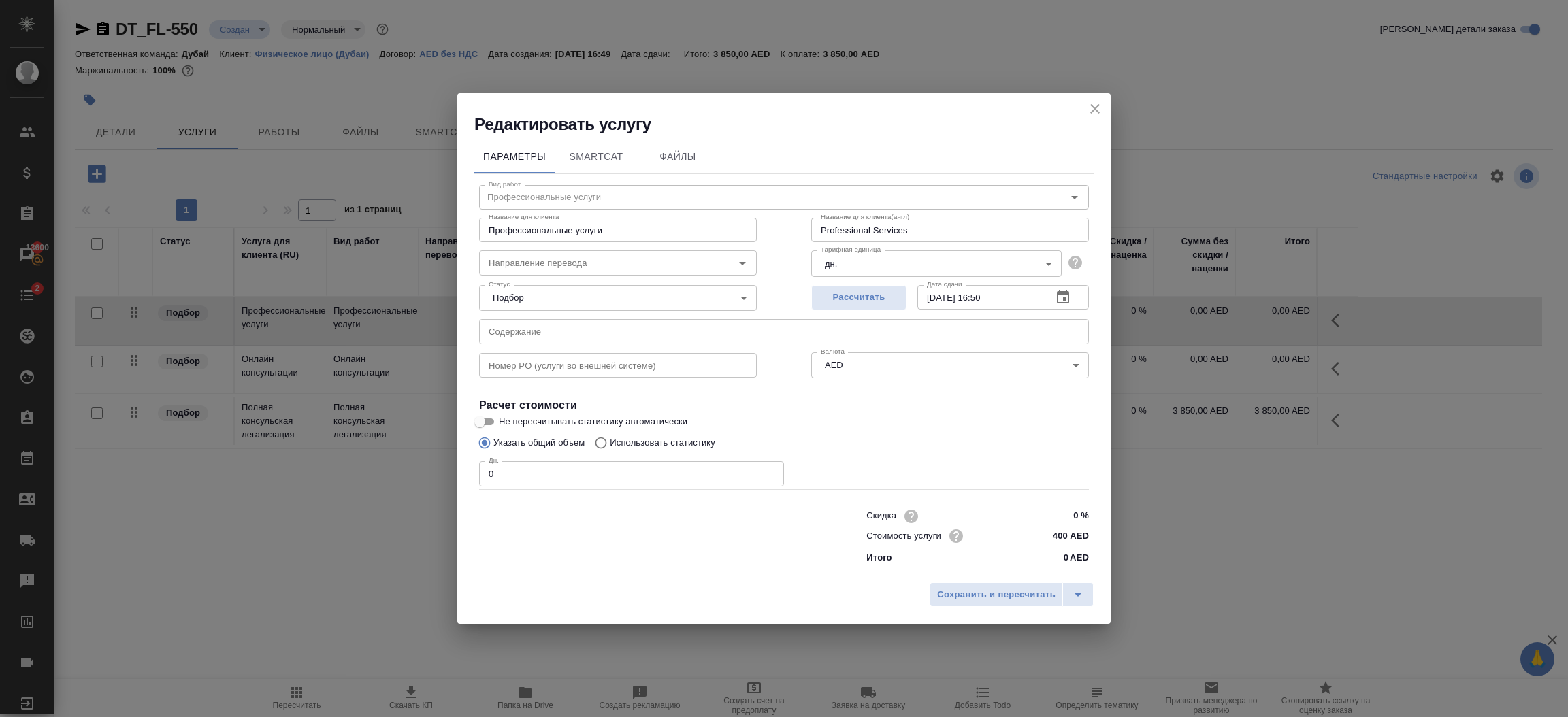
click at [1067, 537] on input "400 AED" at bounding box center [1063, 535] width 51 height 20
type input "4 AED"
type input "3850 AED"
click at [1025, 600] on span "Сохранить и пересчитать" at bounding box center [996, 596] width 118 height 16
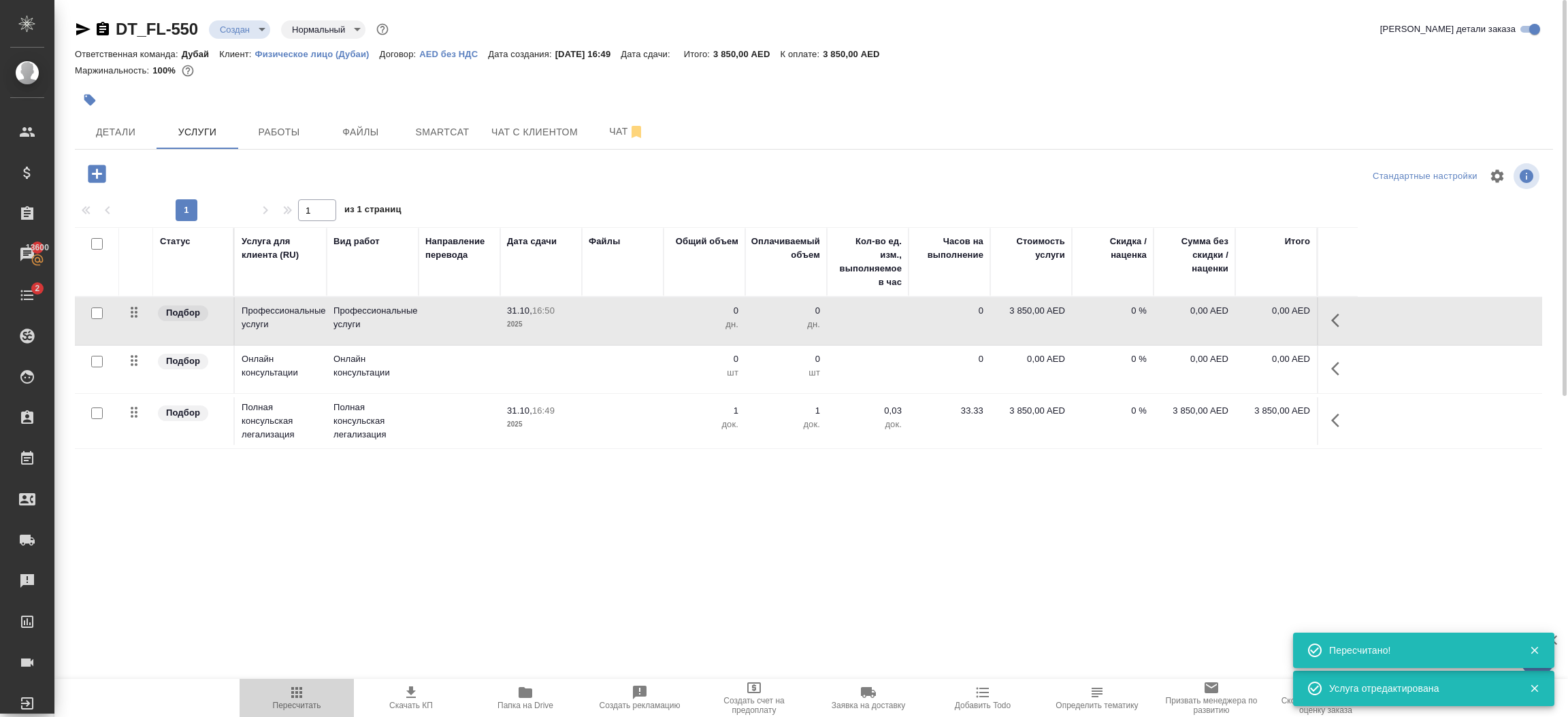
click at [306, 694] on span "Пересчитать" at bounding box center [296, 697] width 98 height 26
click at [103, 173] on icon "button" at bounding box center [96, 173] width 18 height 18
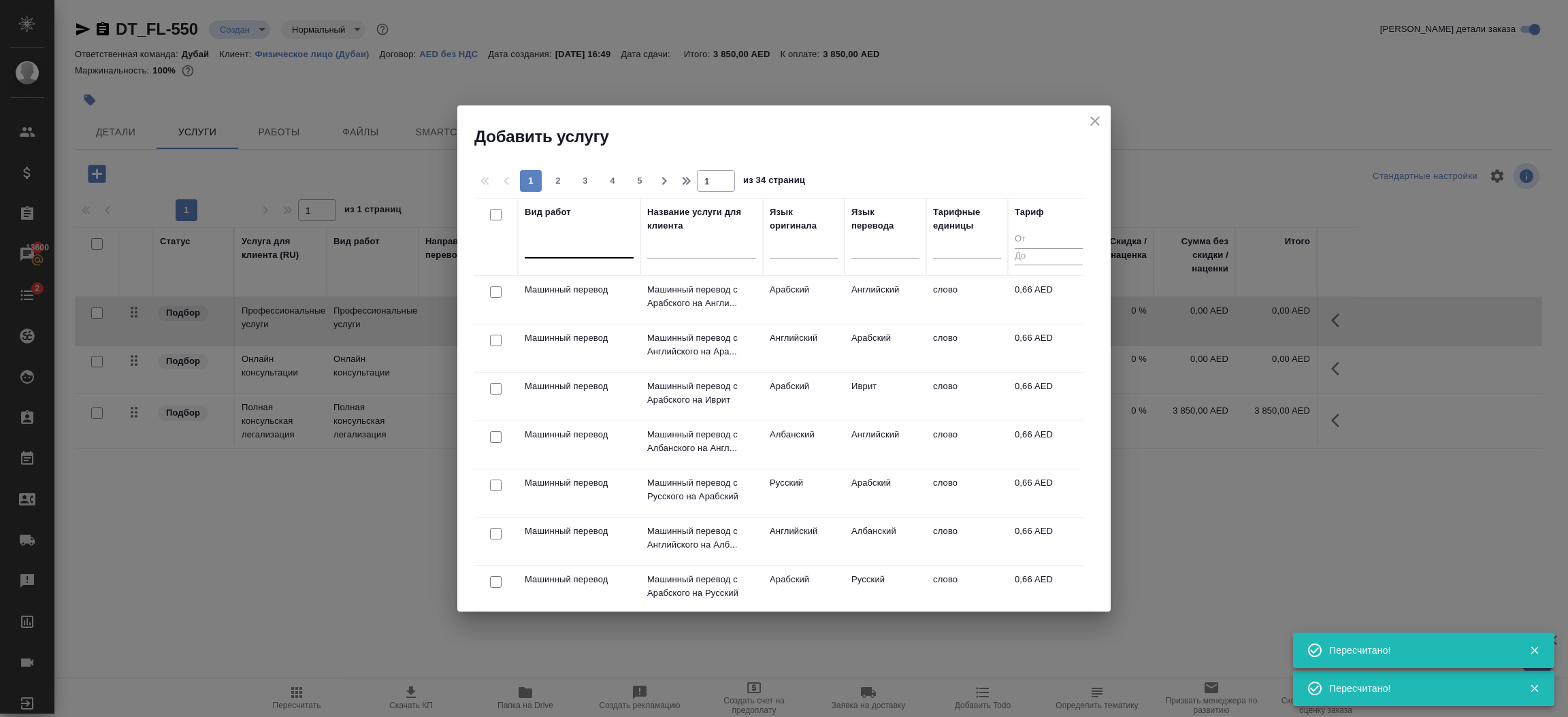
click at [544, 252] on div at bounding box center [579, 244] width 109 height 20
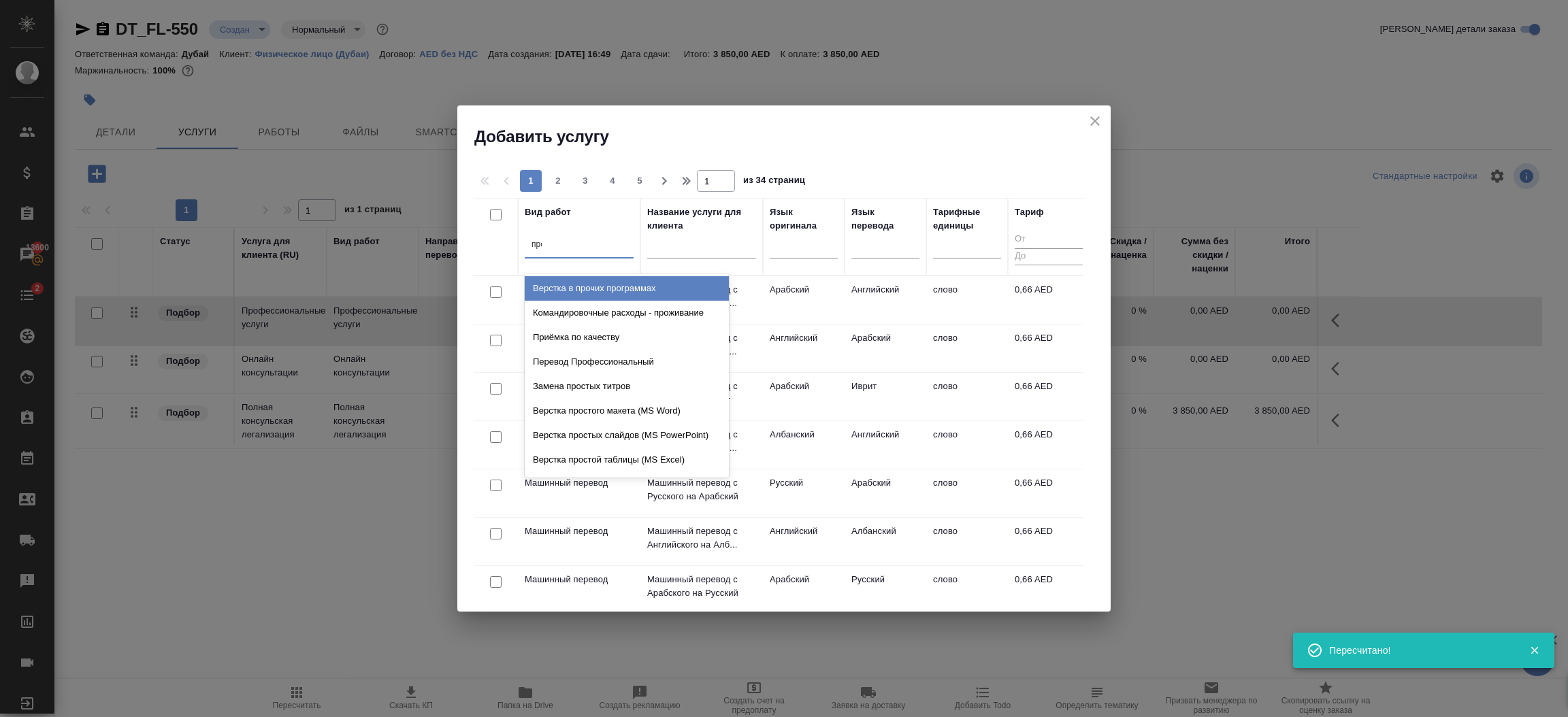
type input "проф"
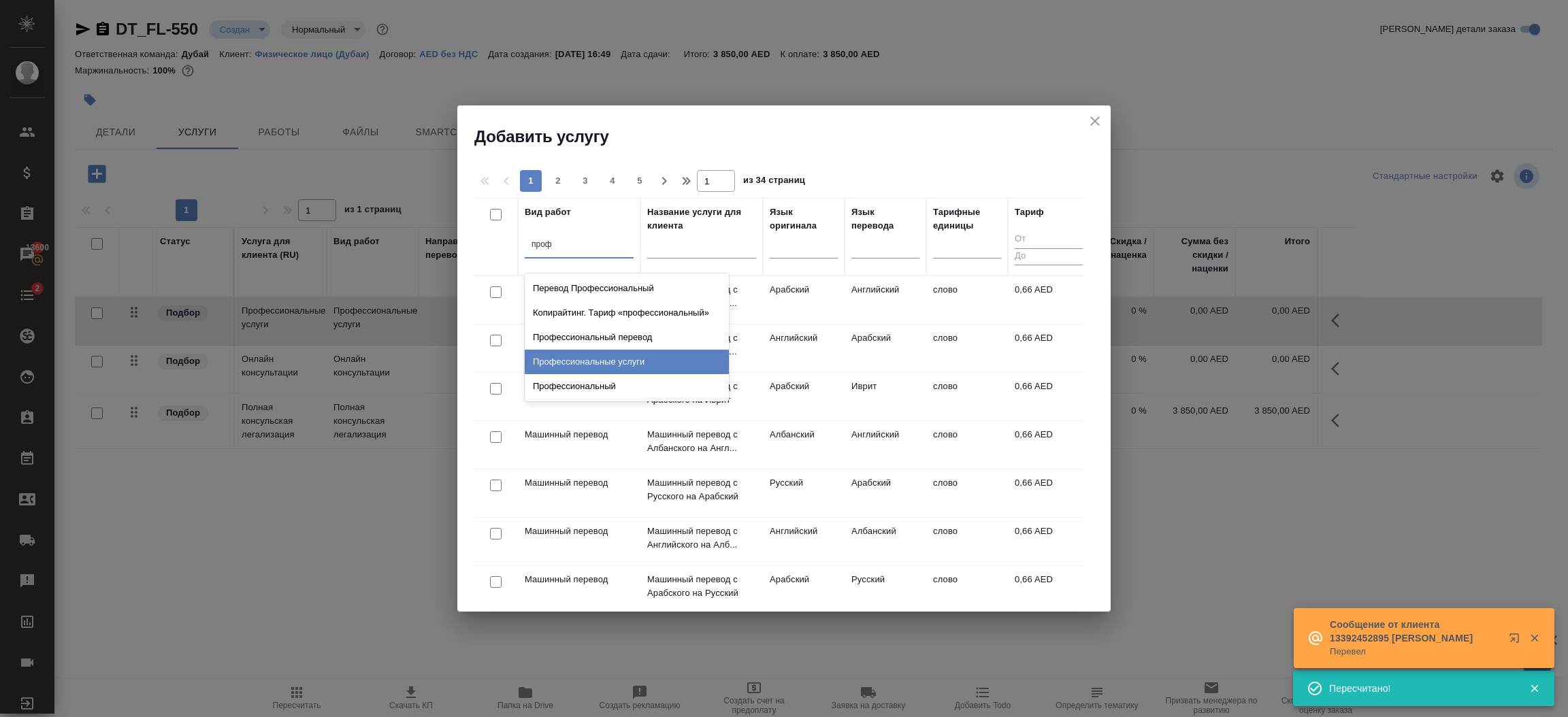
click at [637, 363] on div "Профессиональные услуги" at bounding box center [626, 361] width 204 height 24
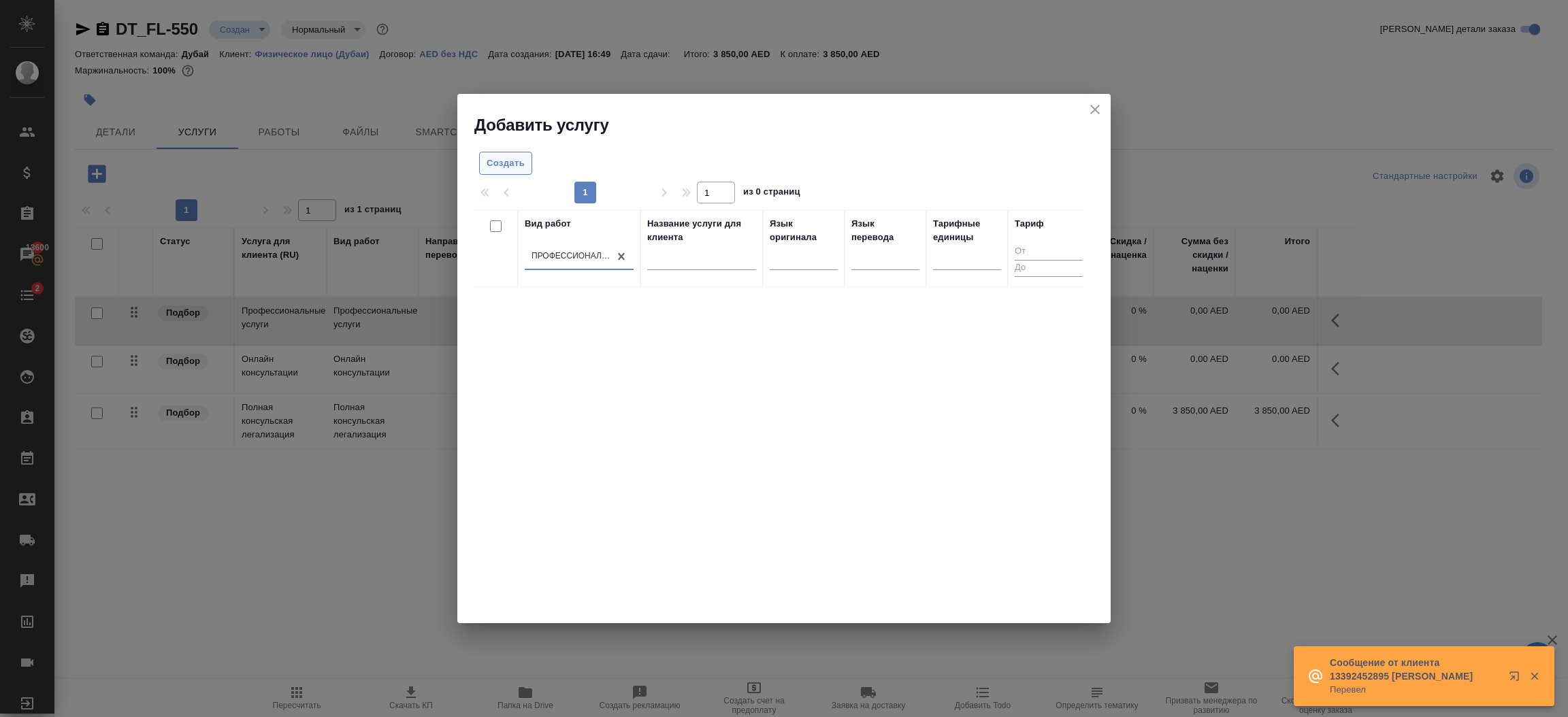
click at [504, 158] on span "Создать" at bounding box center [506, 164] width 38 height 16
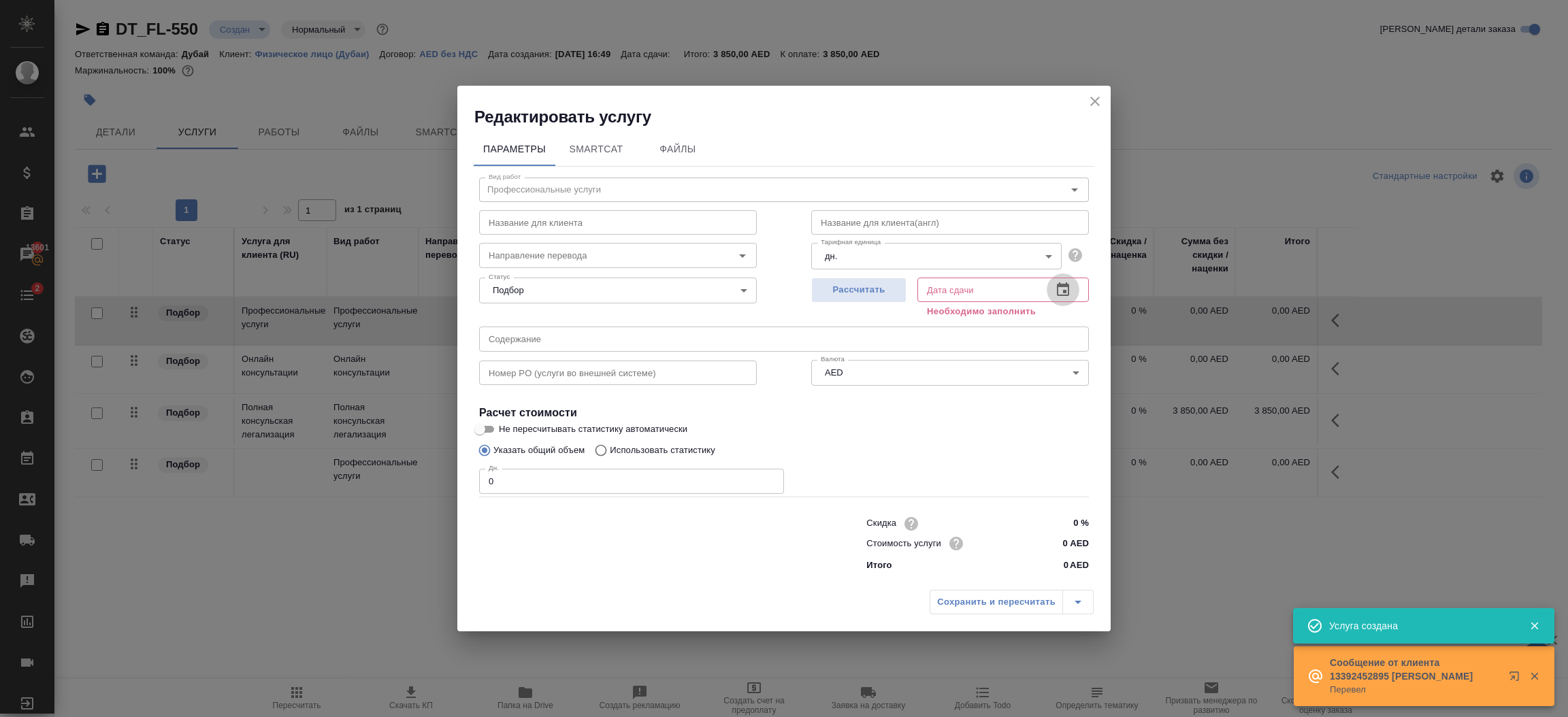
click at [1068, 294] on icon "button" at bounding box center [1063, 288] width 13 height 13
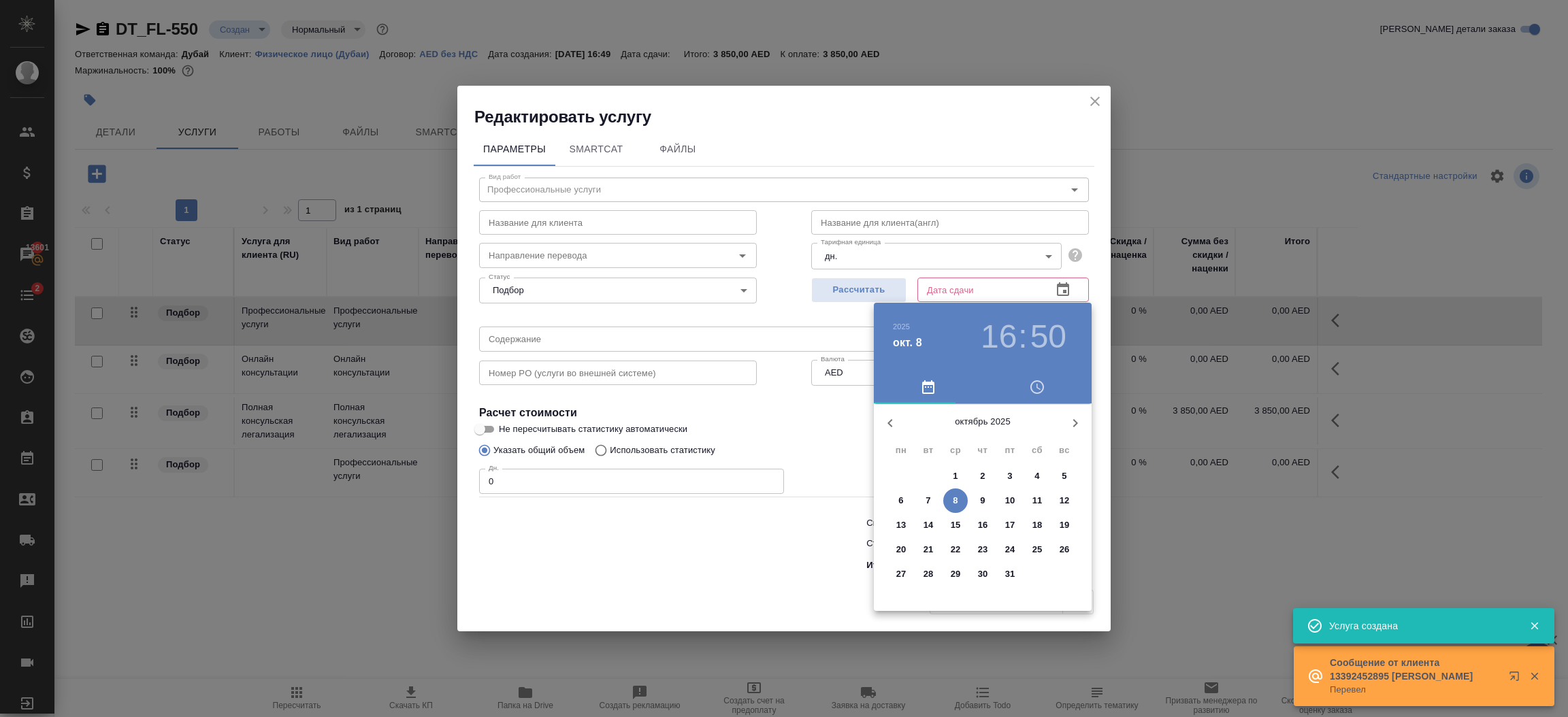
click at [1022, 570] on span "31" at bounding box center [1010, 574] width 24 height 13
type input "31.10.2025 16:50"
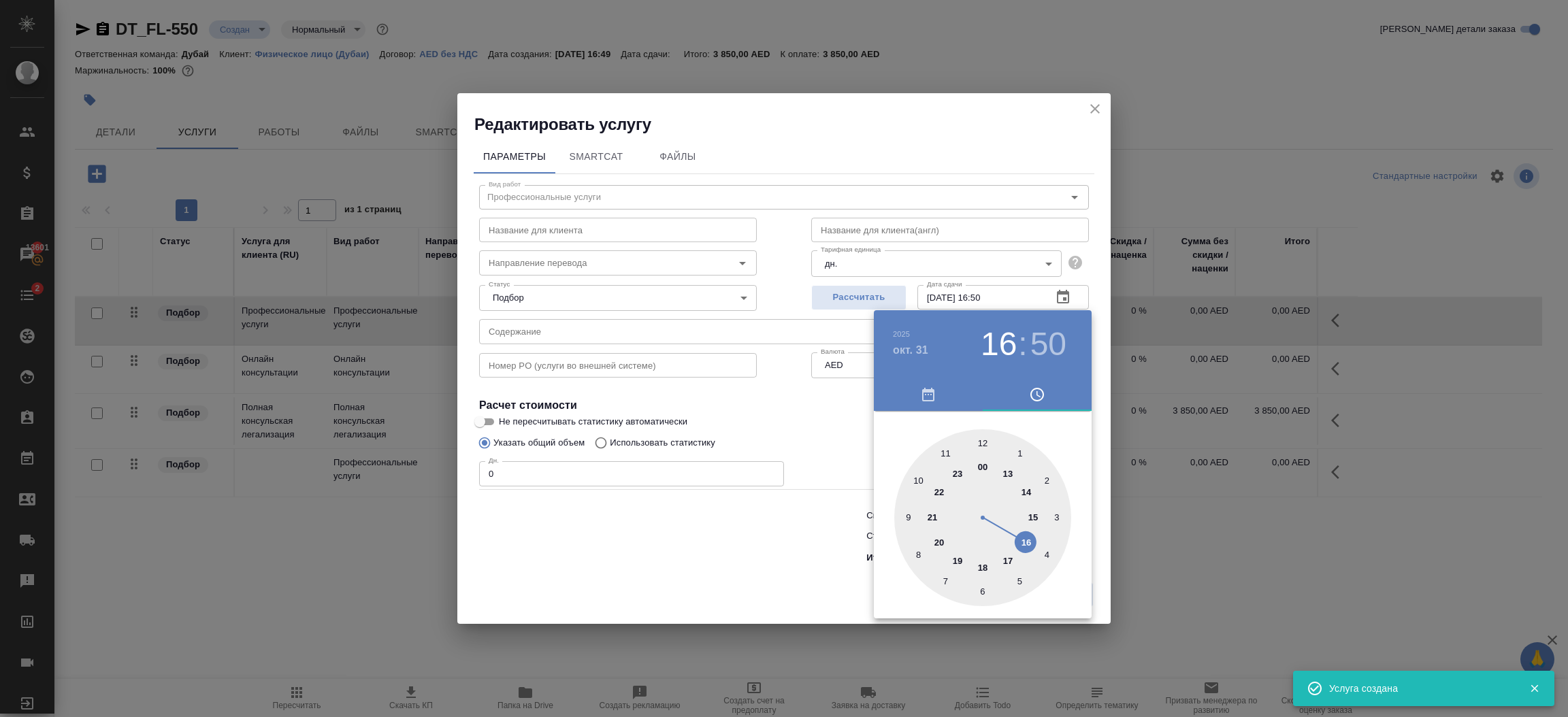
click at [599, 477] on div at bounding box center [784, 358] width 1568 height 717
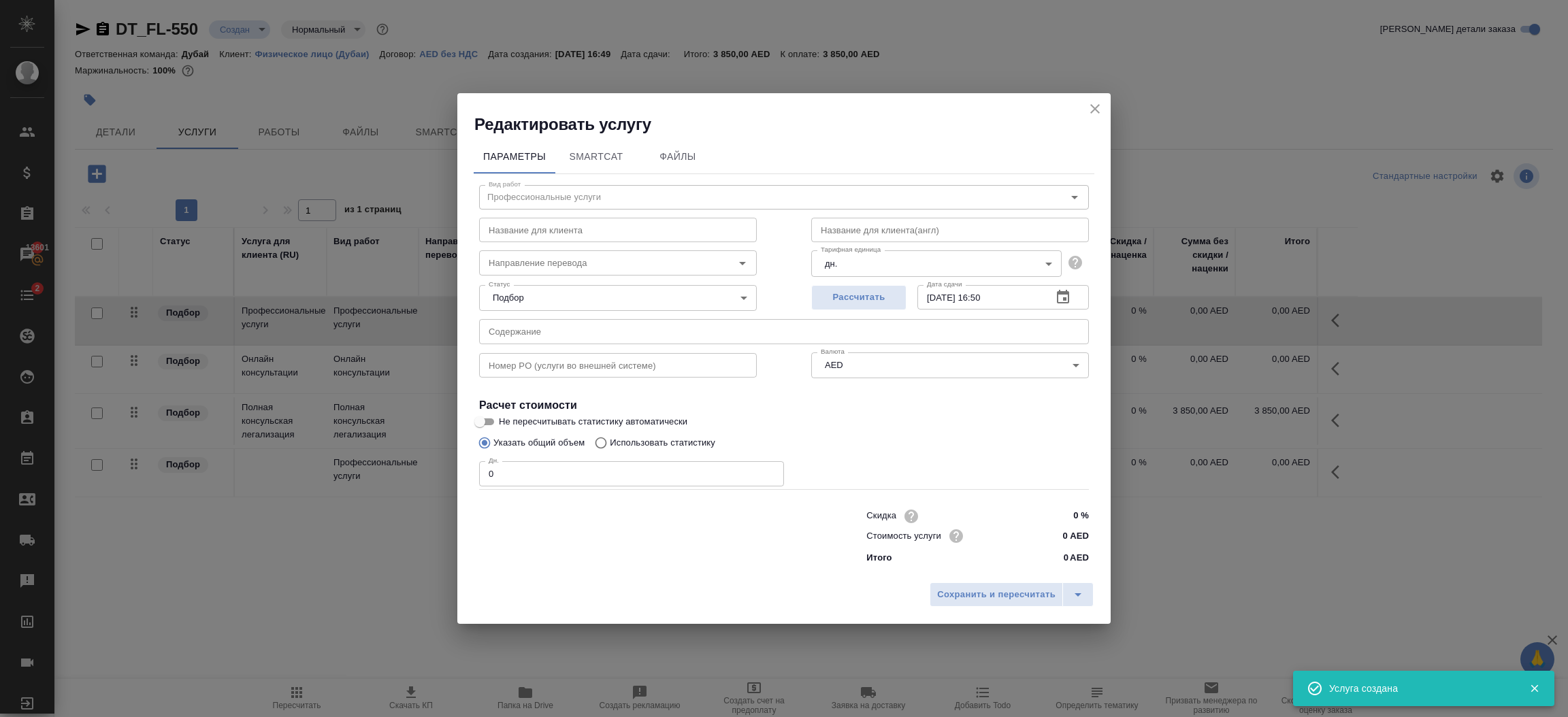
click at [570, 469] on input "0" at bounding box center [631, 473] width 305 height 24
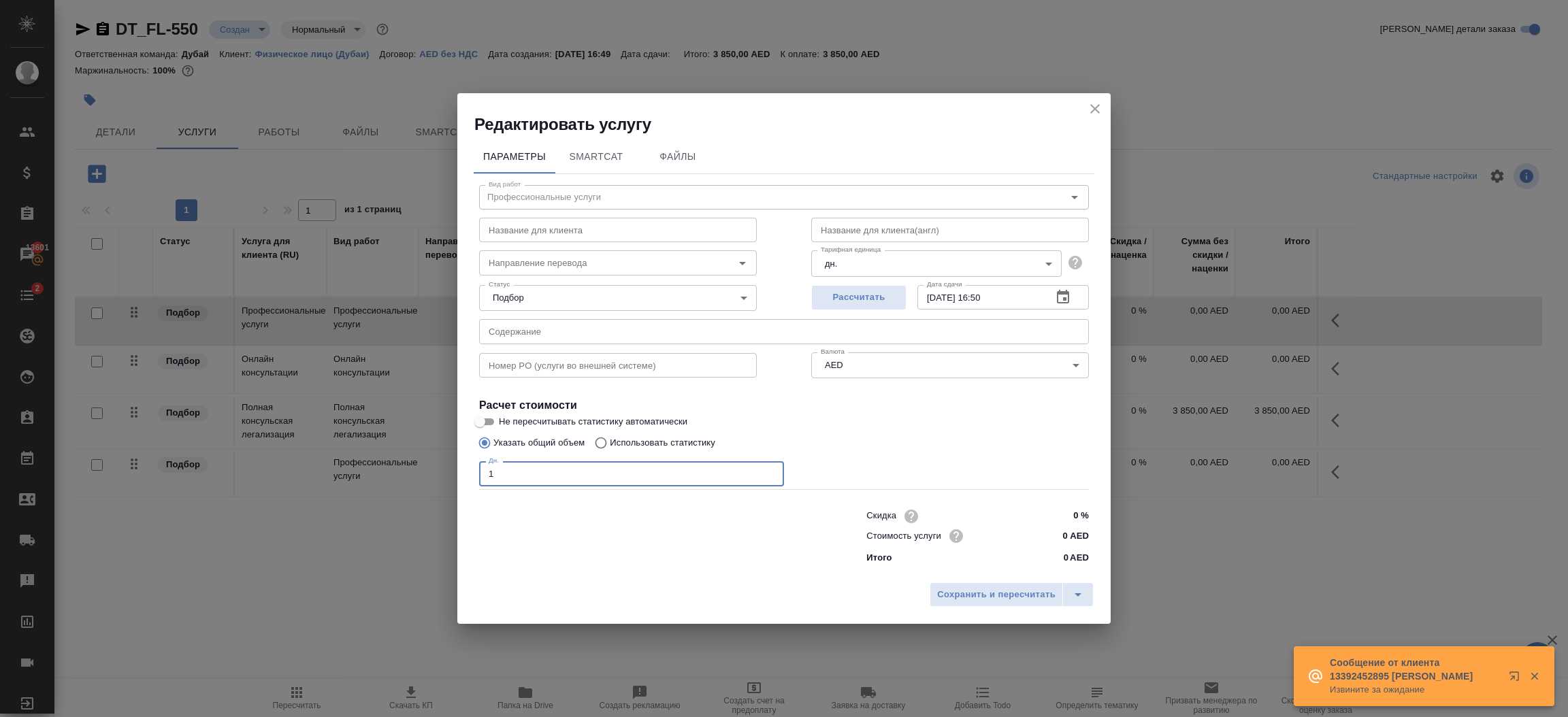
type input "1"
click at [1075, 538] on input "0 AED" at bounding box center [1063, 535] width 49 height 20
type input "3850 AED"
click at [1015, 596] on span "Сохранить и пересчитать" at bounding box center [996, 596] width 118 height 16
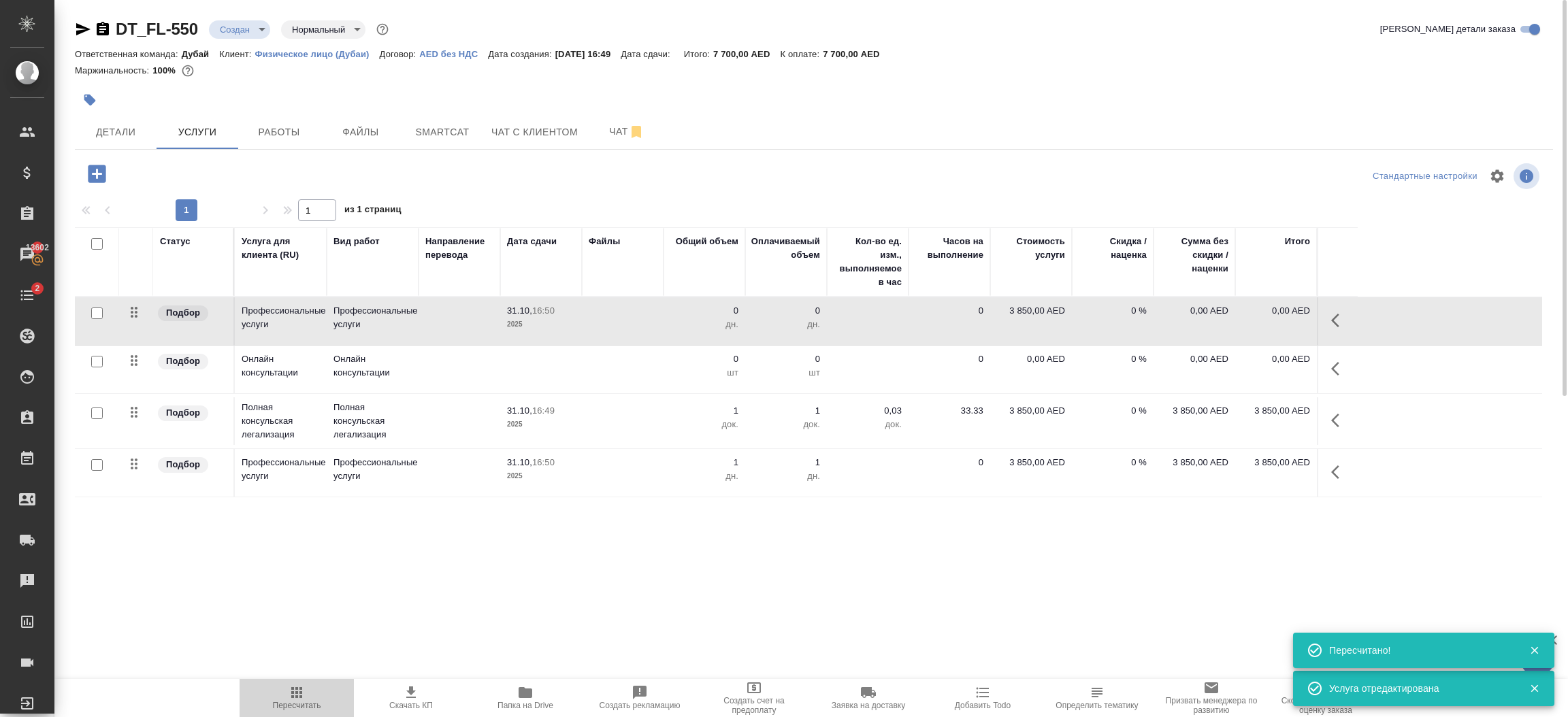
click at [297, 698] on icon "button" at bounding box center [296, 692] width 16 height 16
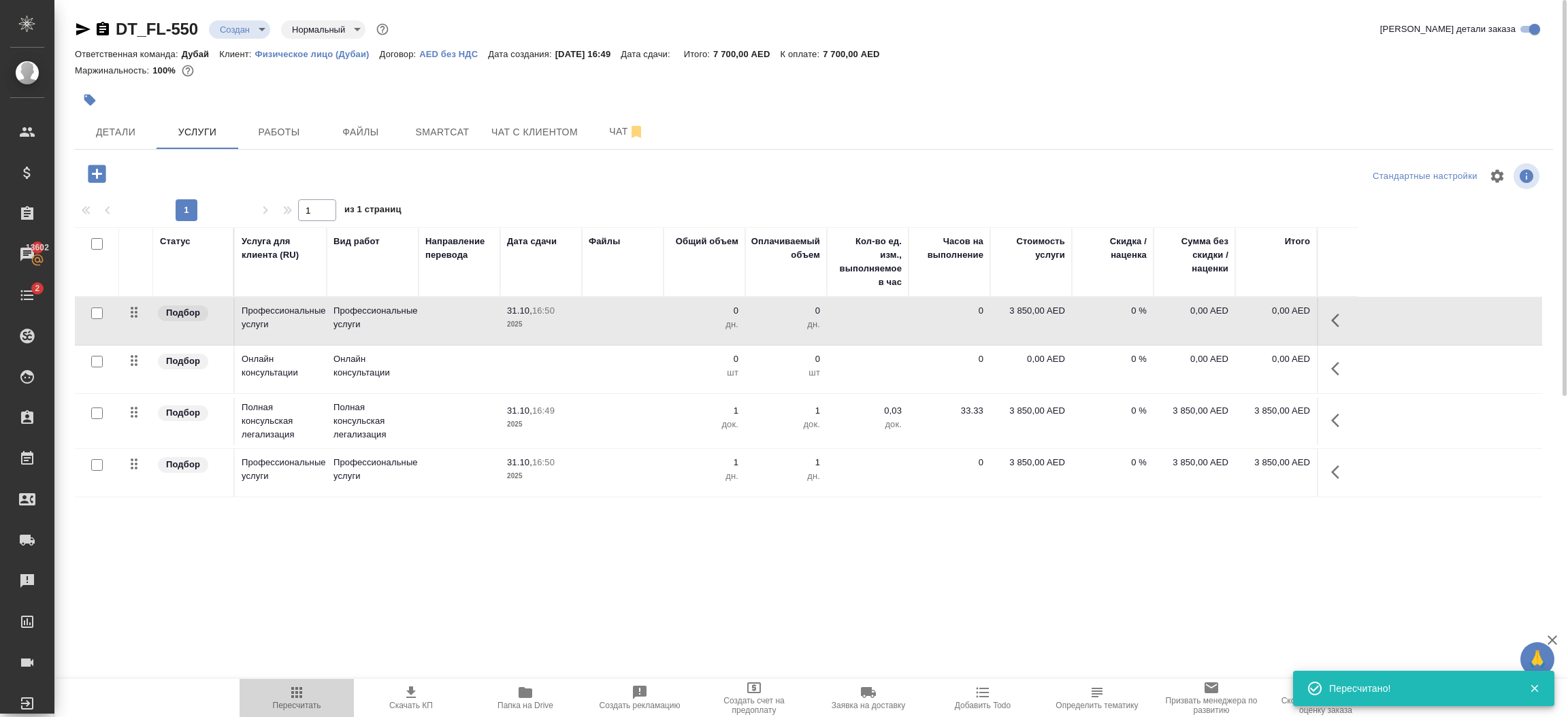
click at [297, 698] on icon "button" at bounding box center [296, 692] width 16 height 16
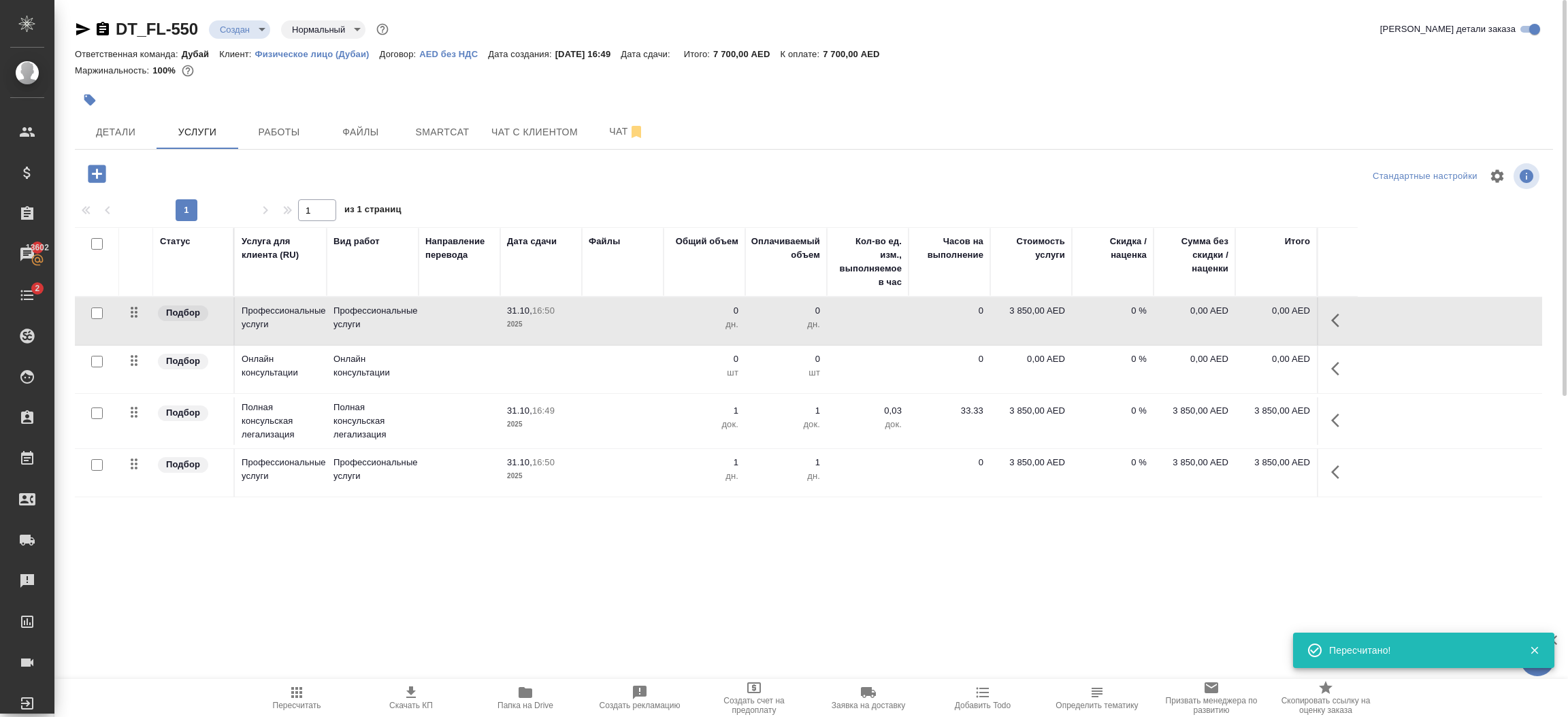
click at [95, 465] on input "checkbox" at bounding box center [96, 465] width 12 height 12
checkbox input "true"
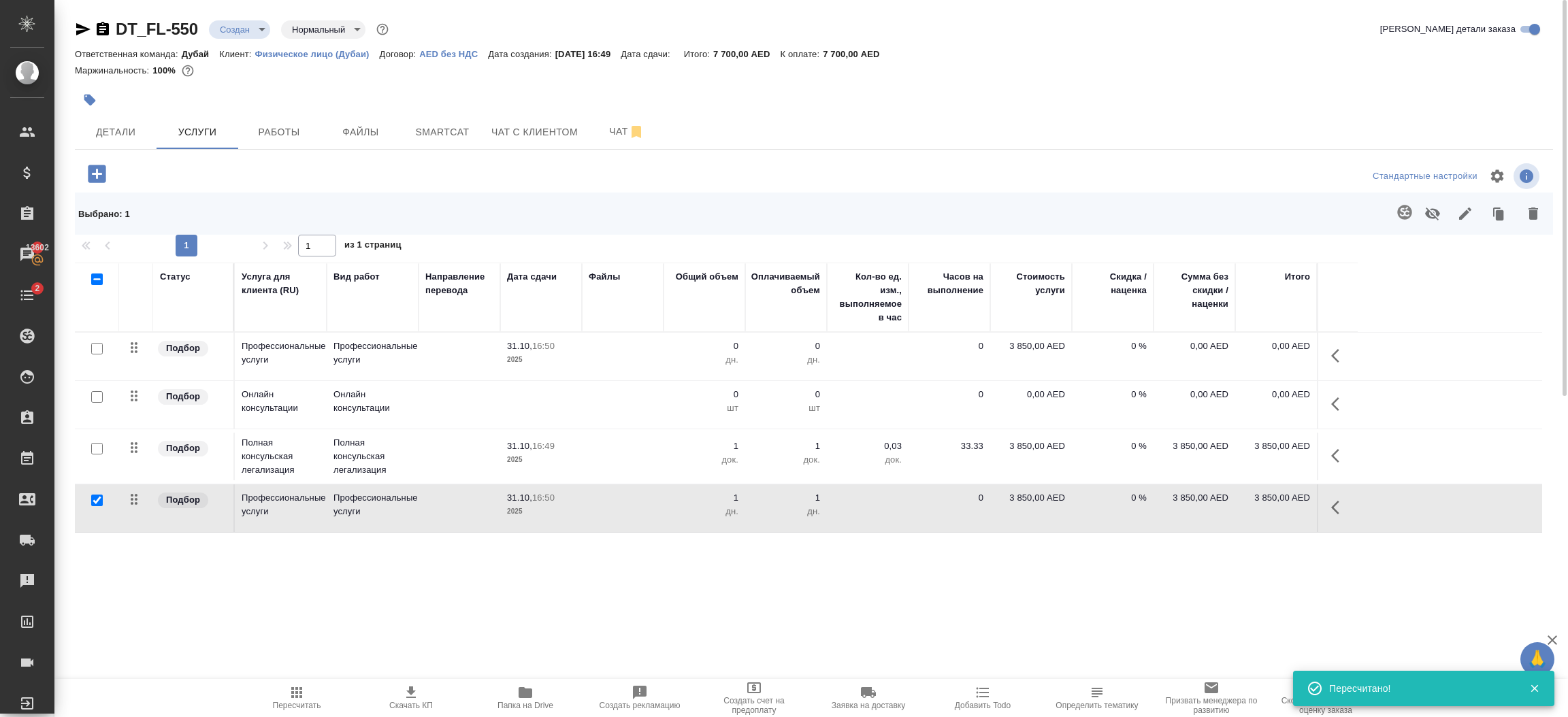
click at [100, 447] on input "checkbox" at bounding box center [96, 448] width 12 height 12
checkbox input "true"
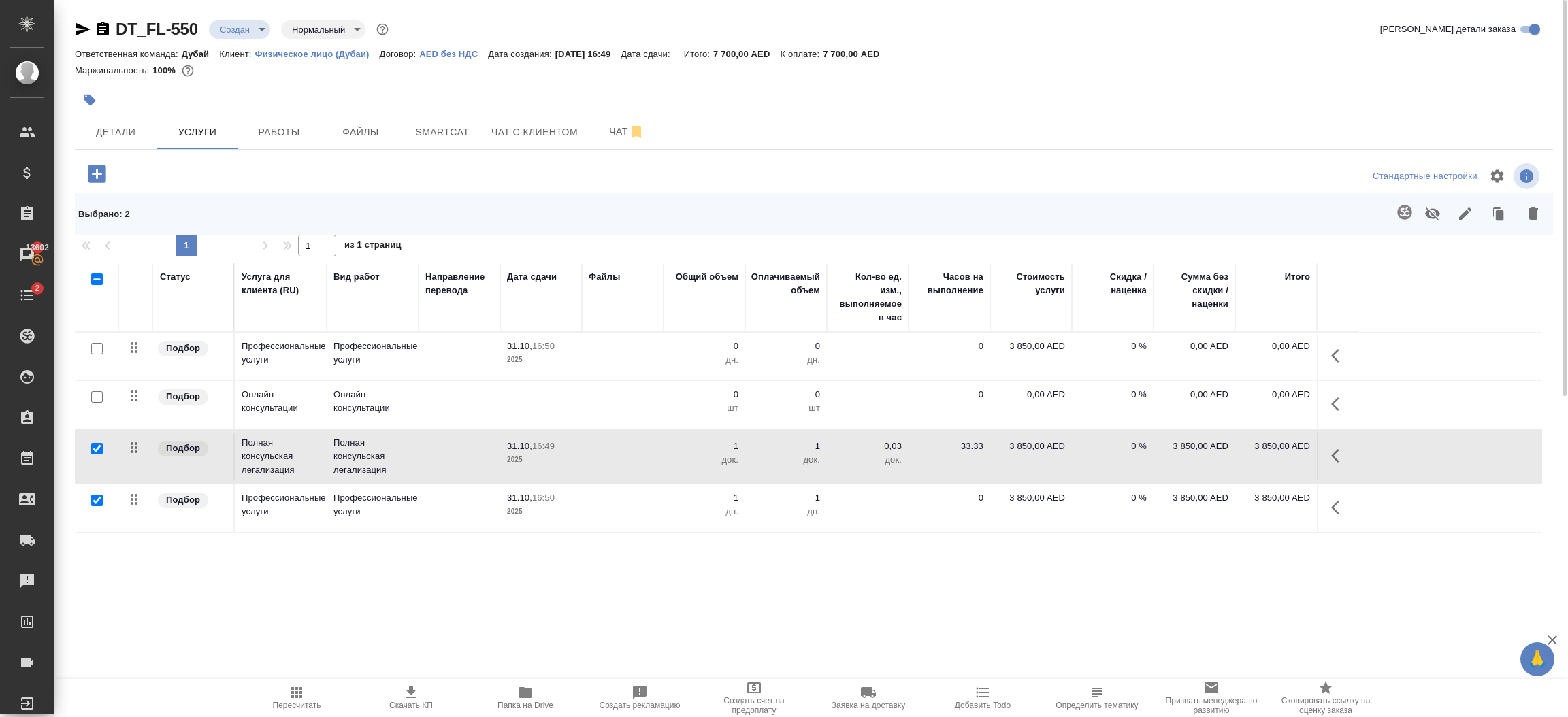
click at [101, 353] on input "checkbox" at bounding box center [96, 349] width 12 height 12
checkbox input "true"
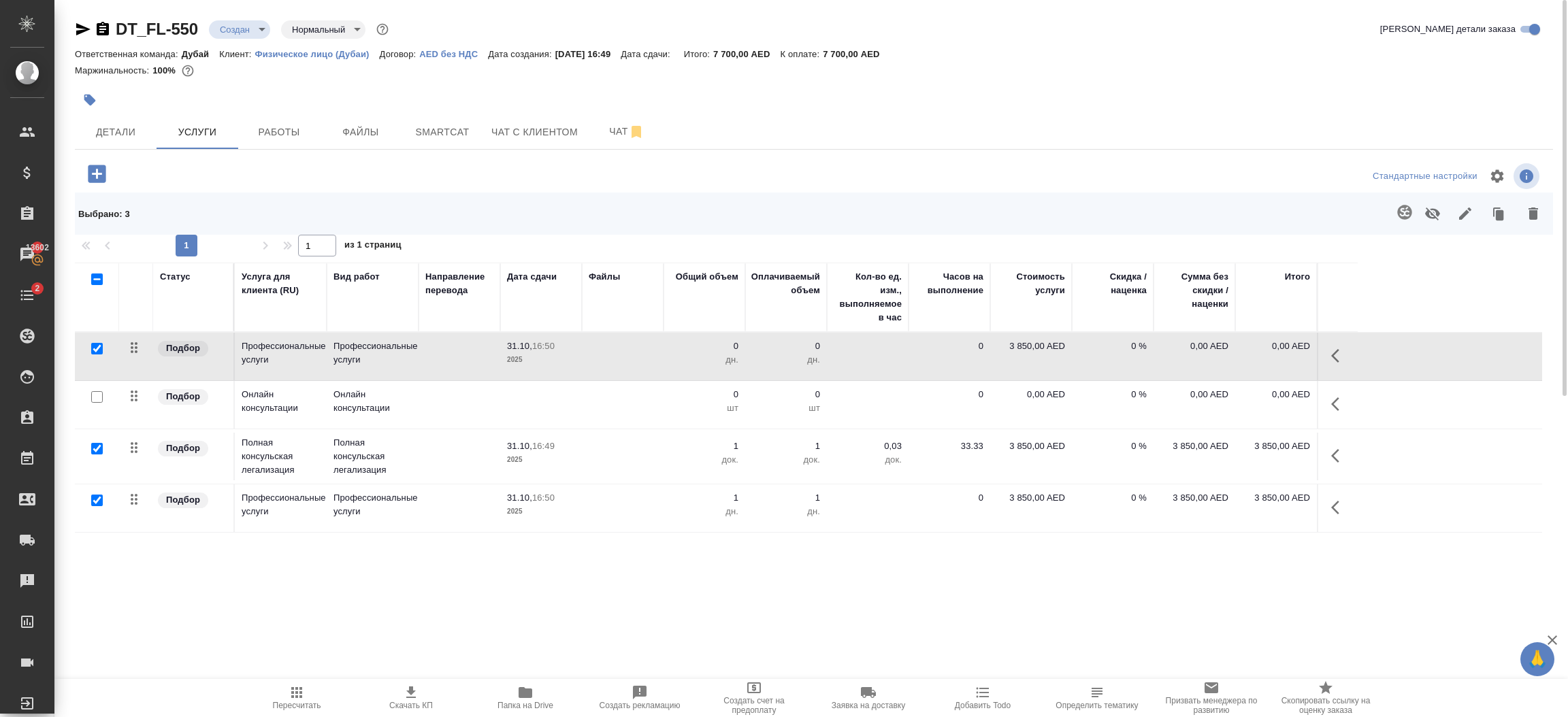
click at [100, 396] on input "checkbox" at bounding box center [96, 397] width 12 height 12
checkbox input "true"
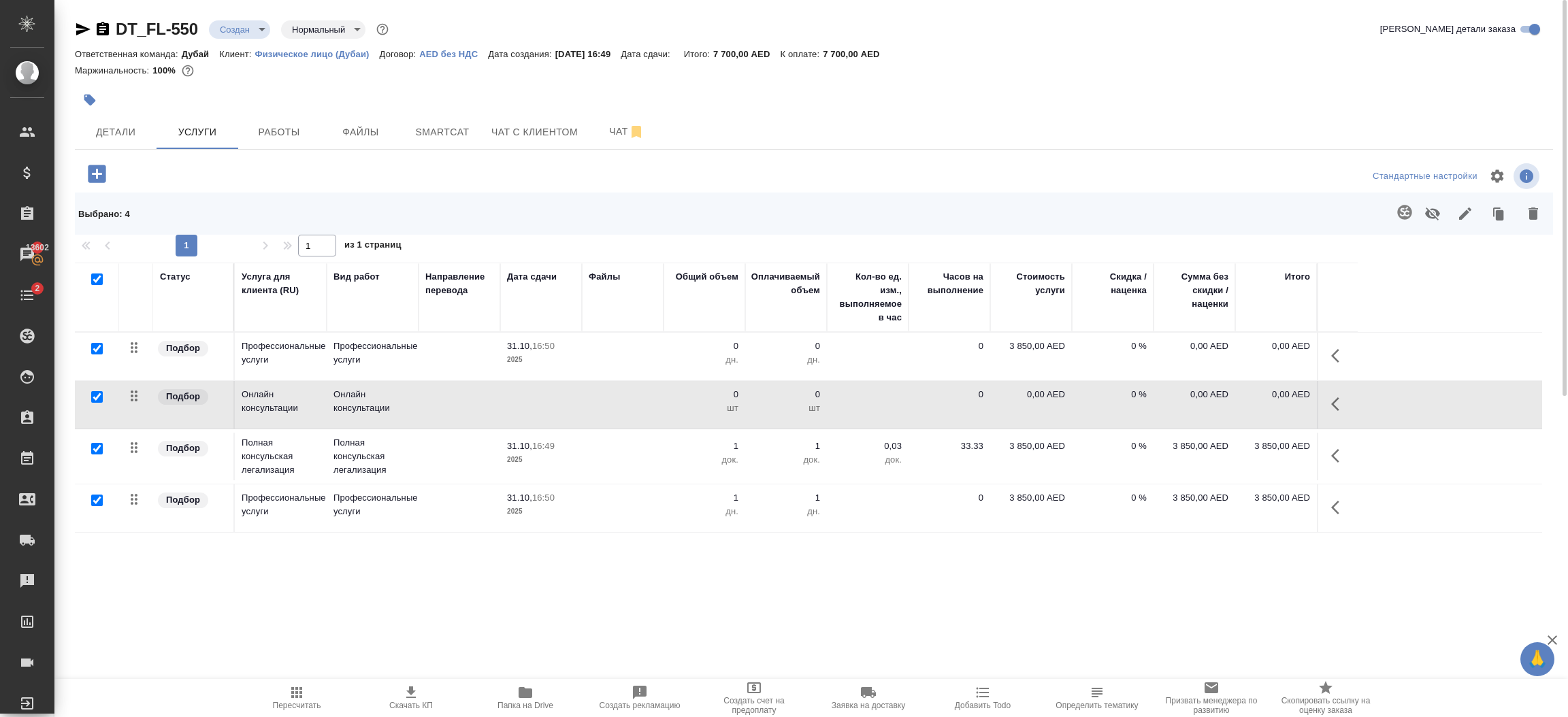
click at [99, 447] on input "checkbox" at bounding box center [96, 448] width 12 height 12
checkbox input "false"
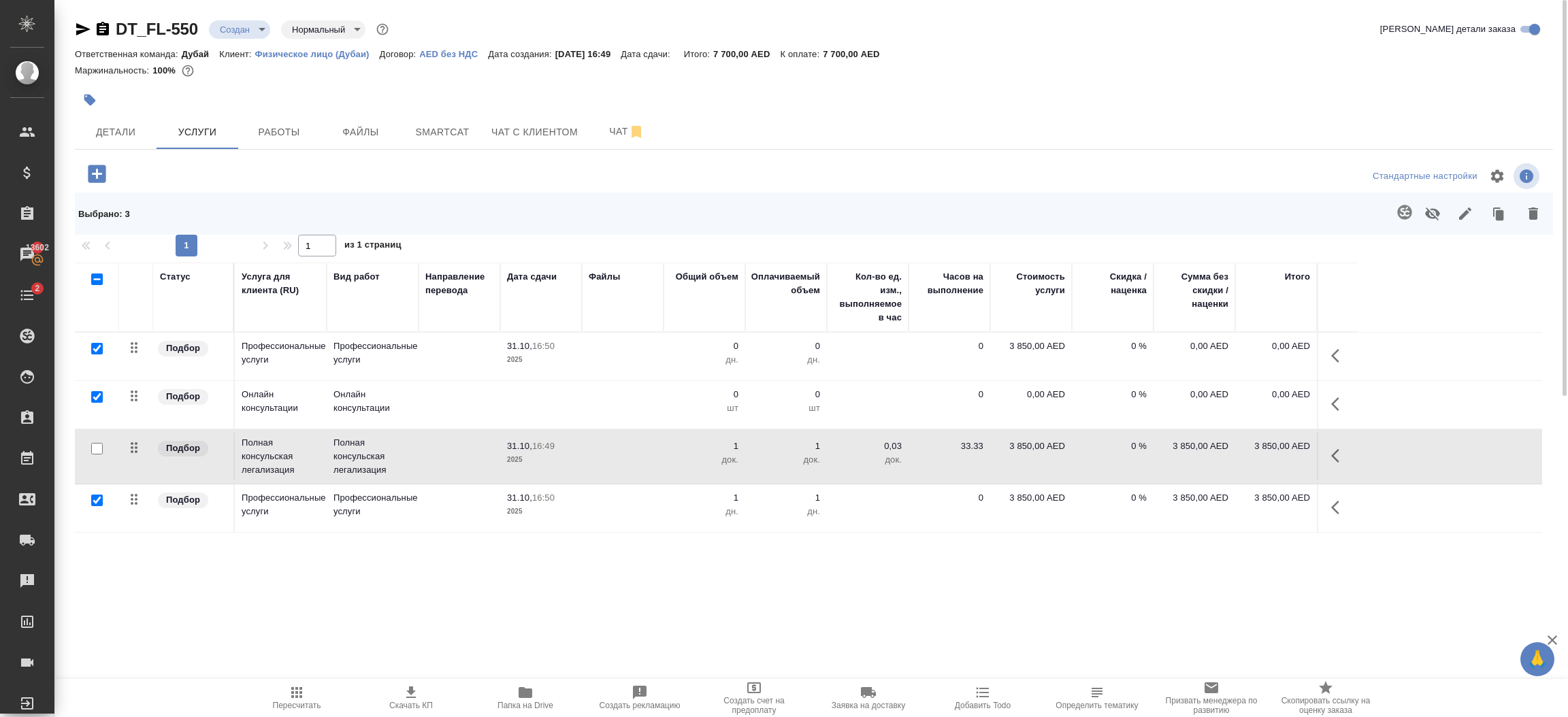
click at [1534, 212] on icon "button" at bounding box center [1534, 214] width 9 height 13
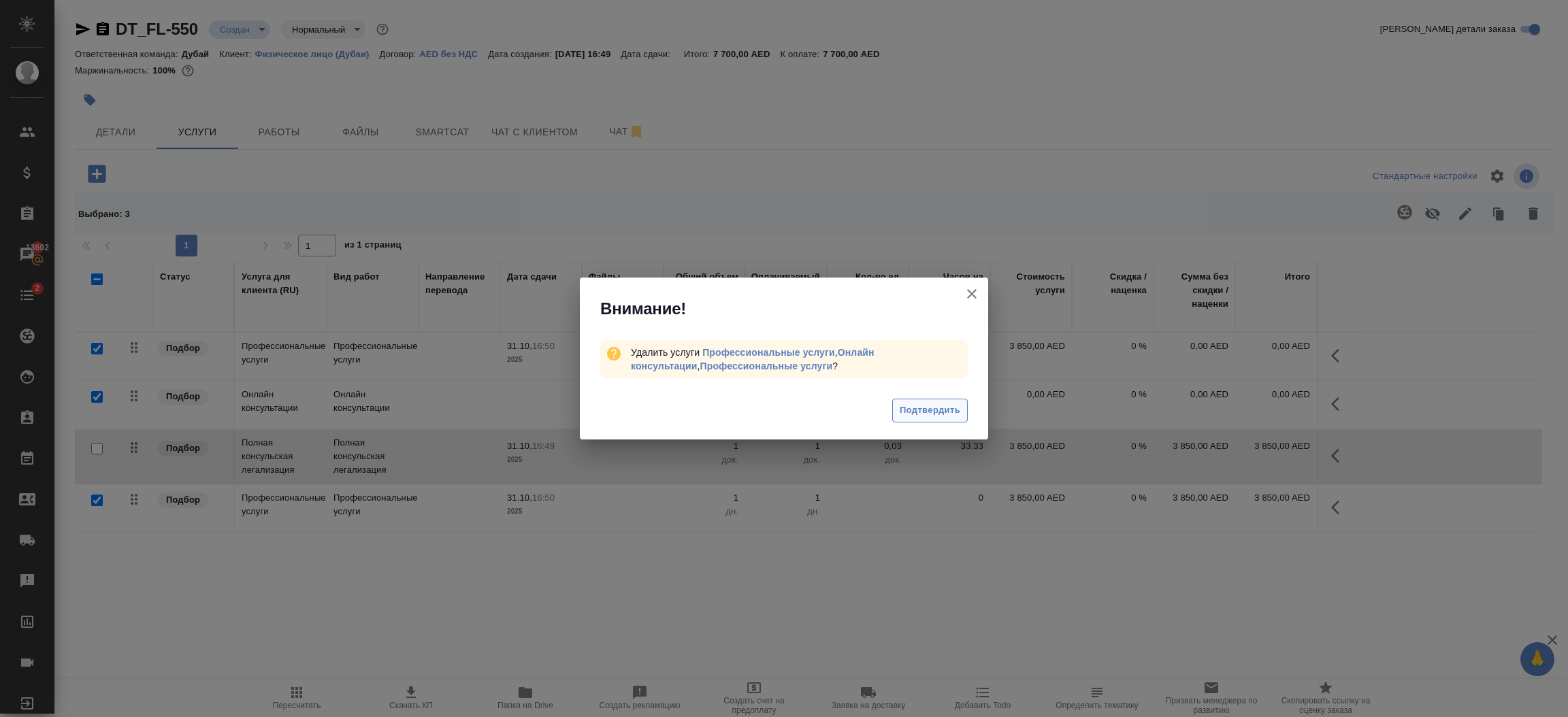
click at [922, 406] on span "Подтвердить" at bounding box center [930, 411] width 60 height 16
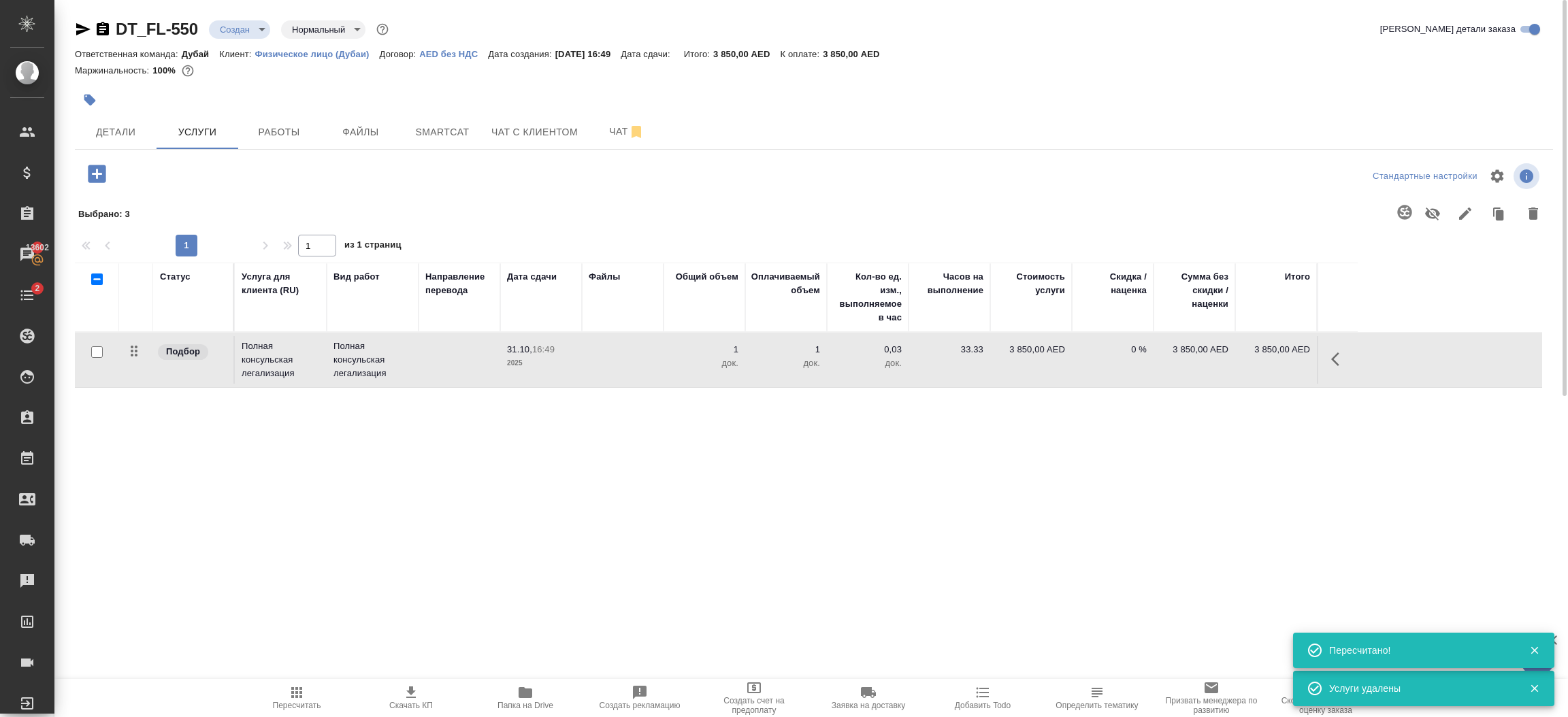
click at [101, 173] on icon "button" at bounding box center [96, 173] width 18 height 18
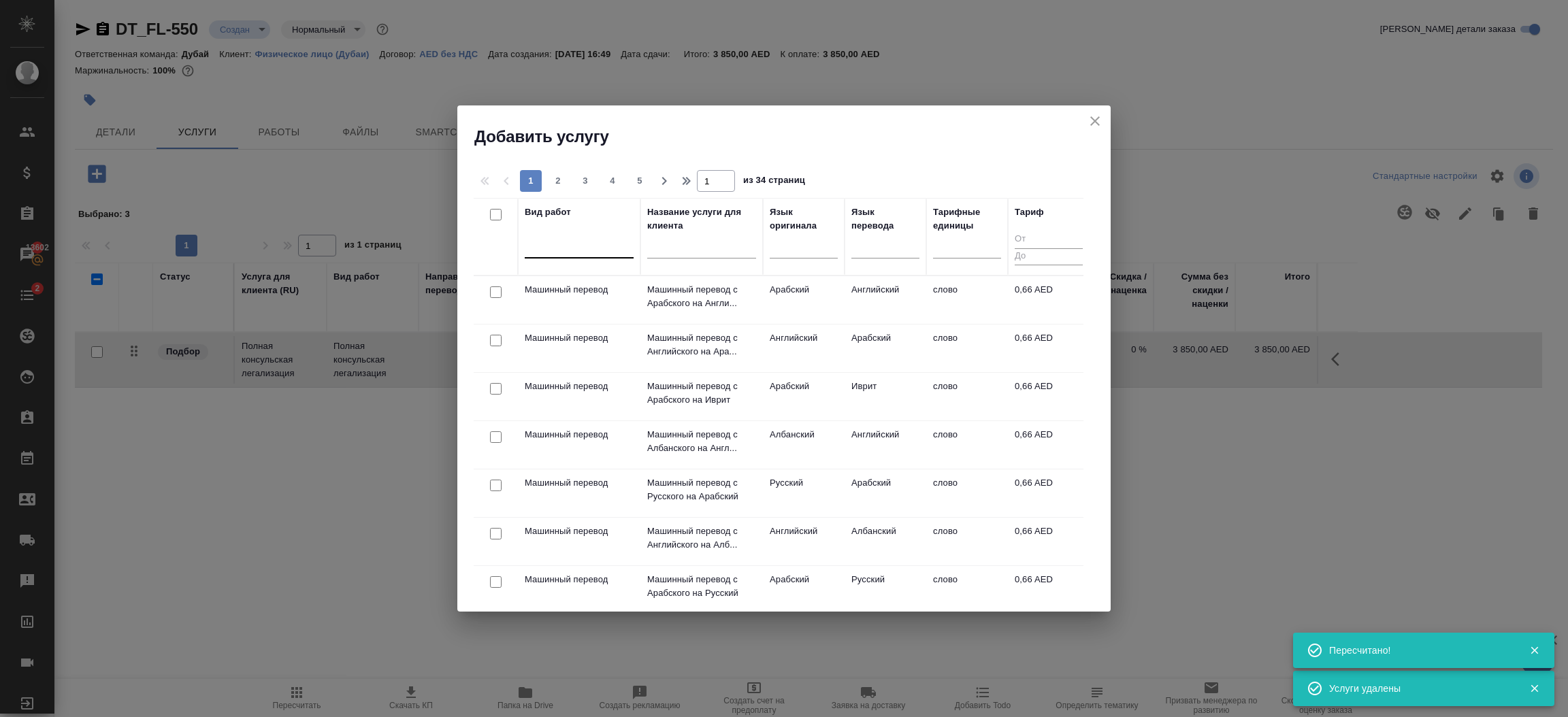
click at [599, 248] on div at bounding box center [579, 244] width 109 height 20
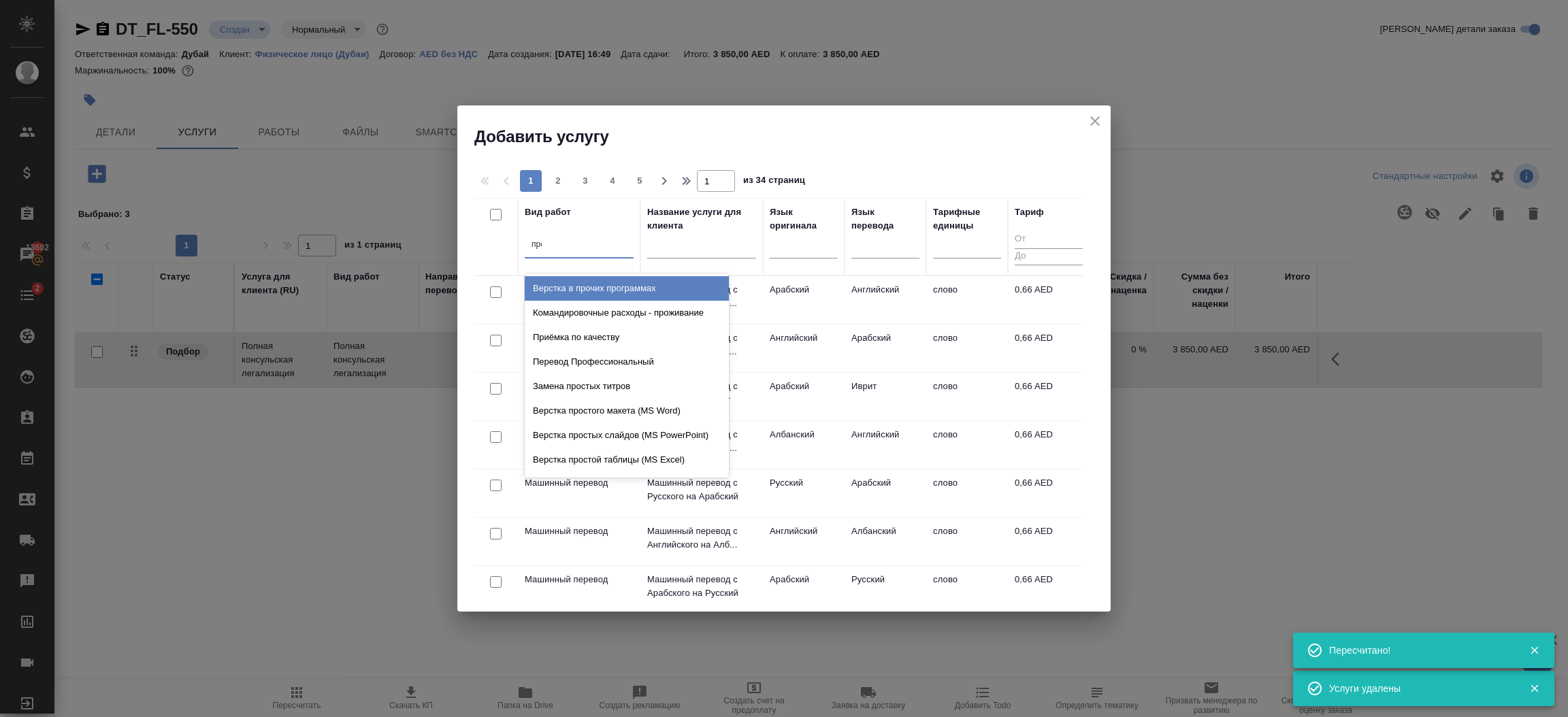
type input "проф"
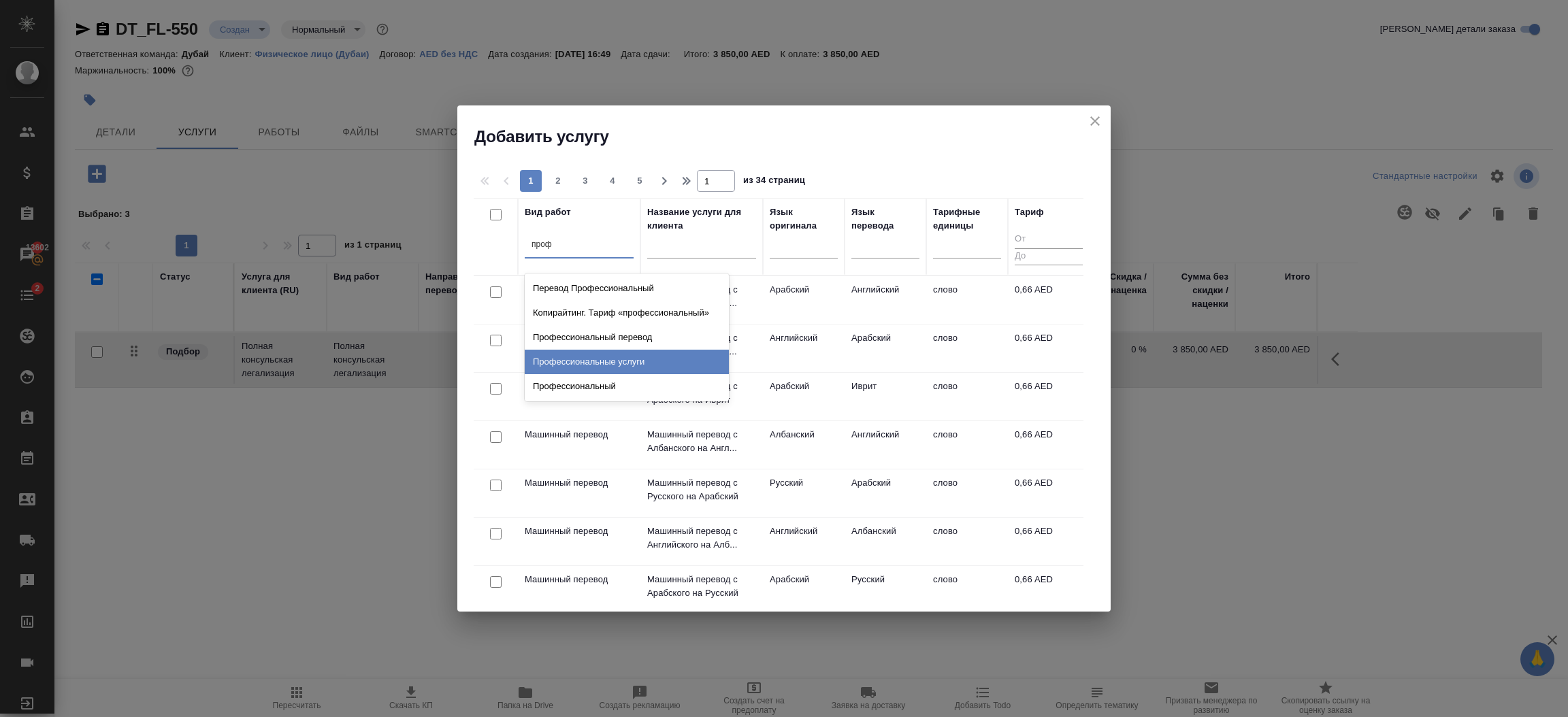
click at [630, 365] on div "Профессиональные услуги" at bounding box center [626, 361] width 204 height 24
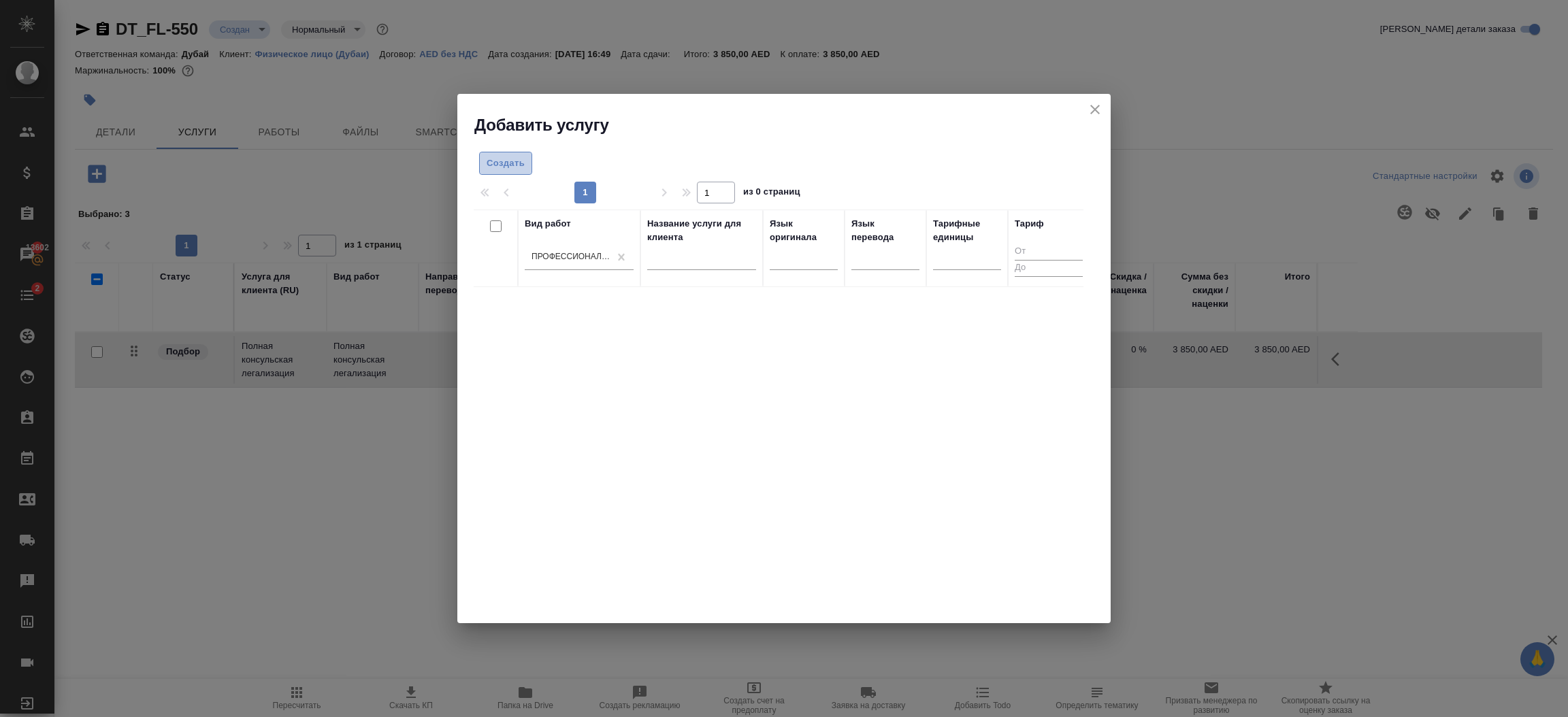
click at [500, 169] on span "Создать" at bounding box center [506, 164] width 38 height 16
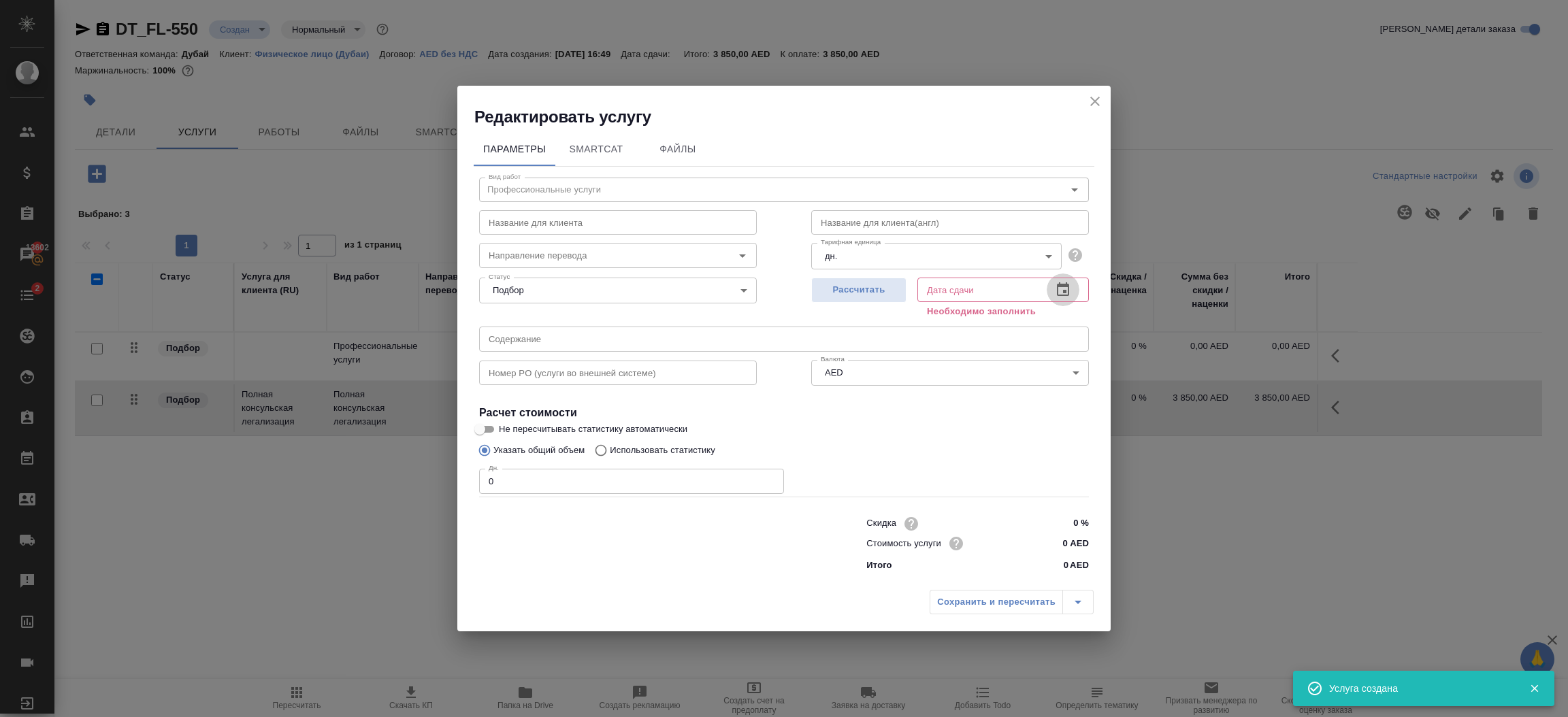
click at [1063, 292] on icon "button" at bounding box center [1063, 288] width 13 height 13
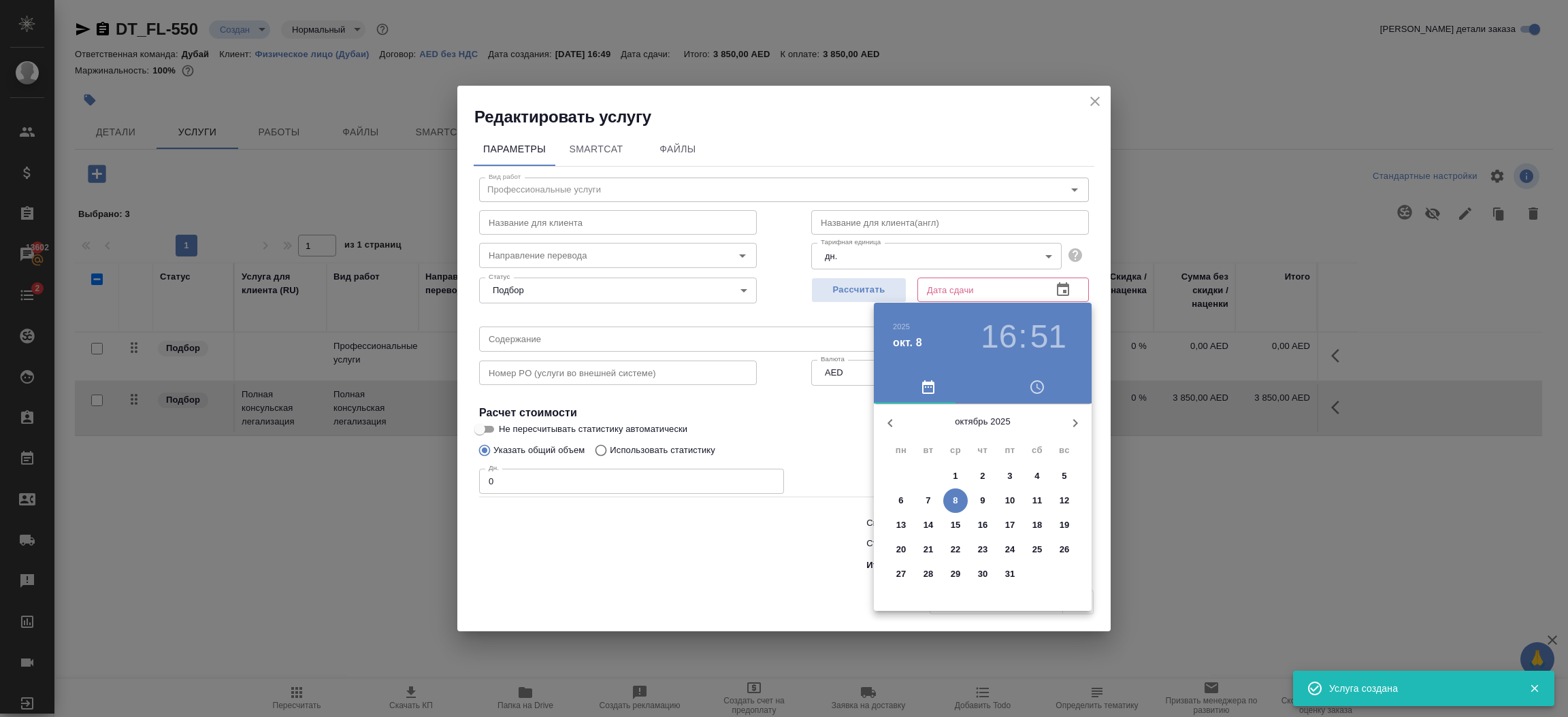
click at [933, 575] on span "28" at bounding box center [928, 574] width 24 height 13
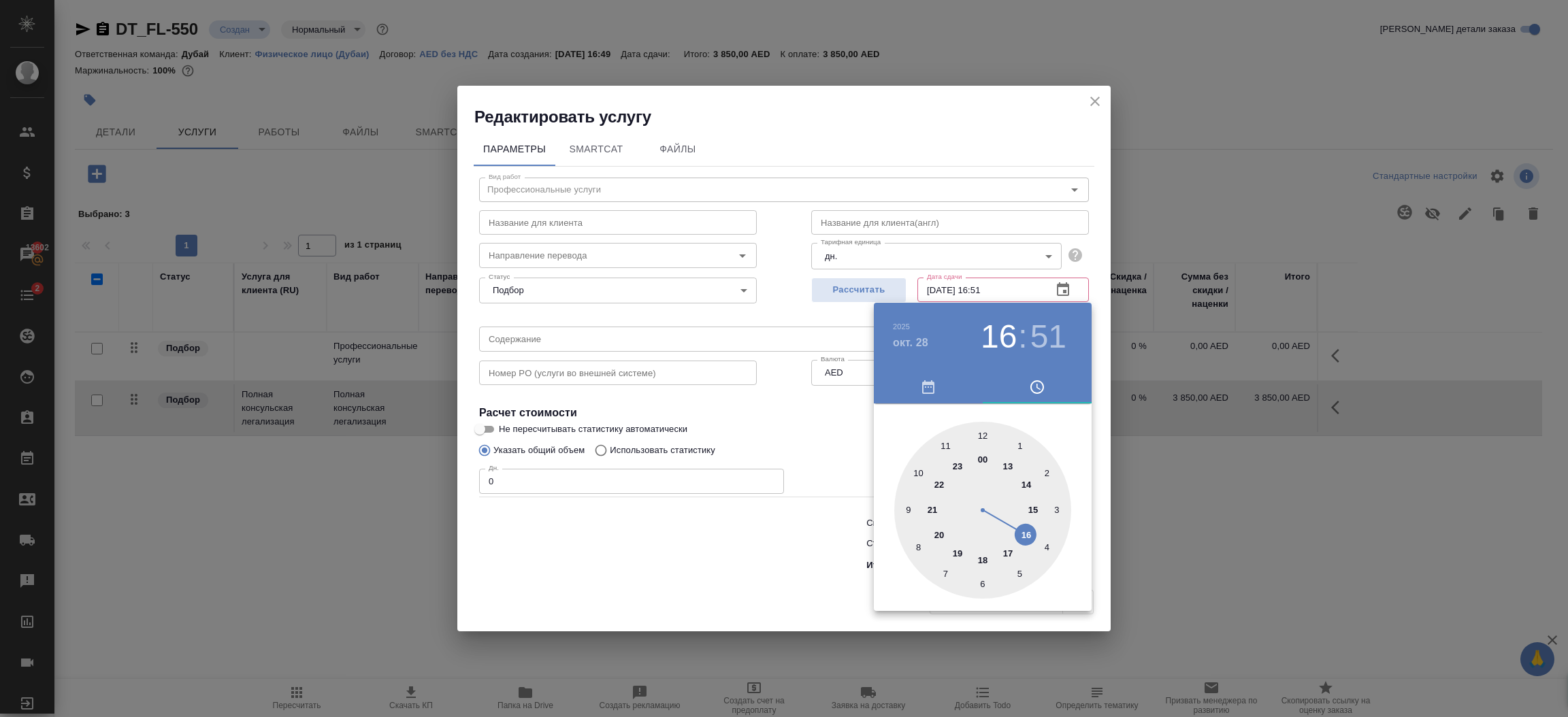
type input "28.10.2025 16:51"
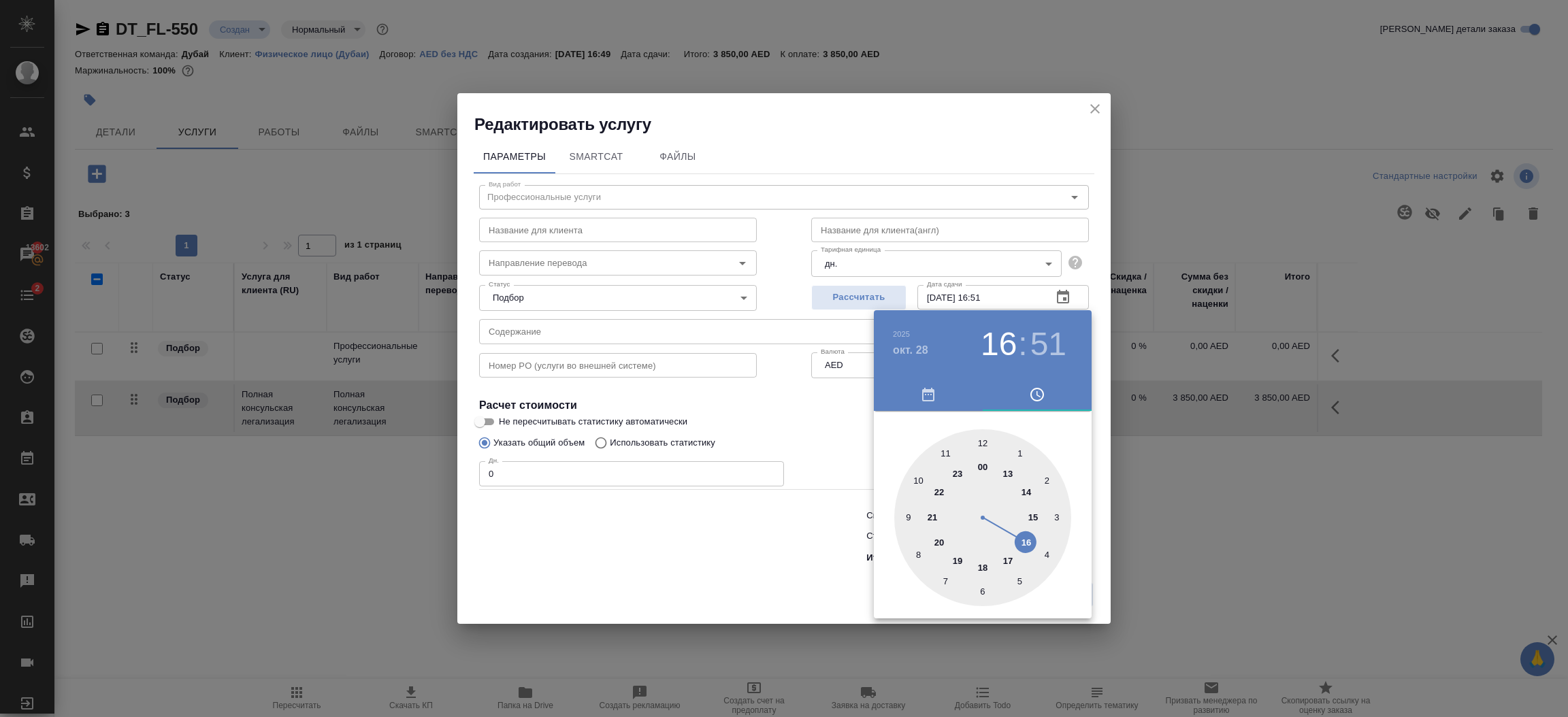
click at [595, 483] on div at bounding box center [784, 358] width 1568 height 717
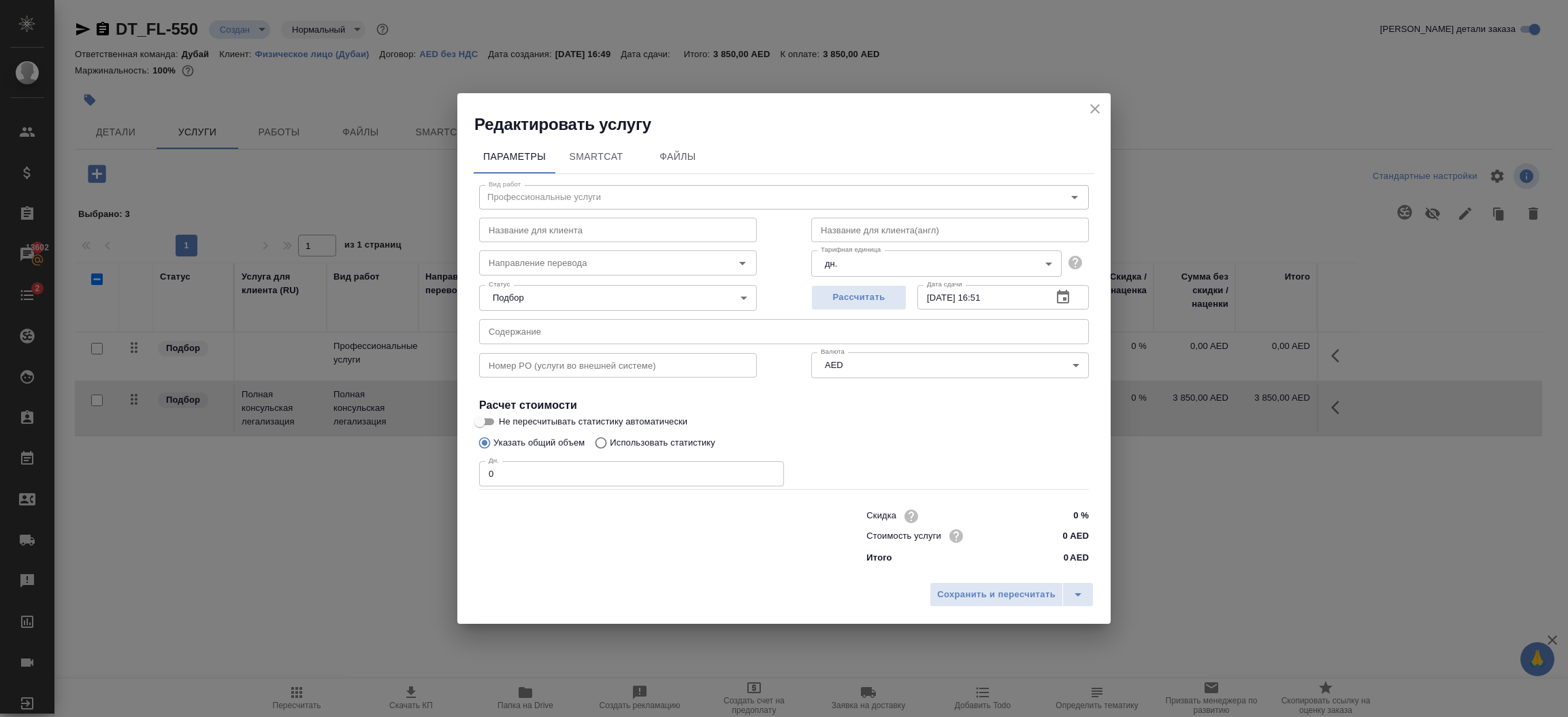
click at [595, 483] on input "0" at bounding box center [631, 473] width 305 height 24
type input "1"
click at [1066, 541] on input "0 AED" at bounding box center [1063, 535] width 49 height 20
type input "4043 AED"
click at [1023, 598] on span "Сохранить и пересчитать" at bounding box center [996, 596] width 118 height 16
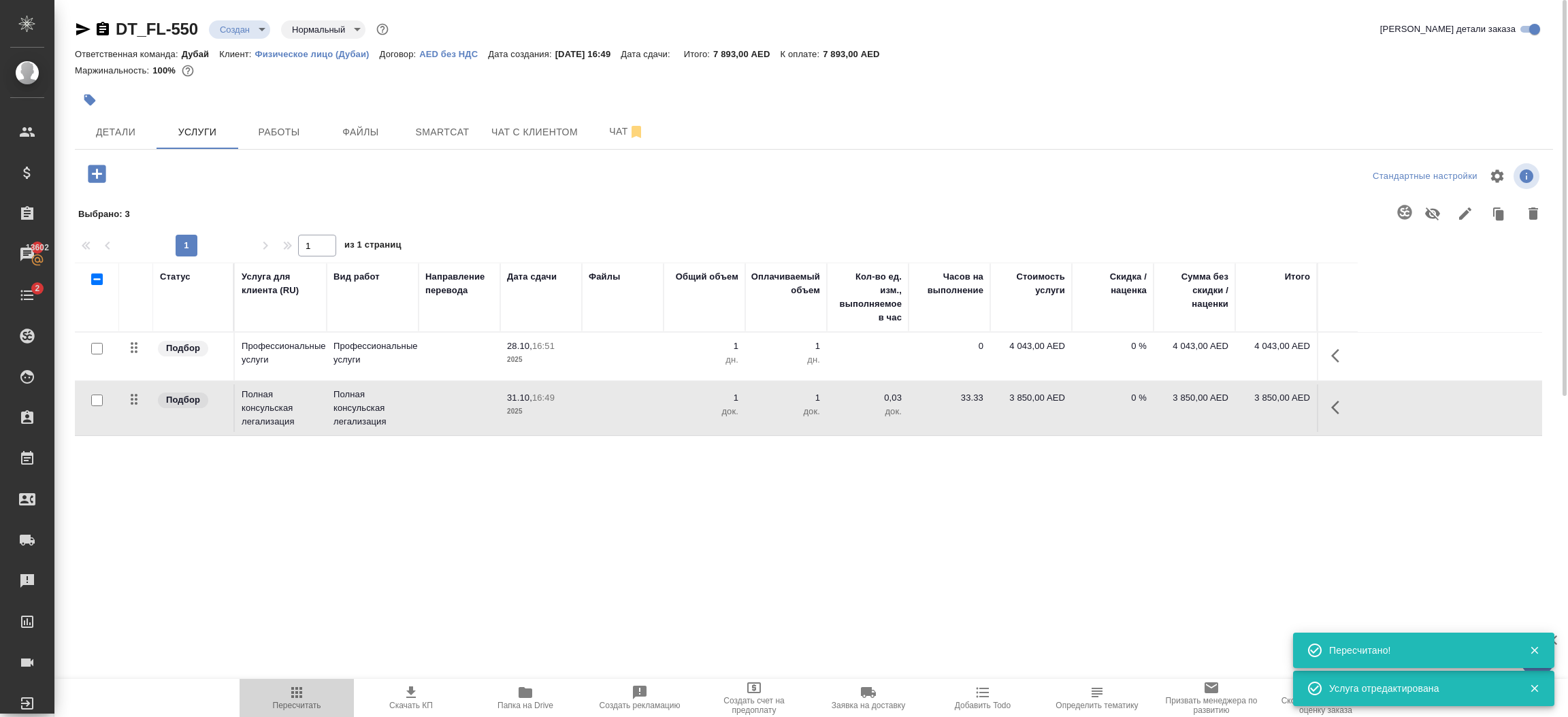
click at [299, 714] on button "Пересчитать" at bounding box center [297, 697] width 114 height 38
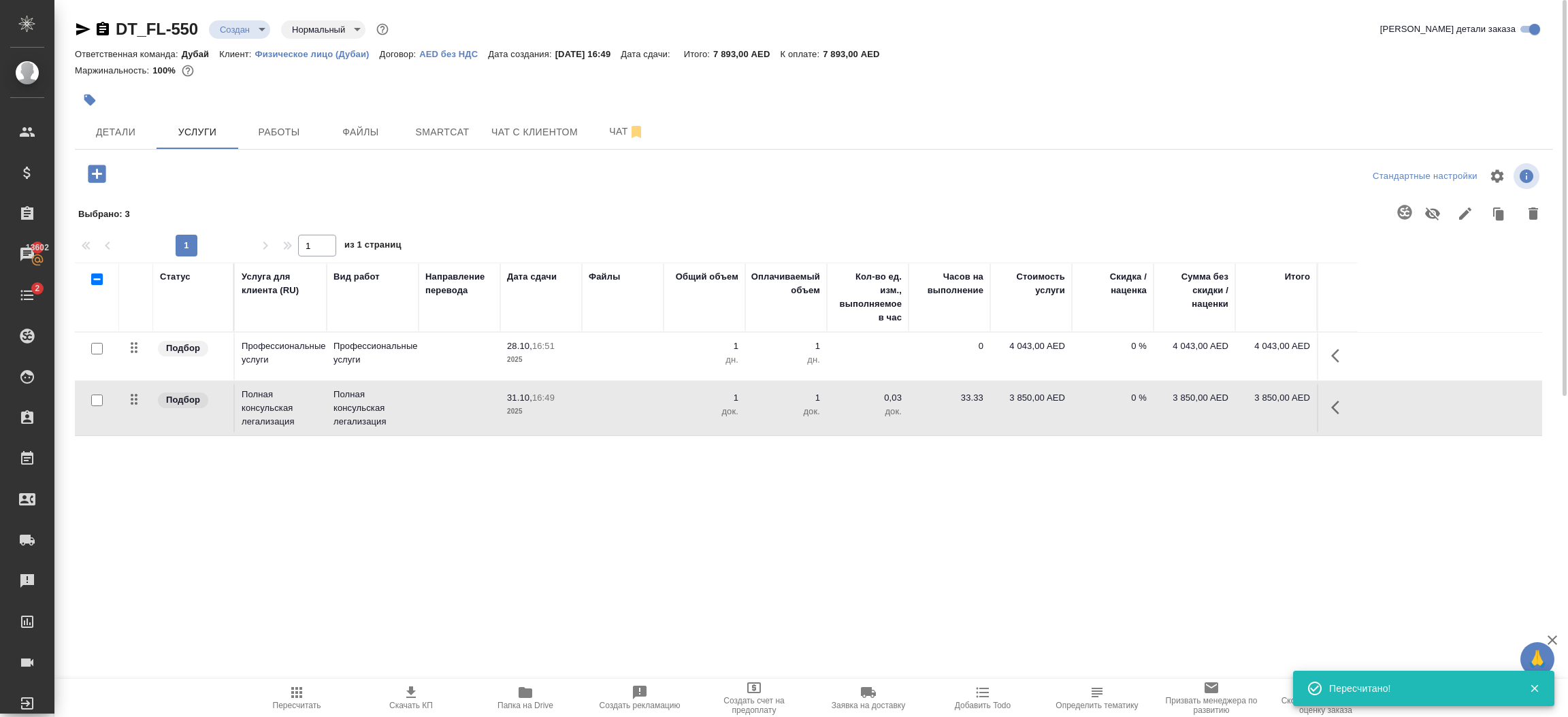
click at [100, 404] on input "checkbox" at bounding box center [96, 400] width 12 height 12
checkbox input "true"
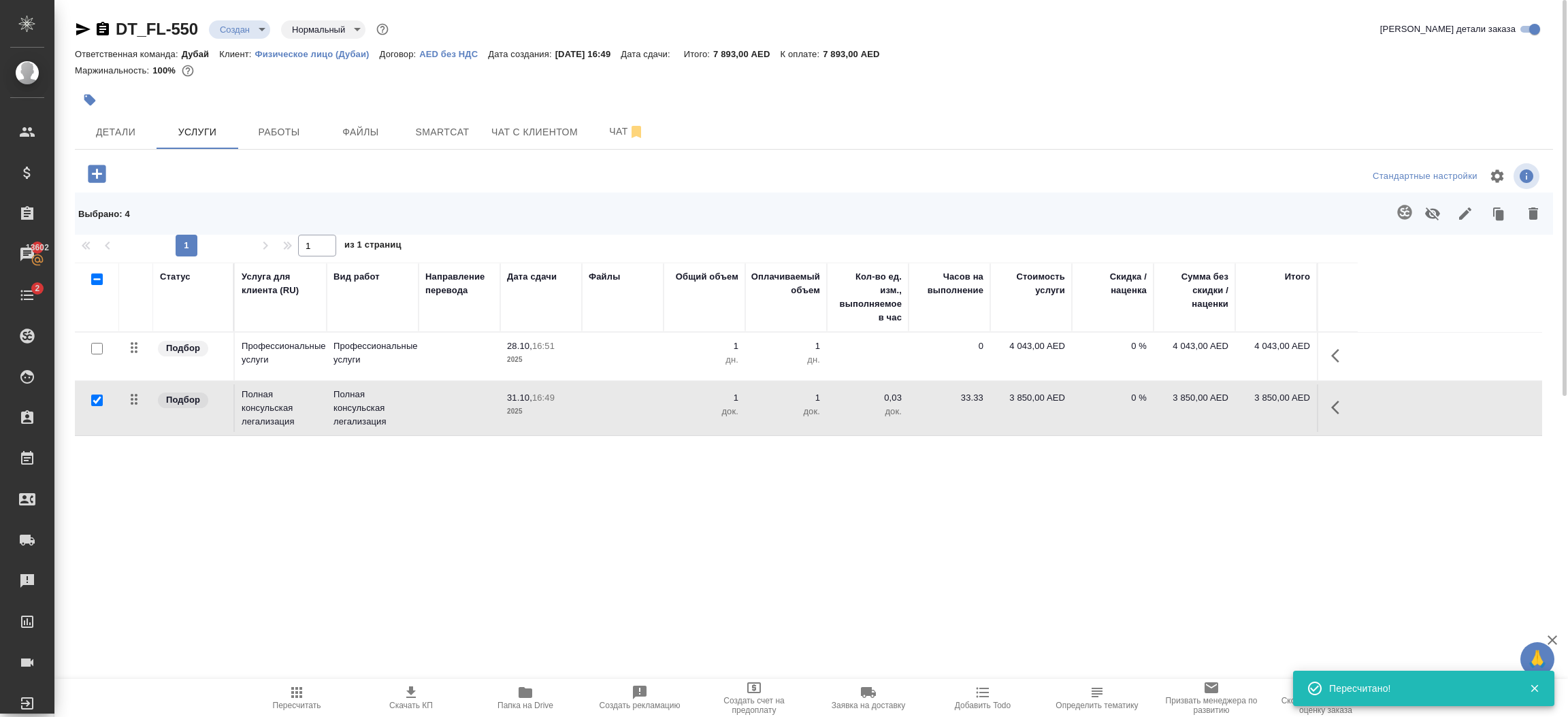
click at [1432, 212] on icon "button" at bounding box center [1432, 213] width 16 height 16
click at [302, 699] on icon "button" at bounding box center [296, 692] width 16 height 16
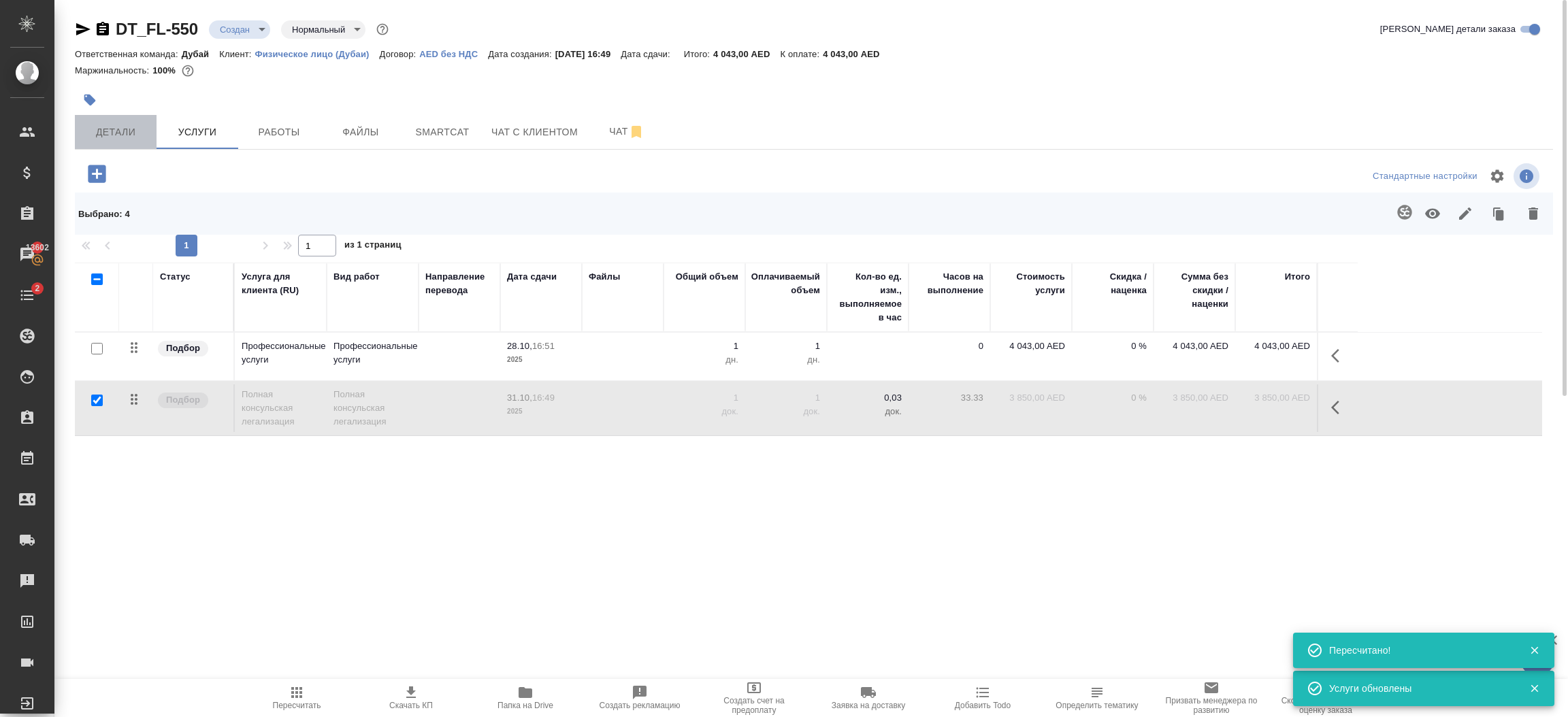
click at [111, 129] on span "Детали" at bounding box center [115, 132] width 65 height 17
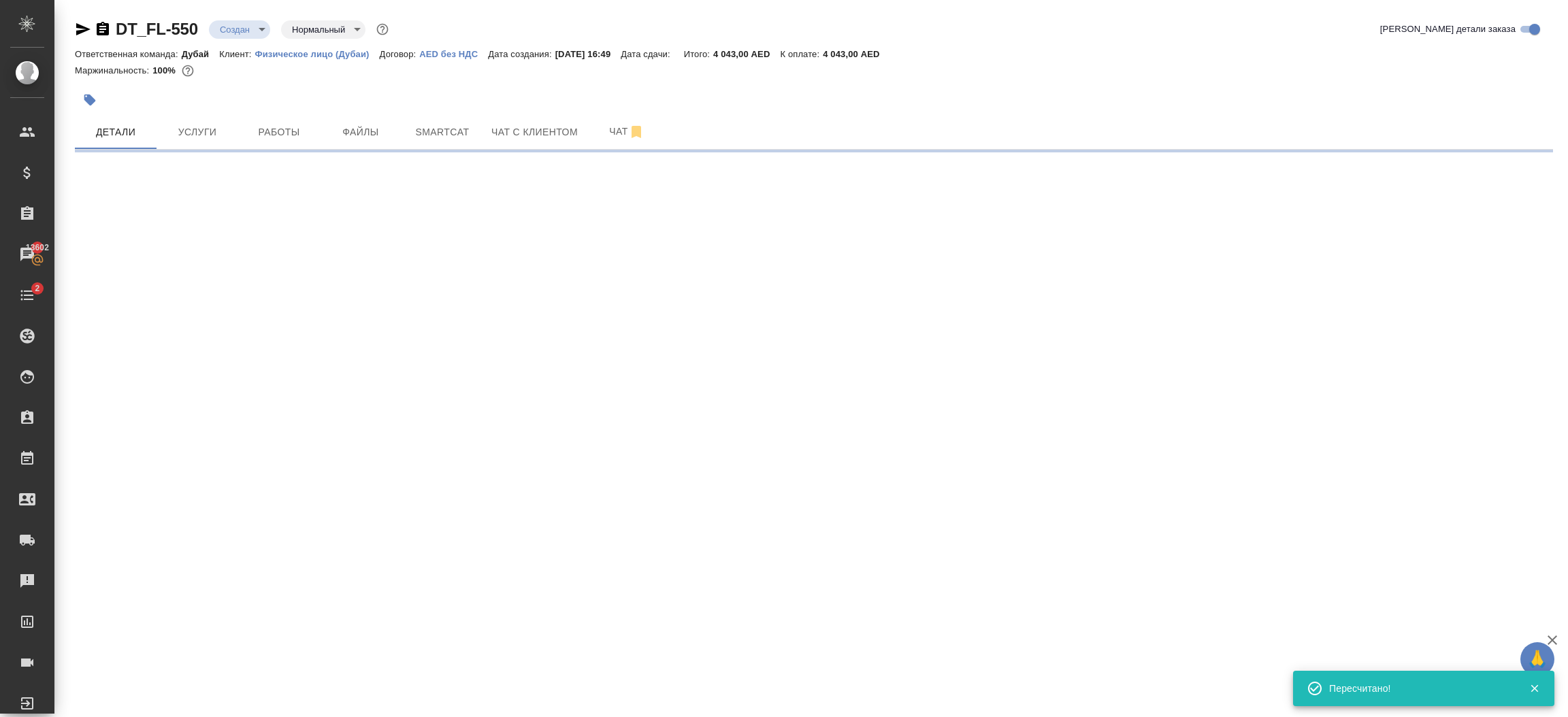
select select "RU"
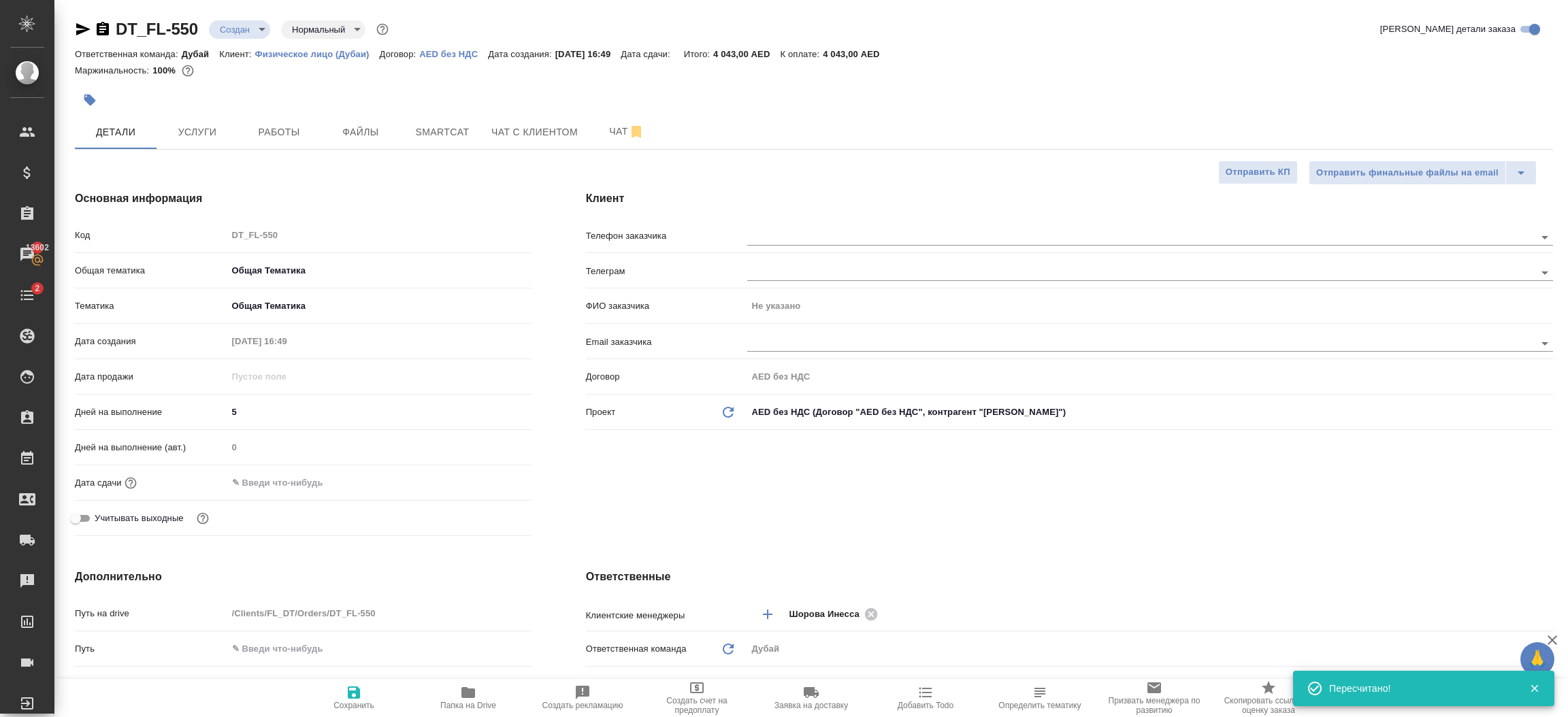
type textarea "x"
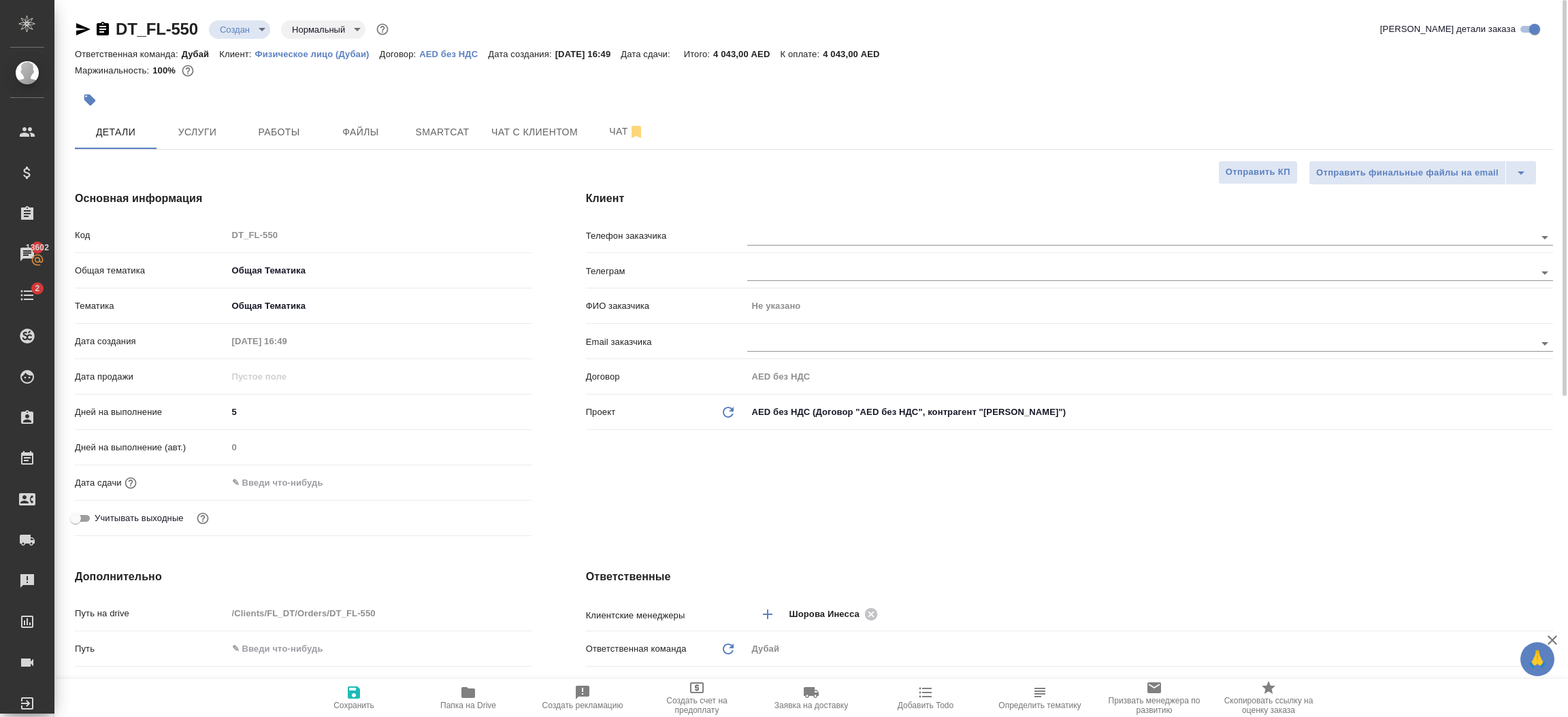
click at [820, 517] on div "Клиент Телефон заказчика Телеграм ФИО заказчика Не указано Email заказчика Дого…" at bounding box center [1069, 365] width 1022 height 405
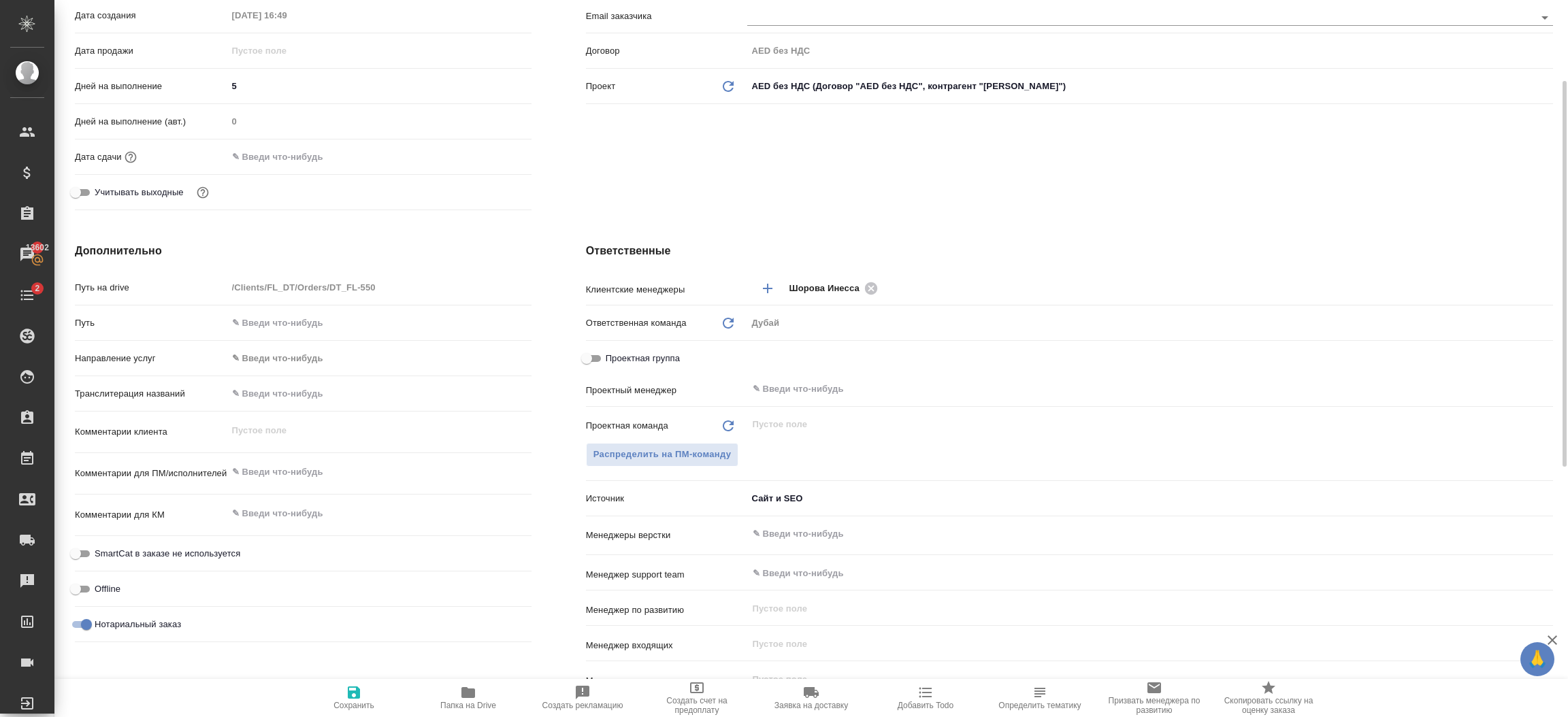
scroll to position [346, 0]
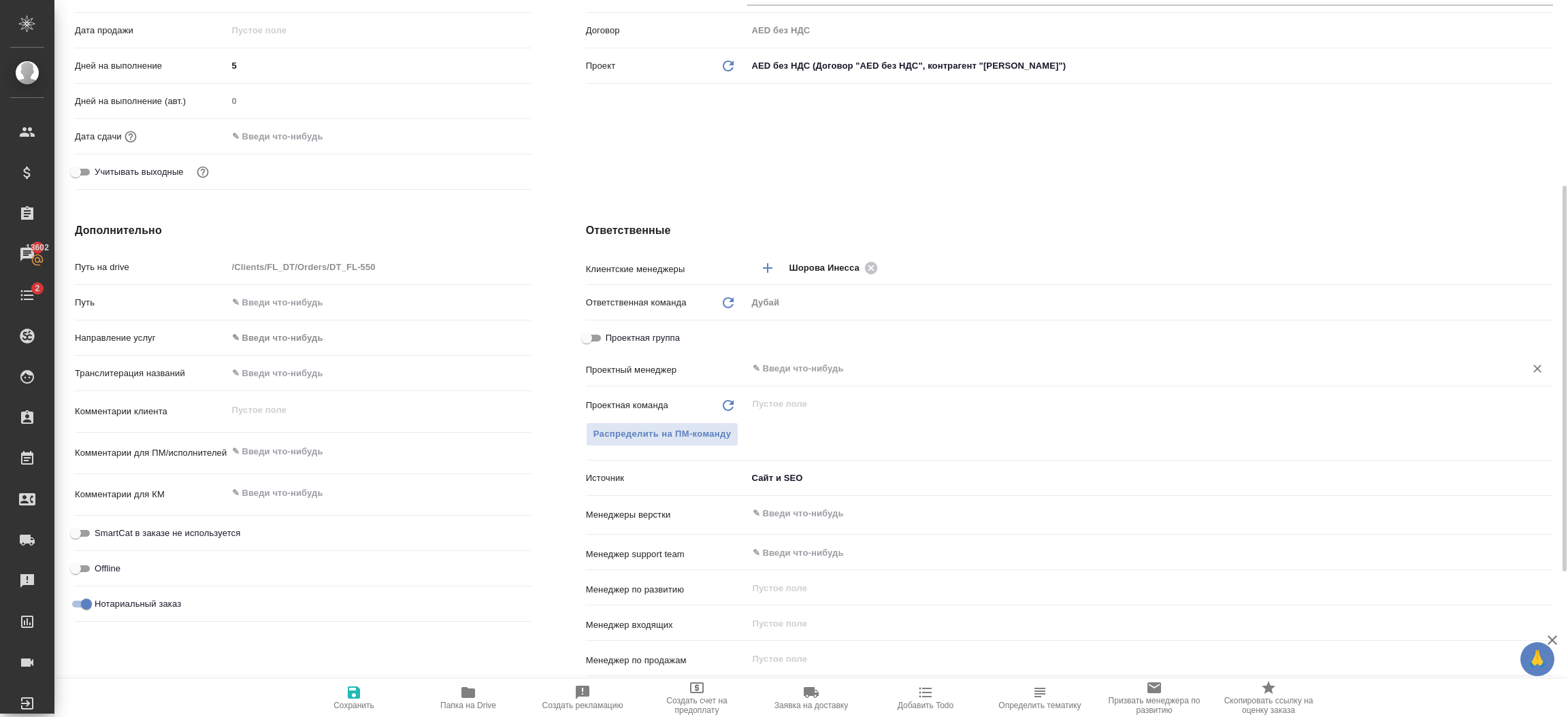
click at [811, 375] on input "text" at bounding box center [1127, 368] width 752 height 16
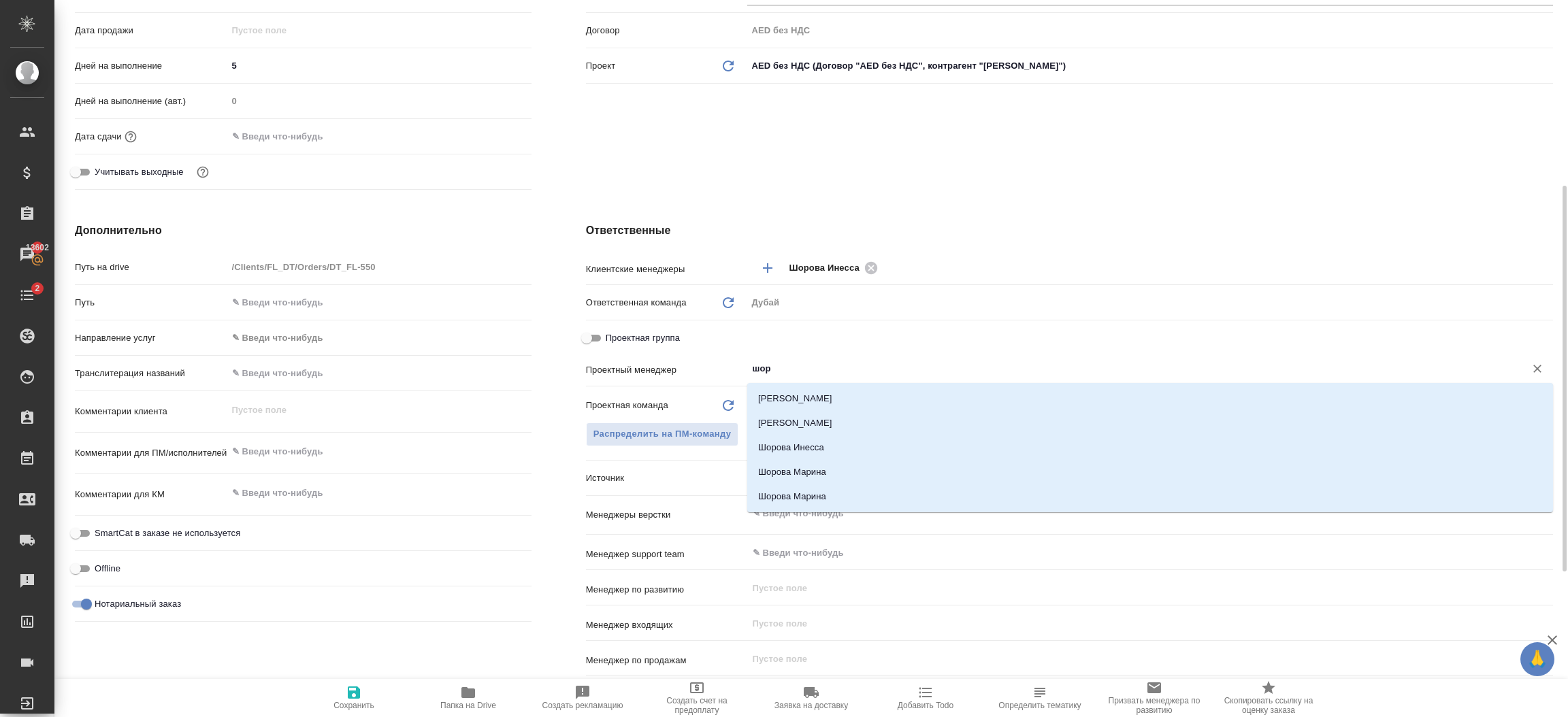
type input "шоро"
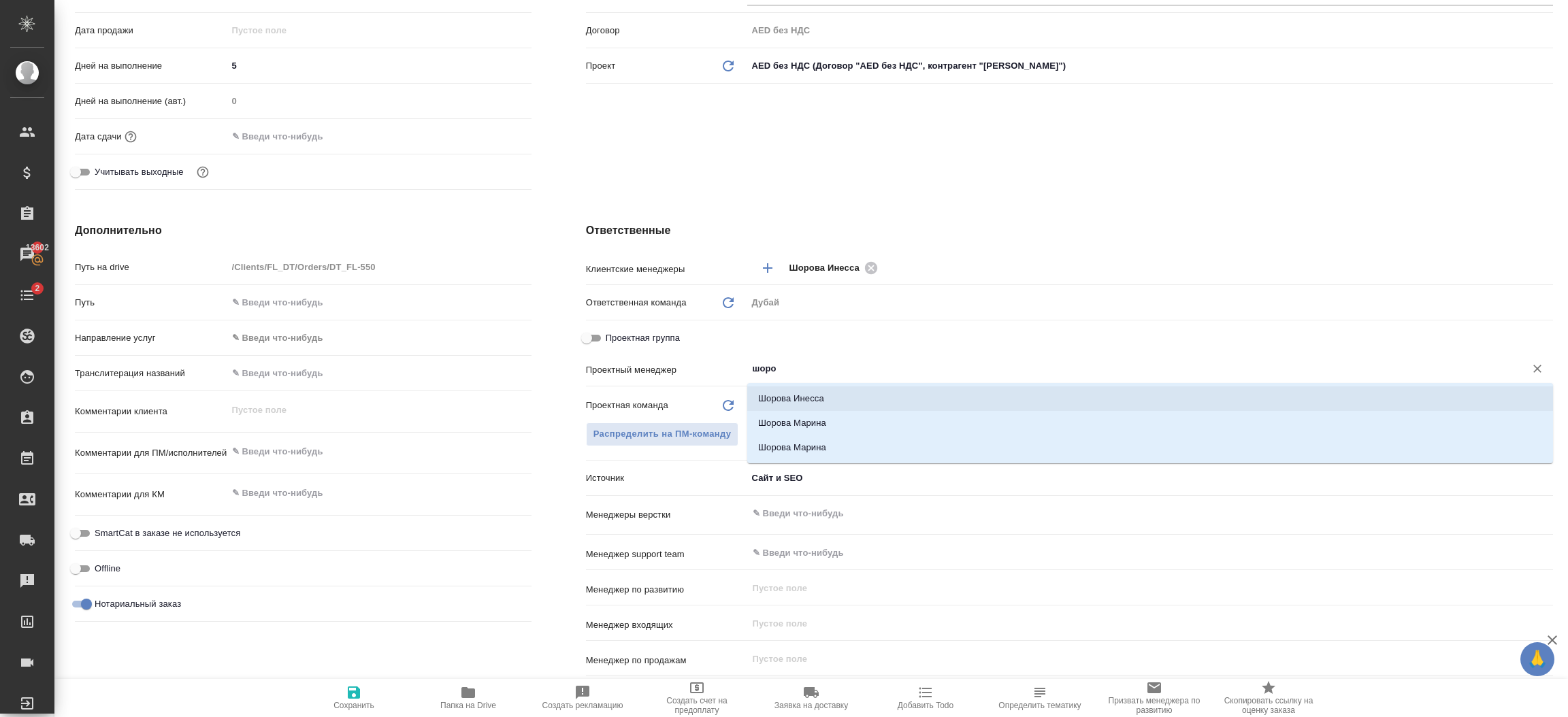
click at [809, 389] on li "Шорова Инесса" at bounding box center [1150, 398] width 806 height 24
type textarea "x"
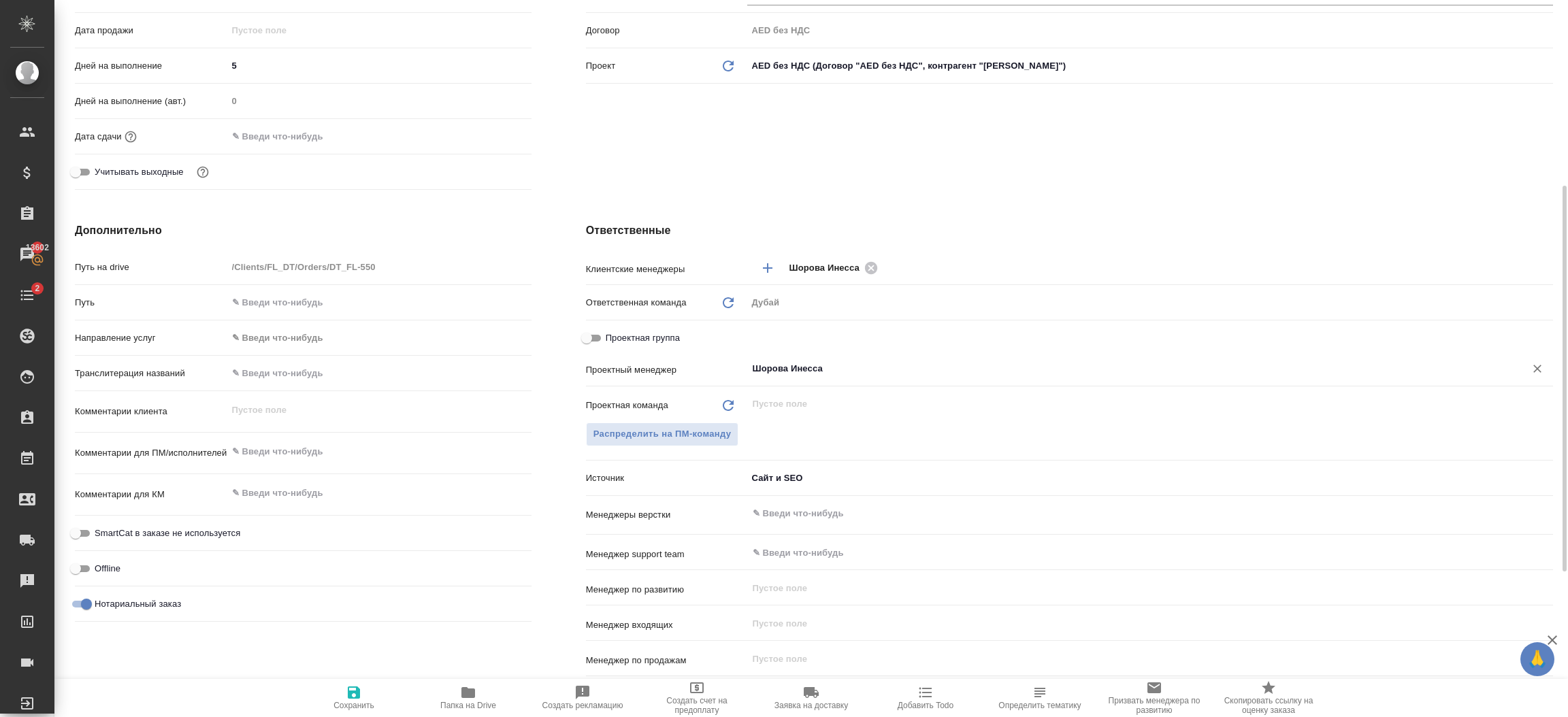
type input "Шорова Инесса"
click at [348, 702] on span "Сохранить" at bounding box center [354, 705] width 41 height 9
type textarea "x"
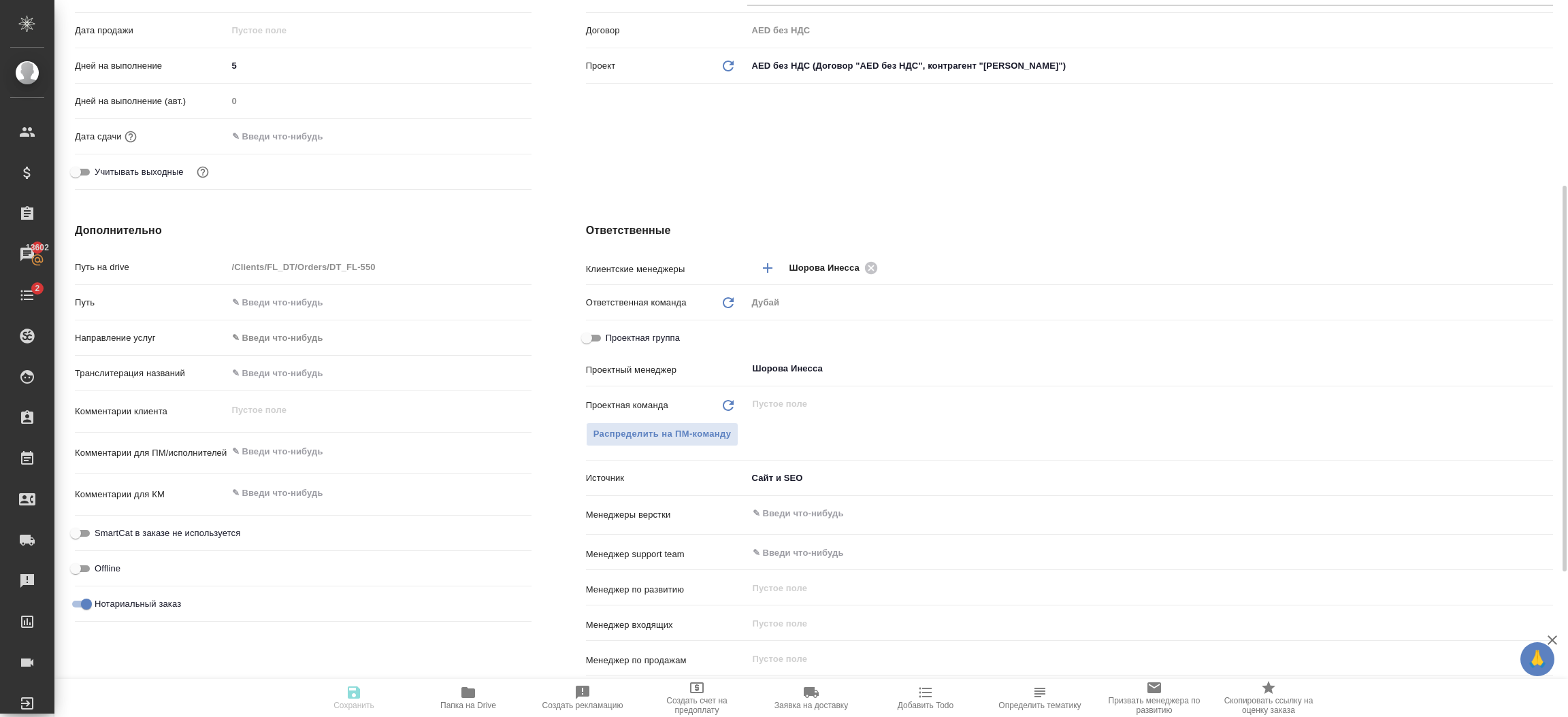
type textarea "x"
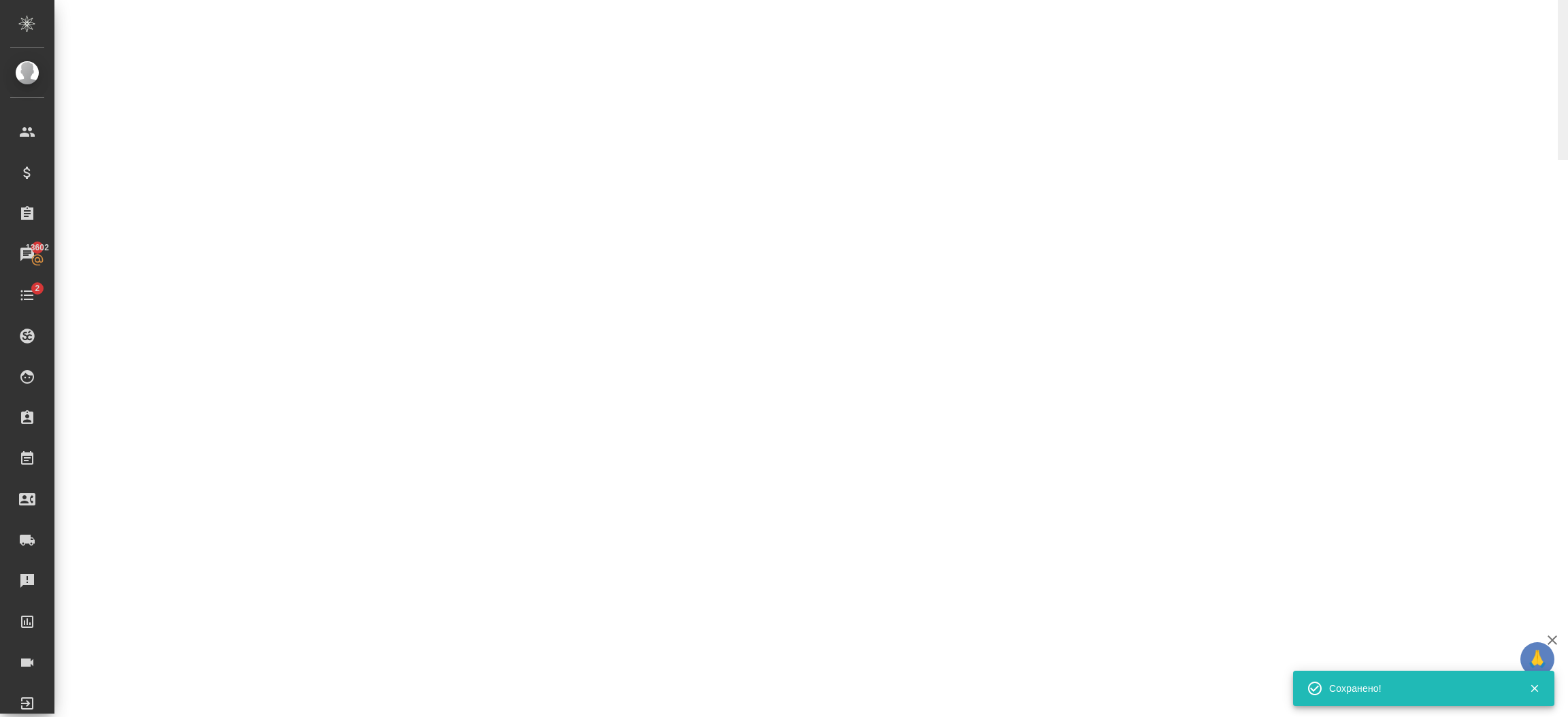
select select "RU"
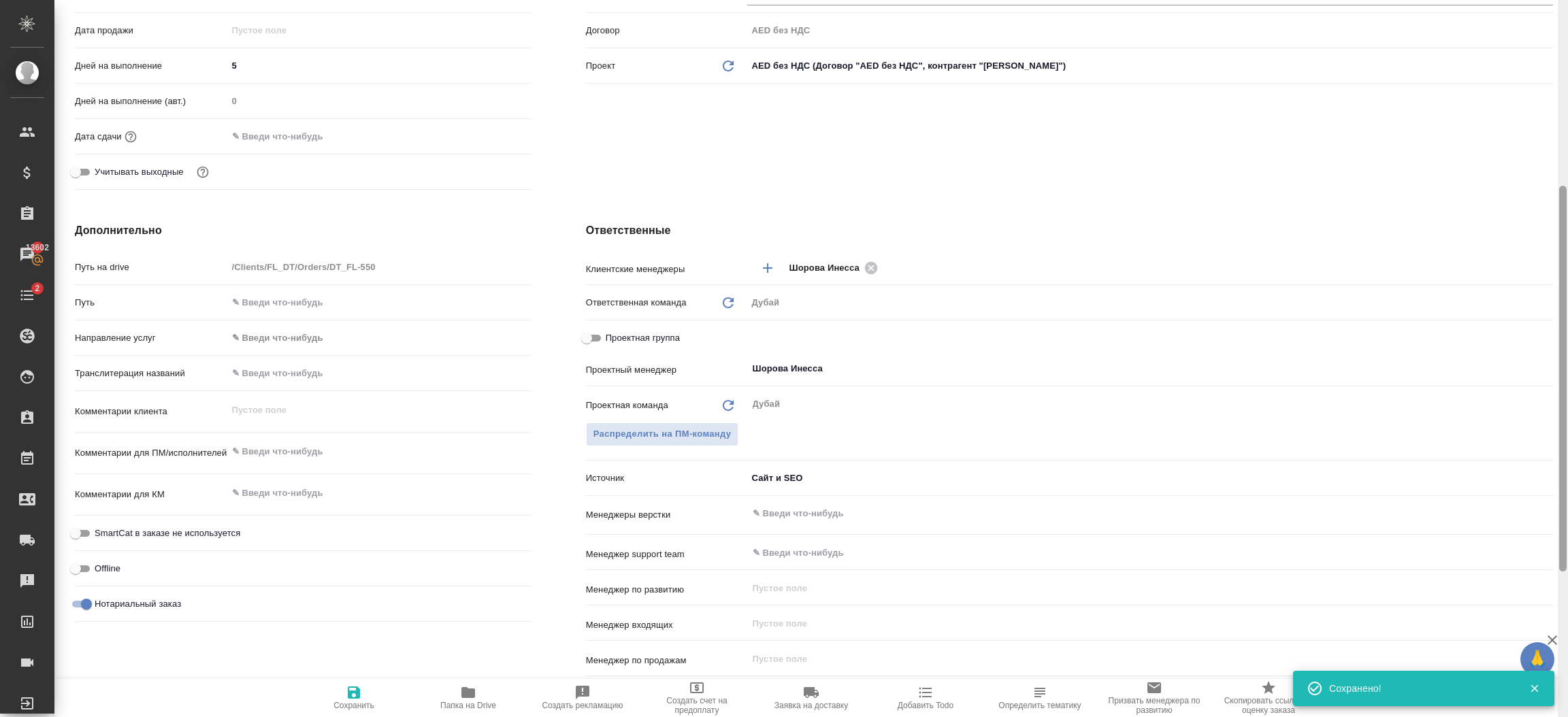
type textarea "x"
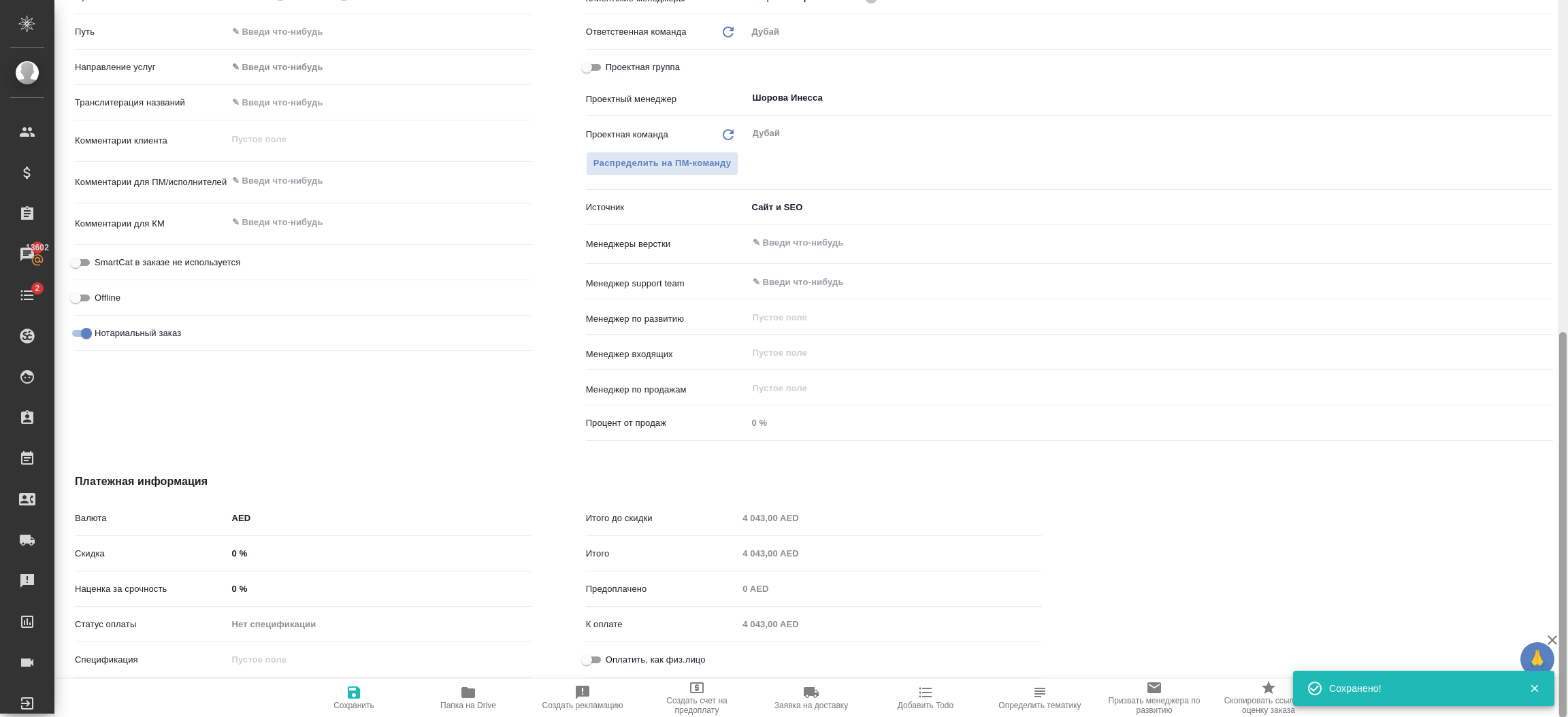
click at [1562, 589] on div at bounding box center [1563, 359] width 10 height 718
click at [1566, 611] on div at bounding box center [1563, 359] width 10 height 718
click at [601, 655] on input "Оплатить, как физ.лицо" at bounding box center [586, 660] width 49 height 16
checkbox input "true"
type textarea "x"
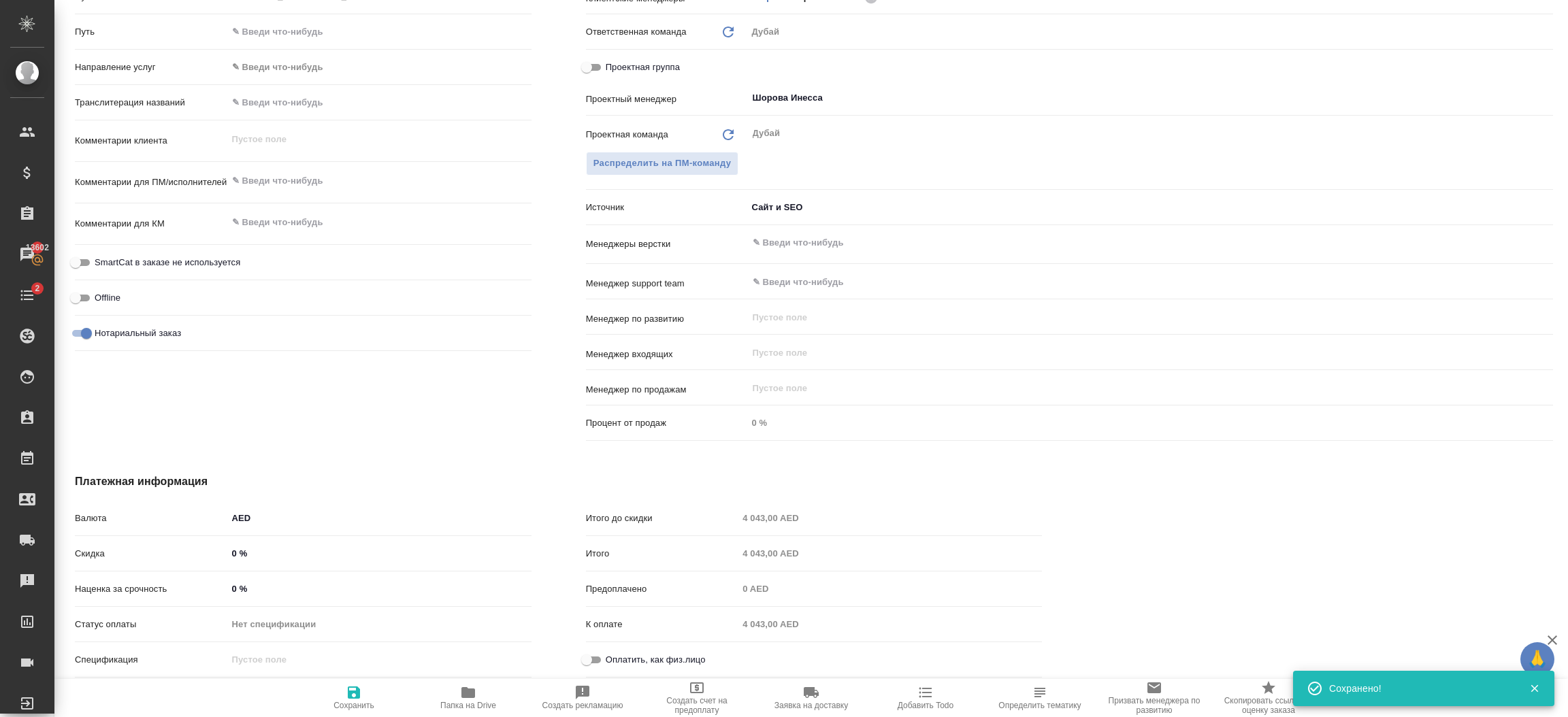
type textarea "x"
click at [368, 691] on span "Сохранить" at bounding box center [354, 697] width 98 height 26
type textarea "x"
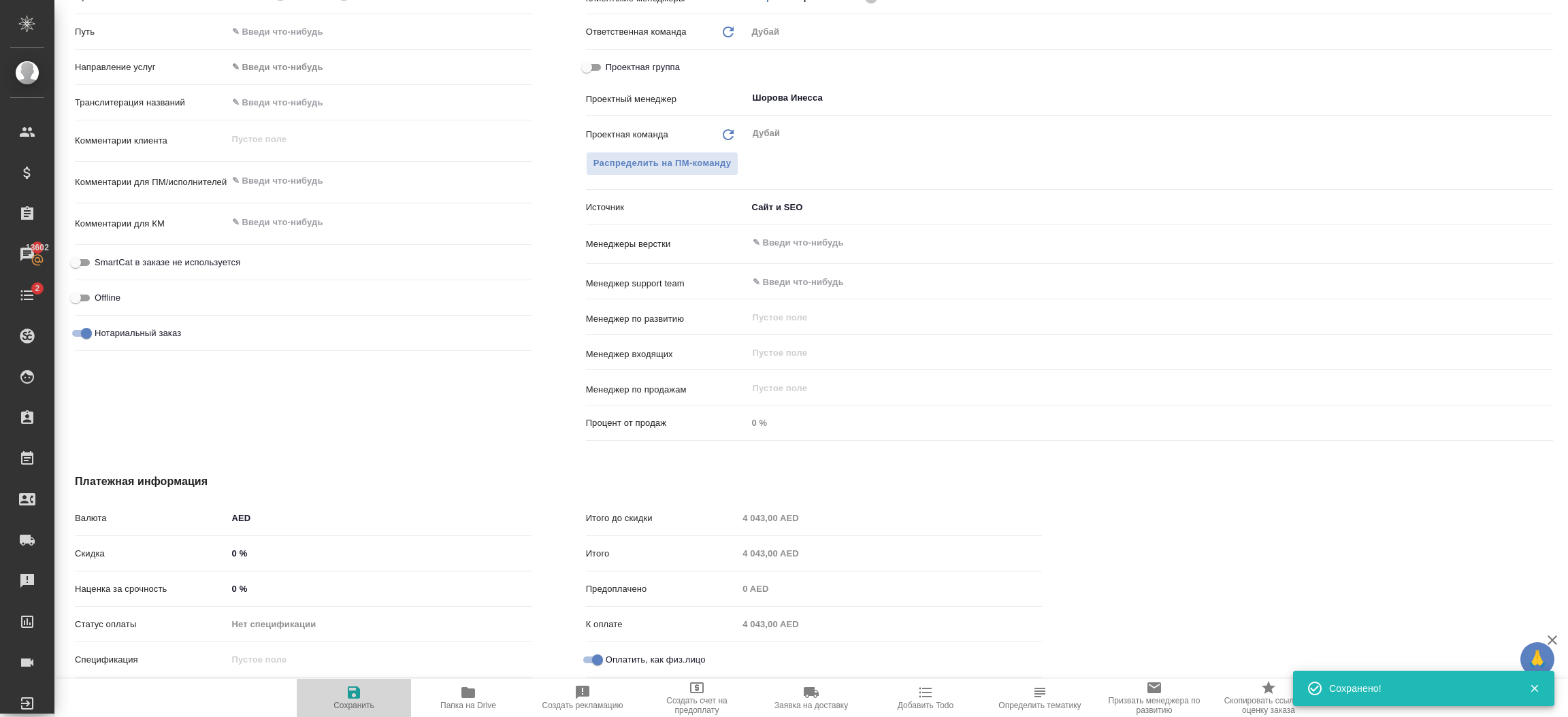
type textarea "x"
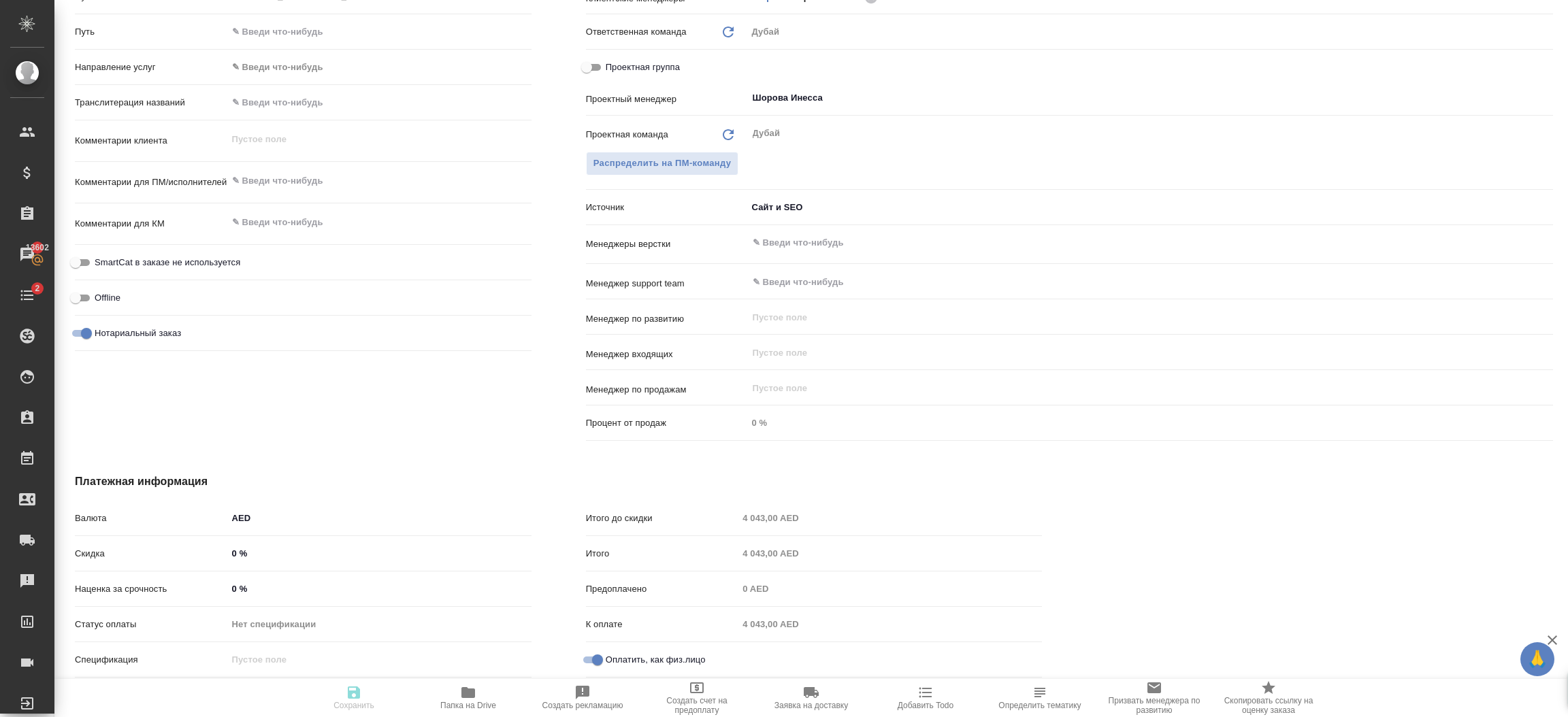
type textarea "x"
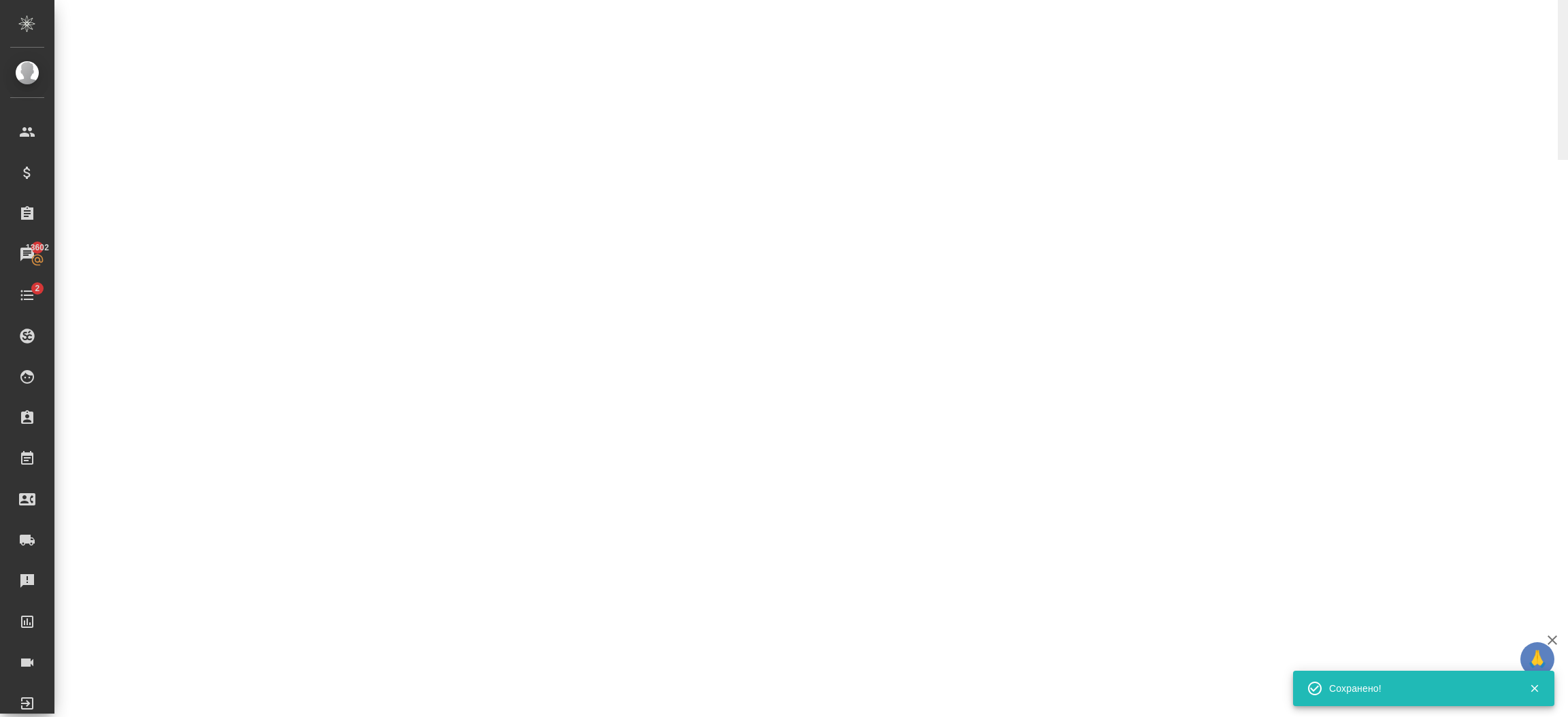
select select "RU"
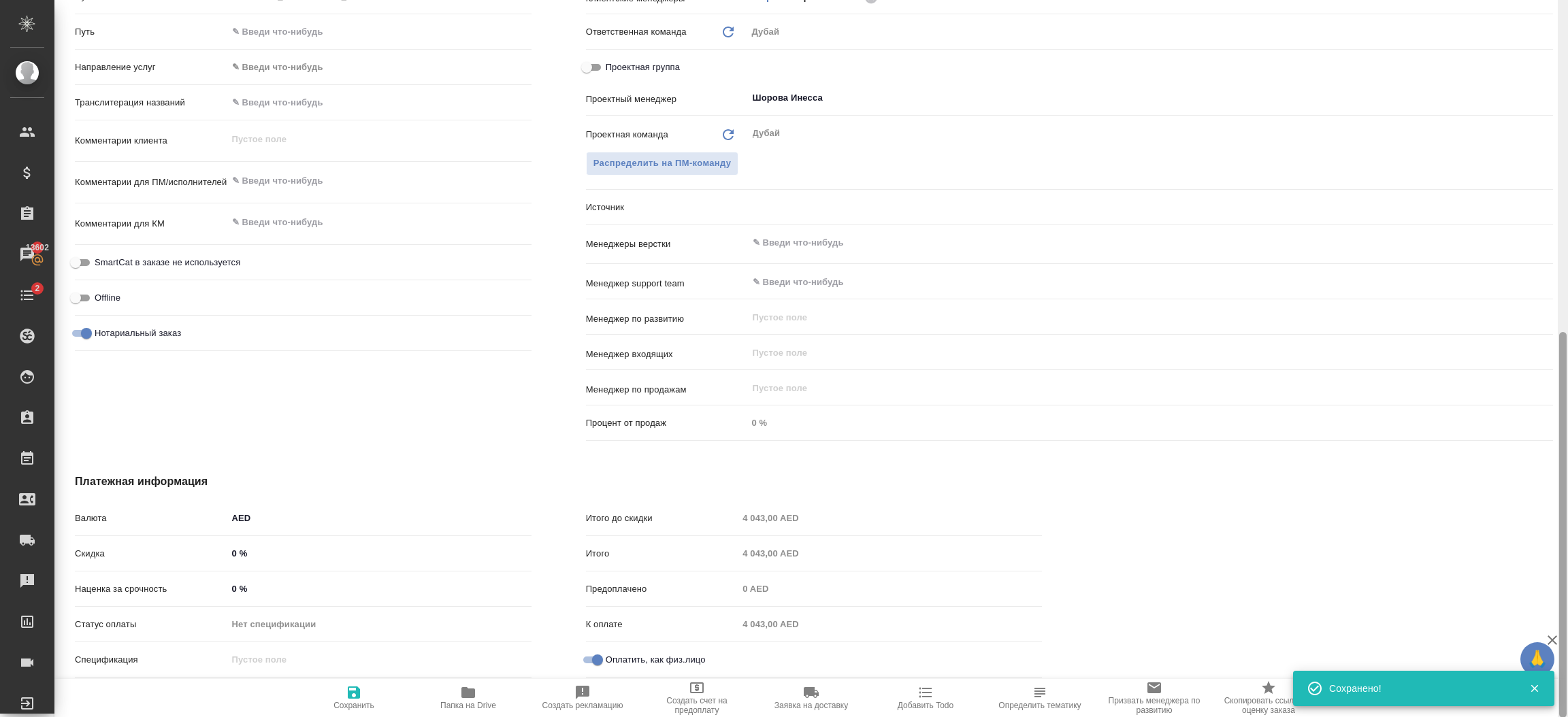
type textarea "x"
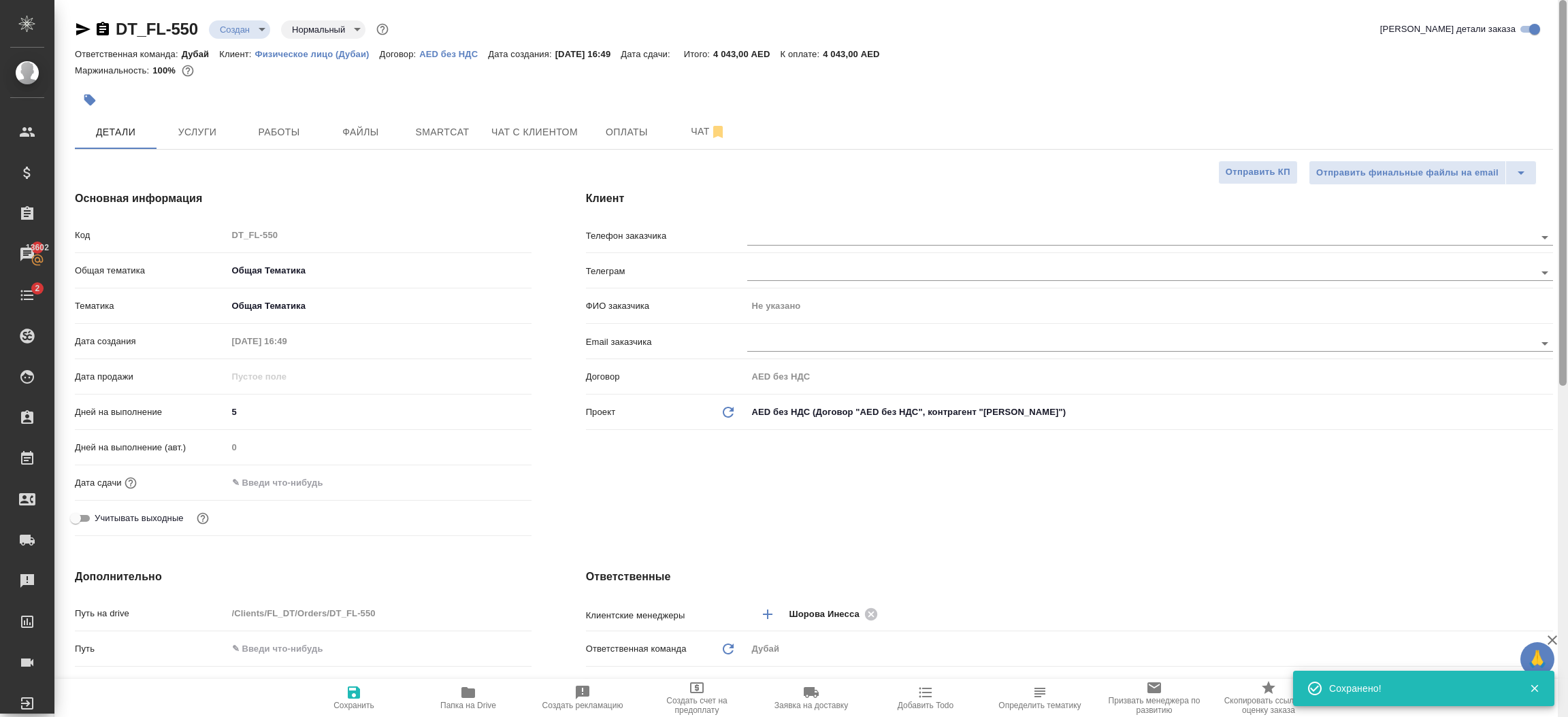
click at [1566, 100] on div at bounding box center [1563, 359] width 10 height 718
click at [615, 142] on button "Оплаты" at bounding box center [626, 132] width 82 height 34
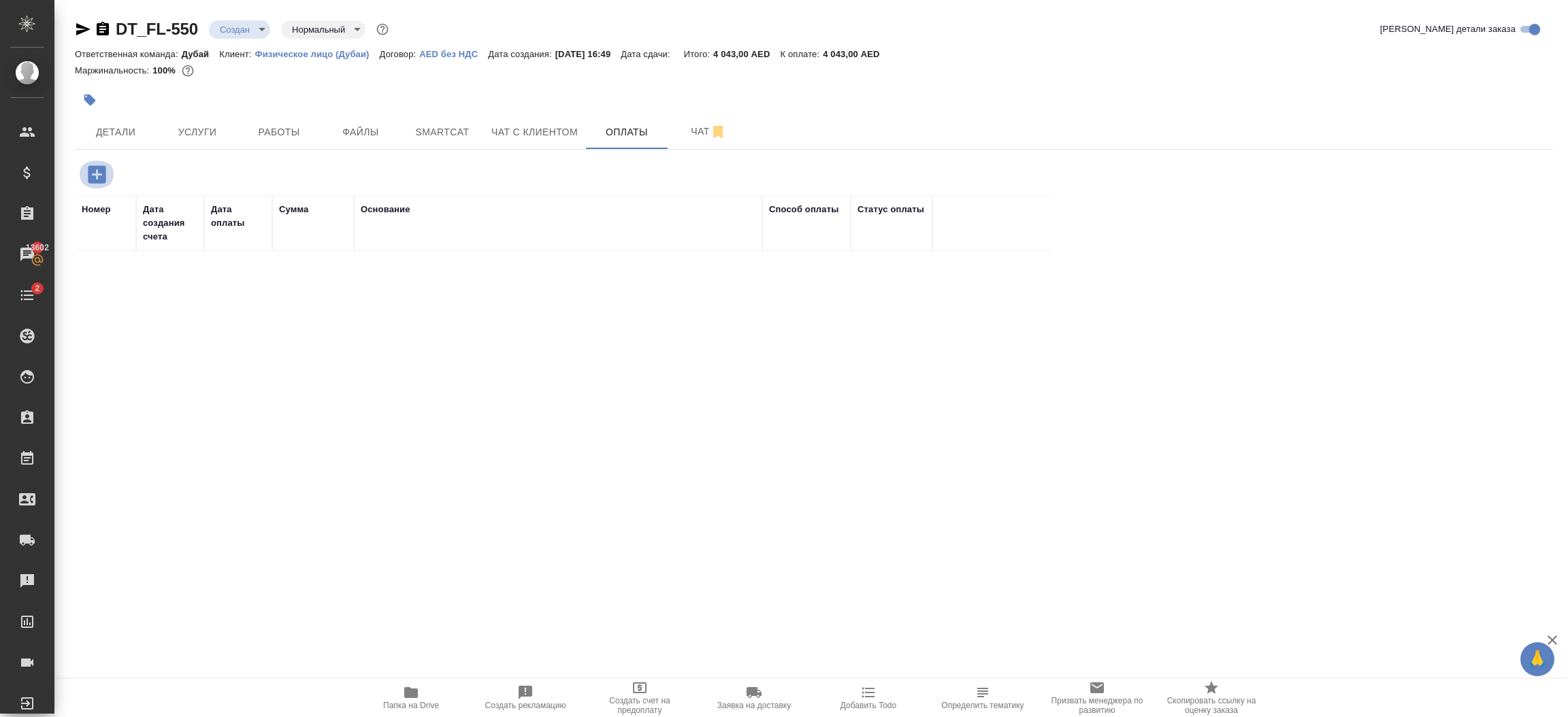
click at [95, 175] on icon "button" at bounding box center [97, 174] width 24 height 24
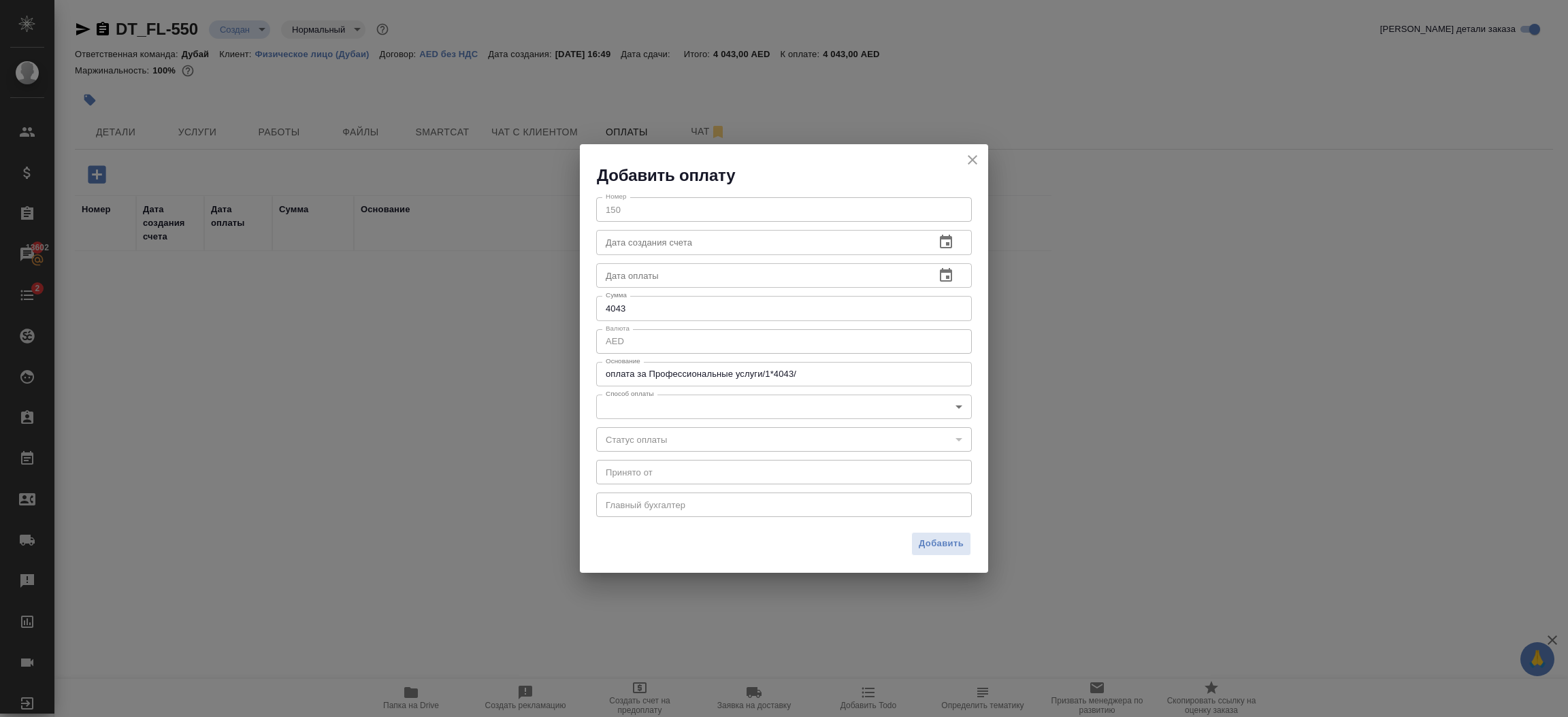
click at [705, 381] on div "оплата за Профессиональные услуги/1*4043/ x Основание" at bounding box center [783, 374] width 376 height 24
type textarea "Prodessional services"
click at [689, 407] on body "🙏 .cls-1 fill:#fff; AWATERA Шорова Инесса i.shorova_kiev Клиенты Спецификации З…" at bounding box center [784, 358] width 1568 height 717
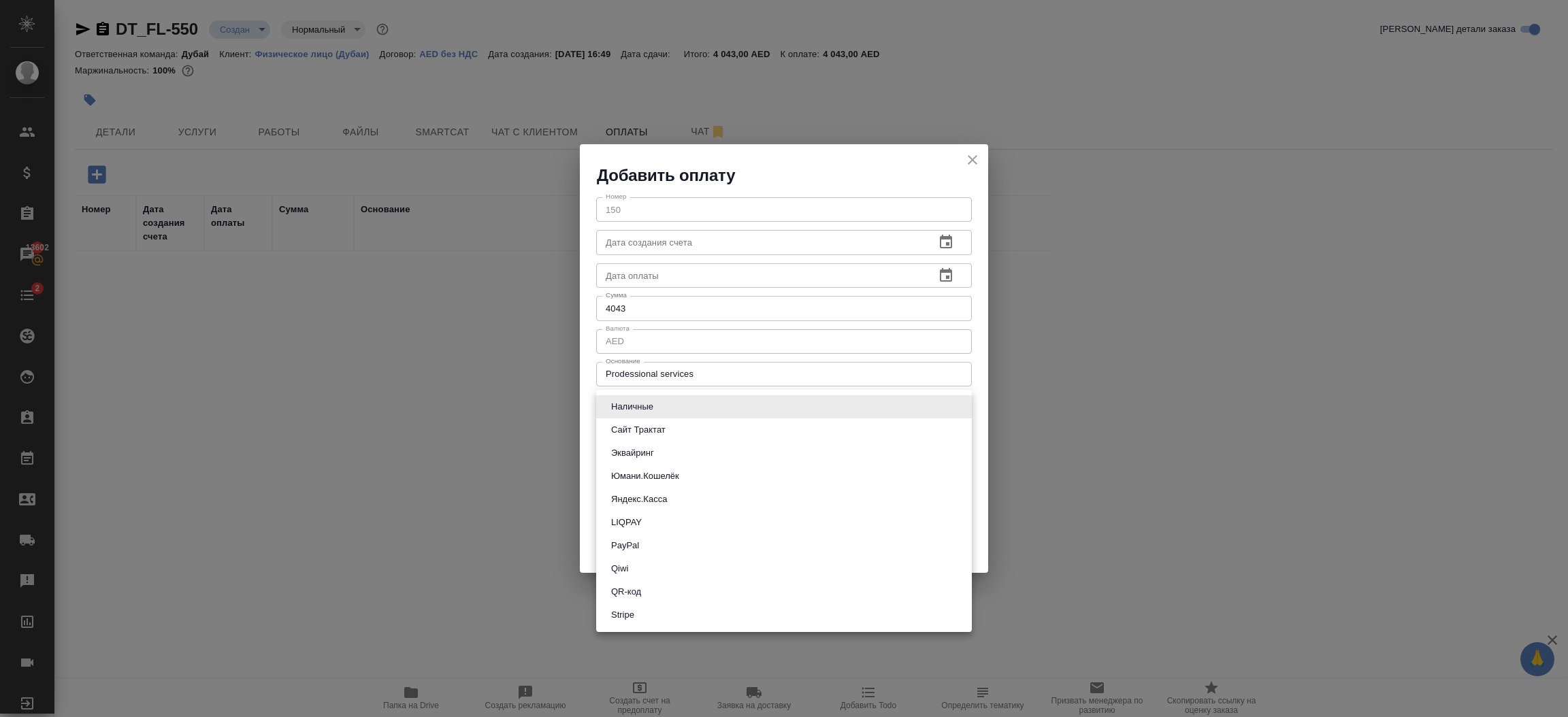
click at [662, 615] on li "Stripe" at bounding box center [783, 615] width 376 height 24
type input "stripe"
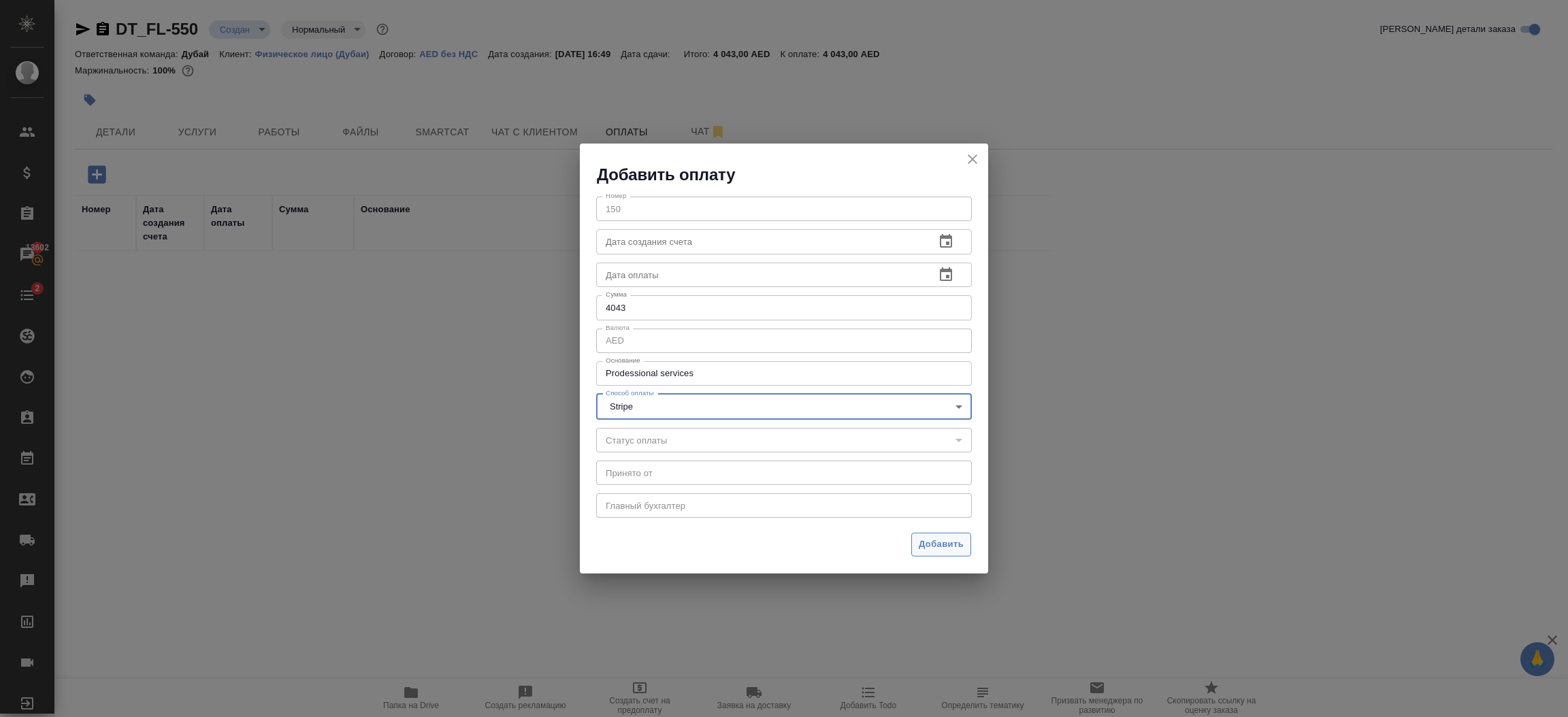
click at [945, 550] on span "Добавить" at bounding box center [941, 545] width 45 height 16
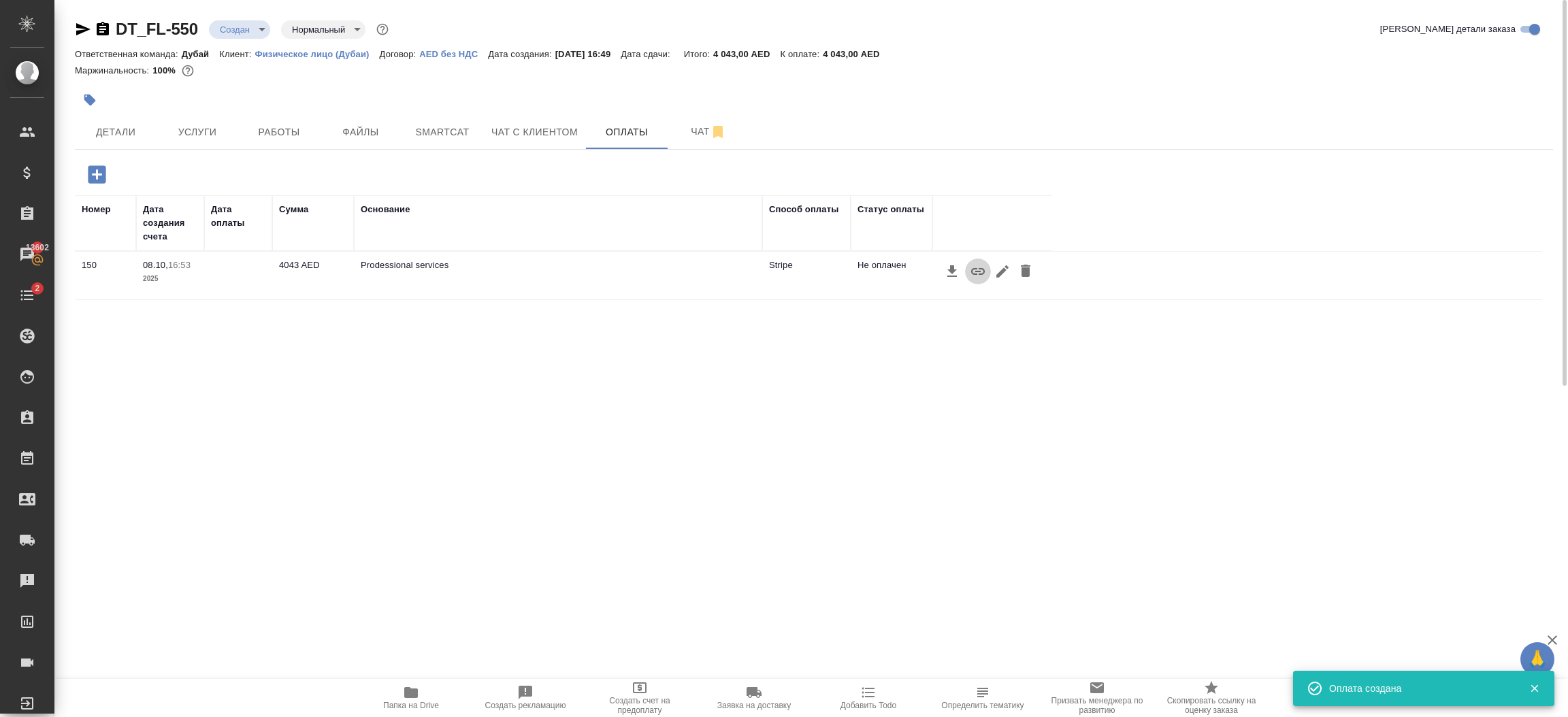
click at [975, 270] on icon "button" at bounding box center [978, 271] width 16 height 16
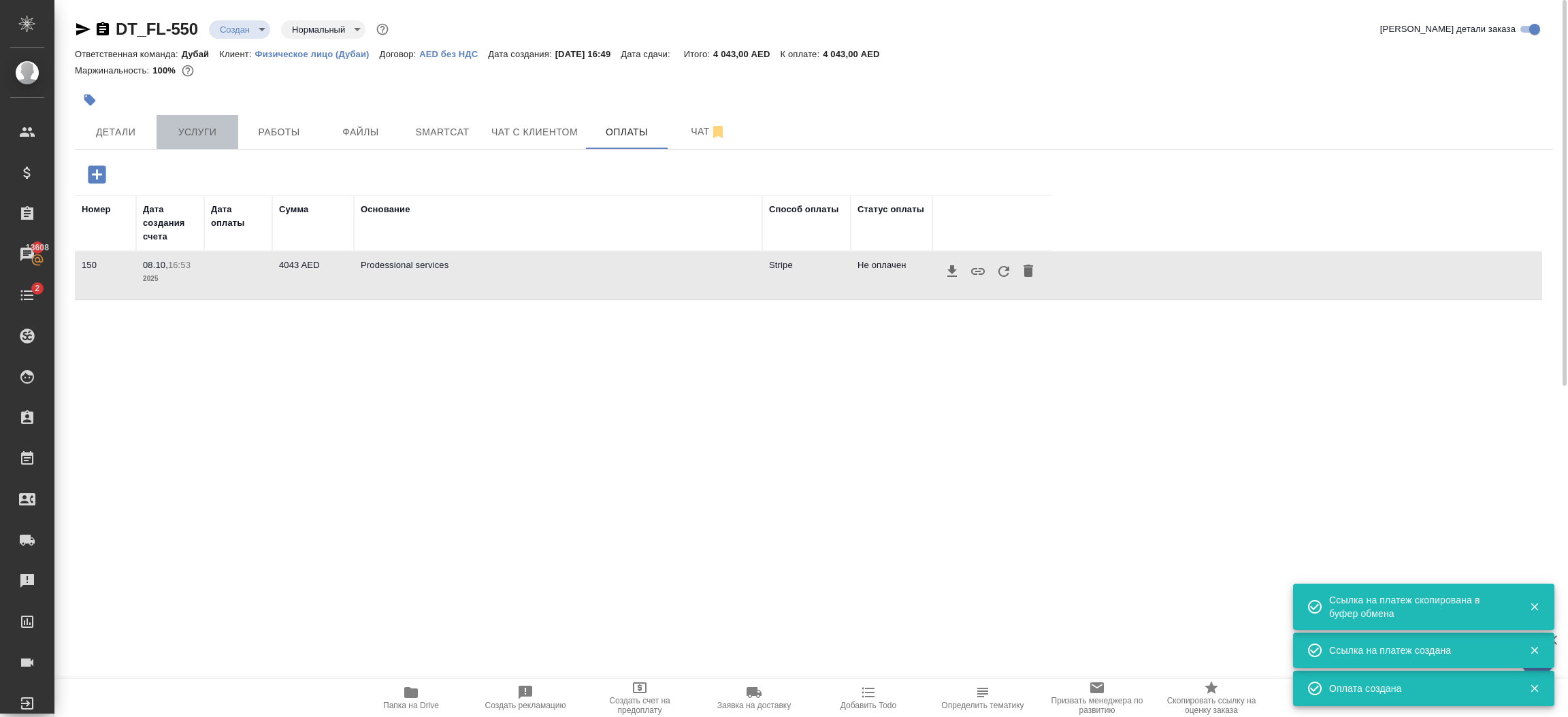
click at [209, 134] on span "Услуги" at bounding box center [197, 132] width 65 height 17
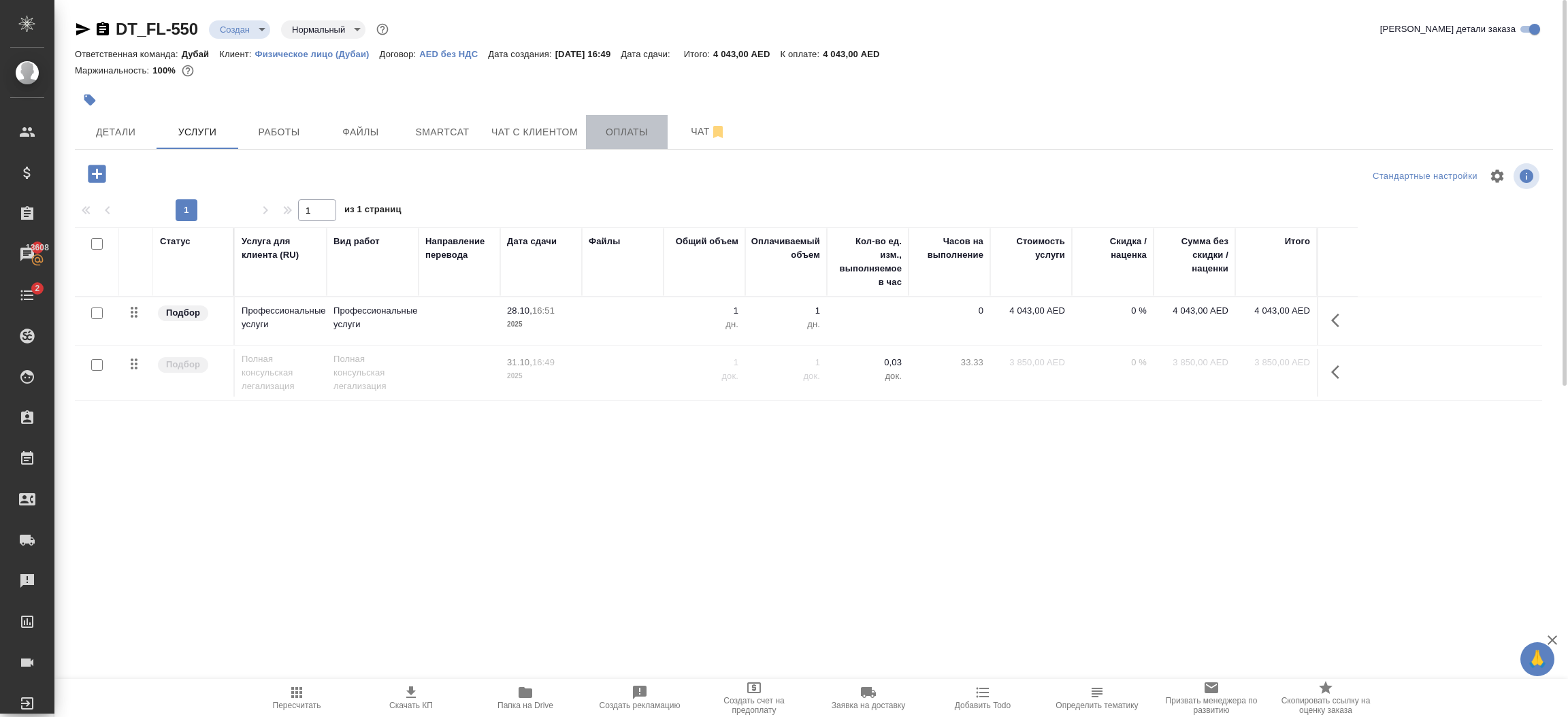
click at [644, 141] on button "Оплаты" at bounding box center [626, 132] width 82 height 34
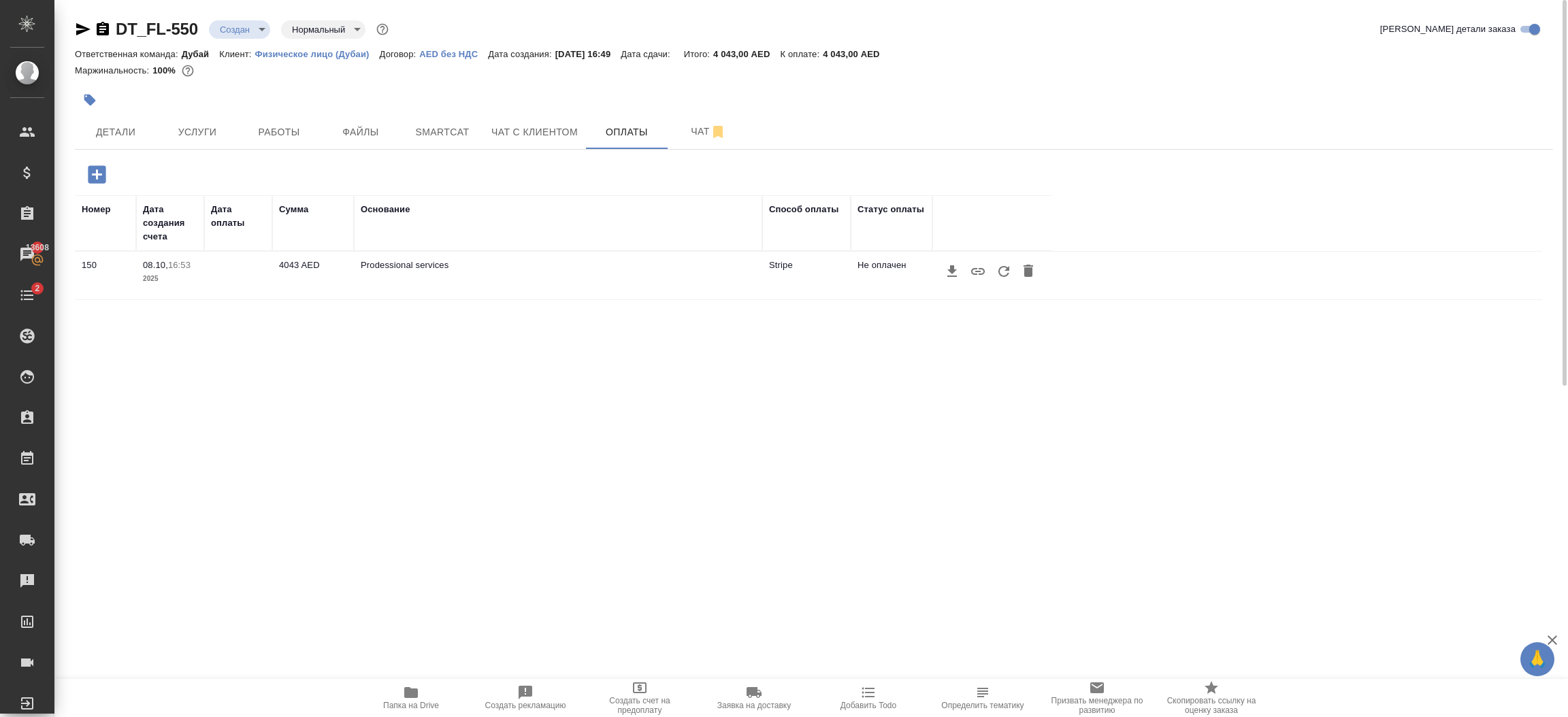
click at [994, 272] on button "button" at bounding box center [1004, 271] width 26 height 26
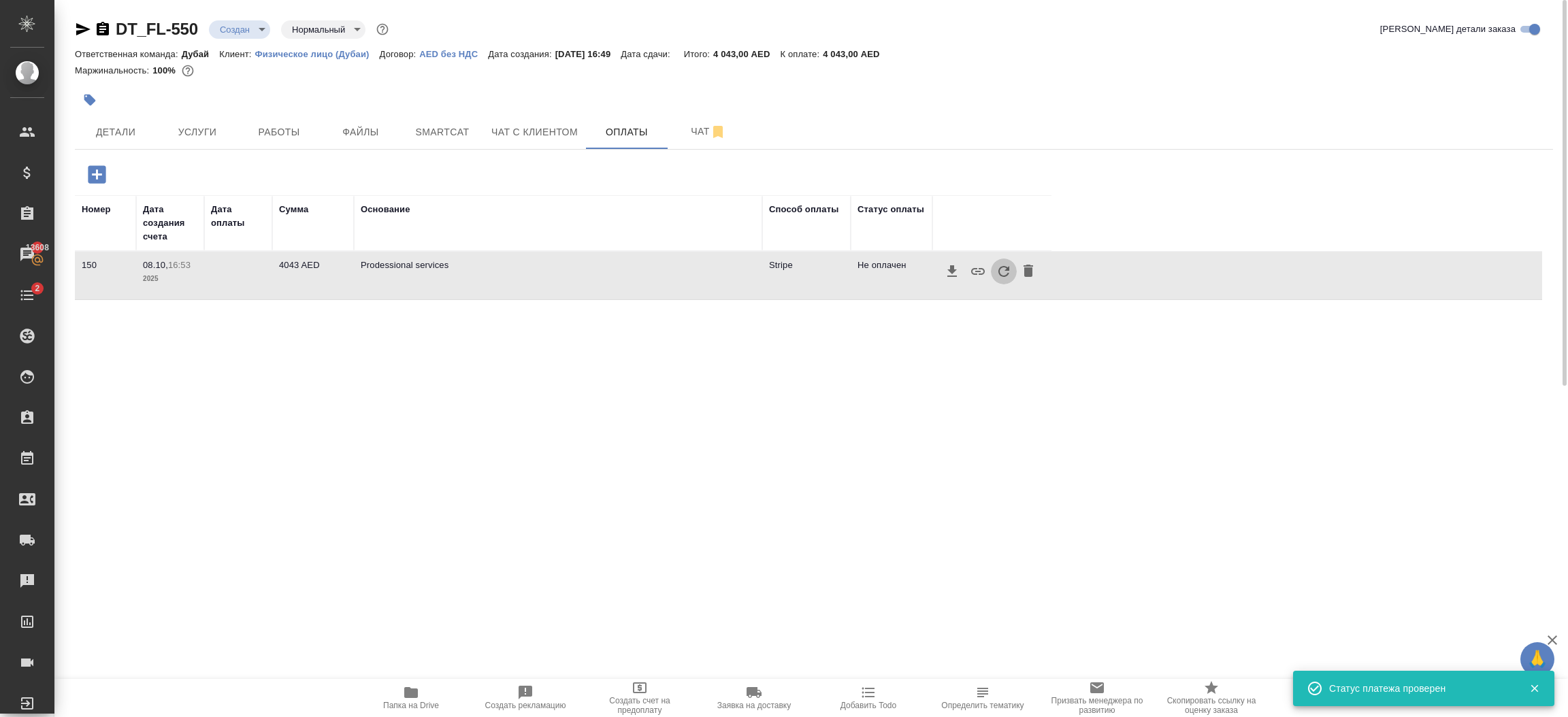
click at [994, 272] on button "button" at bounding box center [1004, 271] width 26 height 26
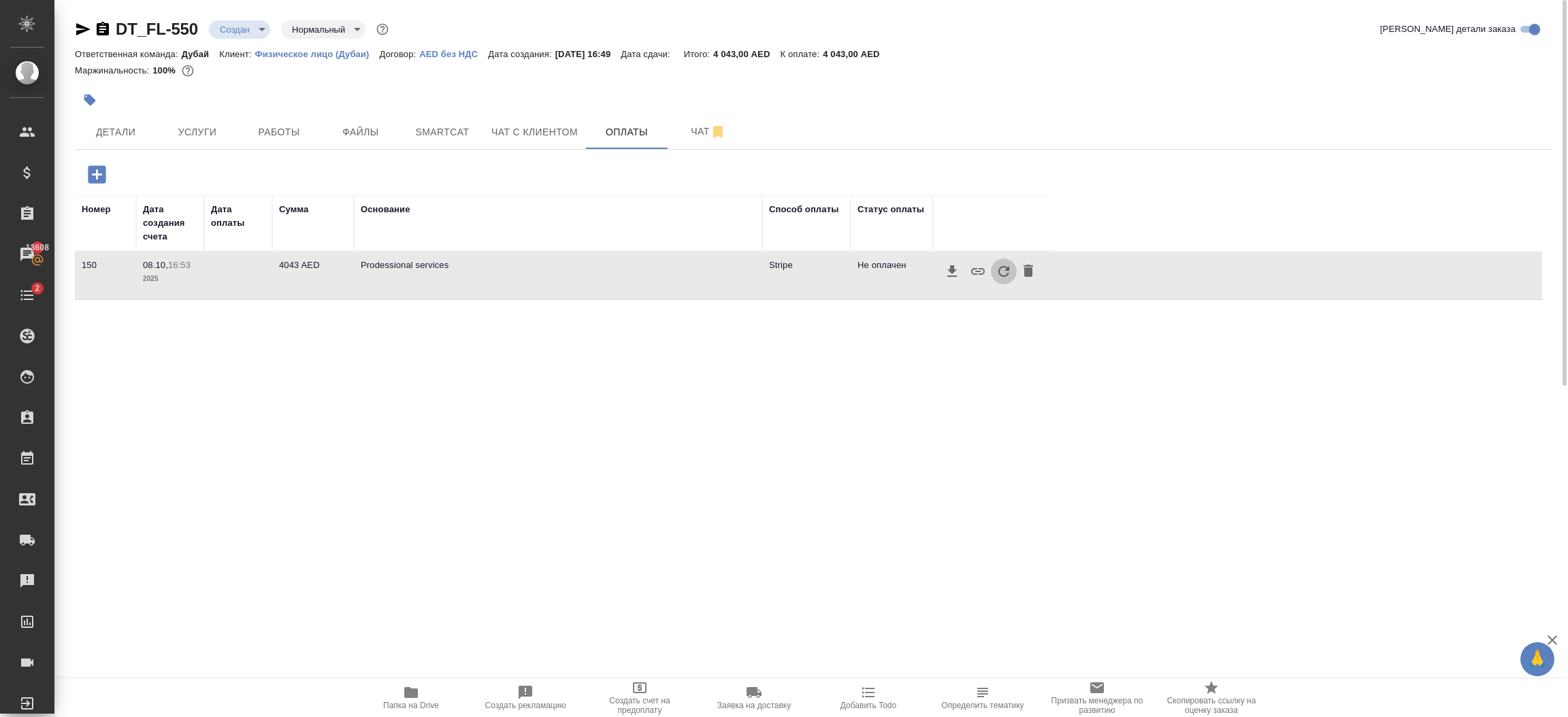
click at [1006, 275] on icon "button" at bounding box center [1004, 271] width 16 height 16
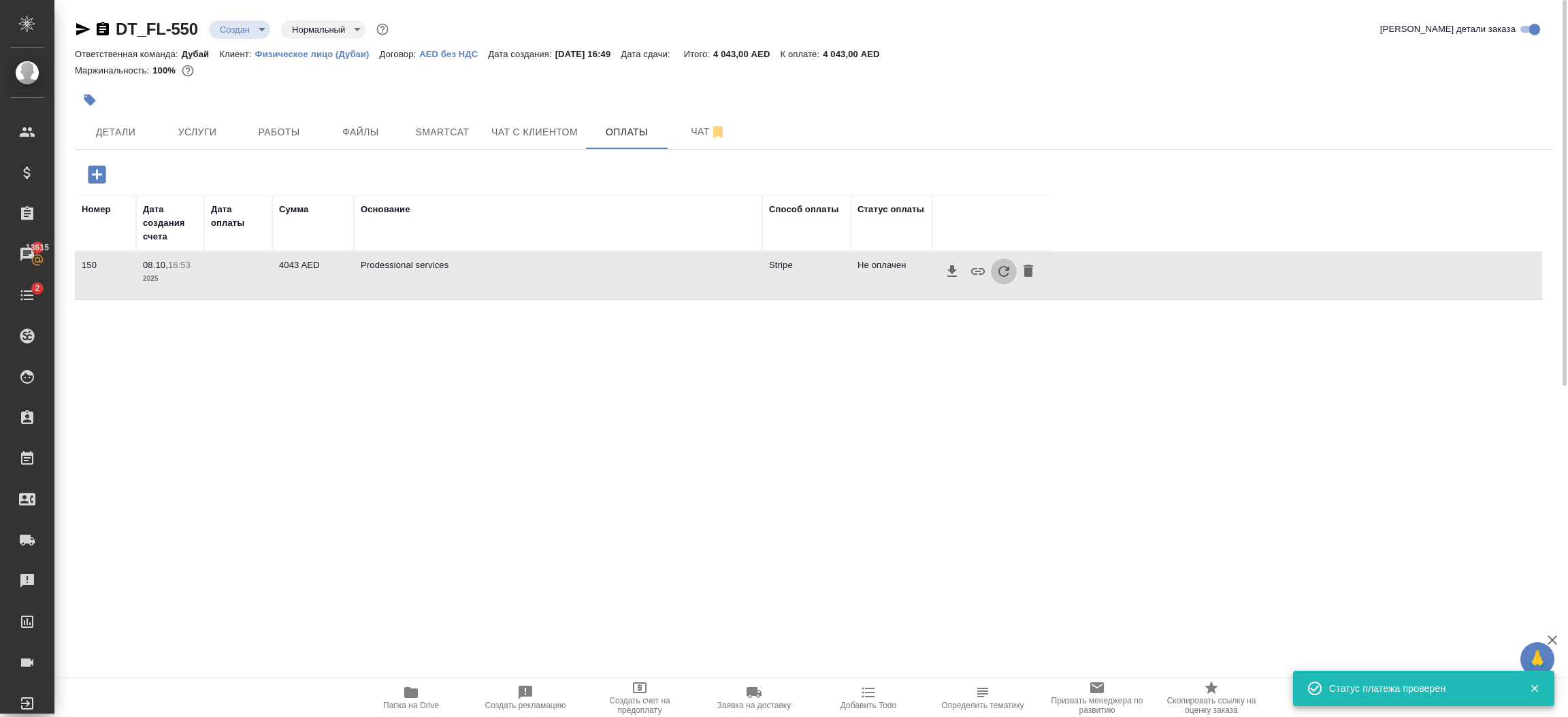
click at [1004, 269] on icon "button" at bounding box center [1004, 271] width 16 height 16
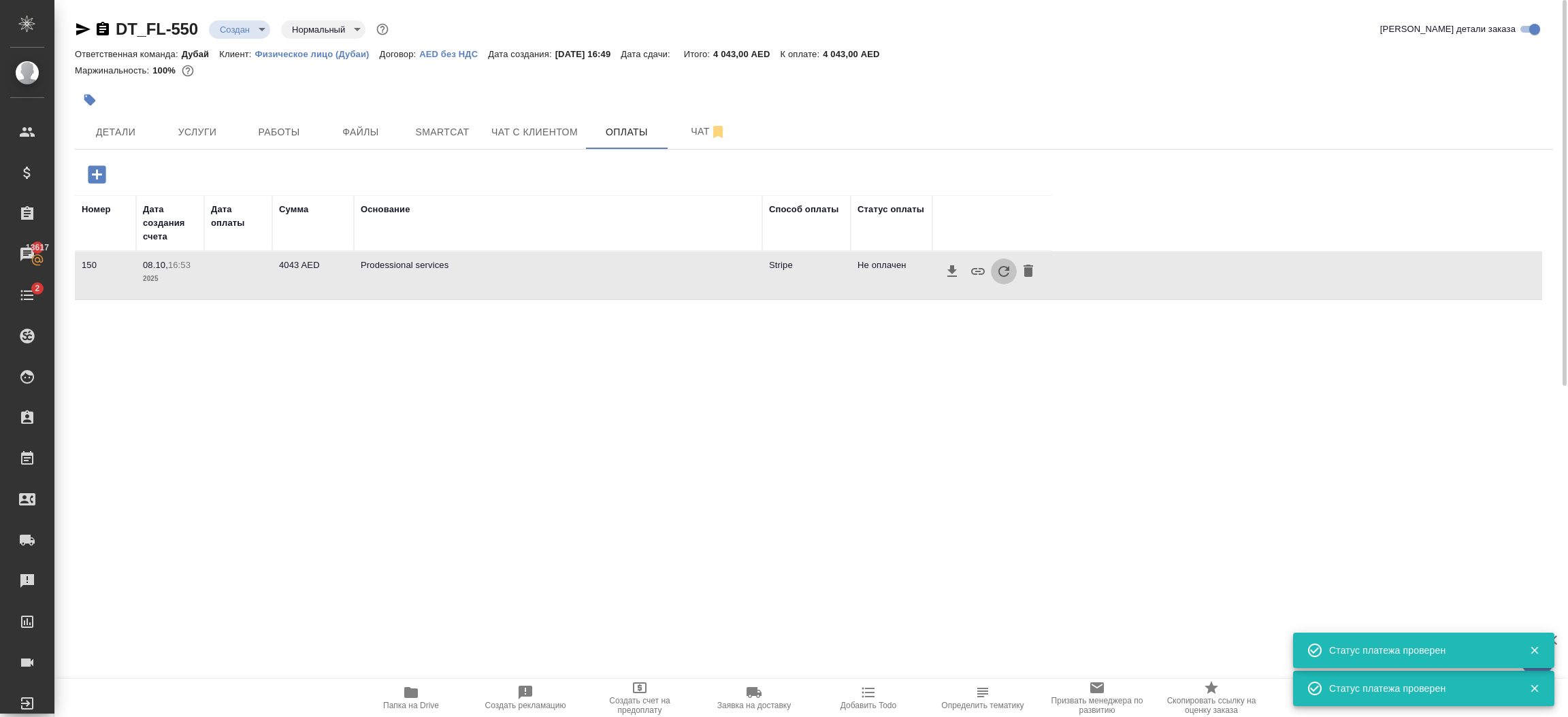
click at [1001, 273] on icon "button" at bounding box center [1004, 271] width 16 height 16
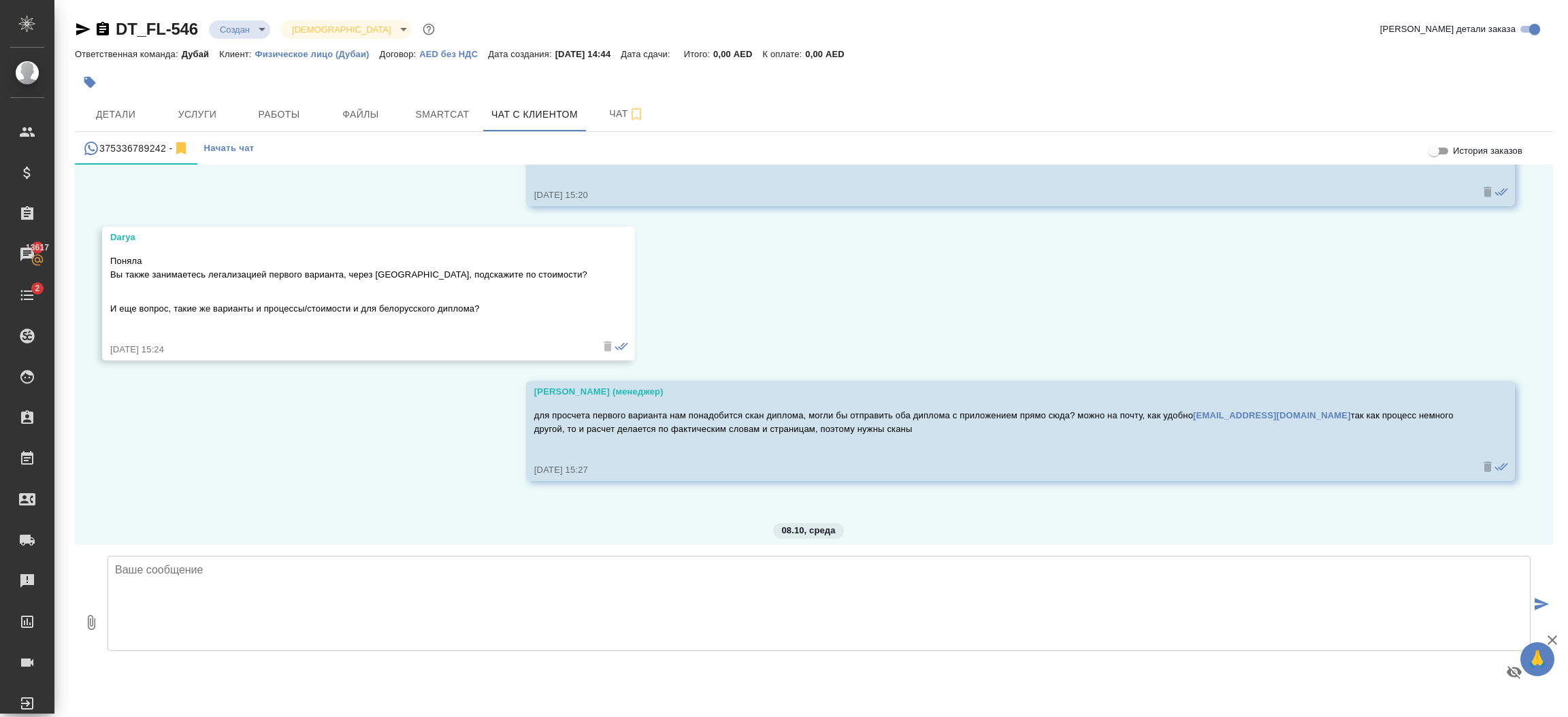
scroll to position [989, 0]
